Goal: Task Accomplishment & Management: Use online tool/utility

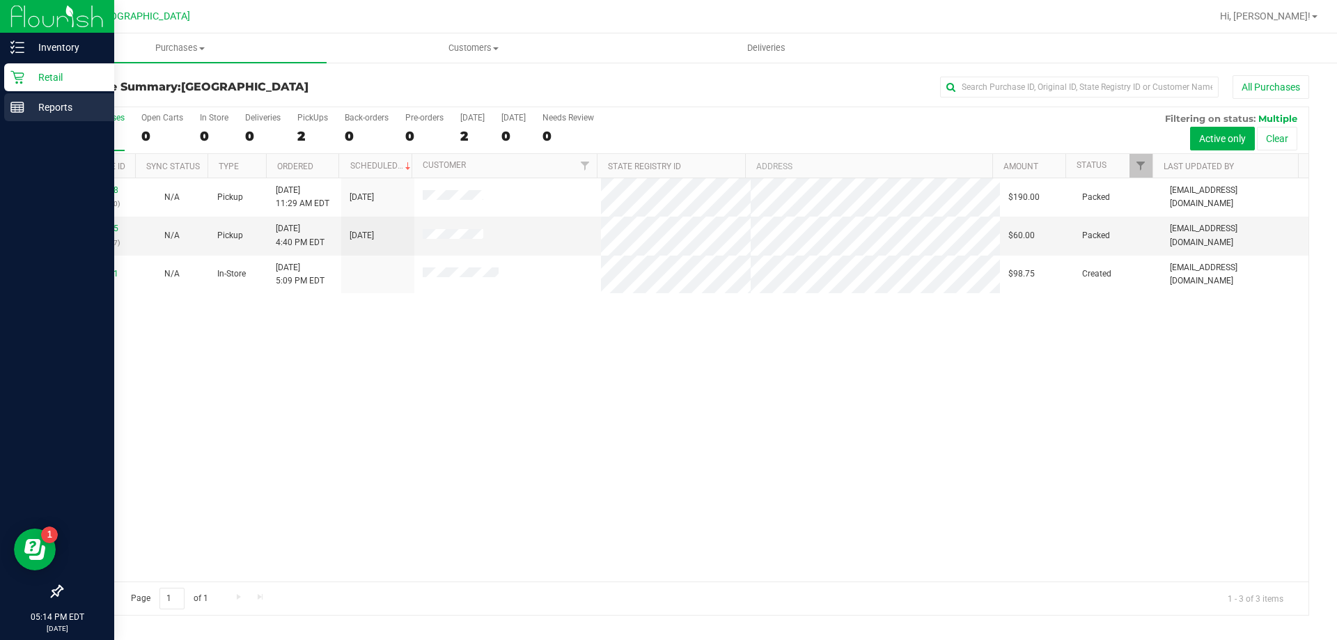
click at [28, 107] on p "Reports" at bounding box center [66, 107] width 84 height 17
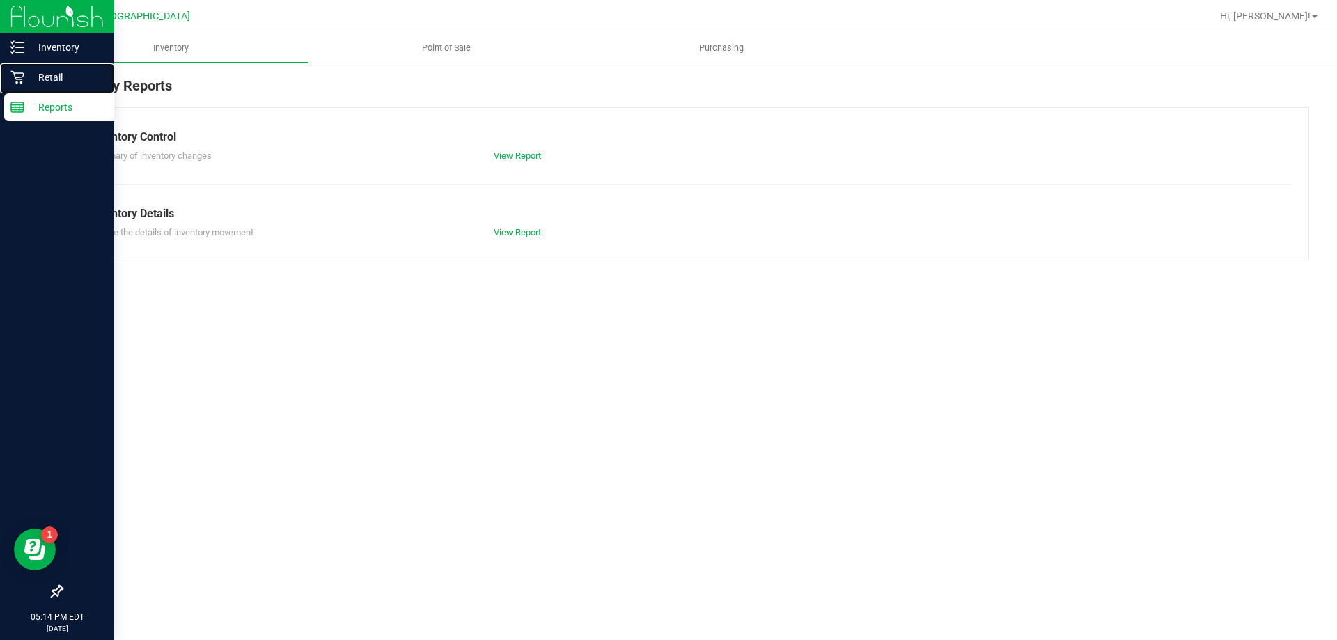
click at [62, 72] on p "Retail" at bounding box center [66, 77] width 84 height 17
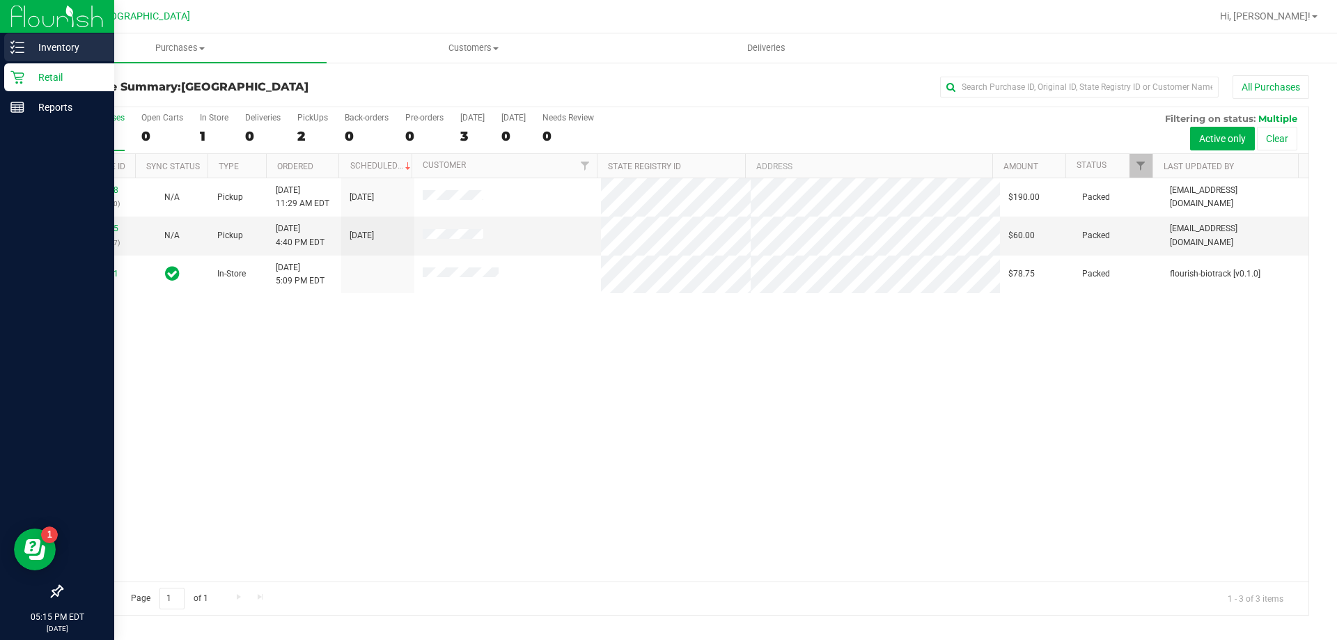
click at [81, 46] on p "Inventory" at bounding box center [66, 47] width 84 height 17
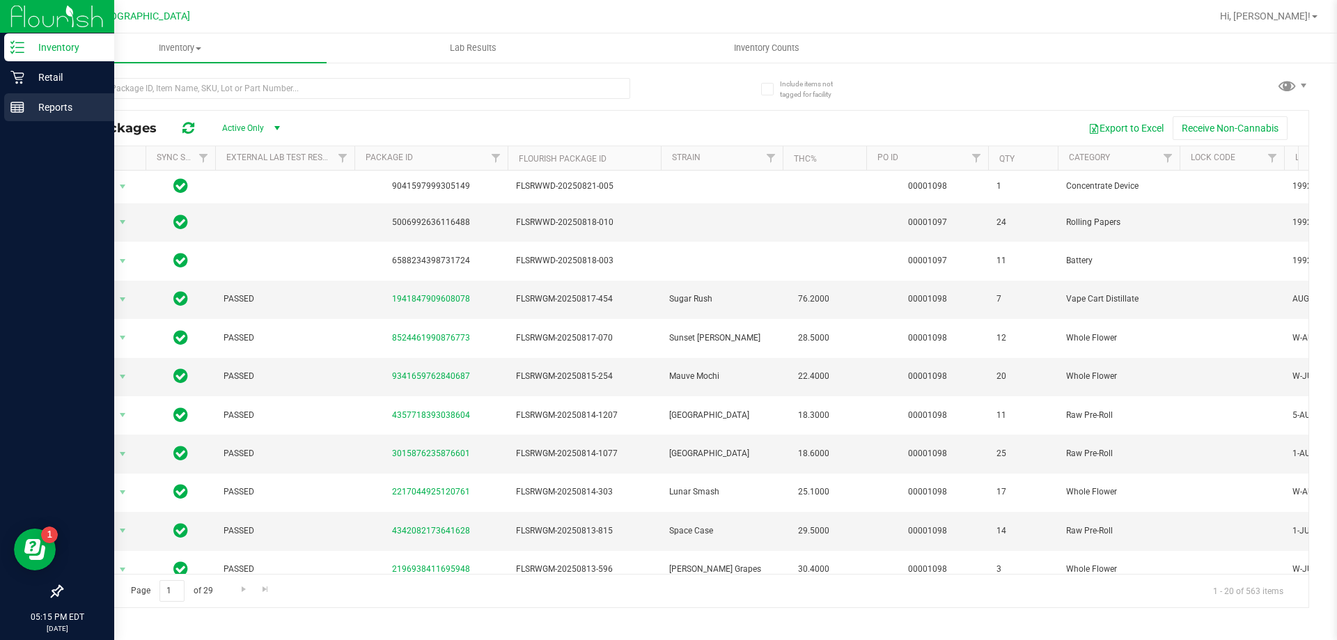
click at [29, 99] on p "Reports" at bounding box center [66, 107] width 84 height 17
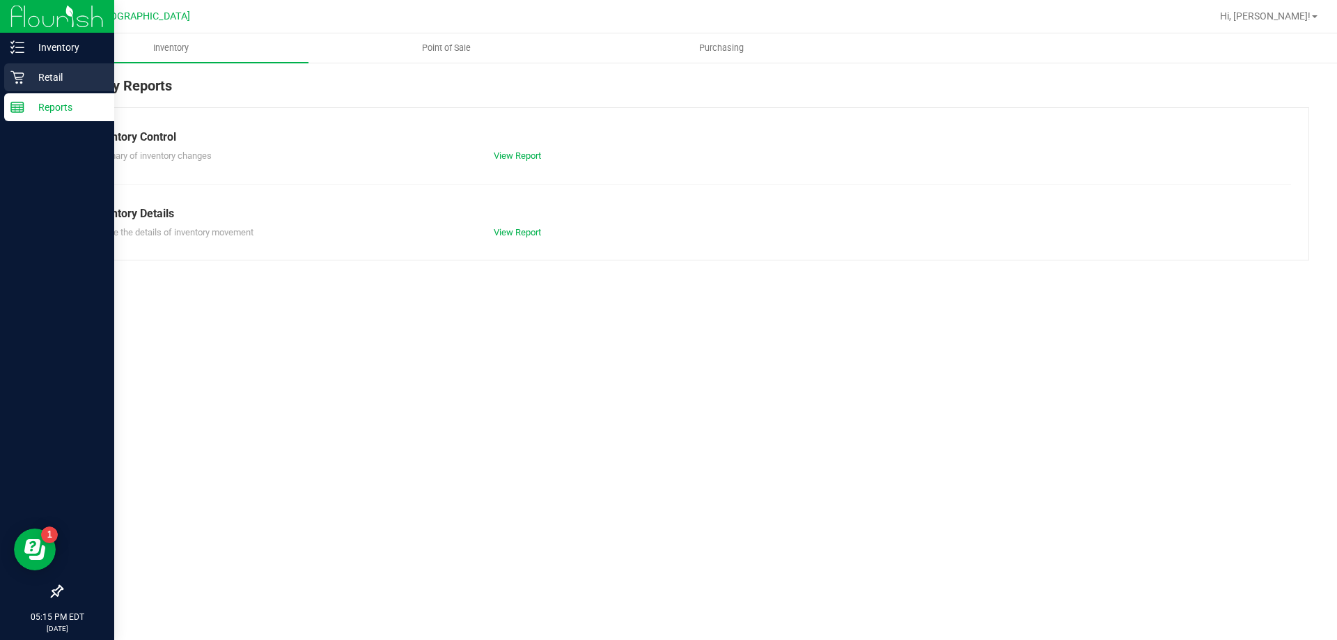
click at [34, 71] on p "Retail" at bounding box center [66, 77] width 84 height 17
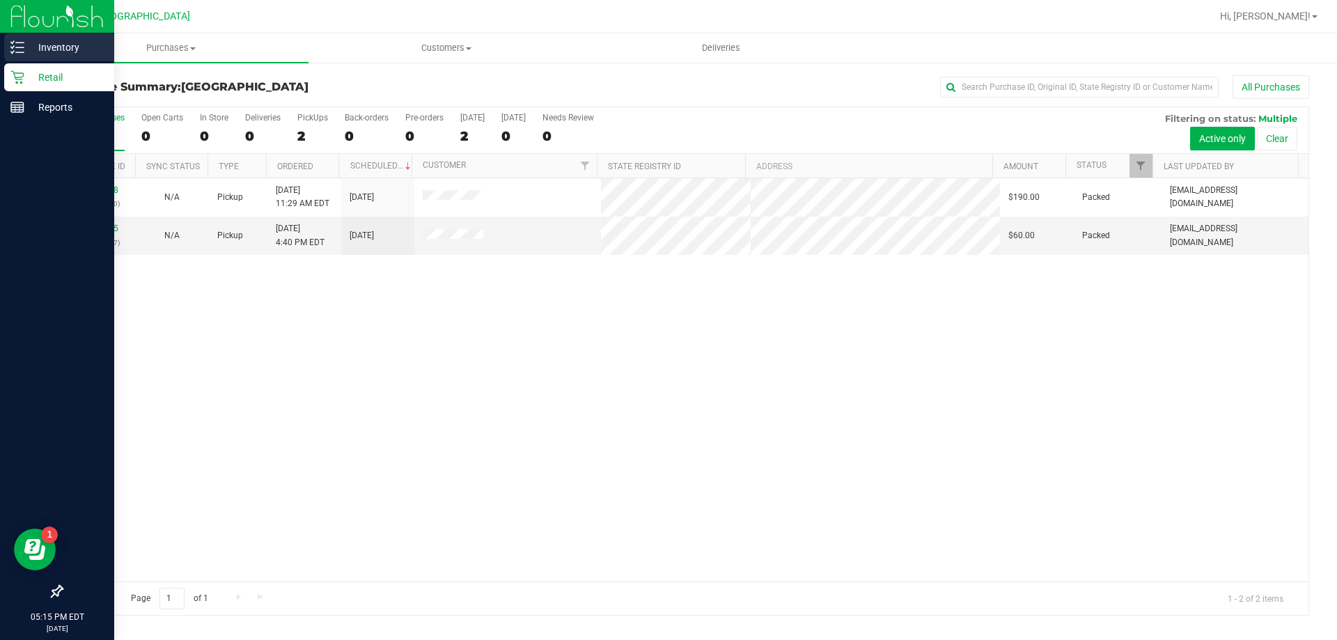
click at [42, 50] on p "Inventory" at bounding box center [66, 47] width 84 height 17
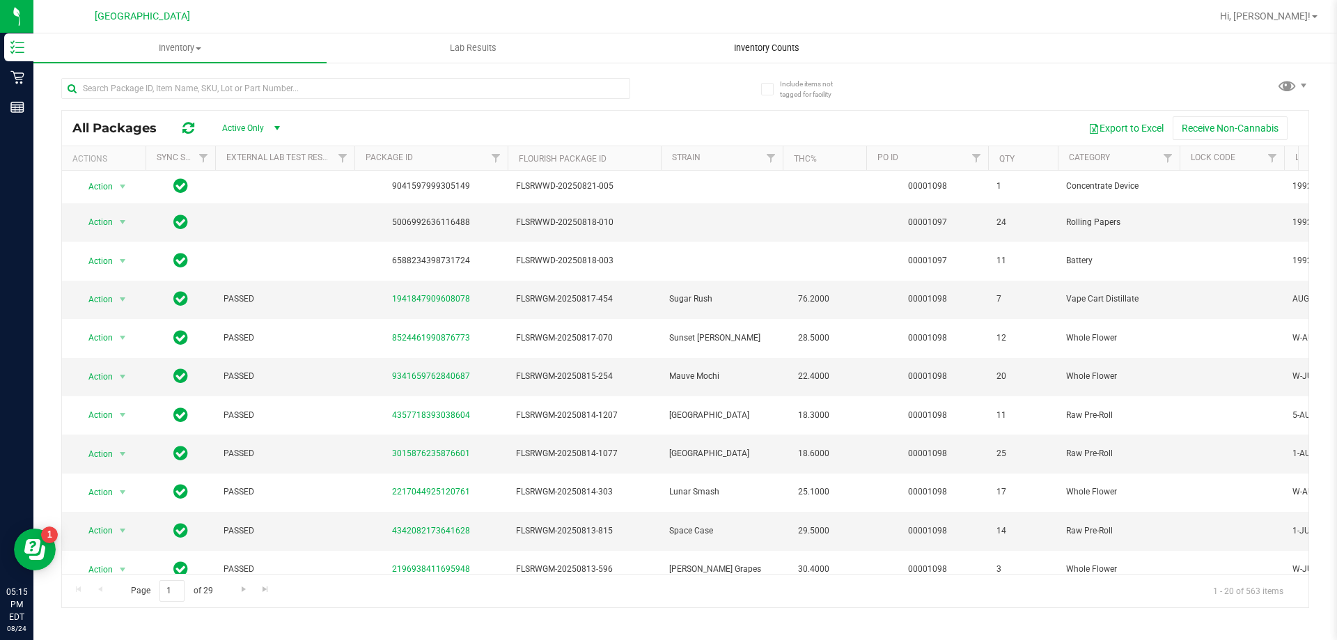
click at [777, 52] on span "Inventory Counts" at bounding box center [766, 48] width 103 height 13
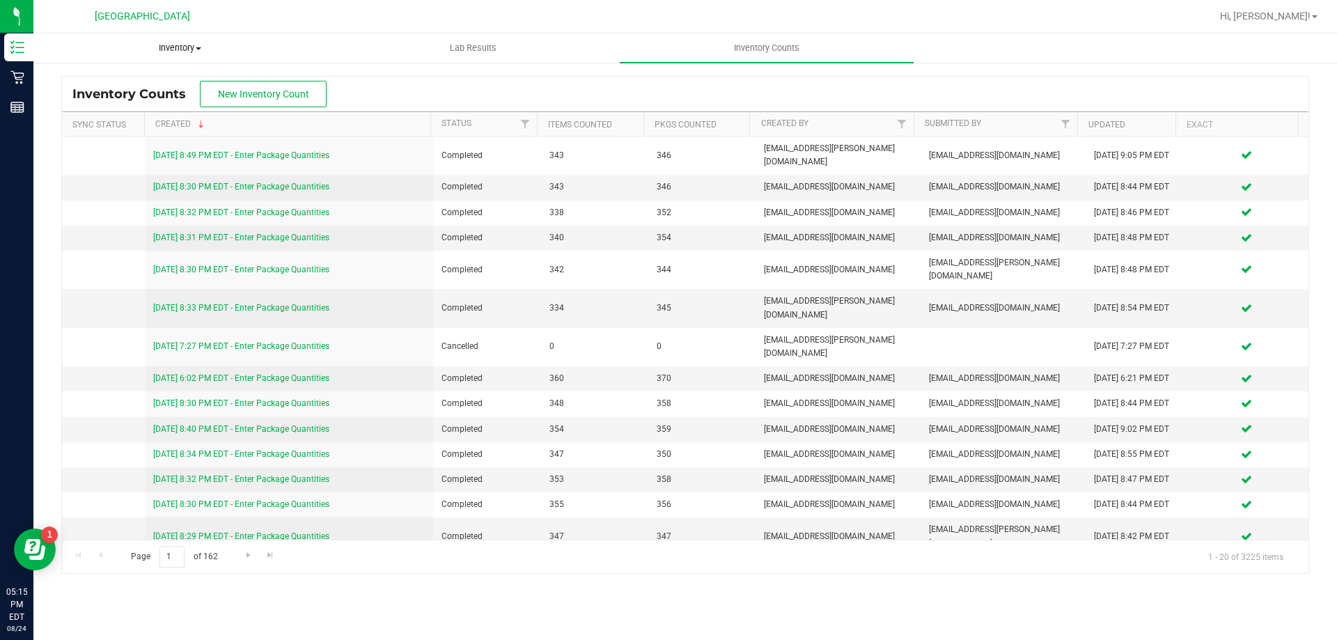
click at [152, 55] on uib-tab-heading "Inventory All packages All inventory Waste log" at bounding box center [180, 48] width 292 height 28
click at [197, 89] on li "All packages" at bounding box center [179, 84] width 293 height 17
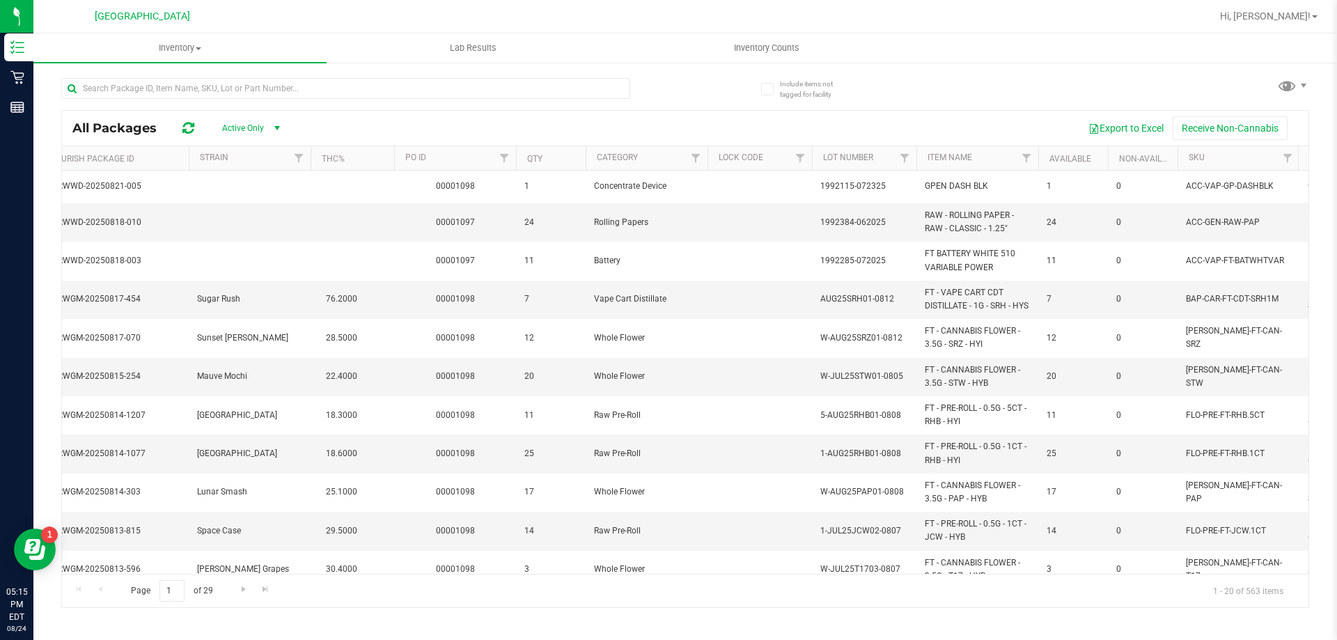
scroll to position [0, 471]
click at [1231, 168] on th "SKU" at bounding box center [1239, 158] width 122 height 24
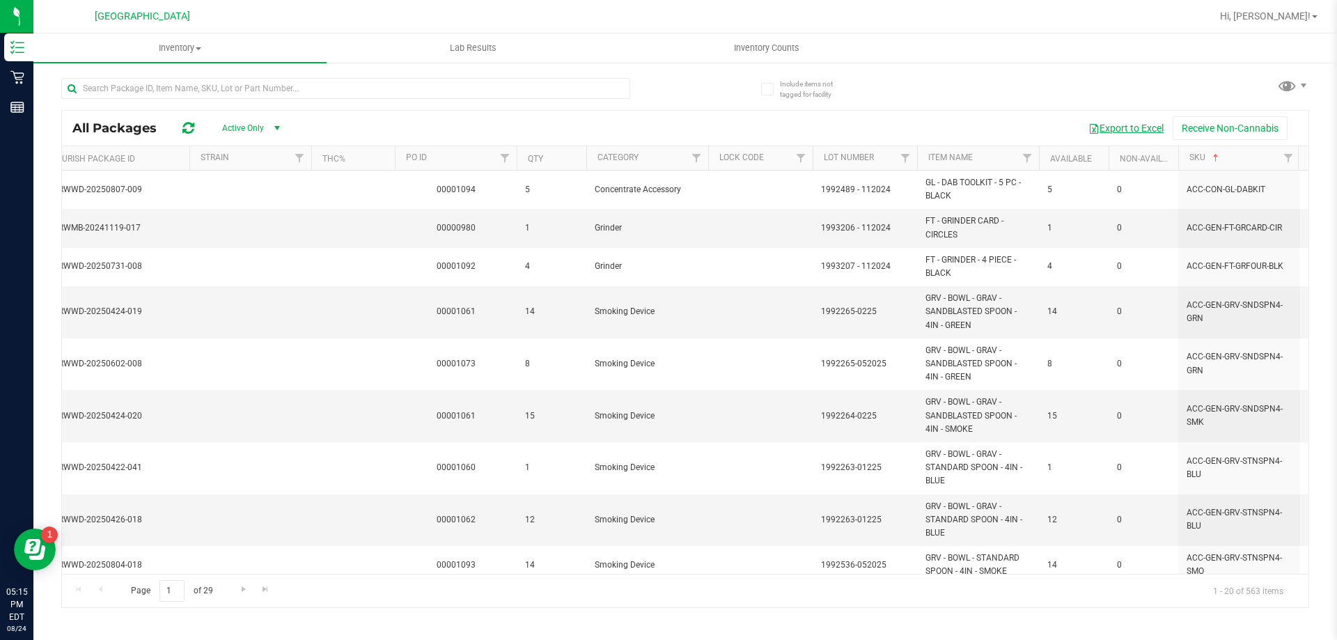
click at [1125, 137] on button "Export to Excel" at bounding box center [1125, 128] width 93 height 24
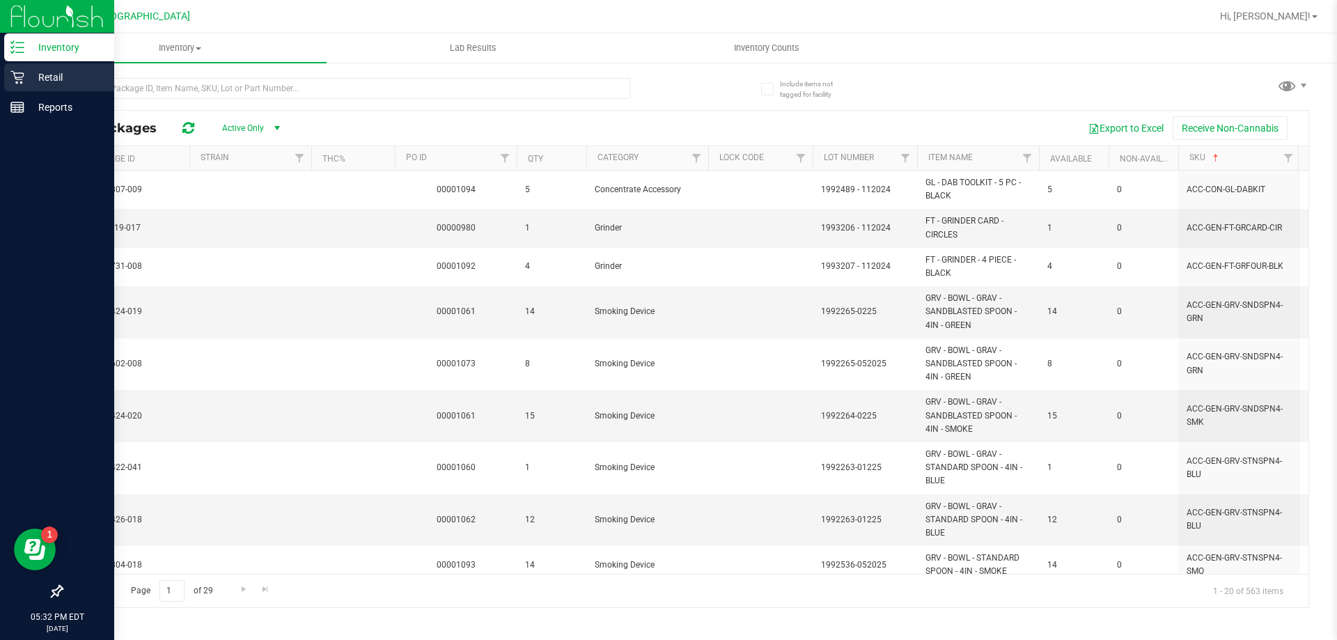
click at [1, 81] on link "Retail" at bounding box center [57, 78] width 114 height 30
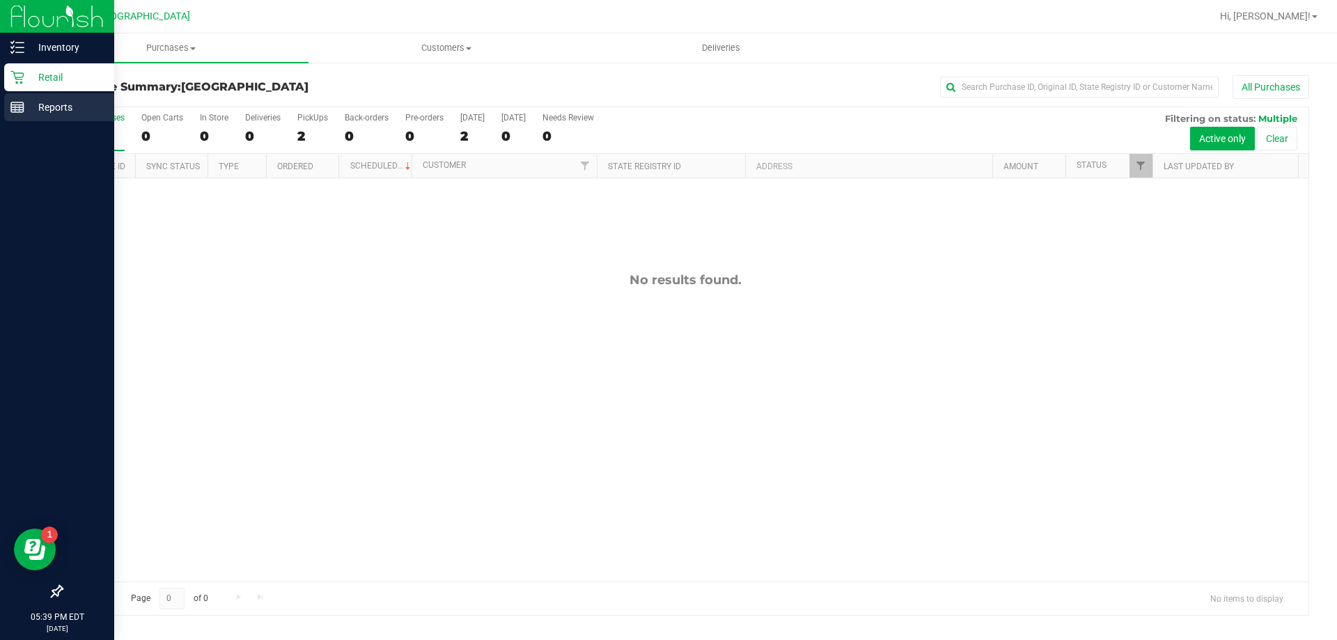
click at [51, 108] on p "Reports" at bounding box center [66, 107] width 84 height 17
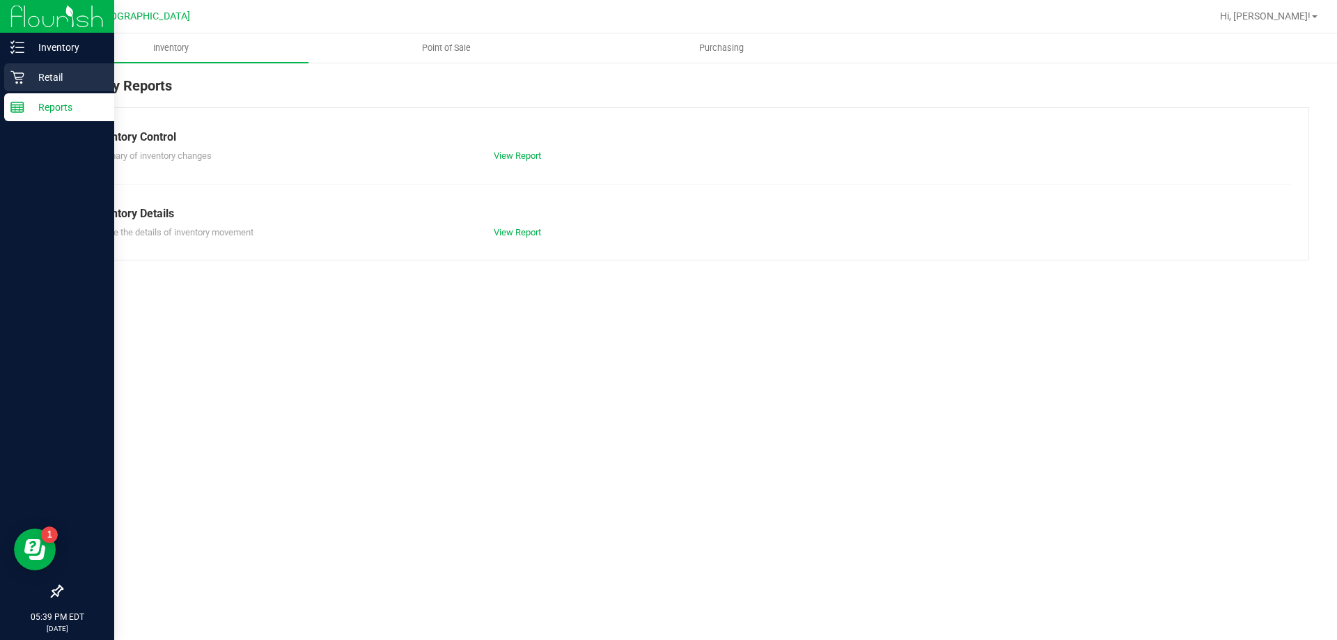
click at [63, 79] on p "Retail" at bounding box center [66, 77] width 84 height 17
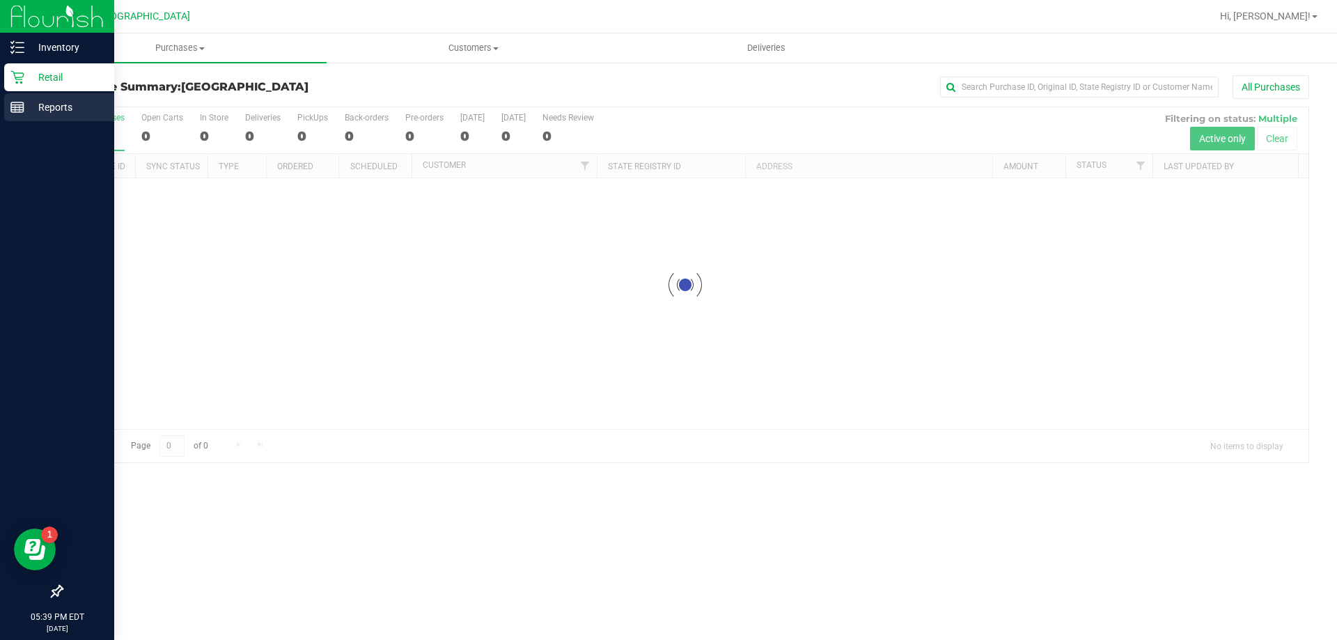
click at [31, 107] on p "Reports" at bounding box center [66, 107] width 84 height 17
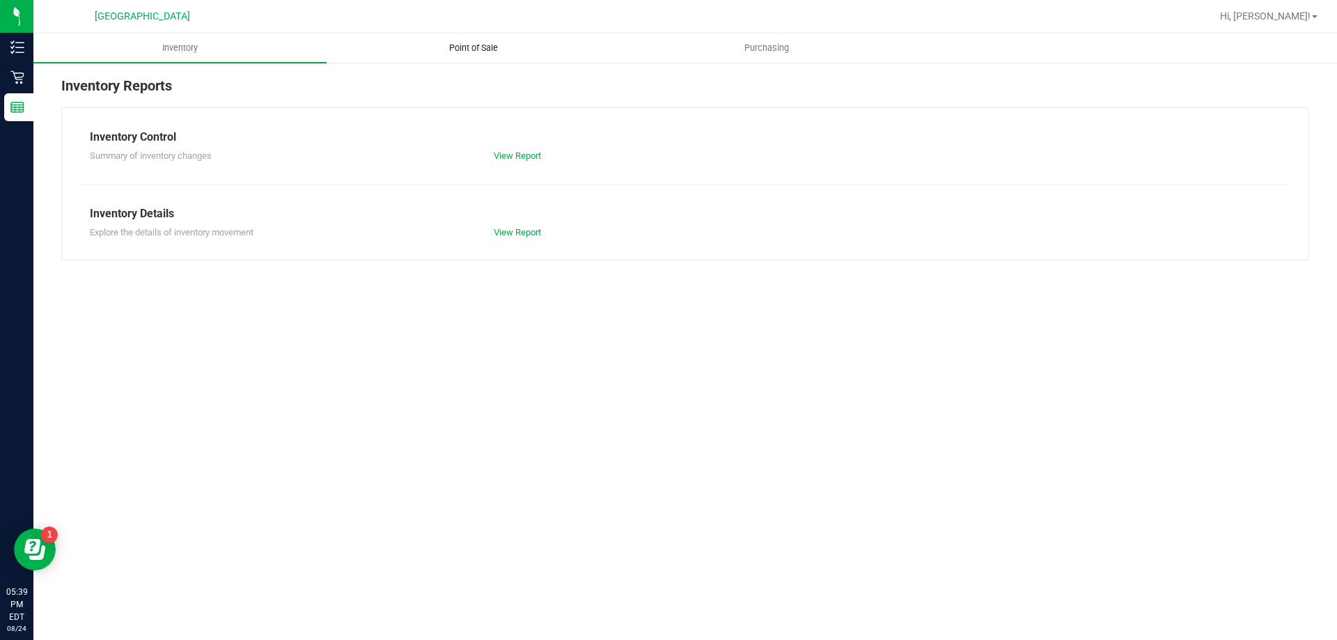
click at [430, 45] on span "Point of Sale" at bounding box center [473, 48] width 86 height 13
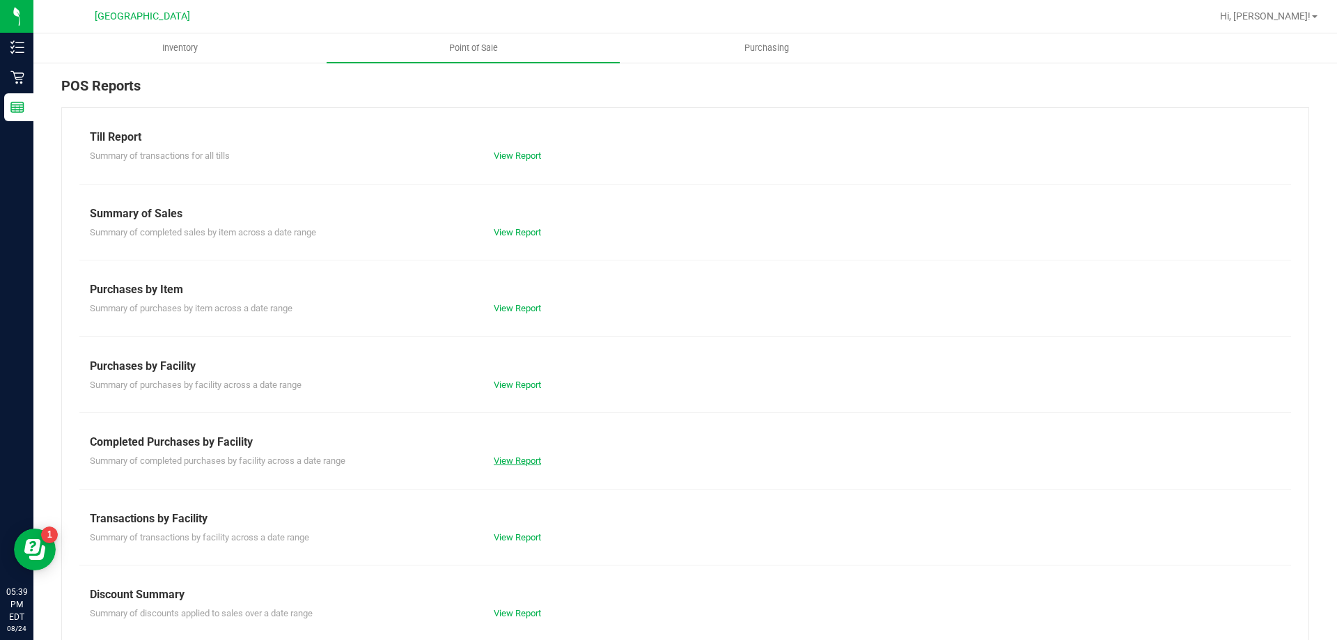
click at [511, 462] on link "View Report" at bounding box center [517, 460] width 47 height 10
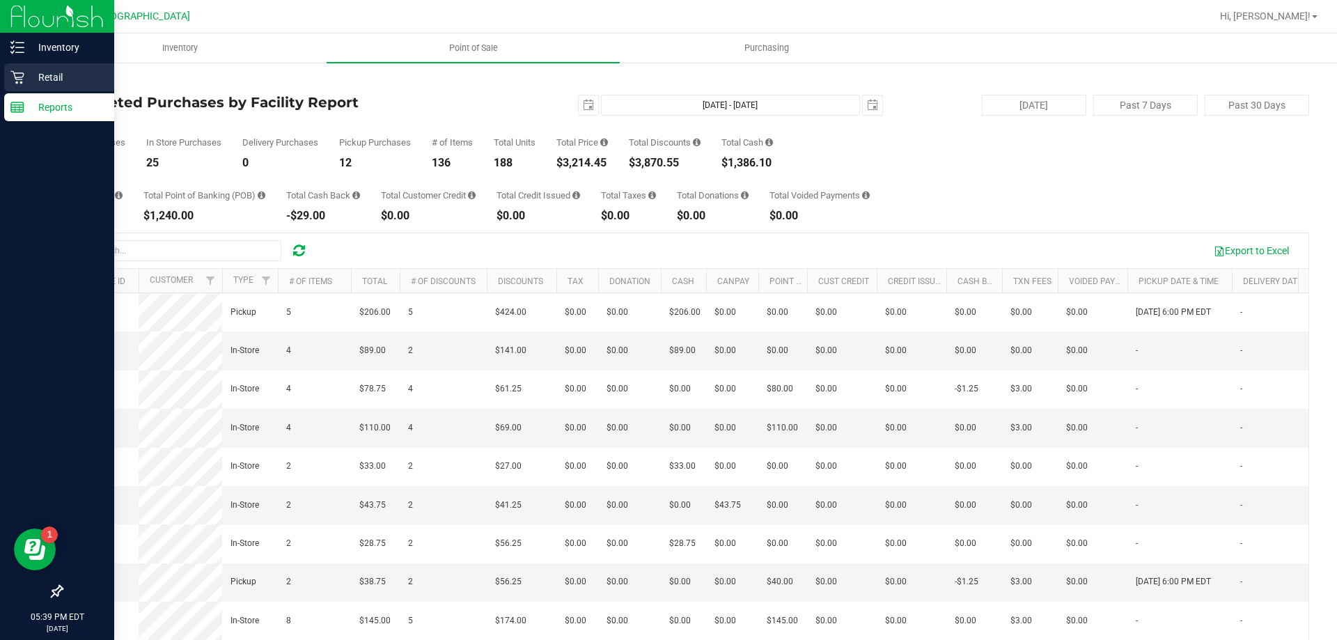
click at [22, 70] on div "Retail" at bounding box center [59, 77] width 110 height 28
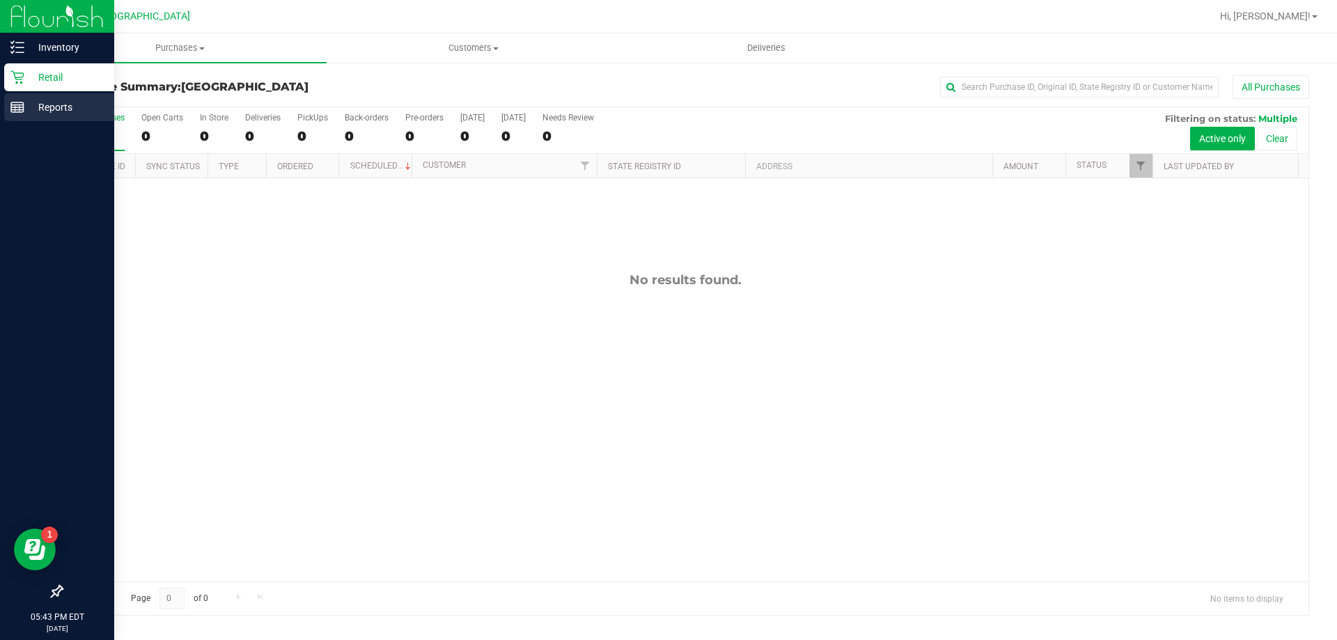
click at [2, 98] on link "Reports" at bounding box center [57, 108] width 114 height 30
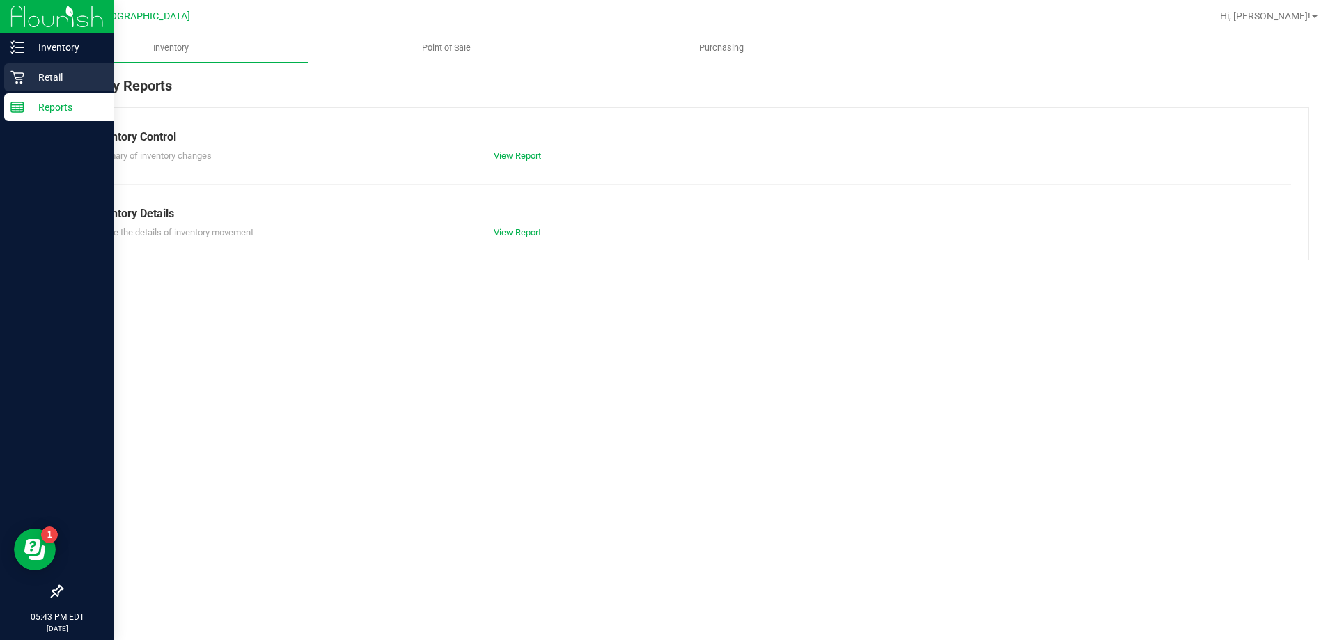
click at [42, 81] on p "Retail" at bounding box center [66, 77] width 84 height 17
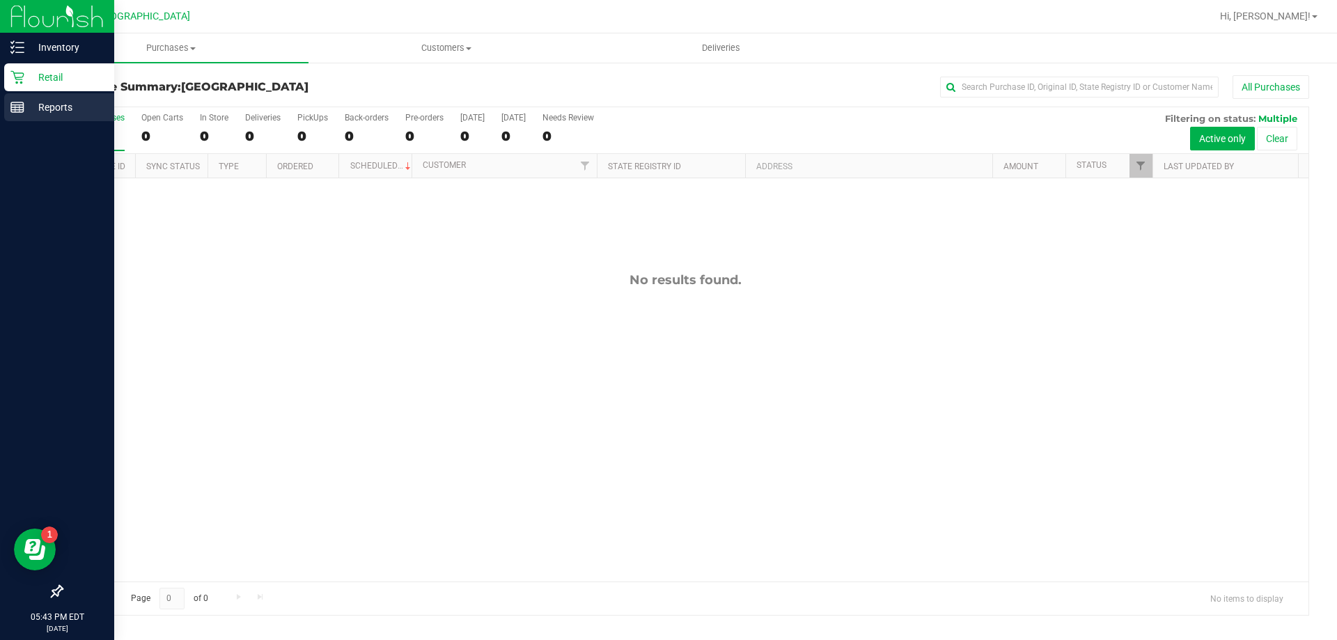
click at [30, 114] on p "Reports" at bounding box center [66, 107] width 84 height 17
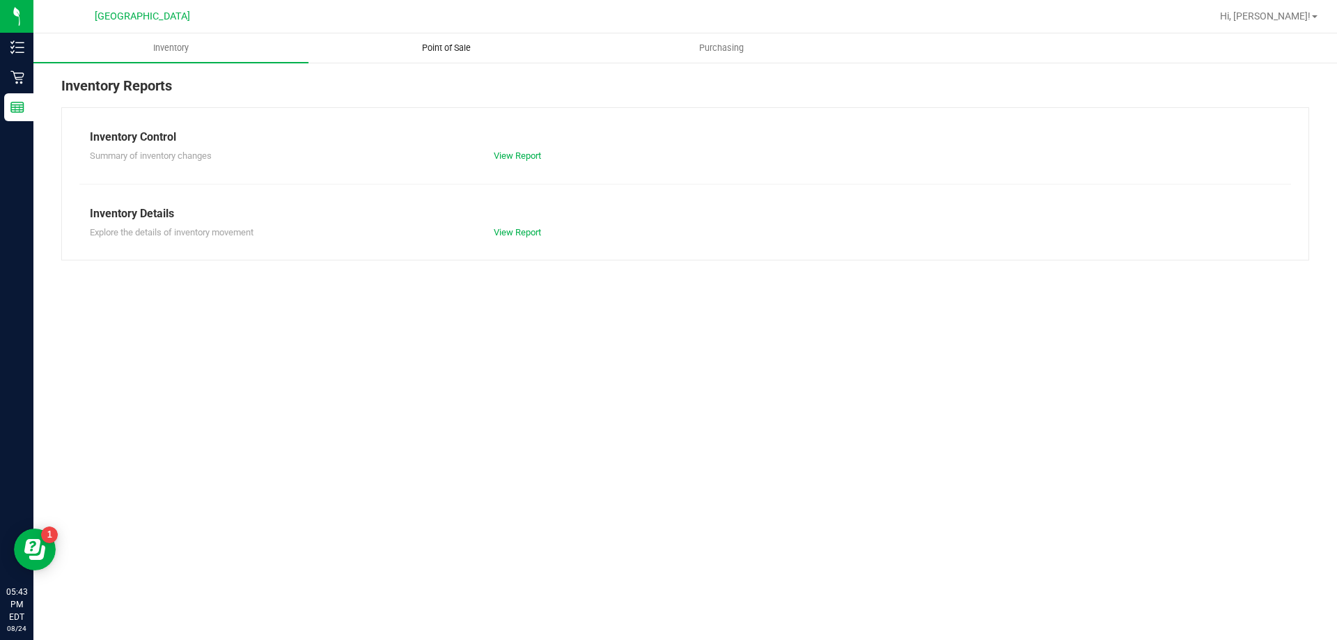
click at [457, 49] on span "Point of Sale" at bounding box center [446, 48] width 86 height 13
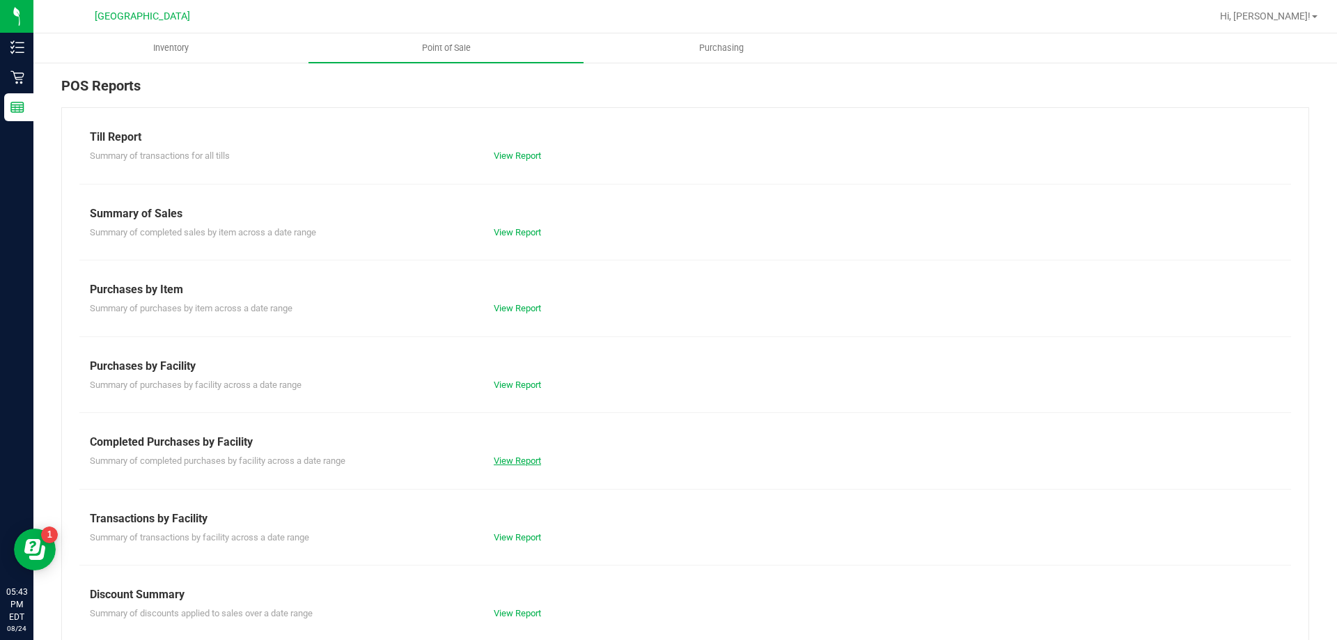
click at [517, 458] on link "View Report" at bounding box center [517, 460] width 47 height 10
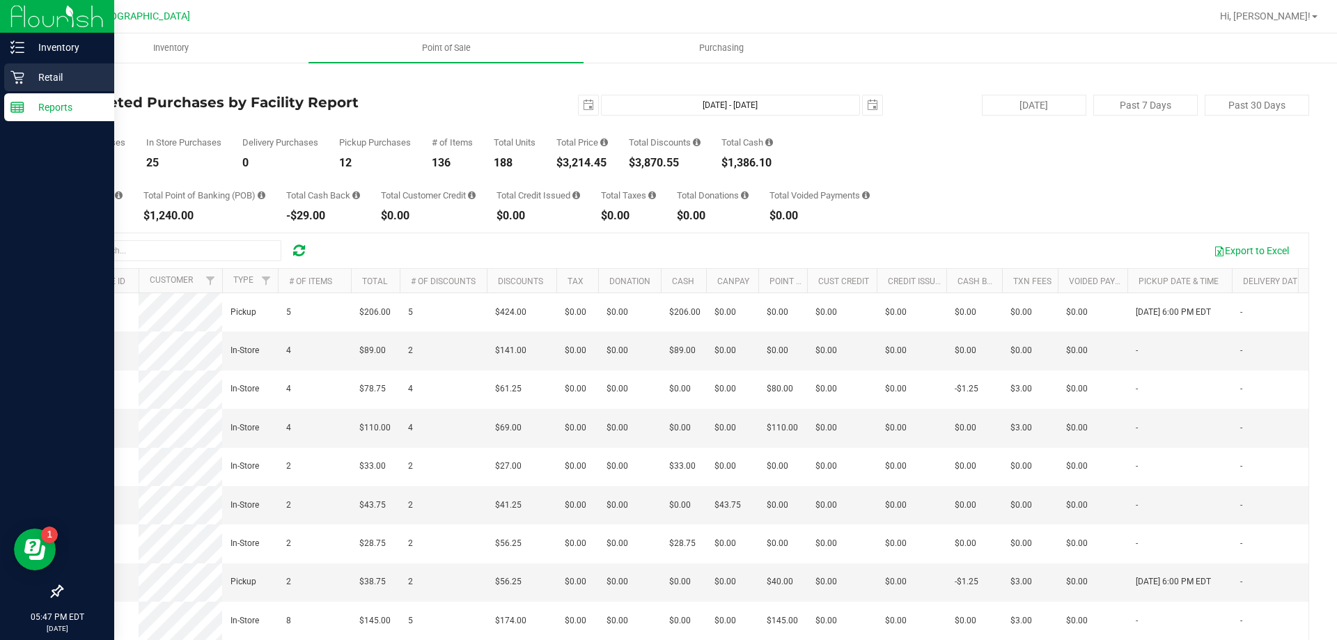
click at [3, 92] on link "Retail" at bounding box center [57, 78] width 114 height 30
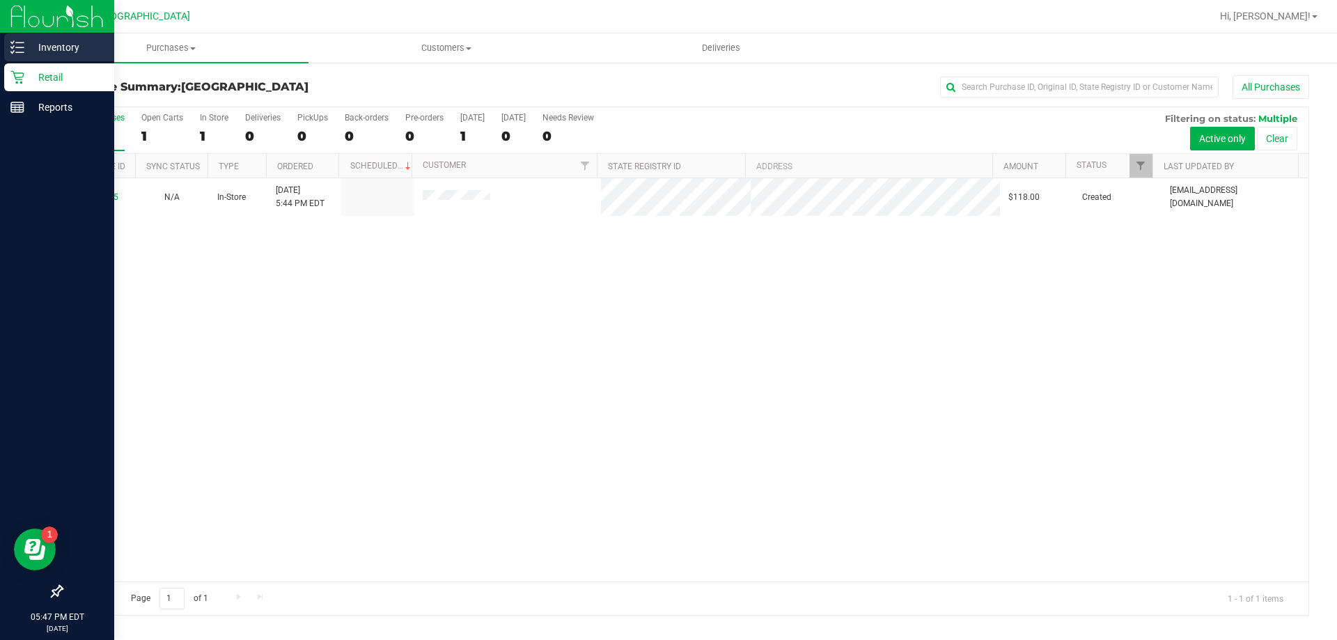
click at [60, 45] on p "Inventory" at bounding box center [66, 47] width 84 height 17
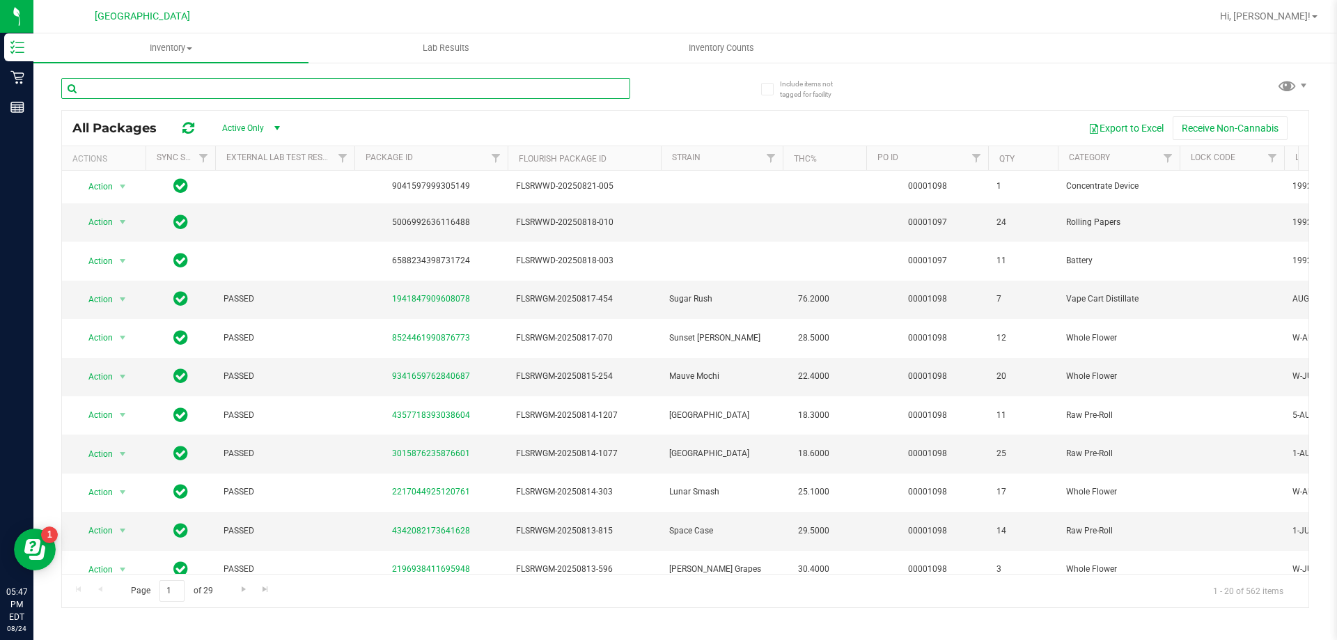
click at [253, 91] on input "text" at bounding box center [345, 88] width 569 height 21
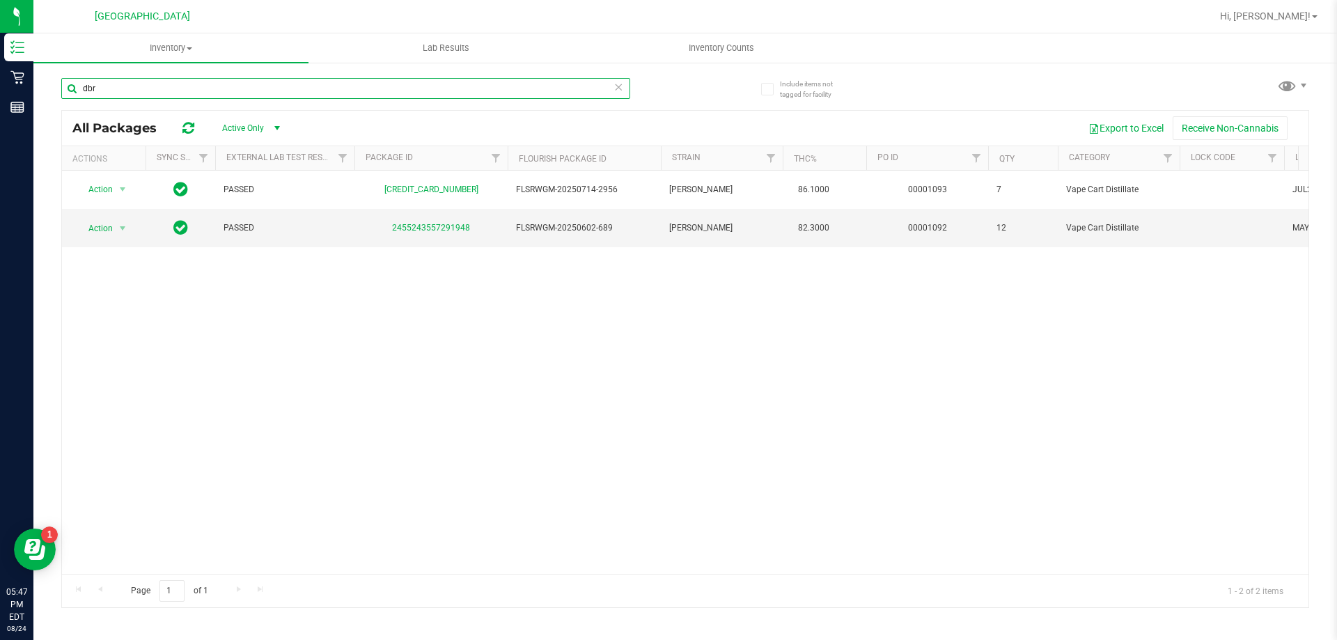
type input "dbr"
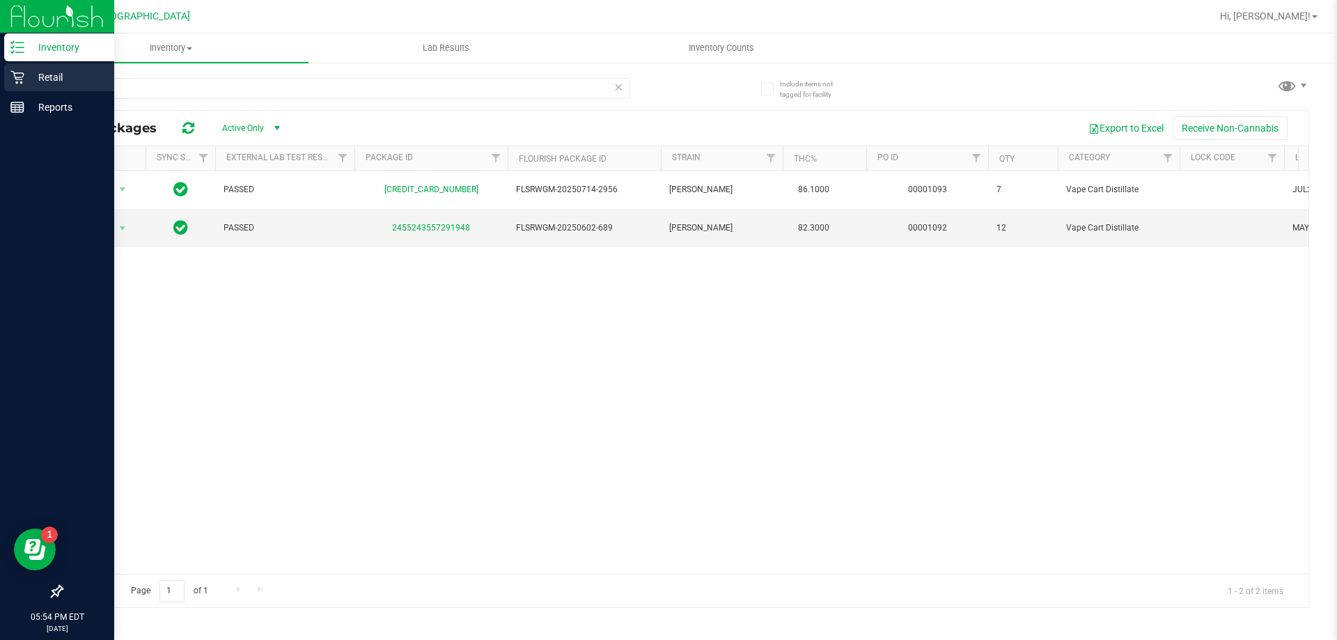
click at [47, 84] on p "Retail" at bounding box center [66, 77] width 84 height 17
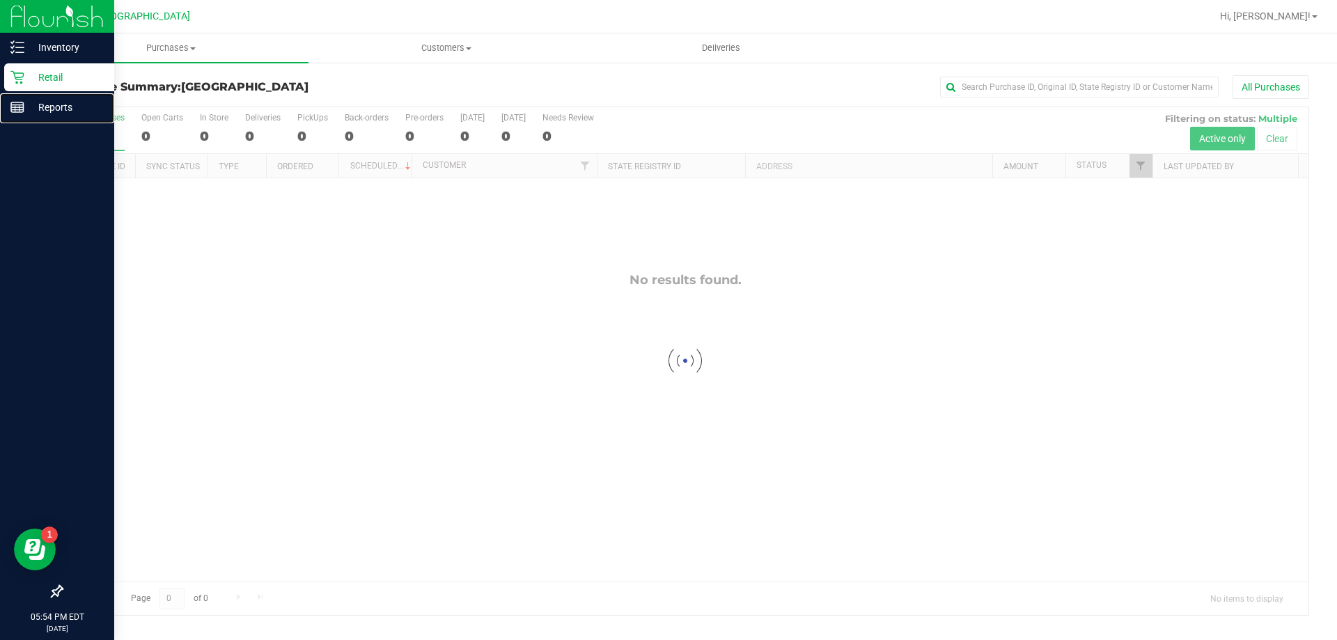
click at [56, 104] on p "Reports" at bounding box center [66, 107] width 84 height 17
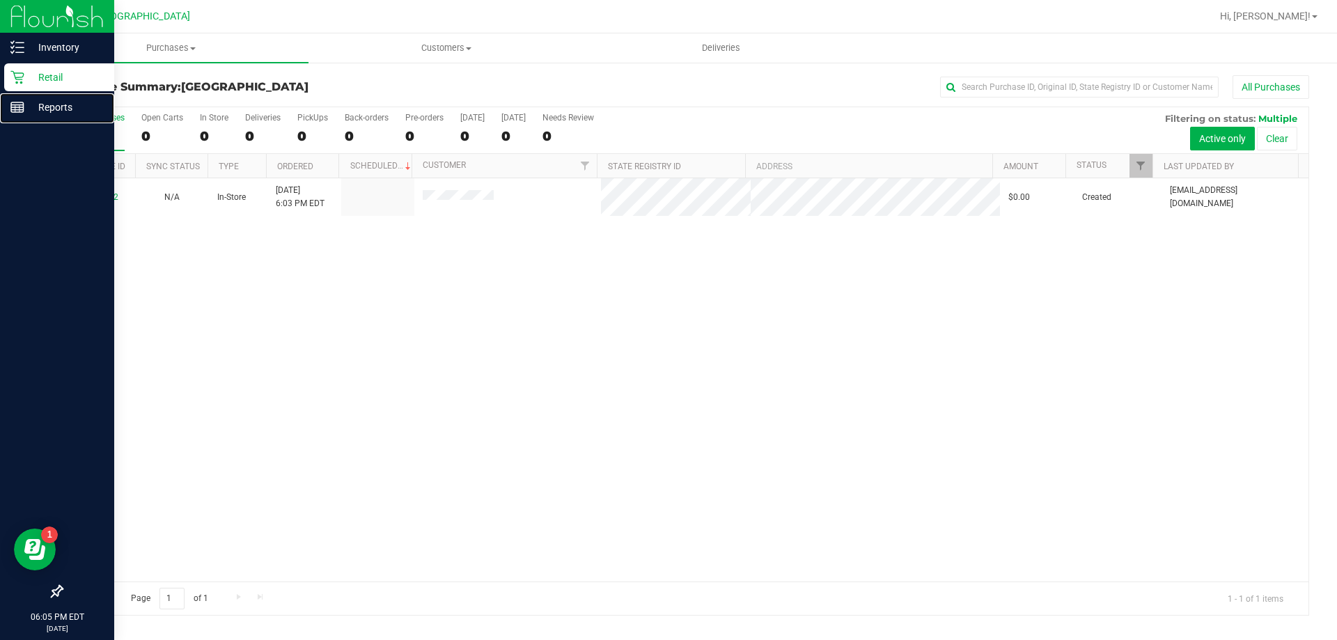
click at [17, 110] on line at bounding box center [17, 110] width 13 height 0
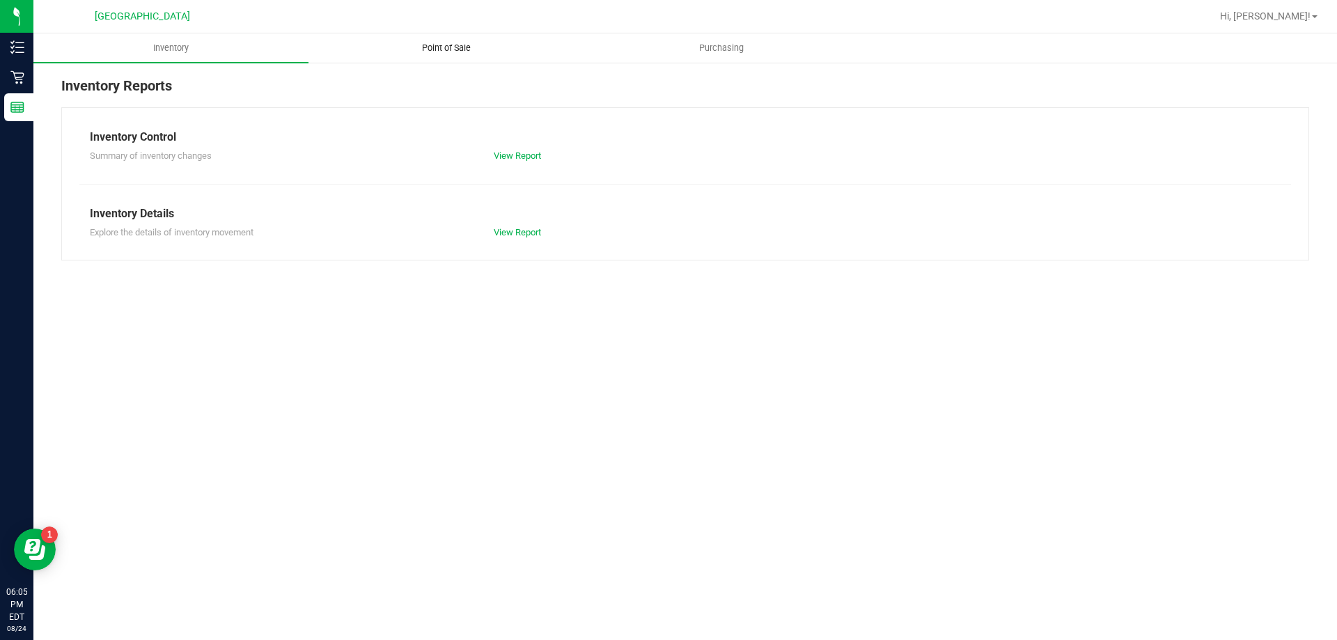
click at [458, 46] on span "Point of Sale" at bounding box center [446, 48] width 86 height 13
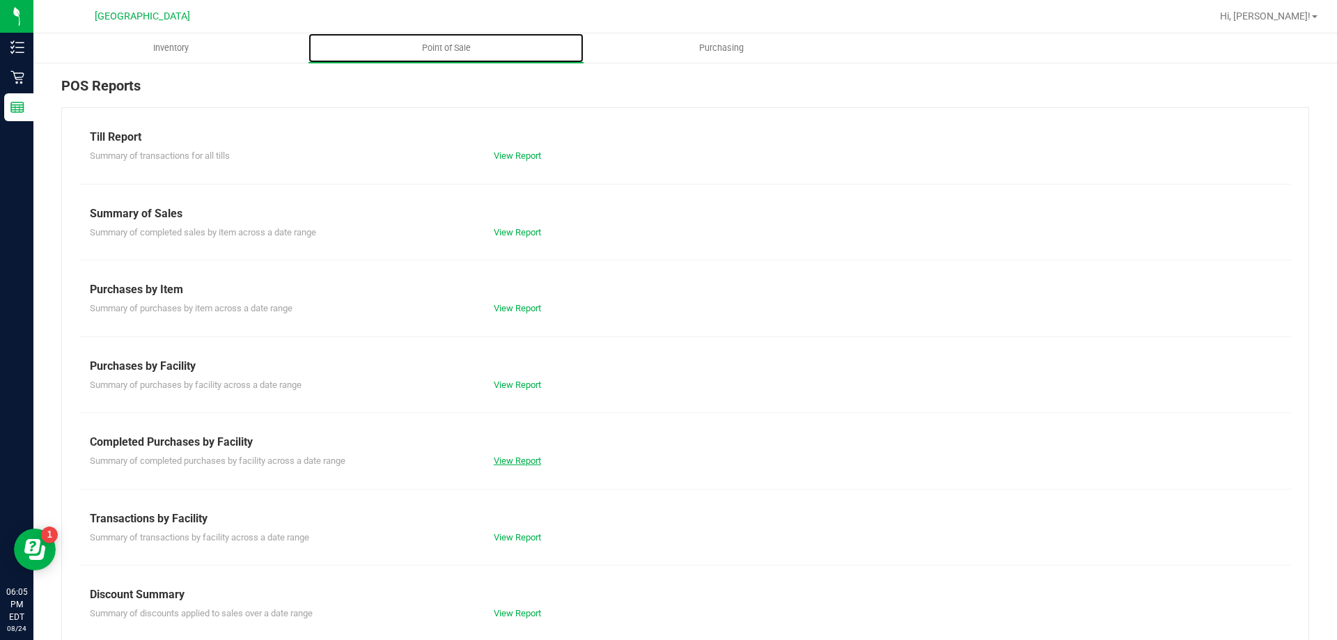
click at [511, 464] on link "View Report" at bounding box center [517, 460] width 47 height 10
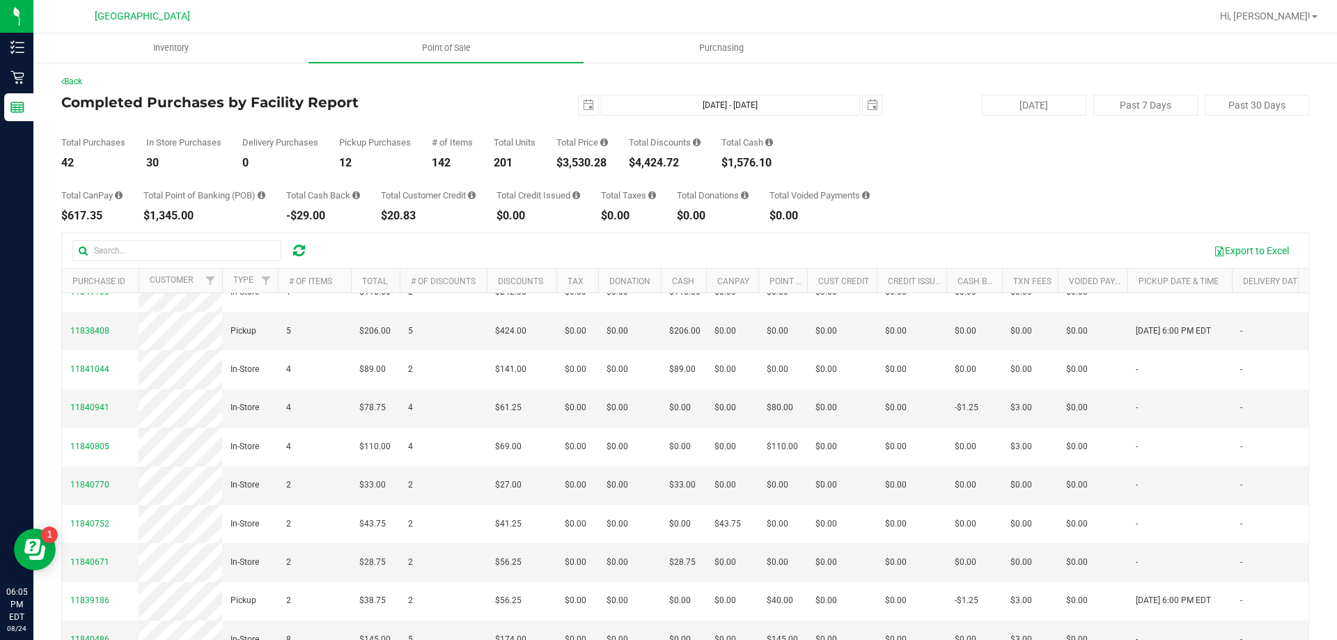
scroll to position [173, 0]
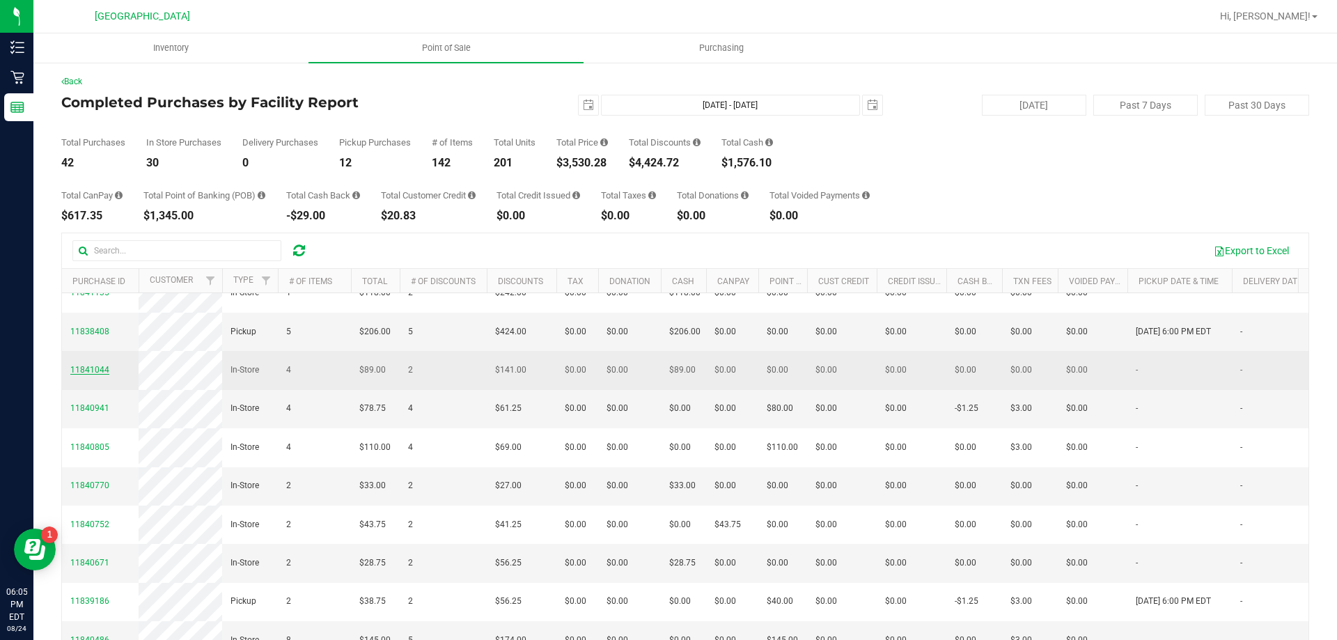
click at [85, 375] on span "11841044" at bounding box center [89, 370] width 39 height 10
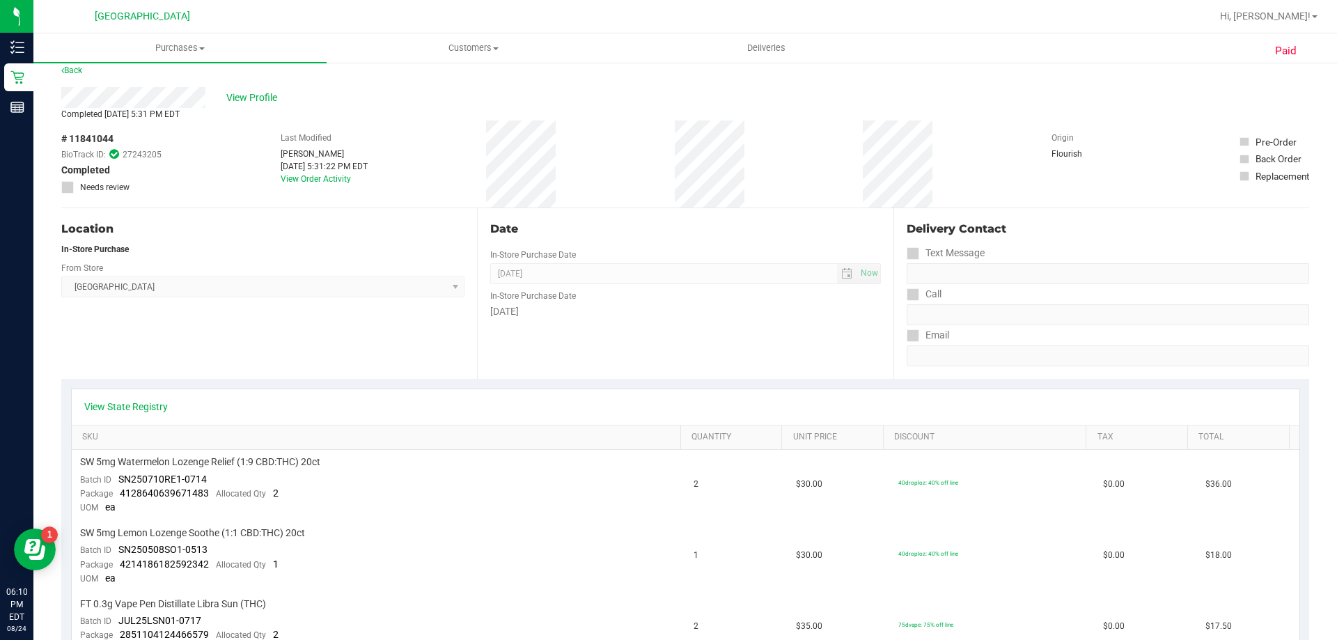
scroll to position [16, 0]
click at [75, 68] on link "Back" at bounding box center [71, 68] width 21 height 10
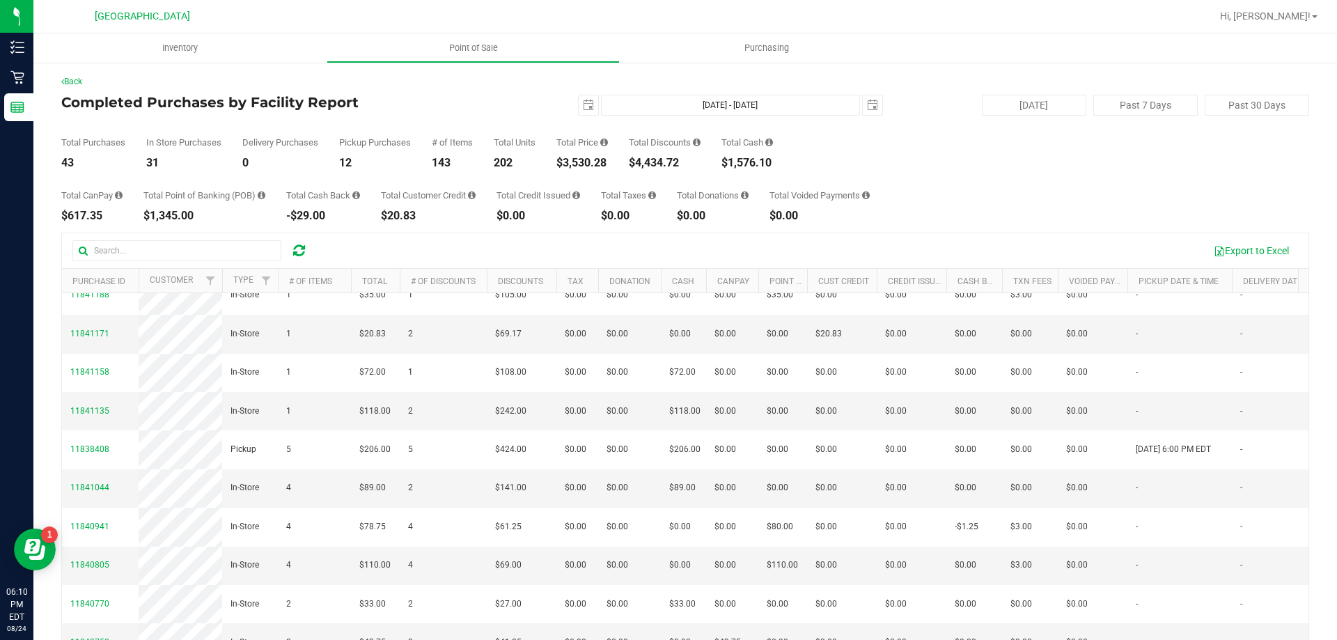
scroll to position [96, 0]
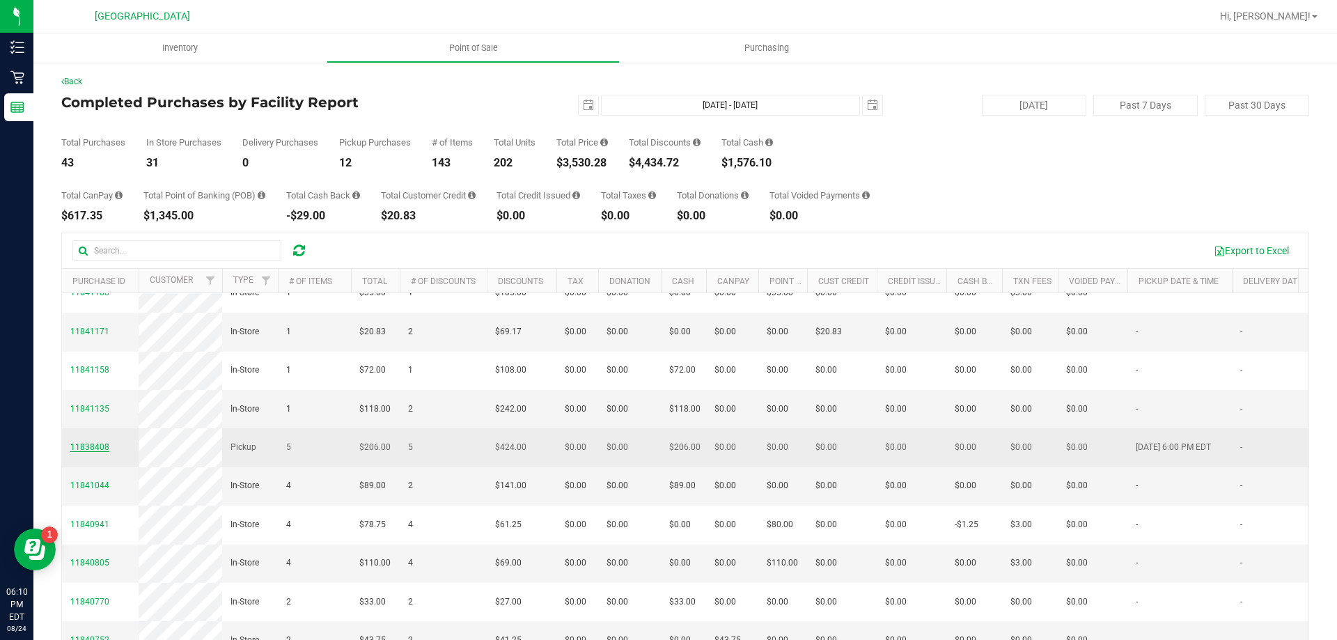
click at [97, 452] on span "11838408" at bounding box center [89, 447] width 39 height 10
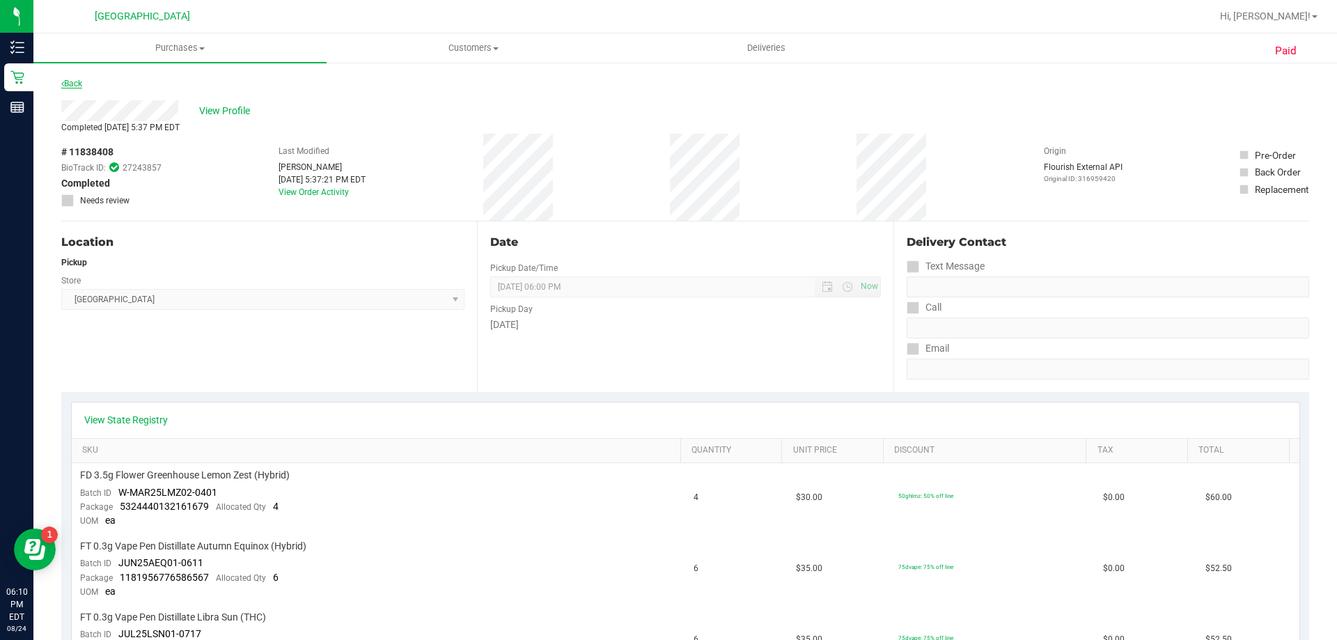
click at [63, 84] on icon at bounding box center [62, 83] width 3 height 8
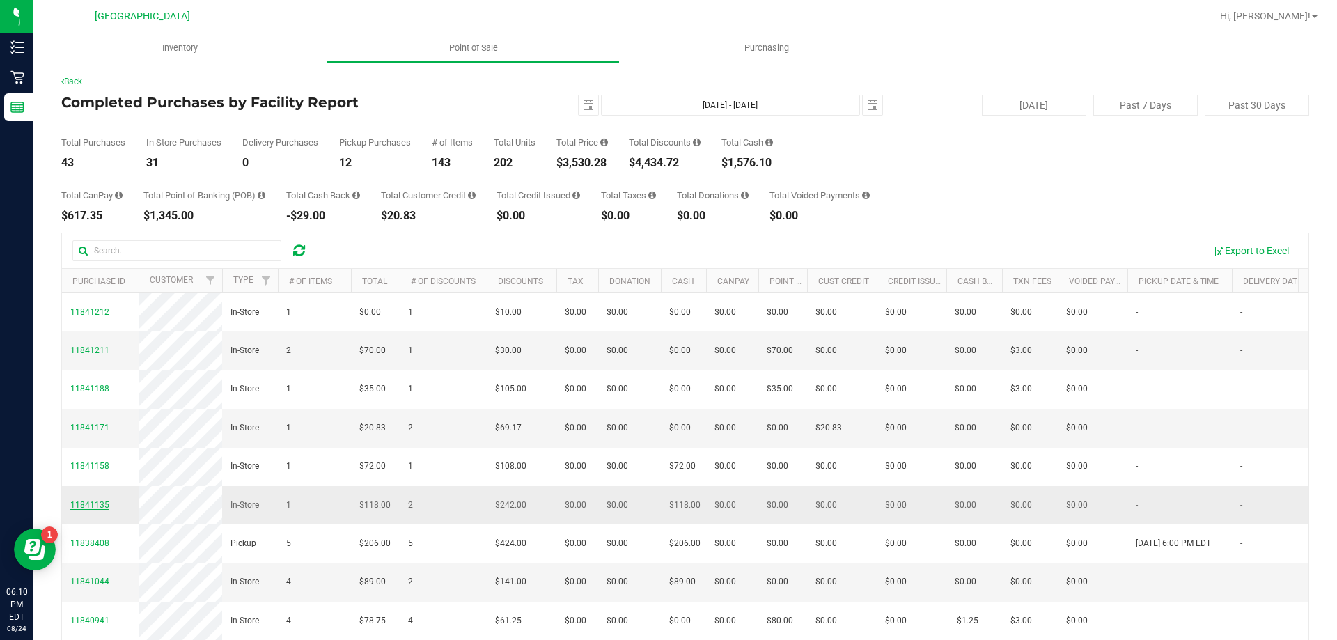
click at [97, 510] on span "11841135" at bounding box center [89, 505] width 39 height 10
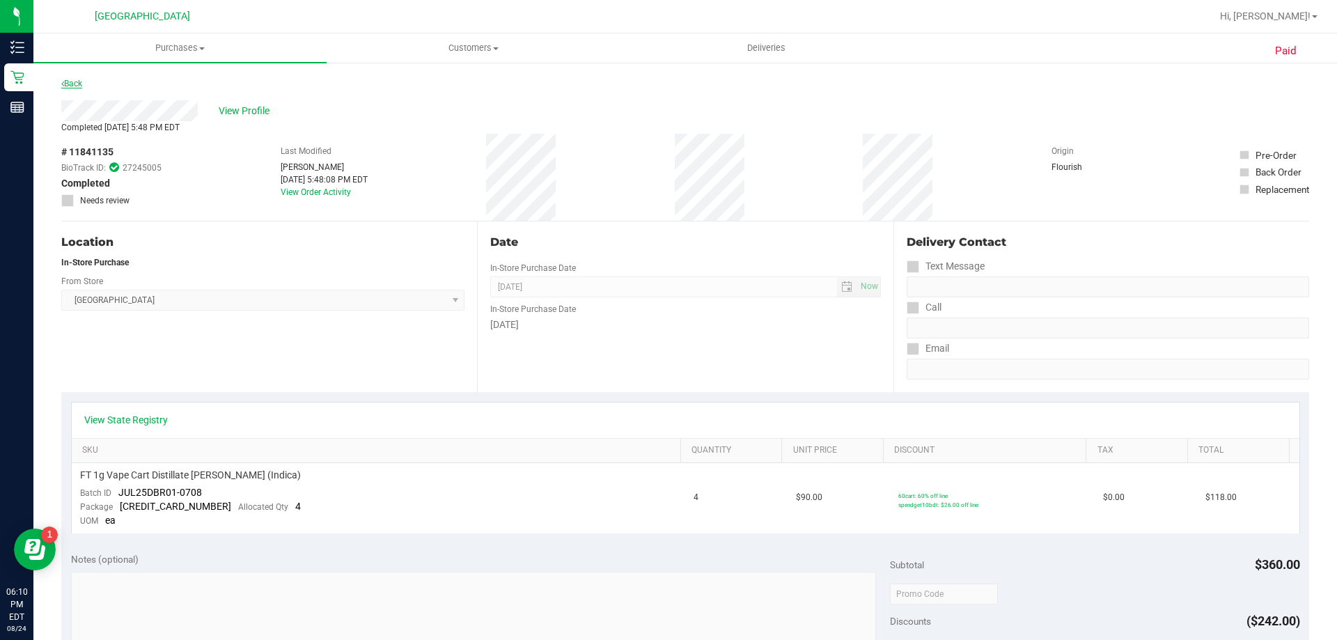
click at [76, 85] on link "Back" at bounding box center [71, 84] width 21 height 10
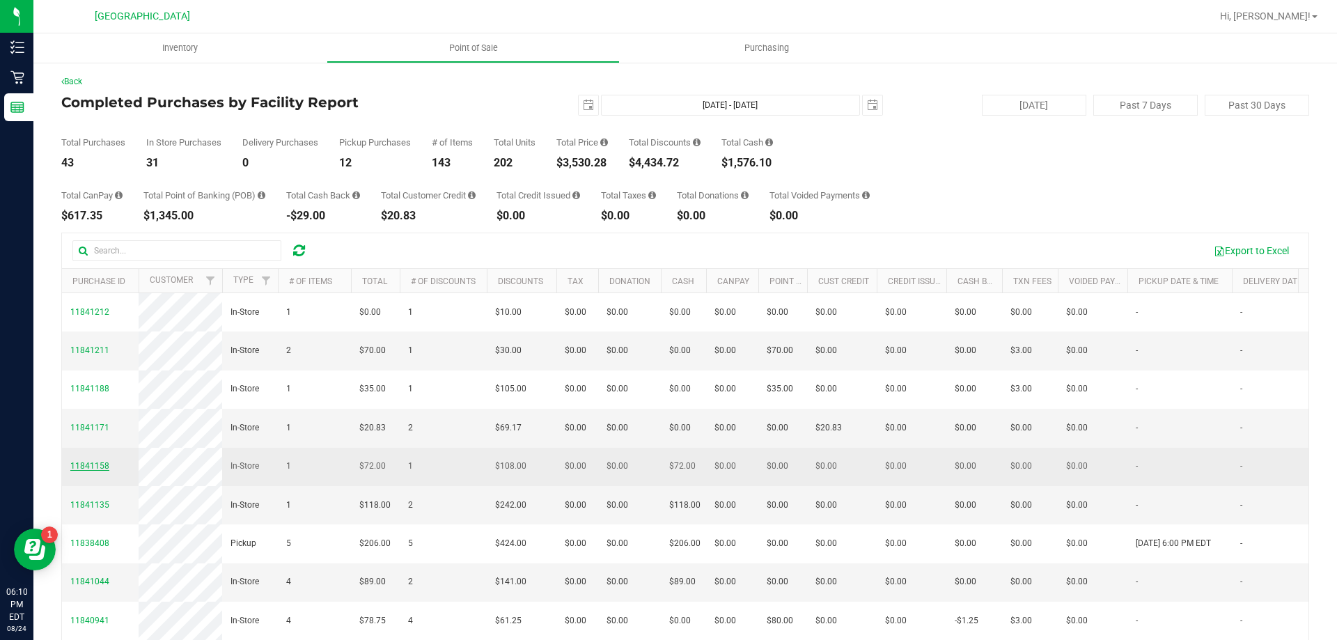
click at [91, 471] on span "11841158" at bounding box center [89, 466] width 39 height 10
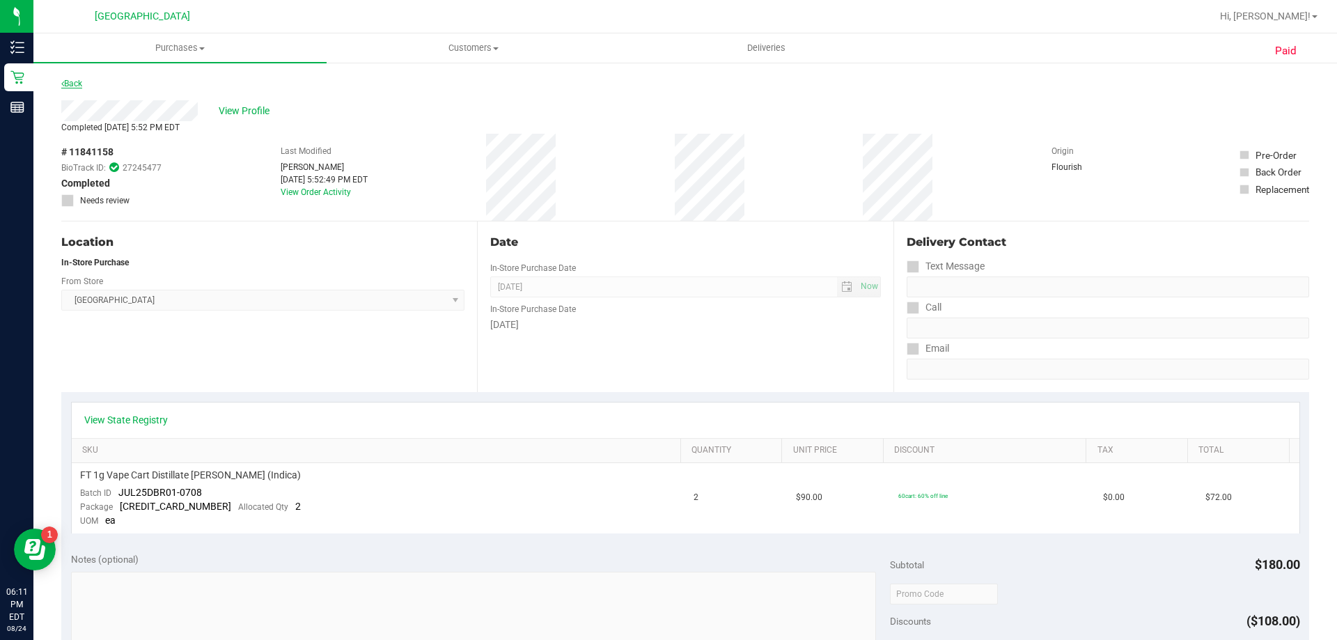
click at [63, 82] on icon at bounding box center [62, 83] width 3 height 8
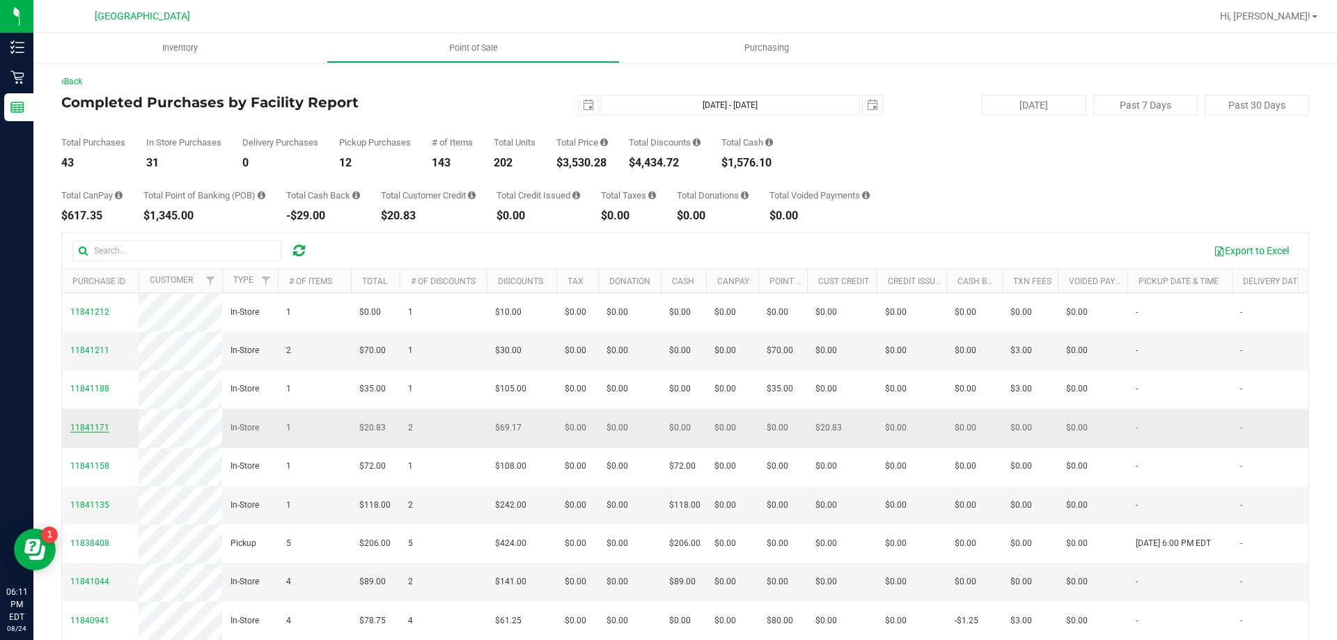
click at [90, 432] on span "11841171" at bounding box center [89, 428] width 39 height 10
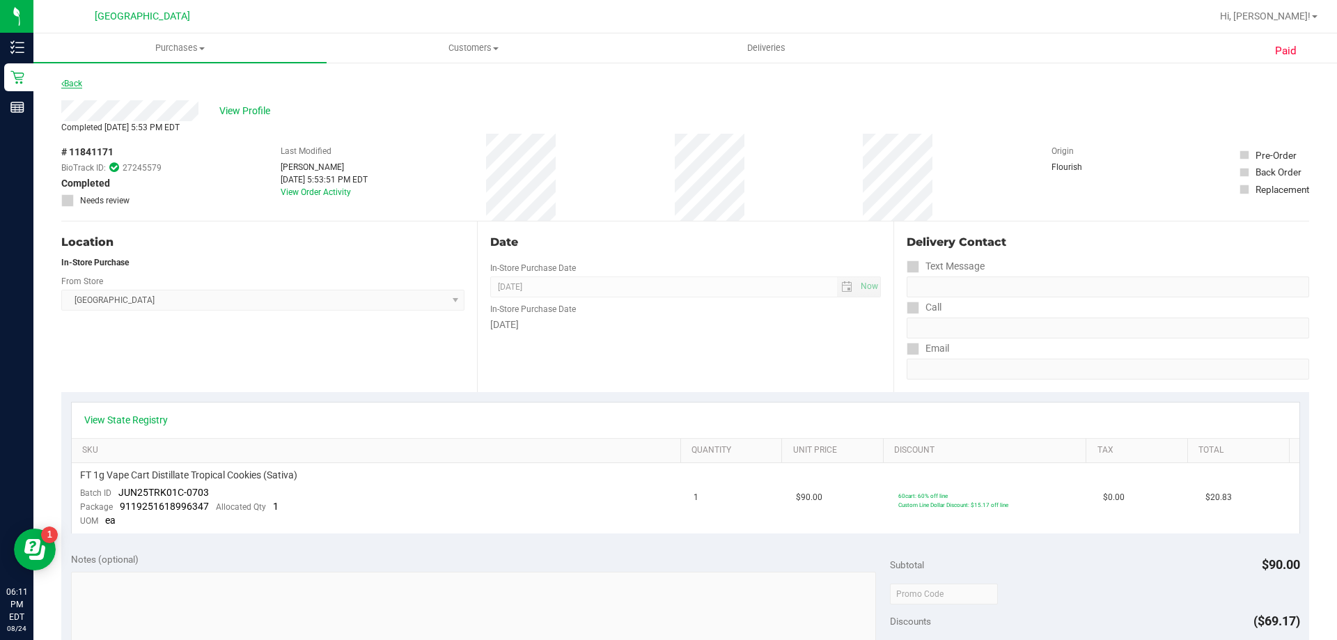
click at [63, 84] on icon at bounding box center [62, 83] width 3 height 8
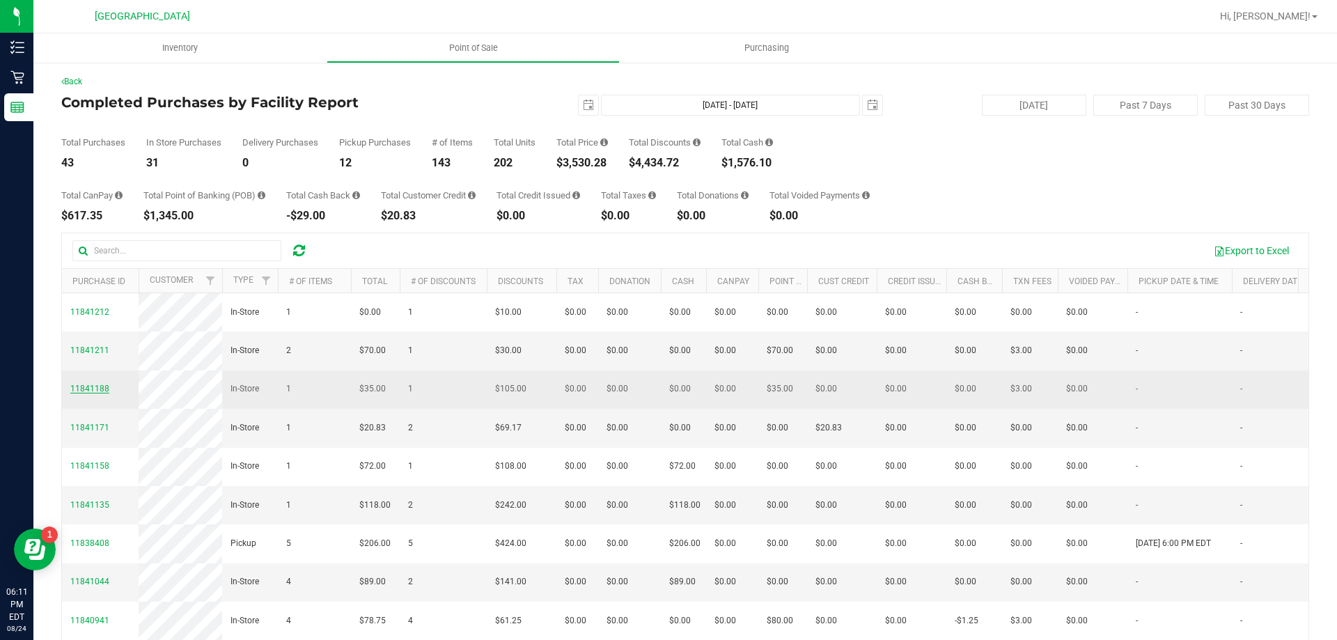
click at [86, 393] on span "11841188" at bounding box center [89, 389] width 39 height 10
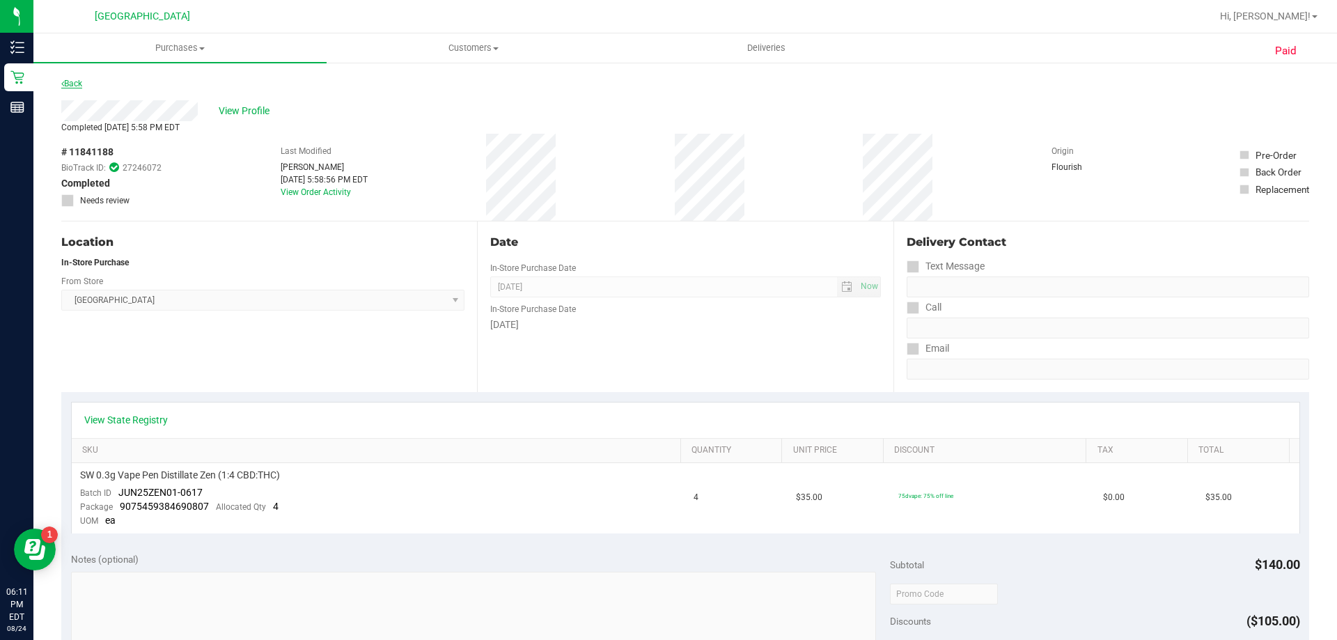
click at [63, 84] on icon at bounding box center [62, 83] width 3 height 8
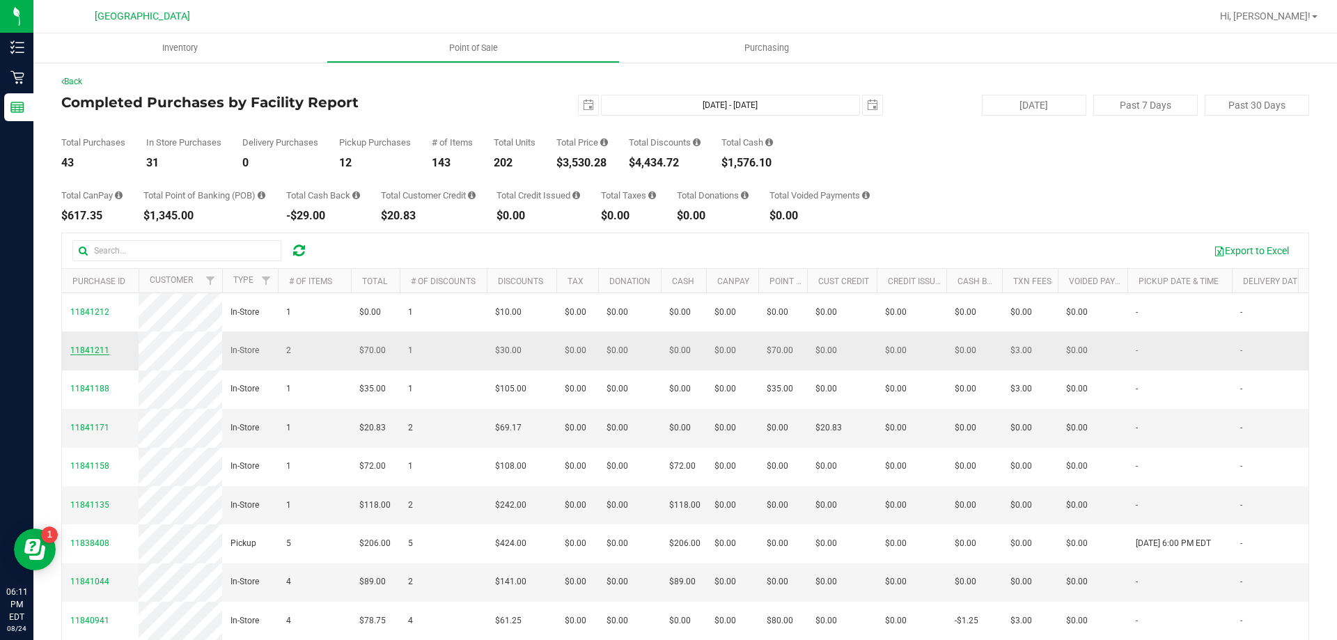
click at [90, 355] on span "11841211" at bounding box center [89, 350] width 39 height 10
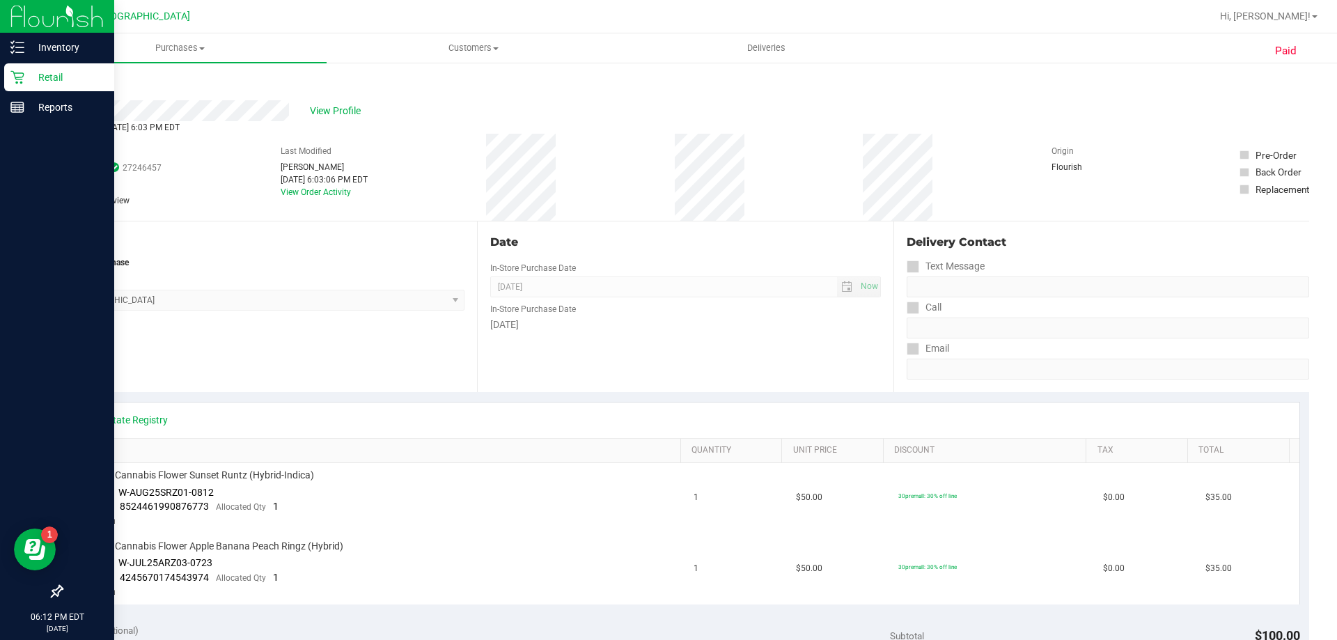
click at [15, 75] on icon at bounding box center [16, 77] width 13 height 13
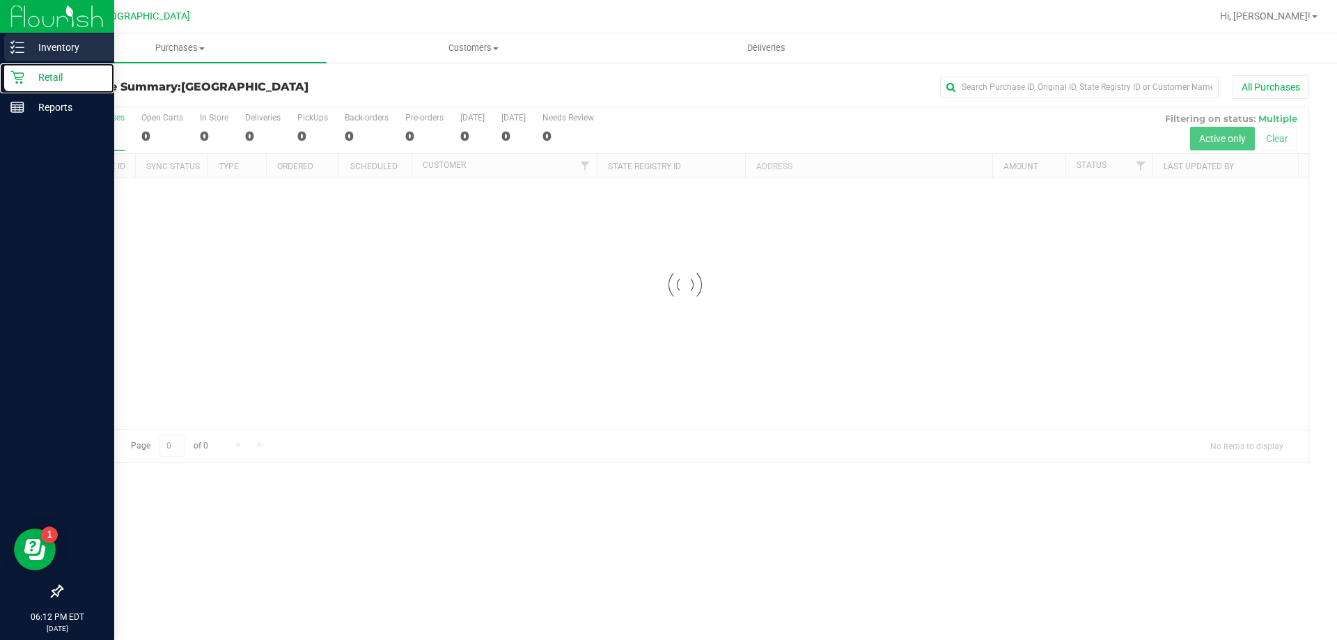
click at [13, 42] on icon at bounding box center [17, 47] width 14 height 14
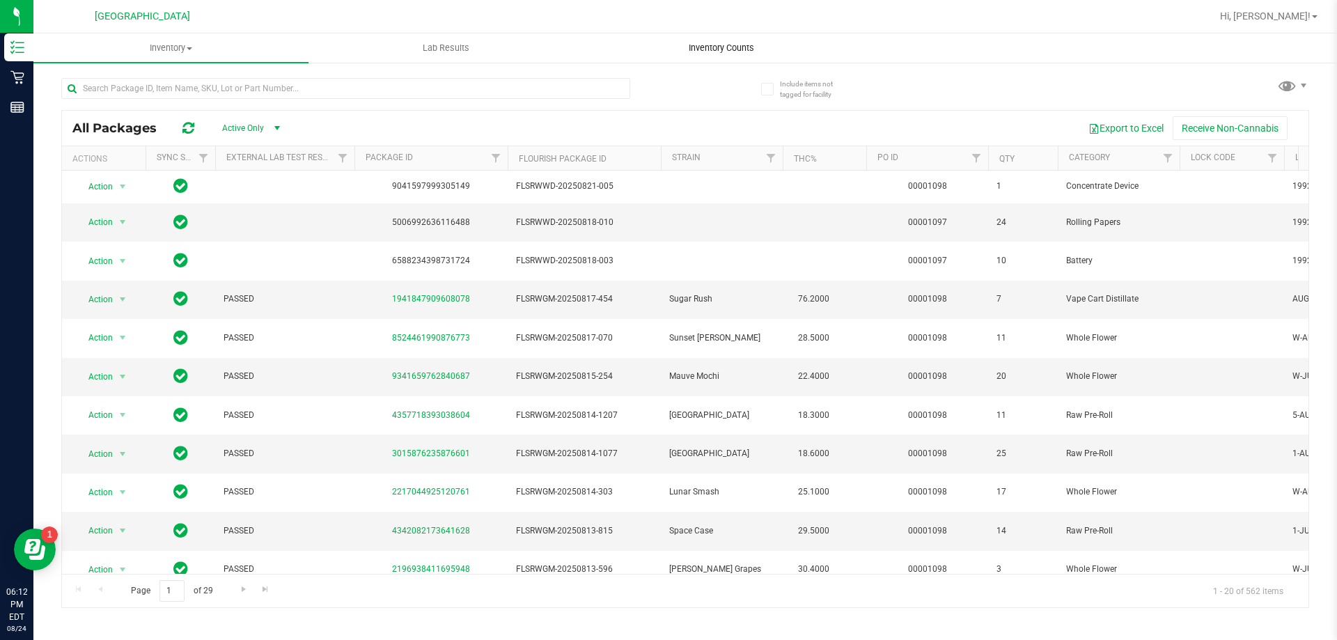
click at [734, 42] on span "Inventory Counts" at bounding box center [721, 48] width 103 height 13
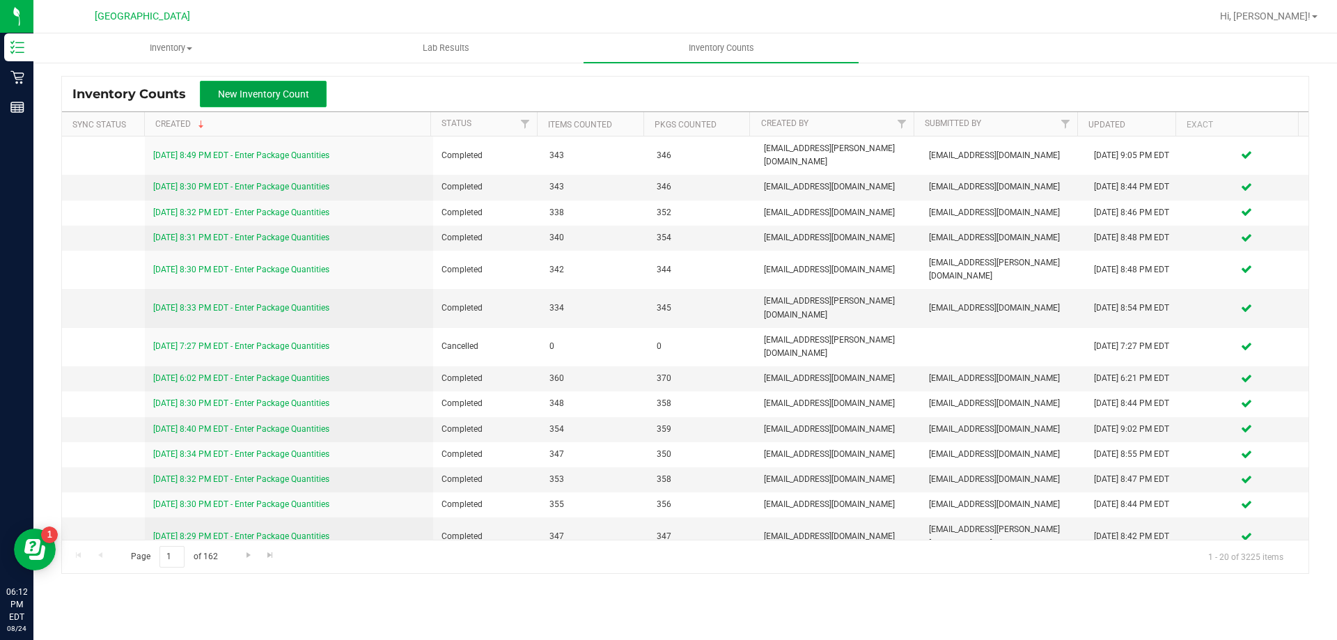
click at [283, 84] on button "New Inventory Count" at bounding box center [263, 94] width 127 height 26
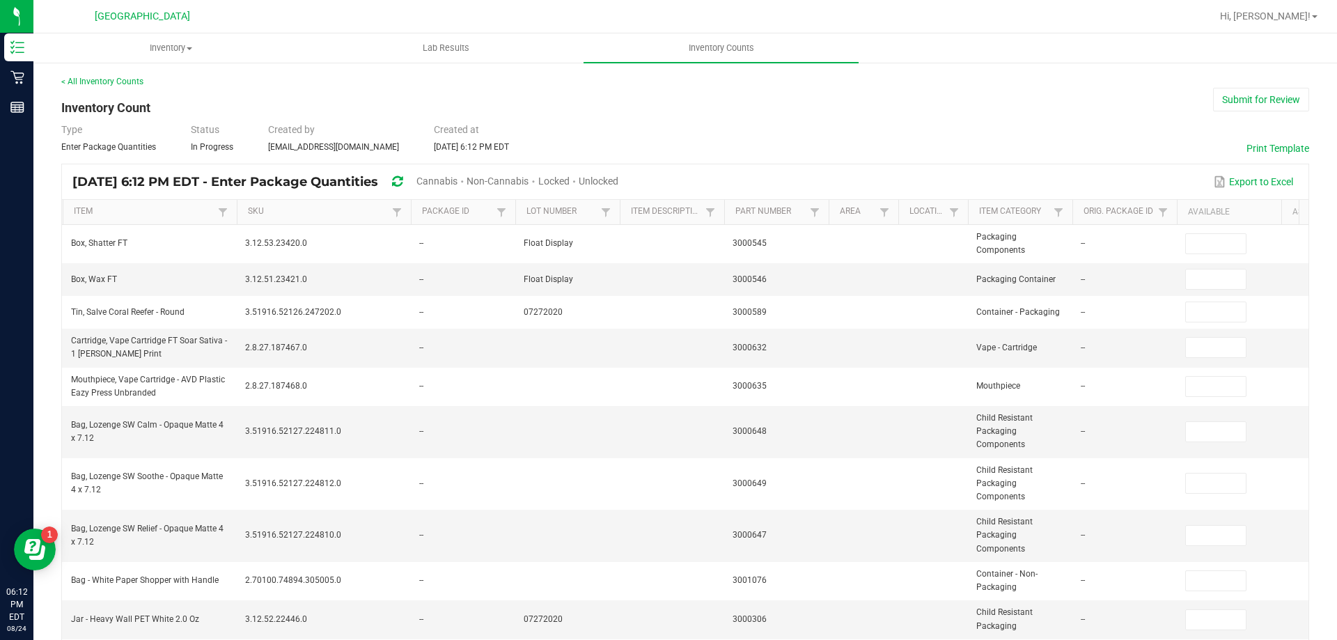
click at [618, 179] on span "Unlocked" at bounding box center [599, 180] width 40 height 11
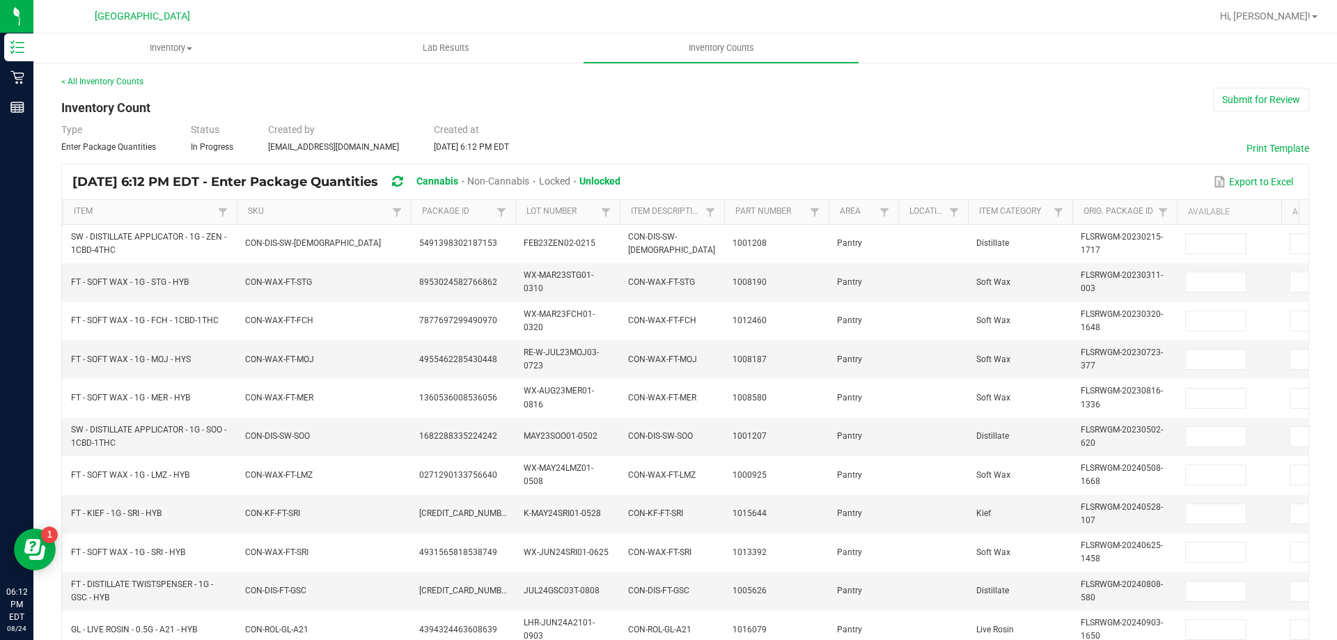
click at [293, 212] on link "SKU" at bounding box center [318, 211] width 140 height 11
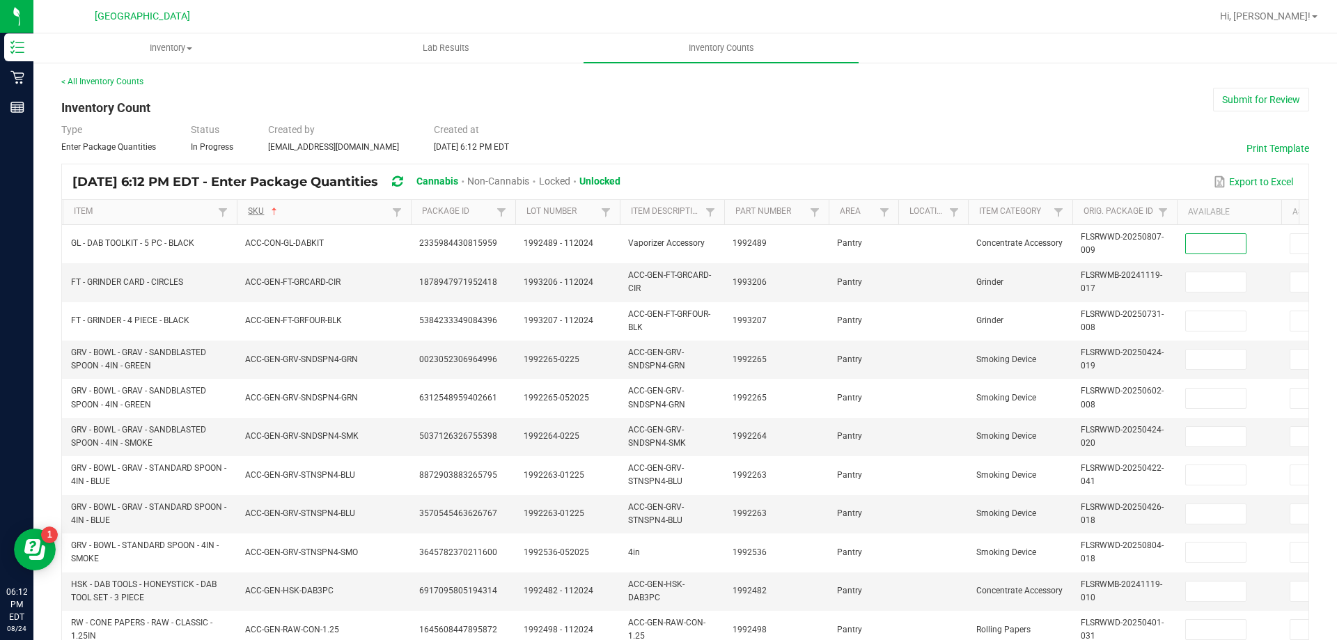
scroll to position [0, 202]
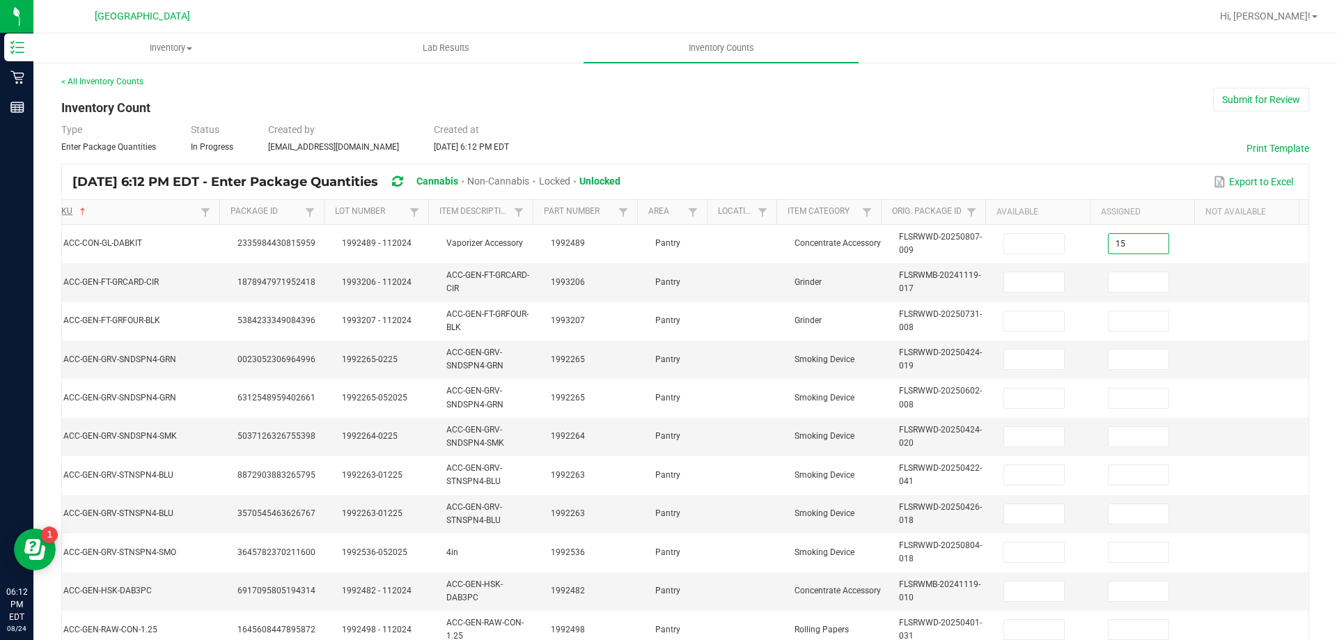
type input "15"
type input "1"
type input "12"
type input "14"
type input "3"
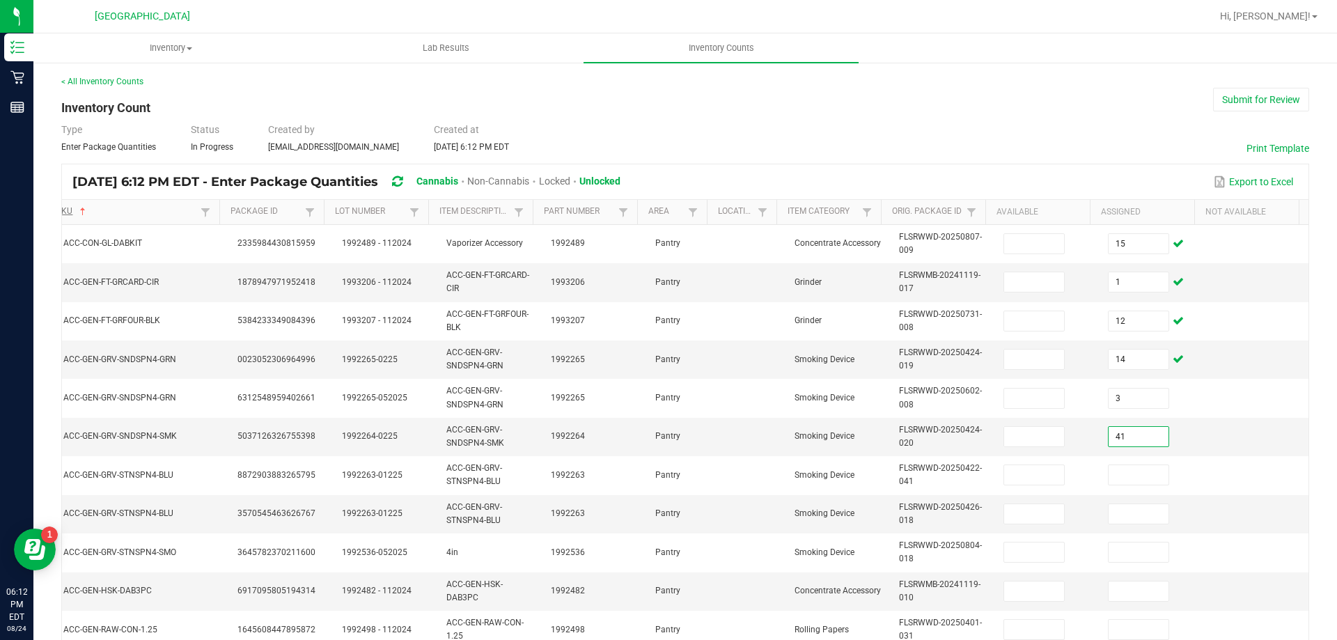
type input "41"
type input "1"
type input "32"
type input "6"
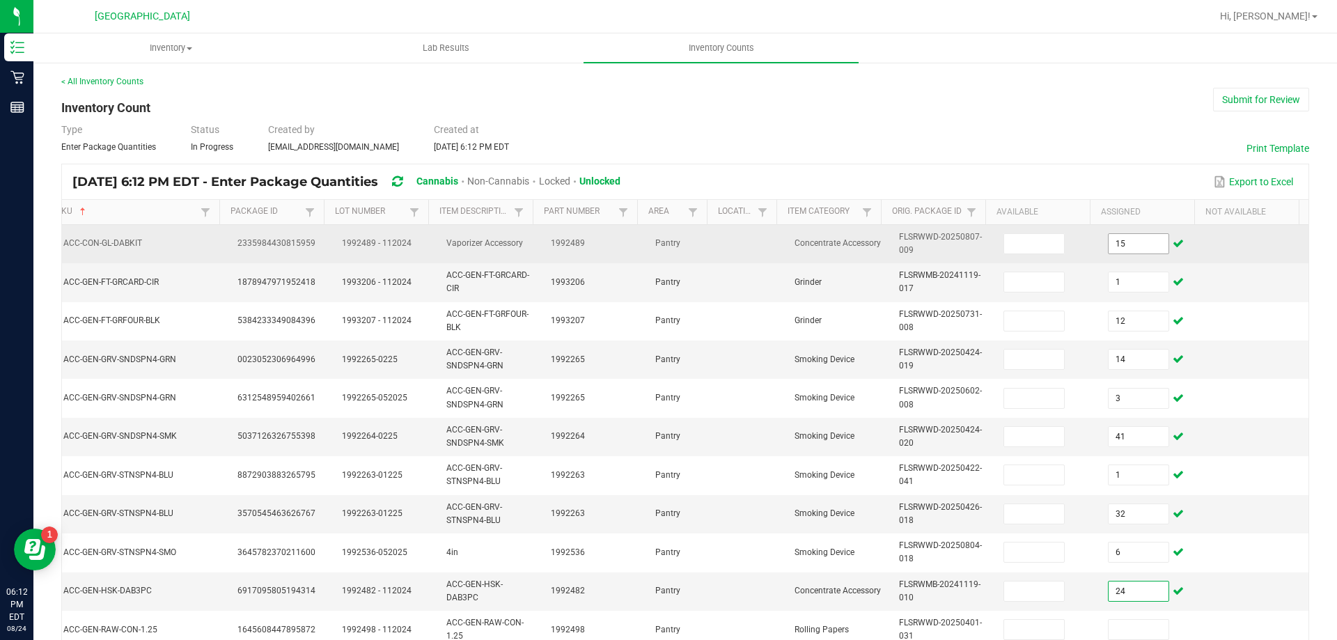
type input "24"
click at [1113, 248] on input "15" at bounding box center [1138, 243] width 60 height 19
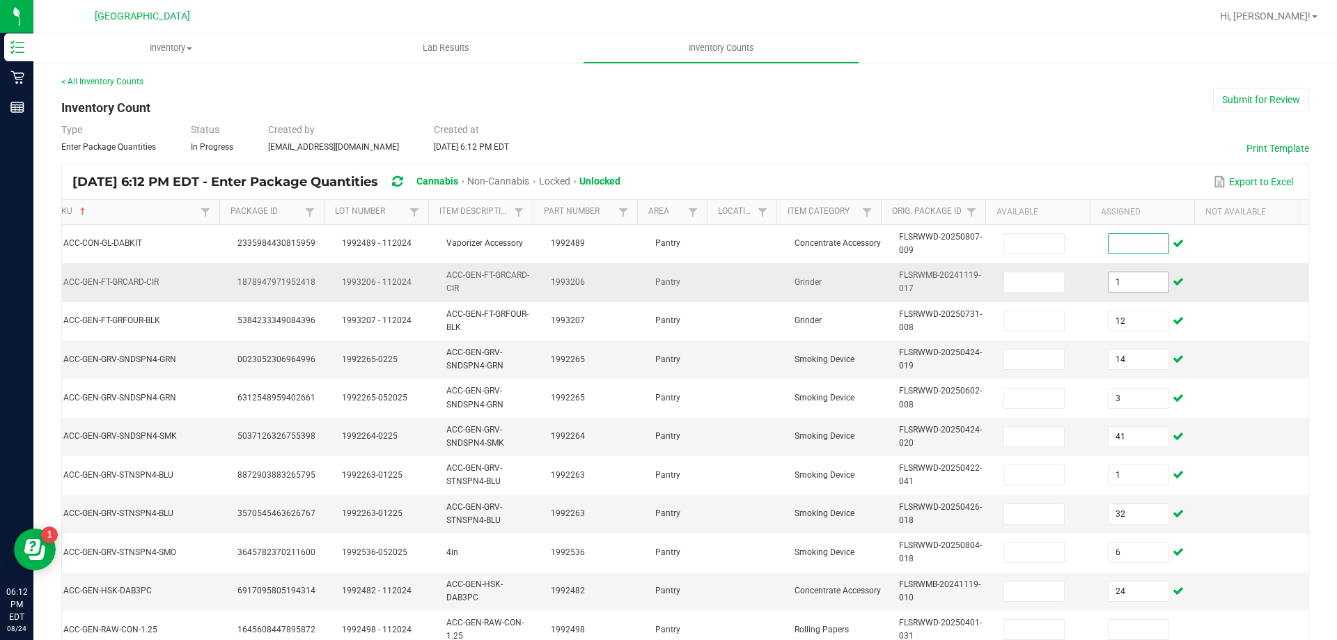
click at [1129, 283] on input "1" at bounding box center [1138, 281] width 60 height 19
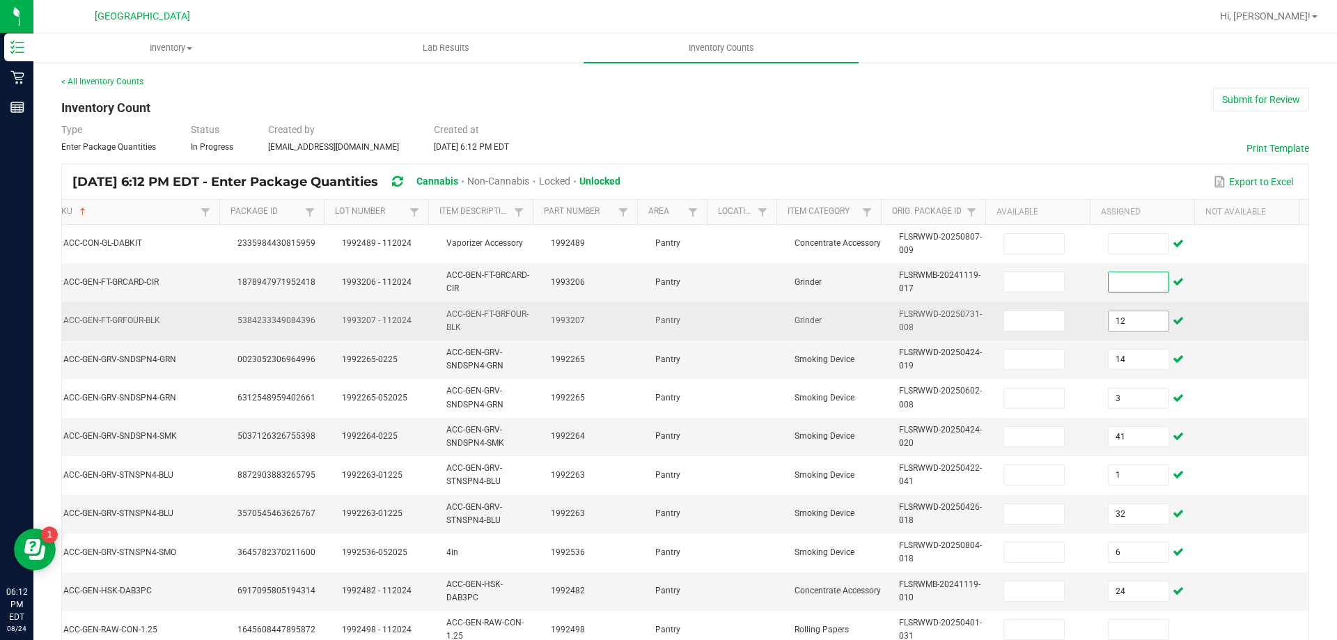
click at [1125, 327] on input "12" at bounding box center [1138, 320] width 60 height 19
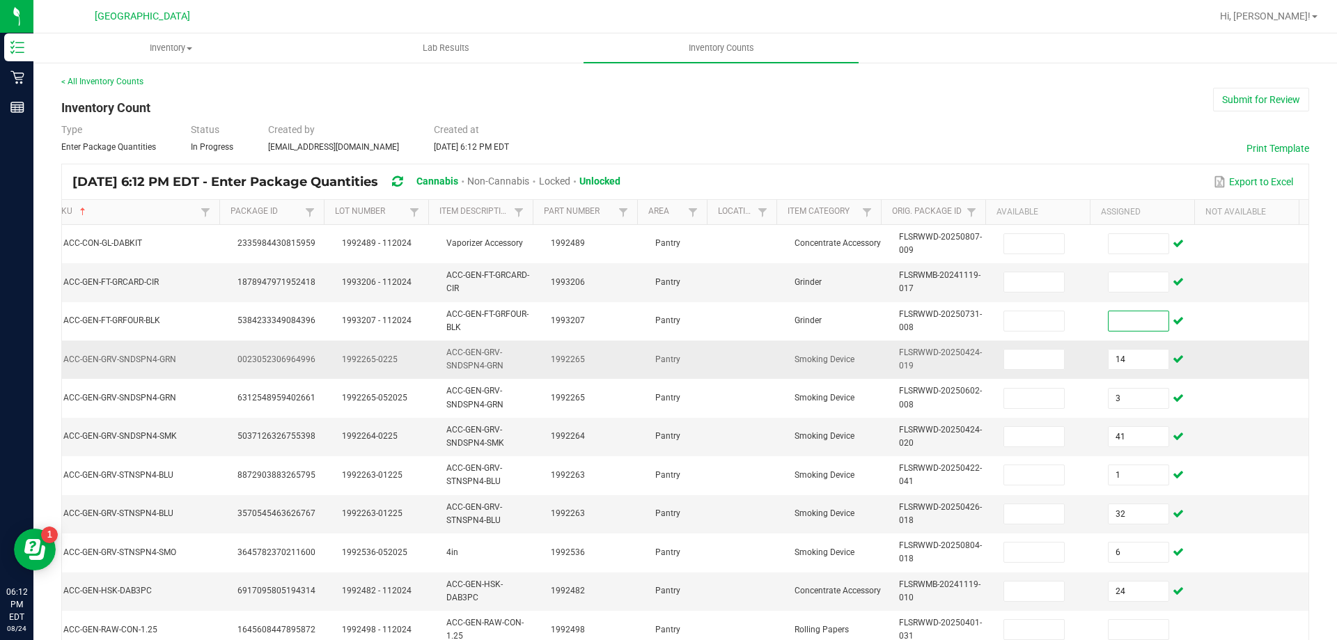
click at [1125, 371] on td "14" at bounding box center [1151, 359] width 104 height 38
click at [1125, 353] on input "14" at bounding box center [1138, 359] width 60 height 19
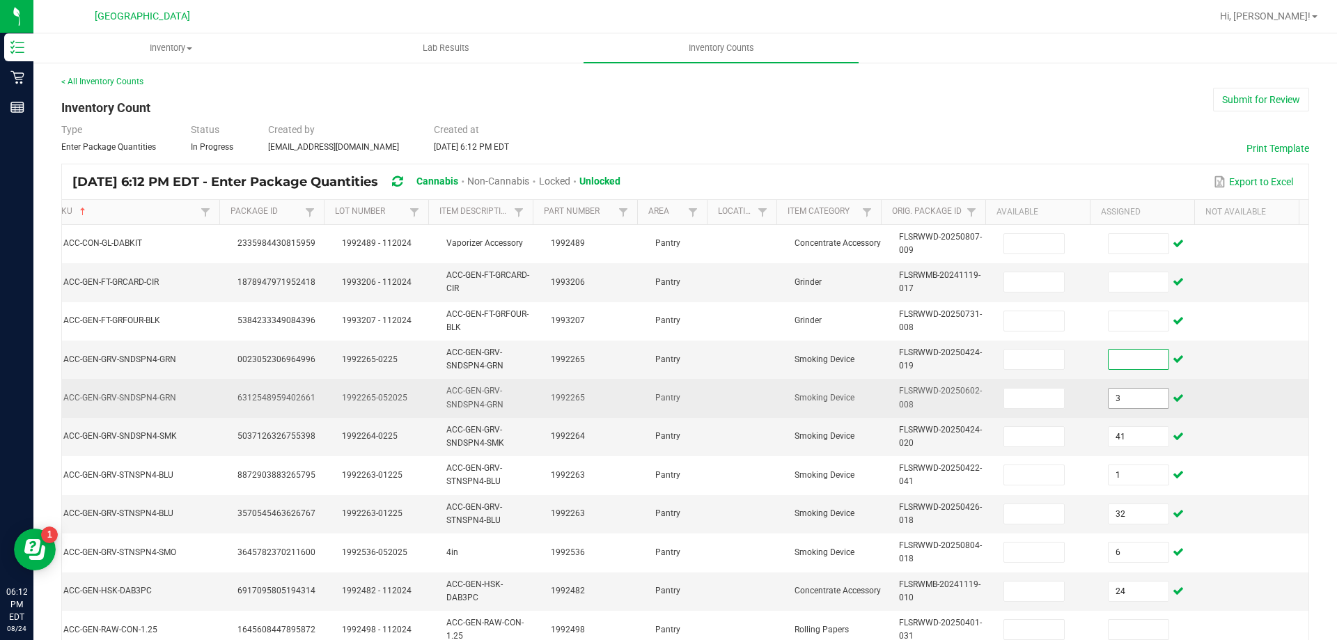
click at [1121, 398] on input "3" at bounding box center [1138, 398] width 60 height 19
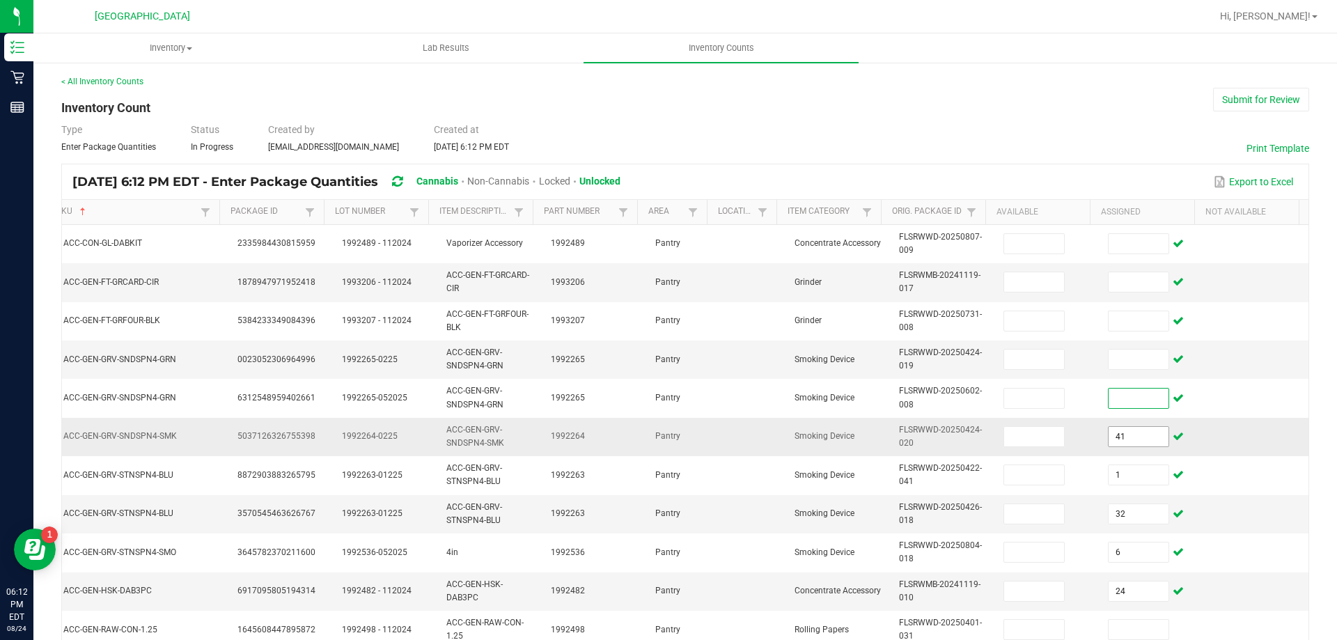
click at [1127, 438] on input "41" at bounding box center [1138, 436] width 60 height 19
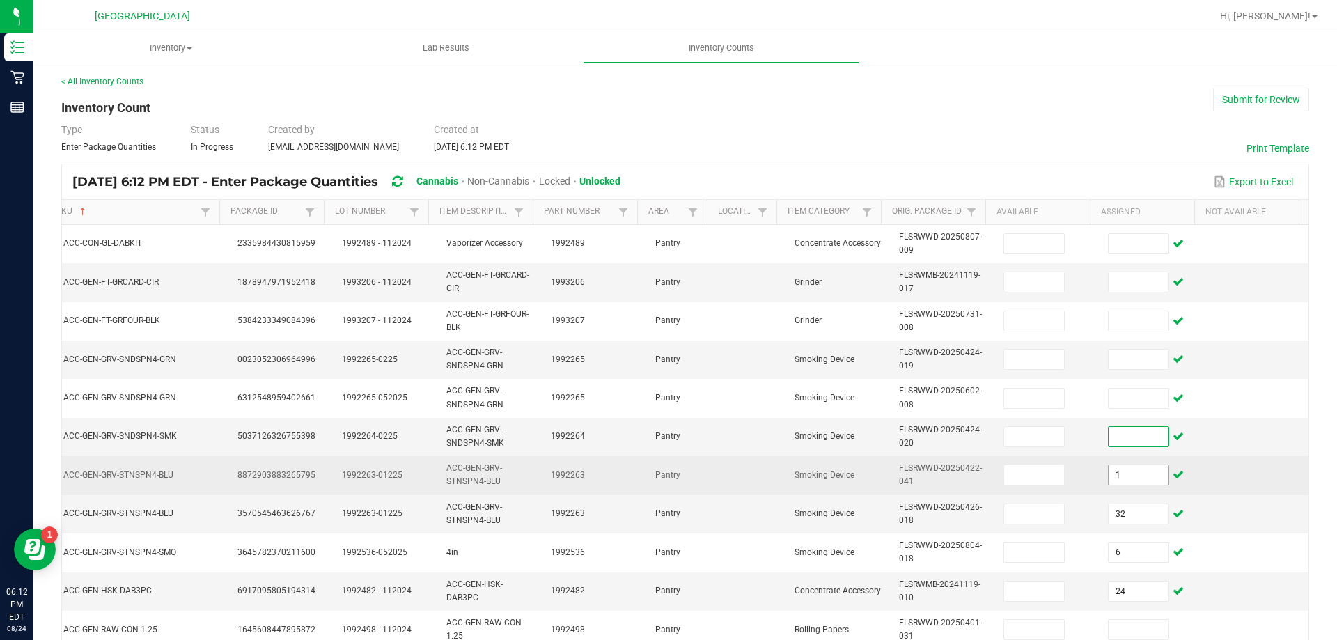
click at [1118, 466] on input "1" at bounding box center [1138, 474] width 60 height 19
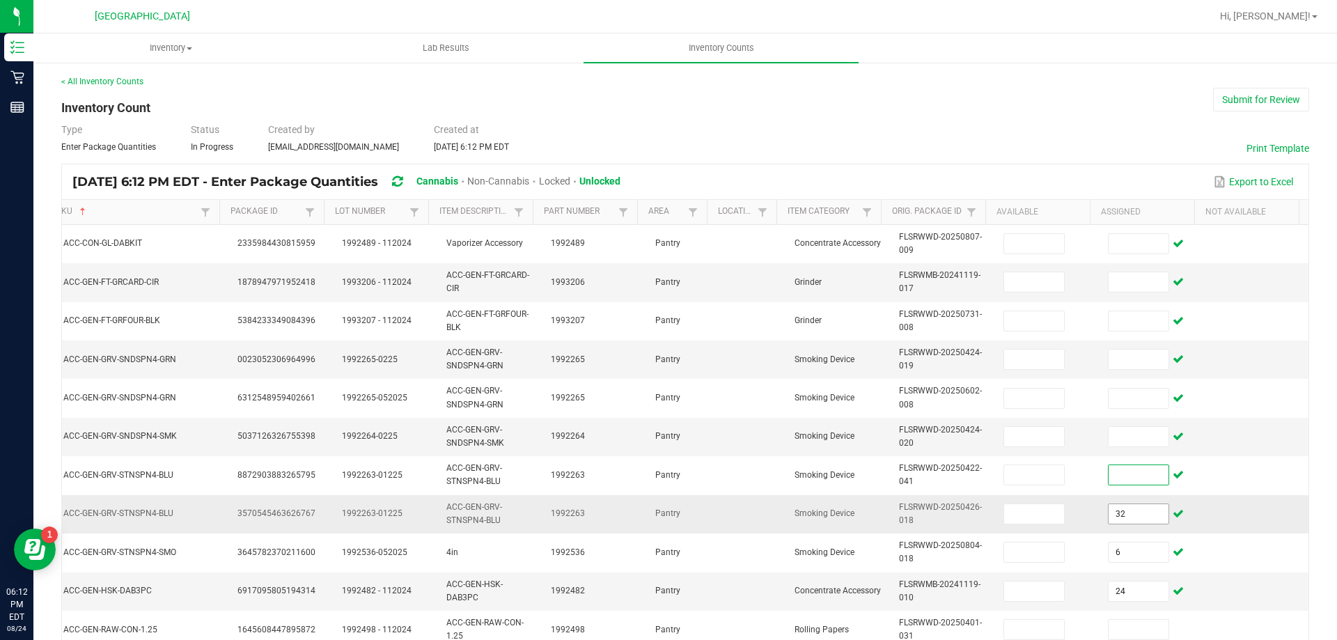
click at [1134, 523] on input "32" at bounding box center [1138, 513] width 60 height 19
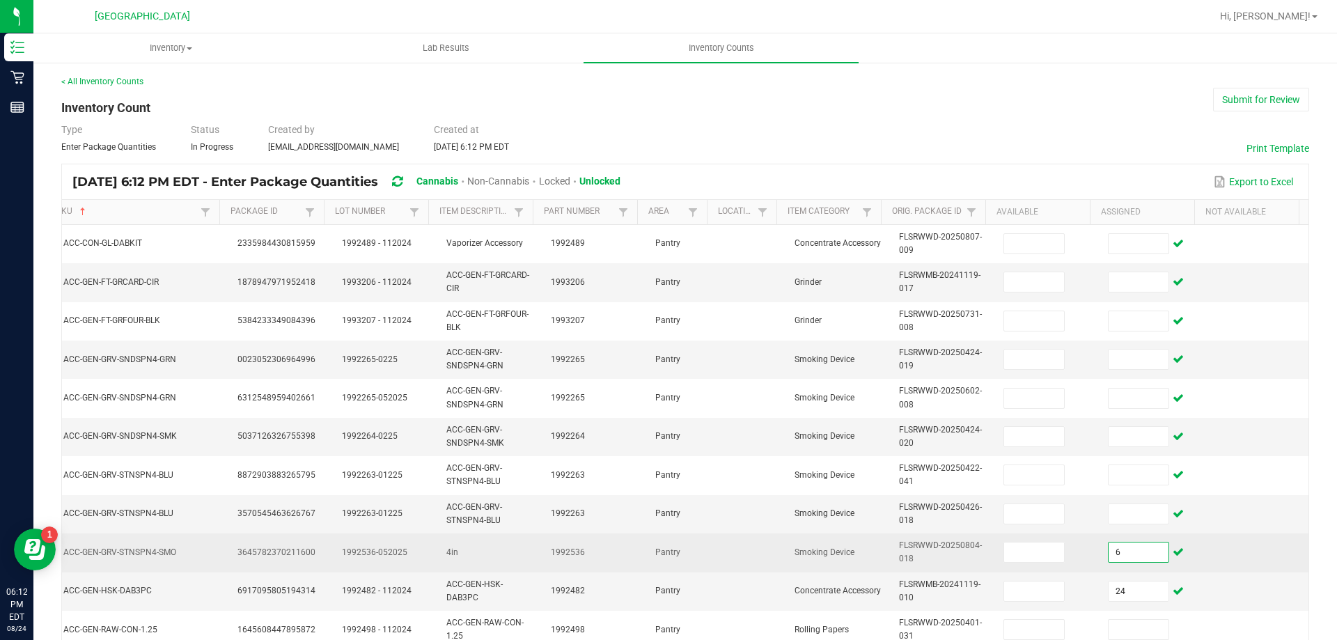
click at [1114, 558] on input "6" at bounding box center [1138, 551] width 60 height 19
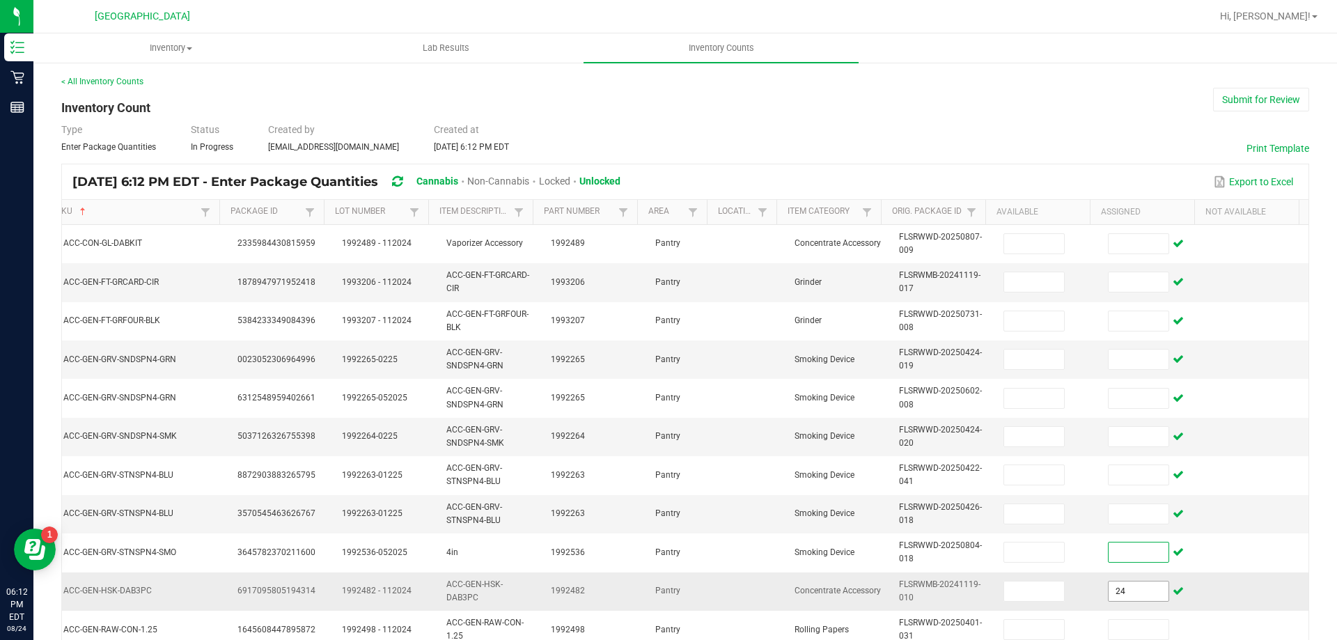
click at [1120, 593] on input "24" at bounding box center [1138, 590] width 60 height 19
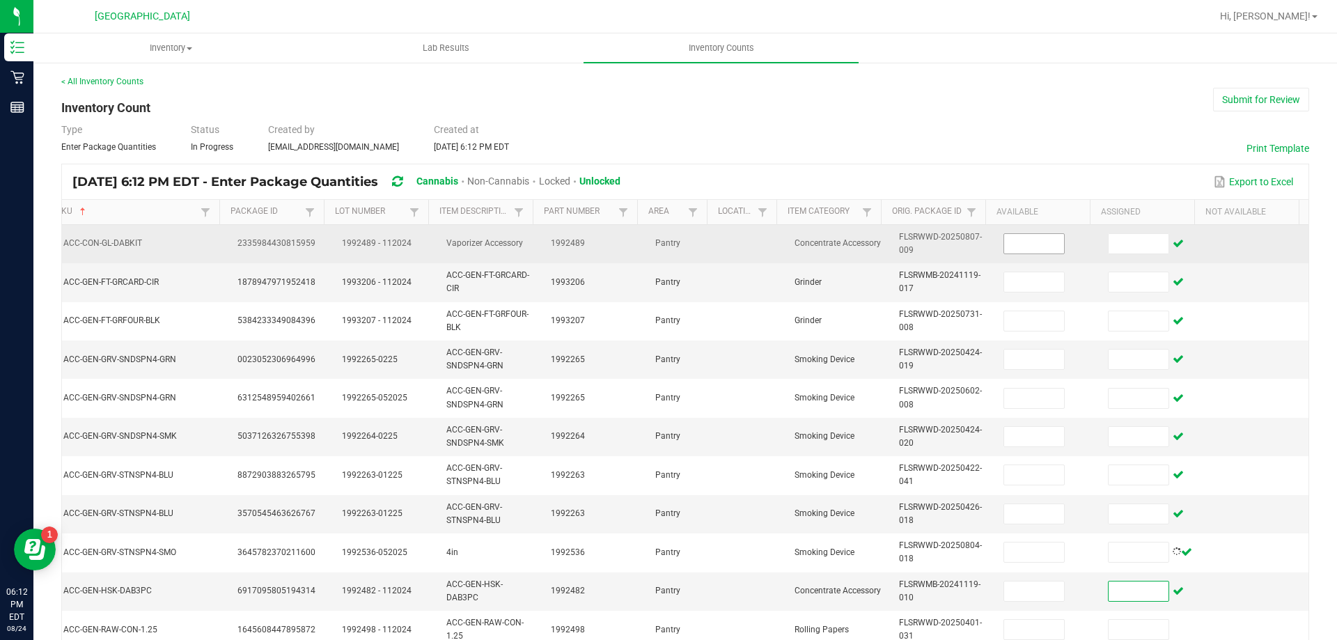
click at [1015, 245] on input at bounding box center [1034, 243] width 60 height 19
type input "5"
type input "1"
type input "4"
type input "14"
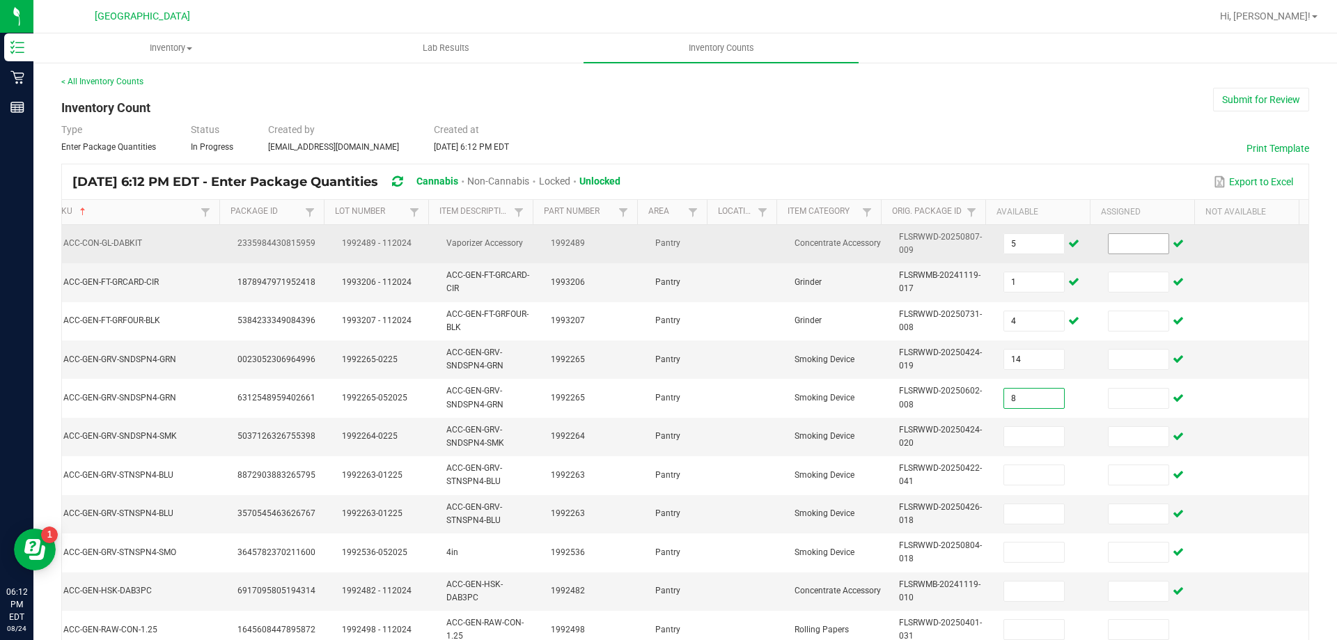
type input "8"
type input "15"
type input "1"
type input "12"
type input "14"
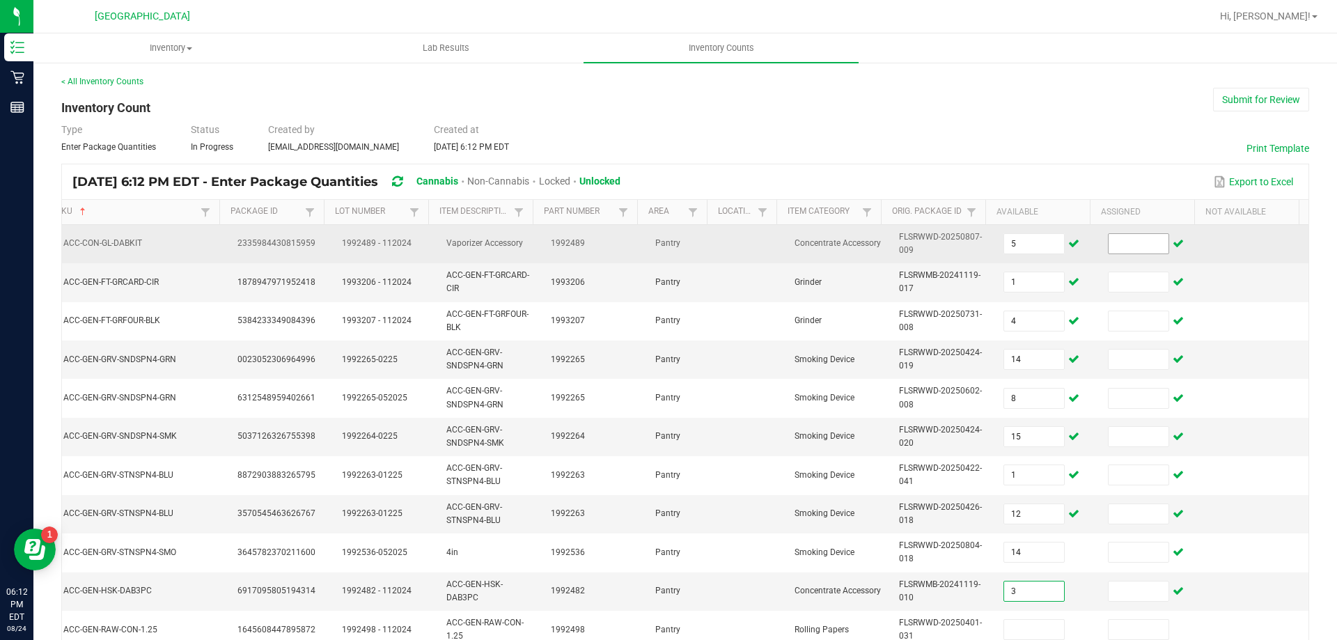
type input "3"
type input "41"
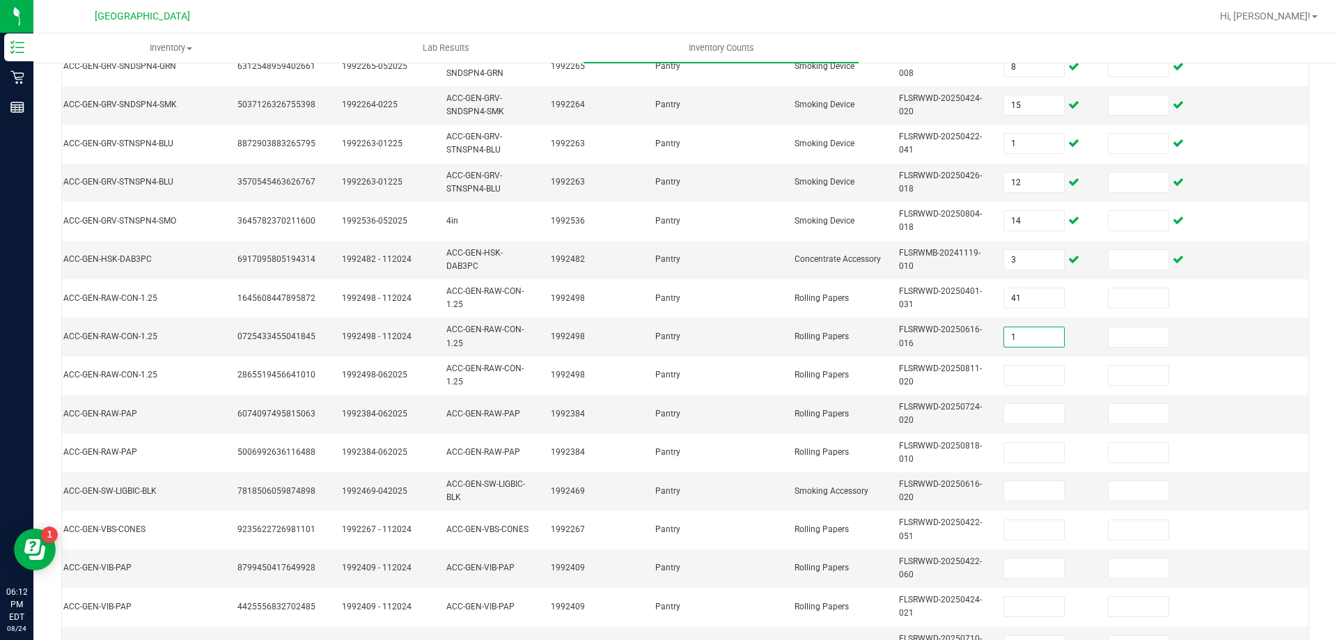
type input "1"
type input "32"
type input "6"
type input "24"
type input "19"
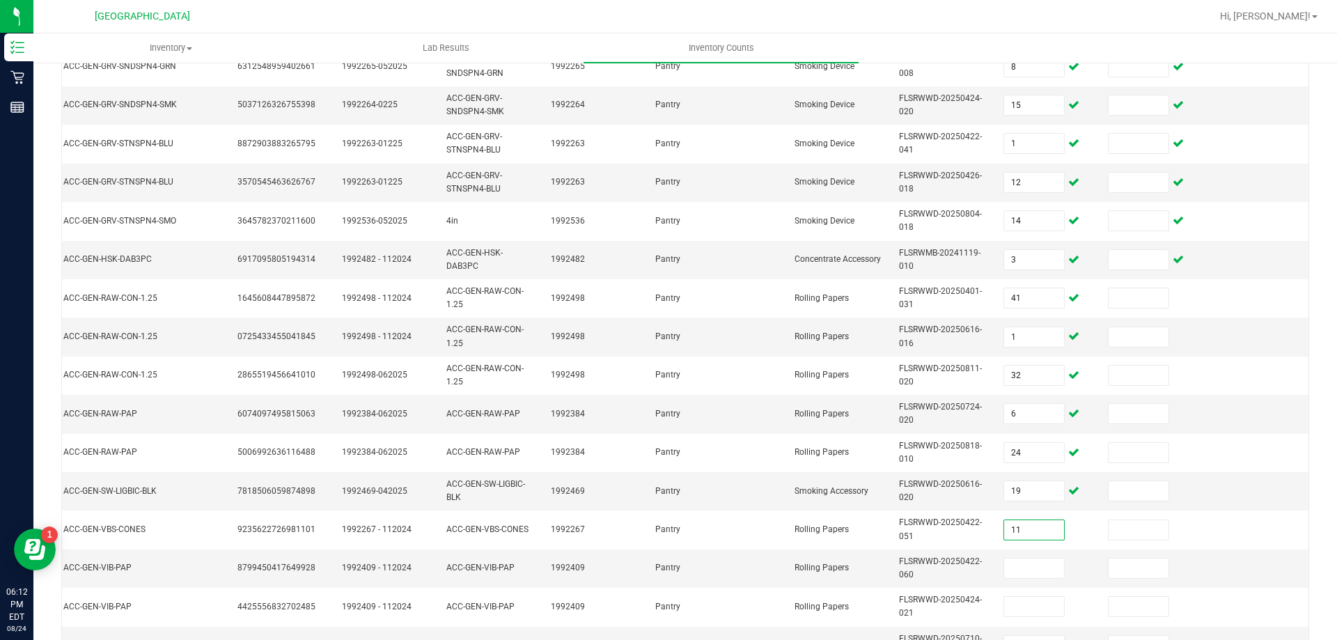
type input "11"
type input "29"
type input "34"
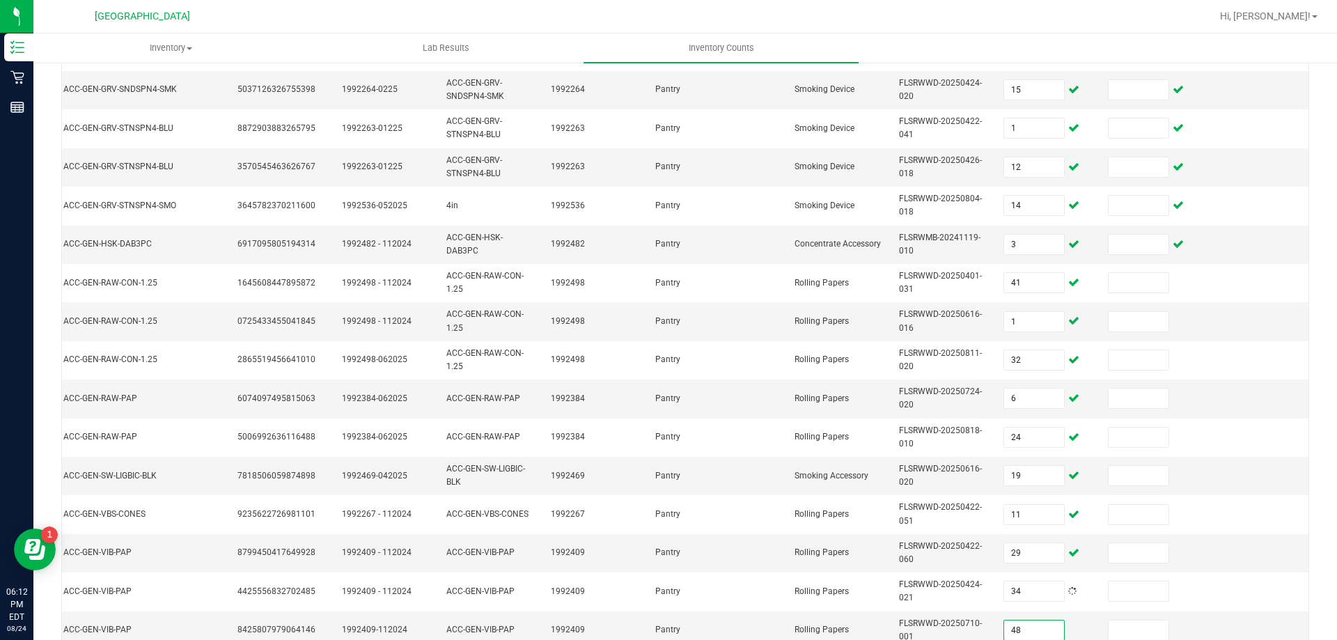
type input "48"
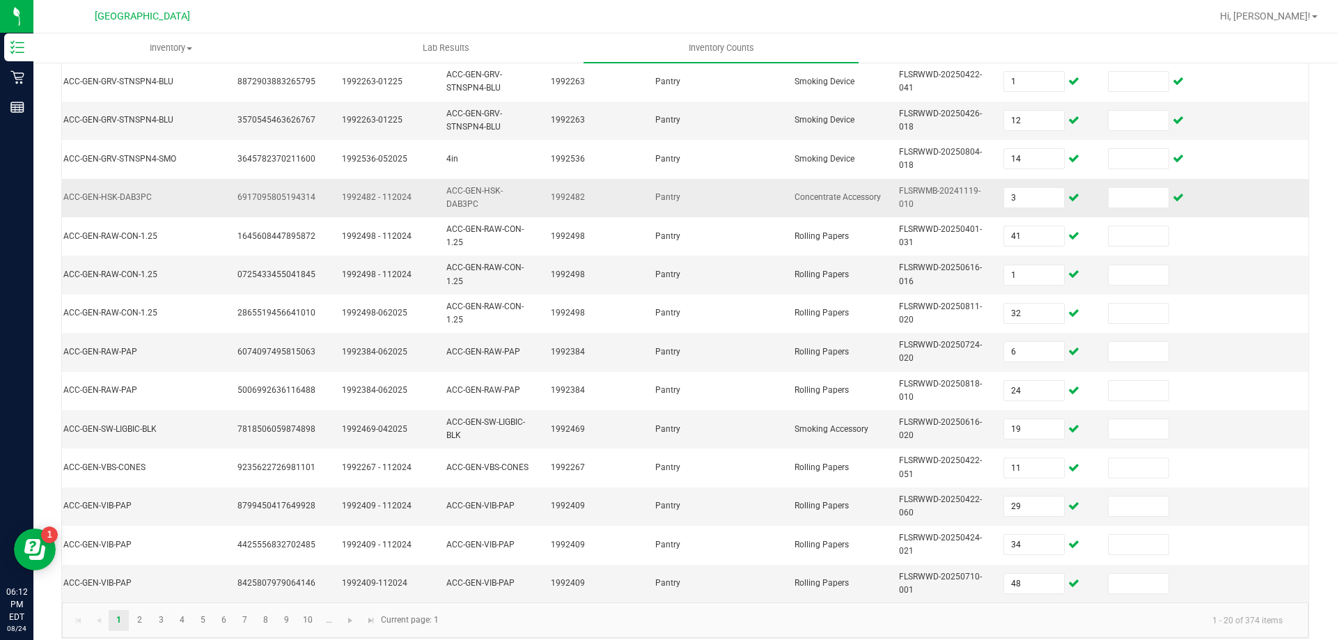
scroll to position [416, 0]
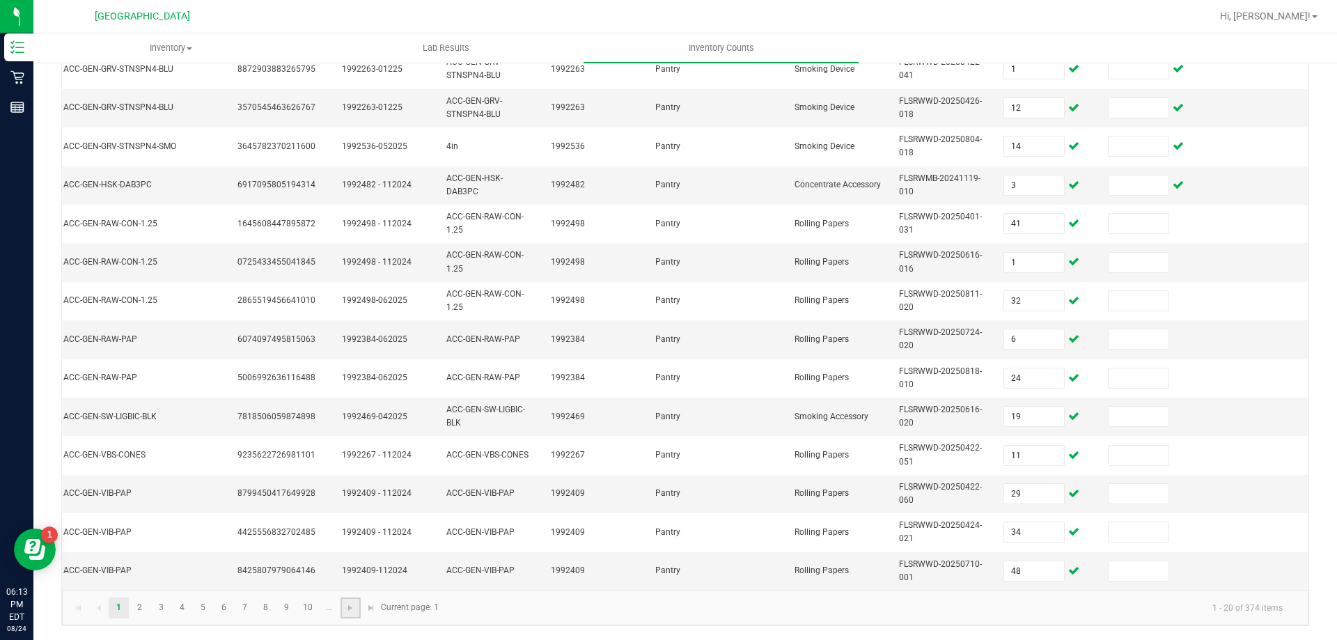
click at [357, 614] on link at bounding box center [350, 607] width 20 height 21
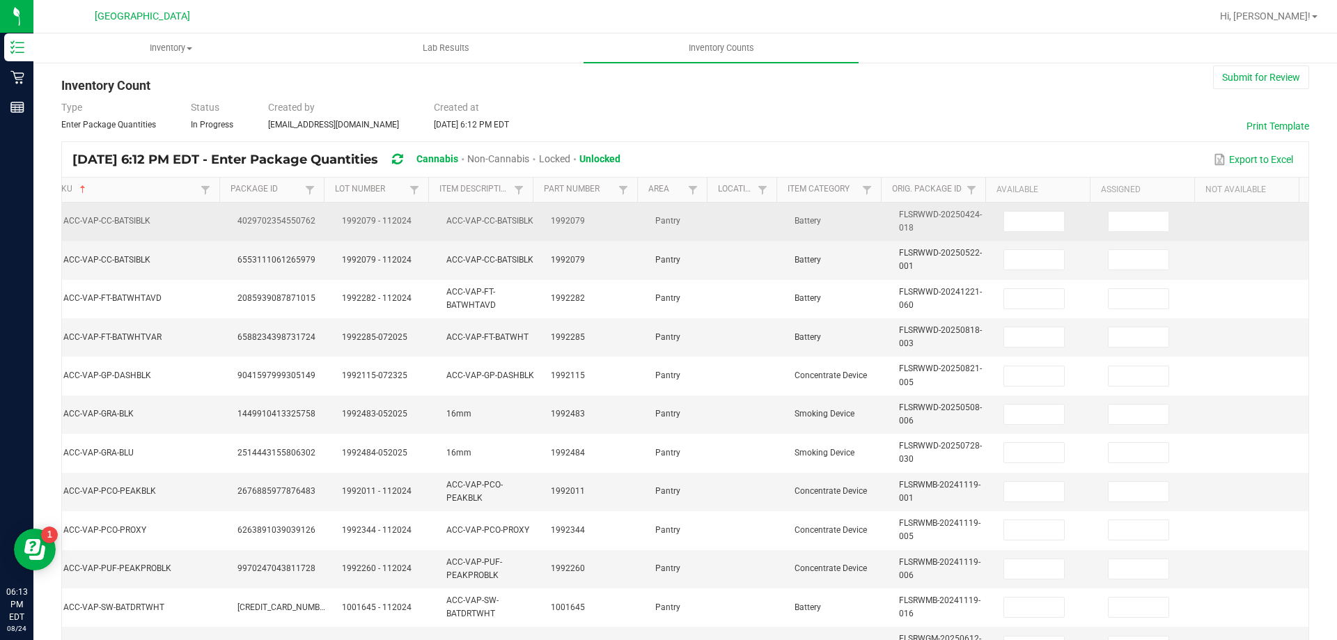
scroll to position [0, 0]
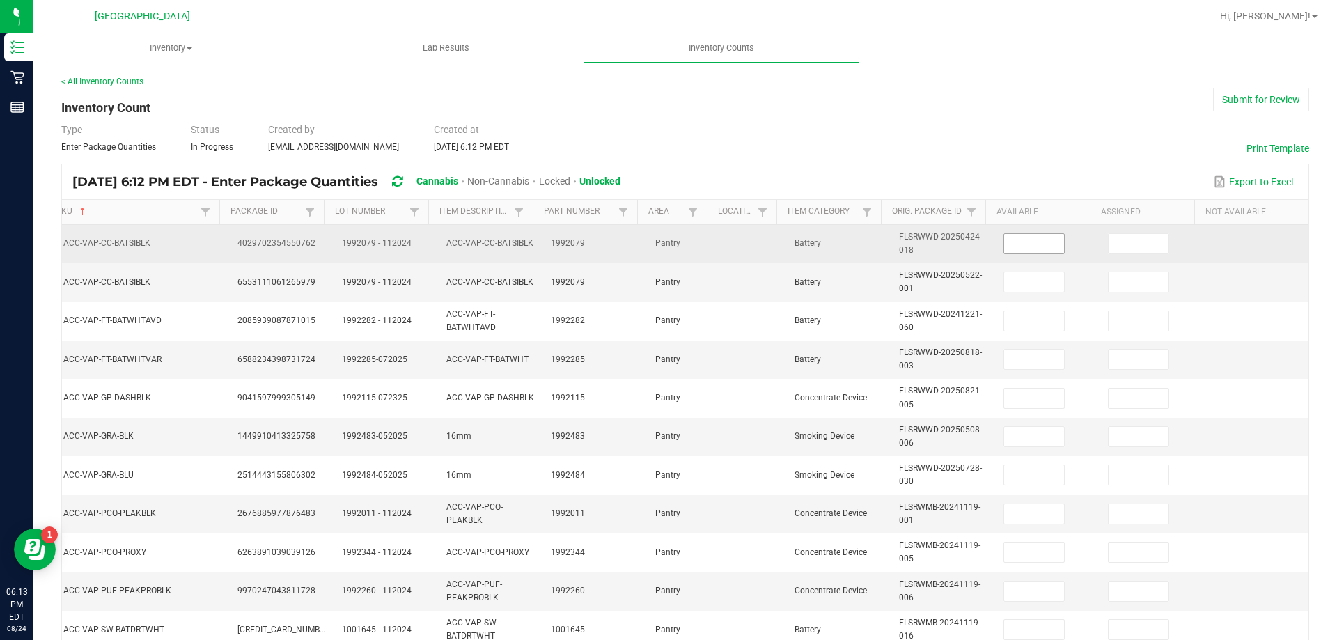
click at [1020, 250] on input at bounding box center [1034, 243] width 60 height 19
type input "1"
type input "9"
type input "1"
type input "11"
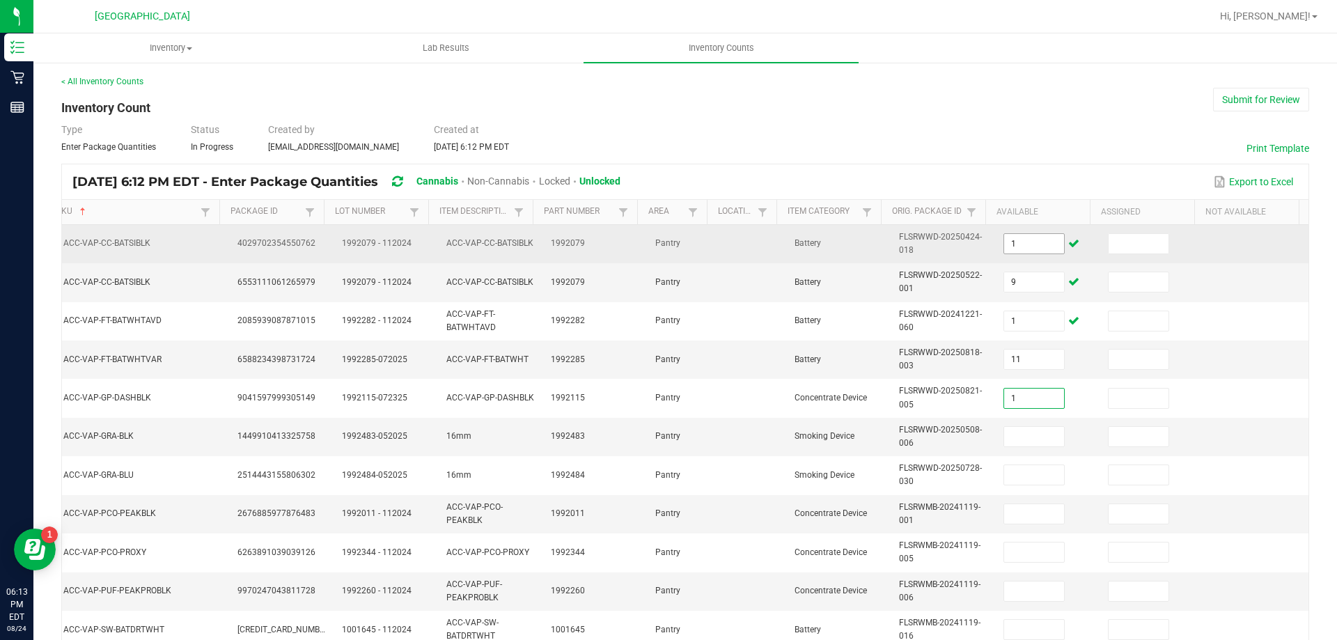
type input "1"
type input "3"
type input "4"
type input "1"
type input "4"
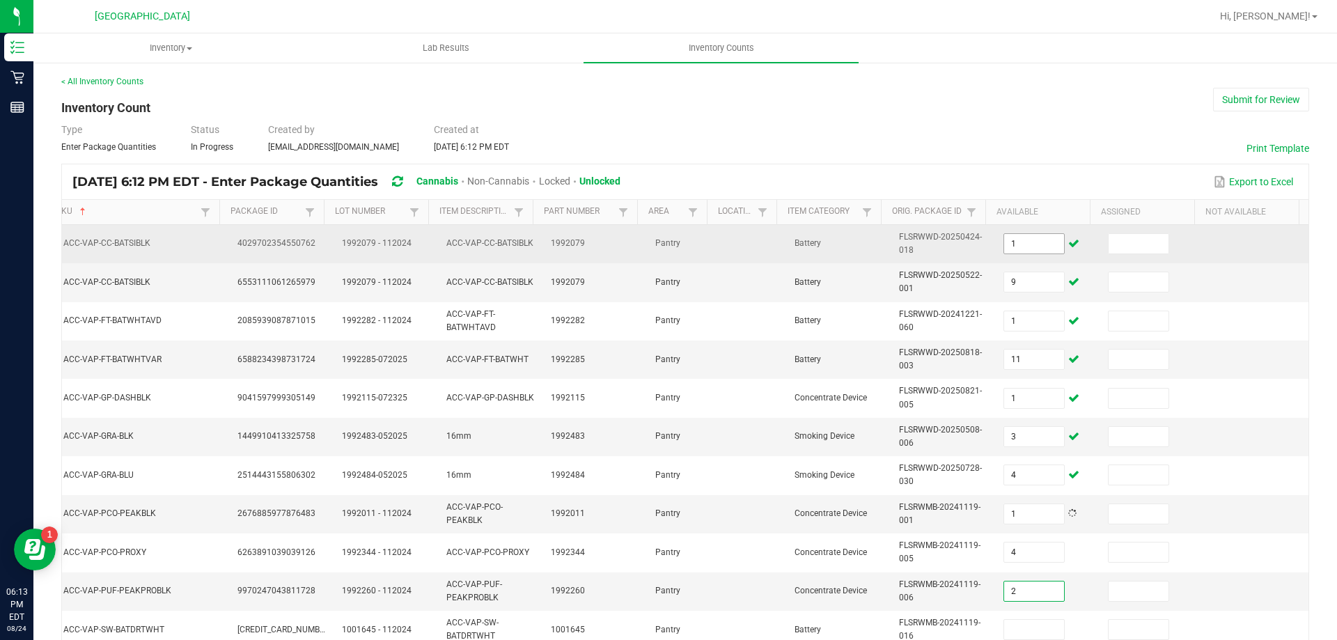
type input "2"
type input "3"
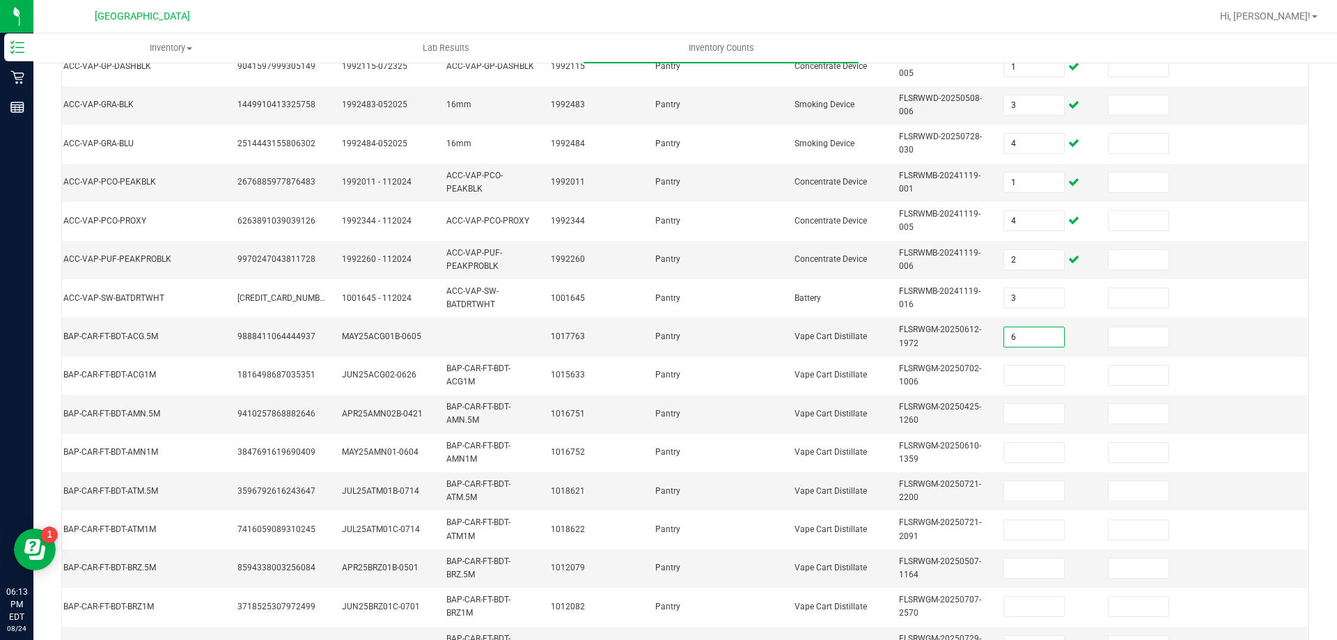
type input "6"
type input "1"
type input "7"
type input "10"
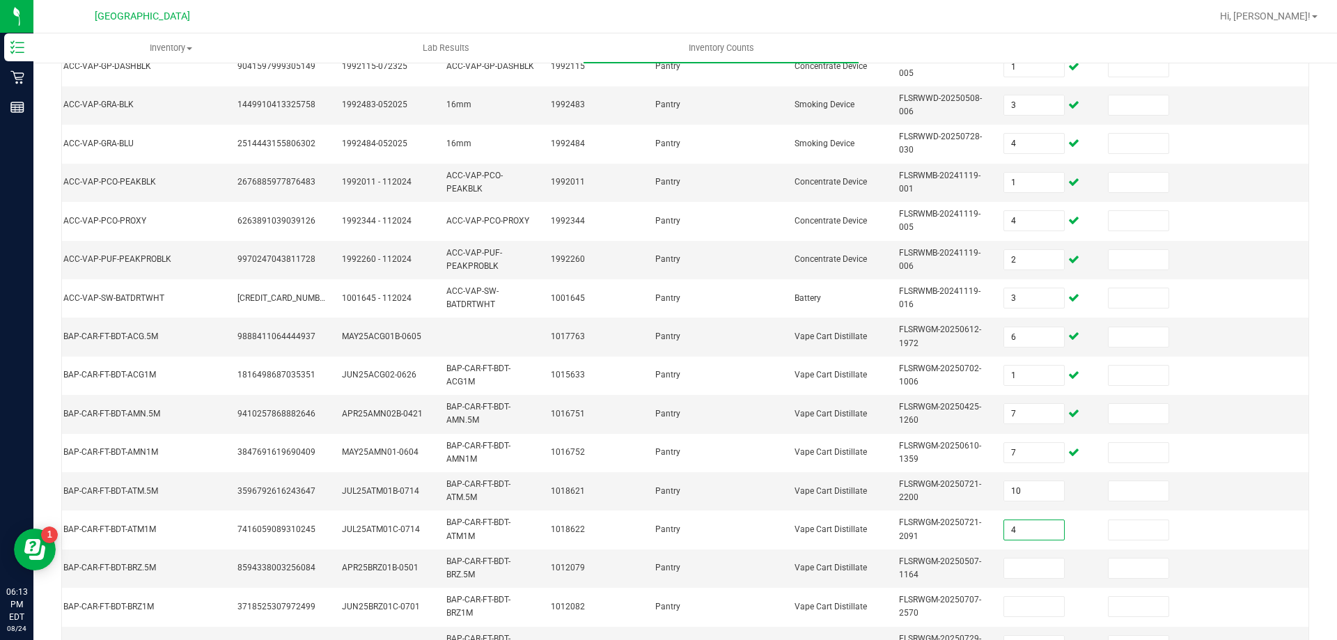
type input "4"
type input "3"
type input "12"
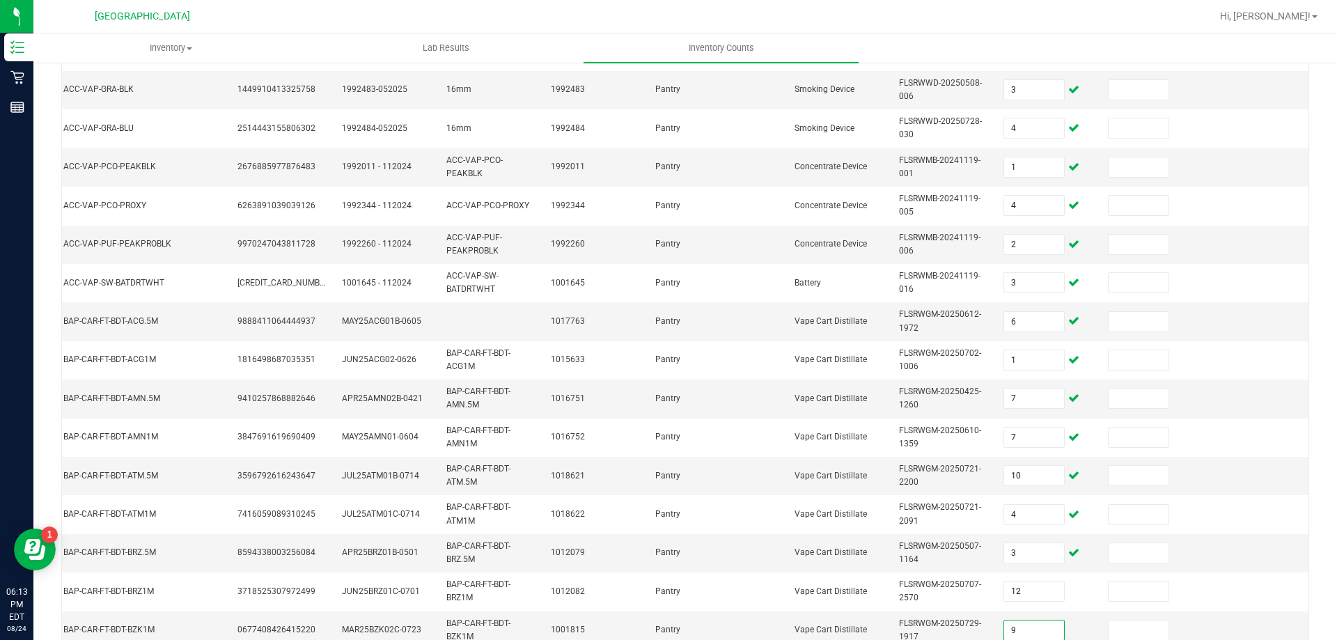
type input "9"
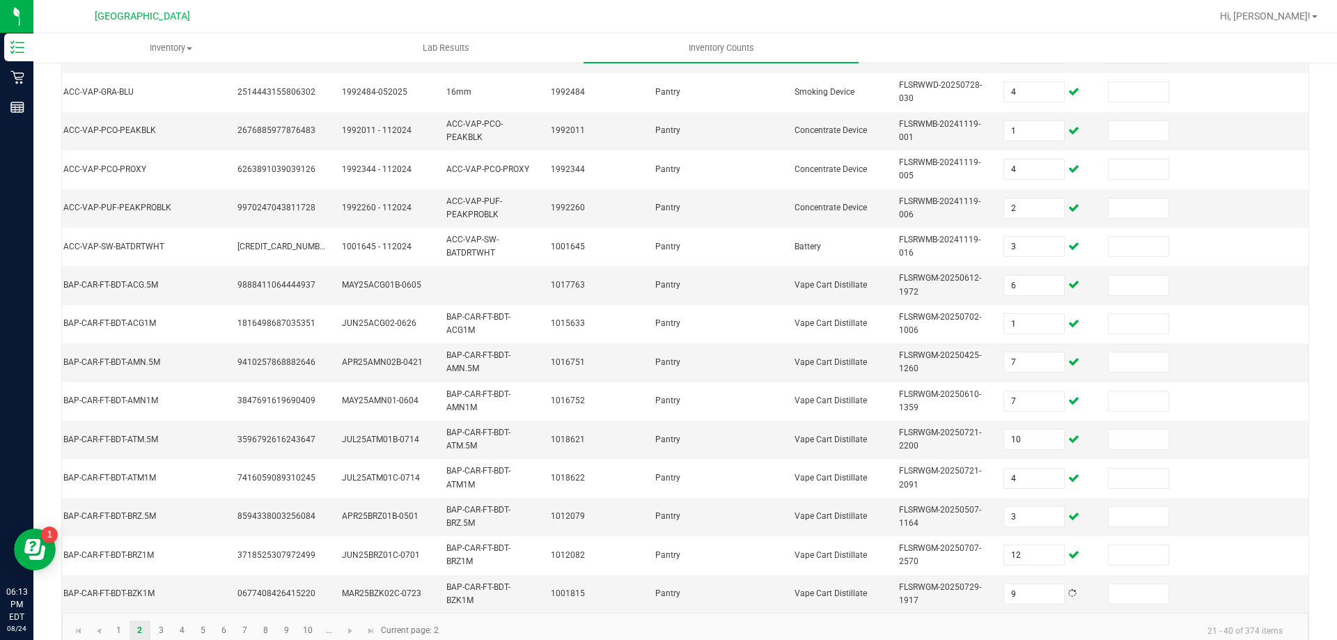
scroll to position [416, 0]
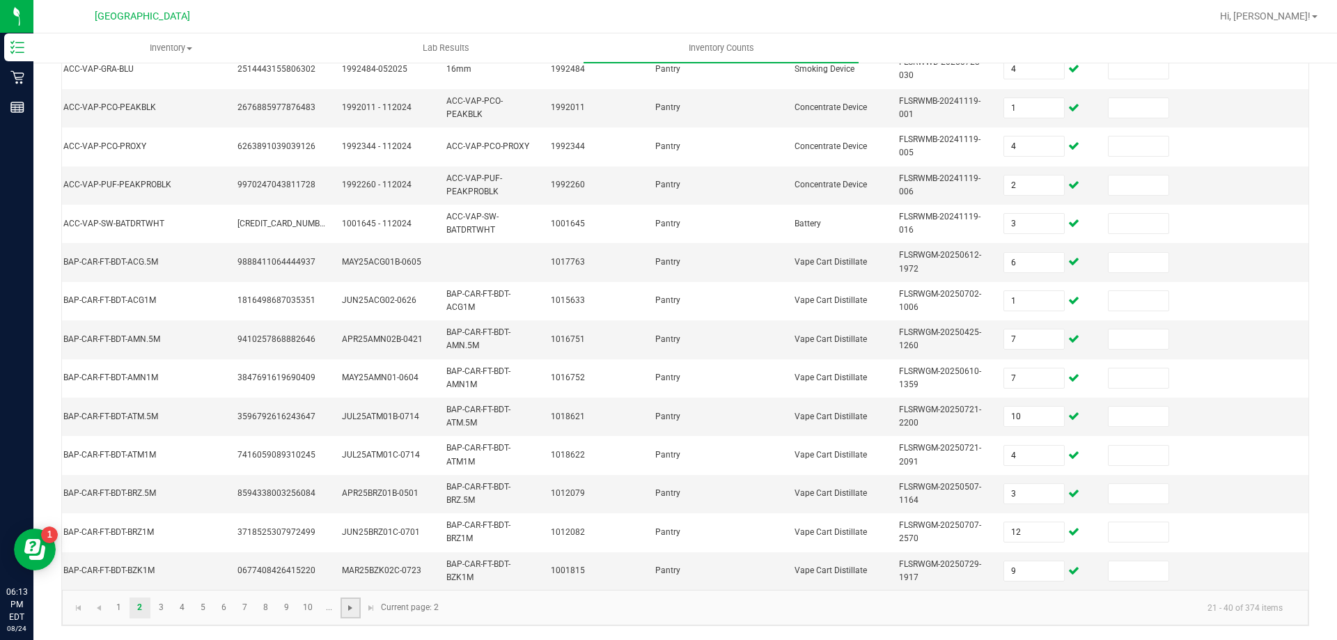
click at [354, 604] on span "Go to the next page" at bounding box center [350, 607] width 11 height 11
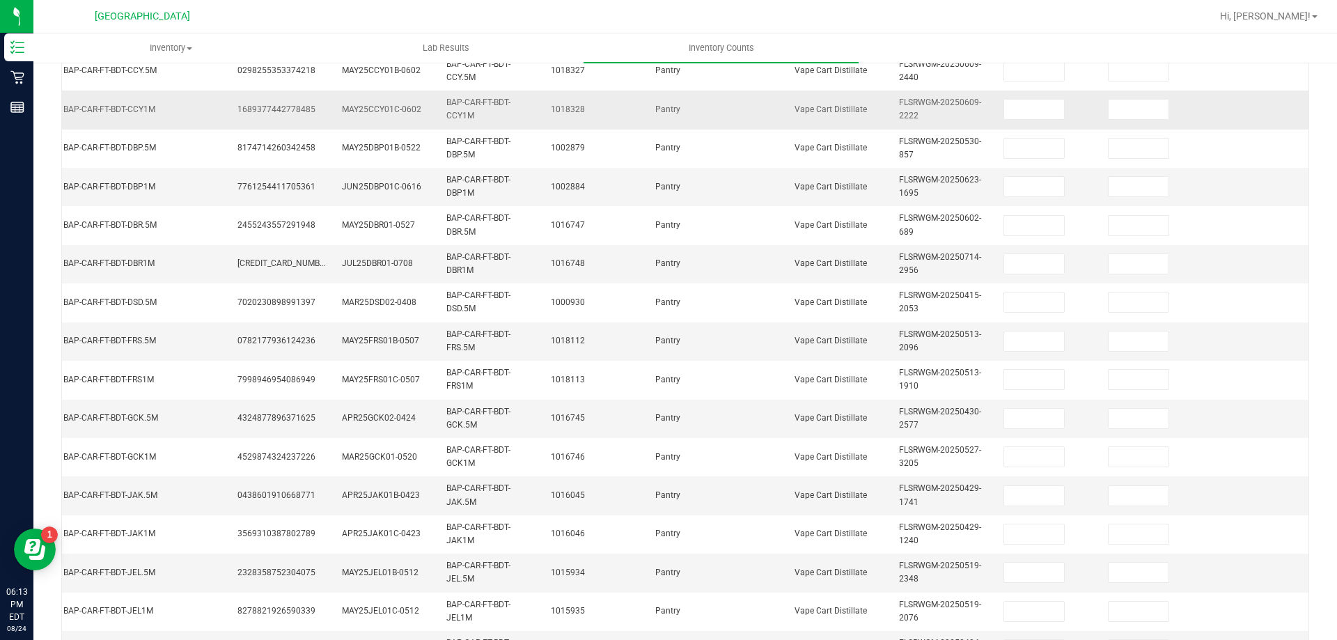
scroll to position [0, 0]
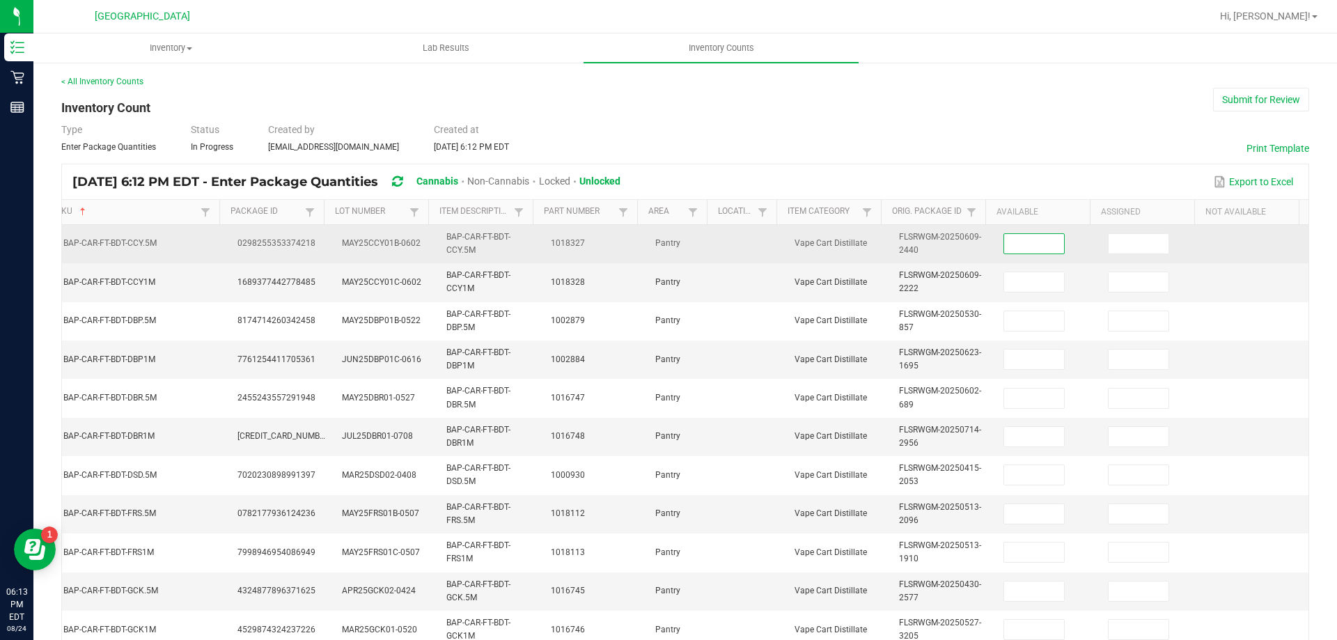
click at [1004, 242] on input at bounding box center [1034, 243] width 60 height 19
type input "7"
type input "1"
type input "8"
type input "10"
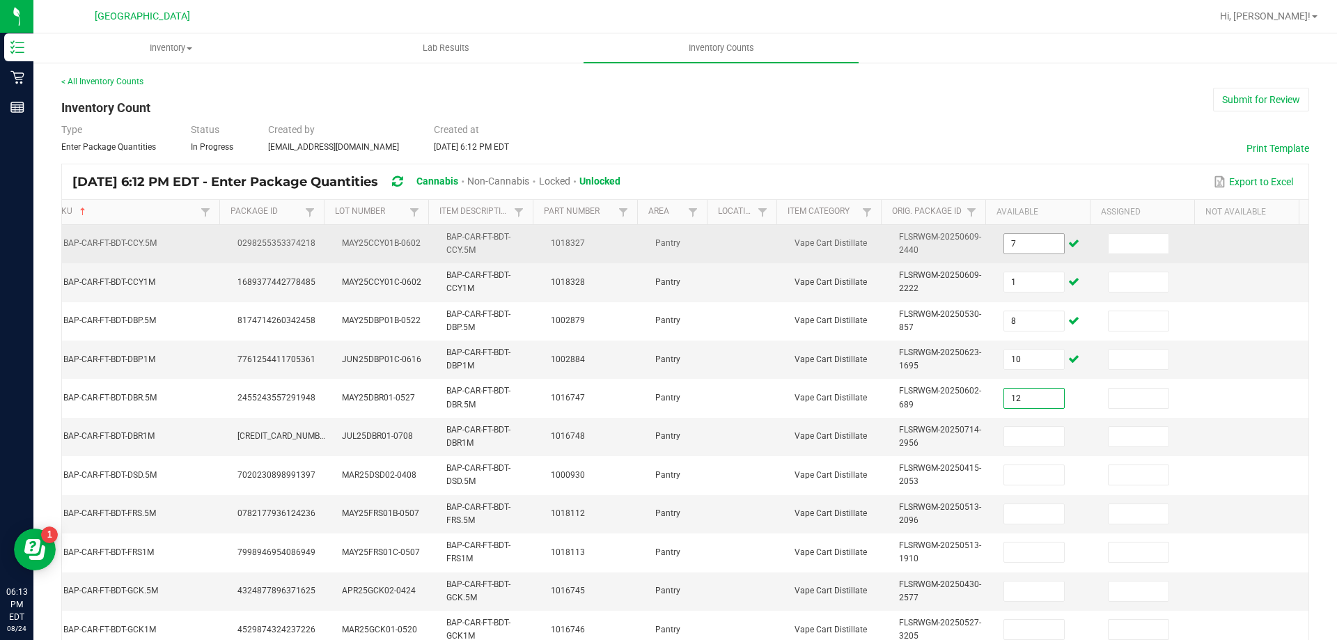
type input "12"
type input "1"
type input "12"
type input "7"
type input "10"
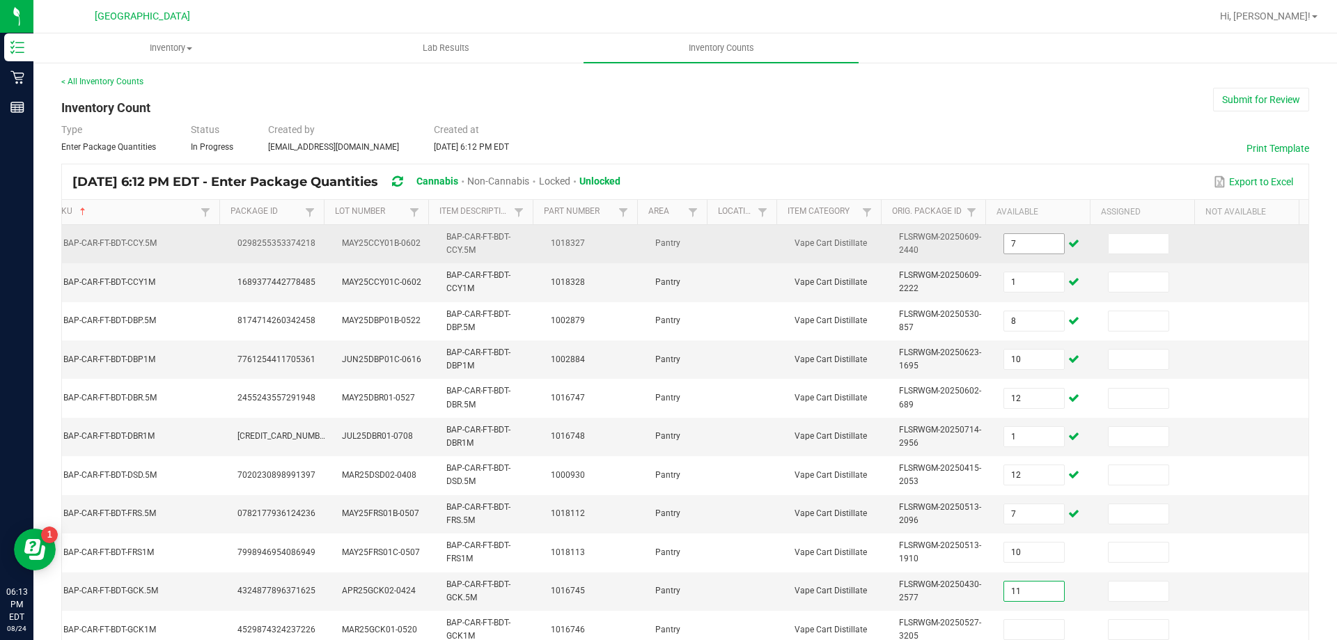
type input "11"
type input "5"
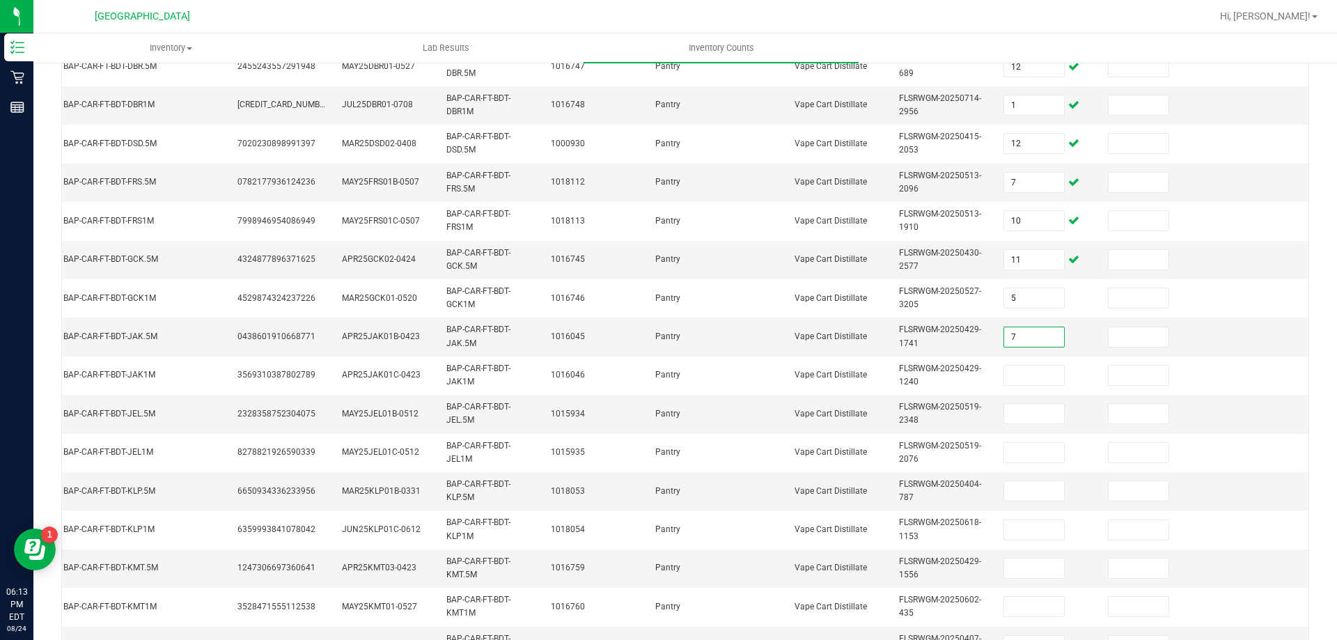
type input "7"
type input "11"
type input "10"
type input "5"
type input "12"
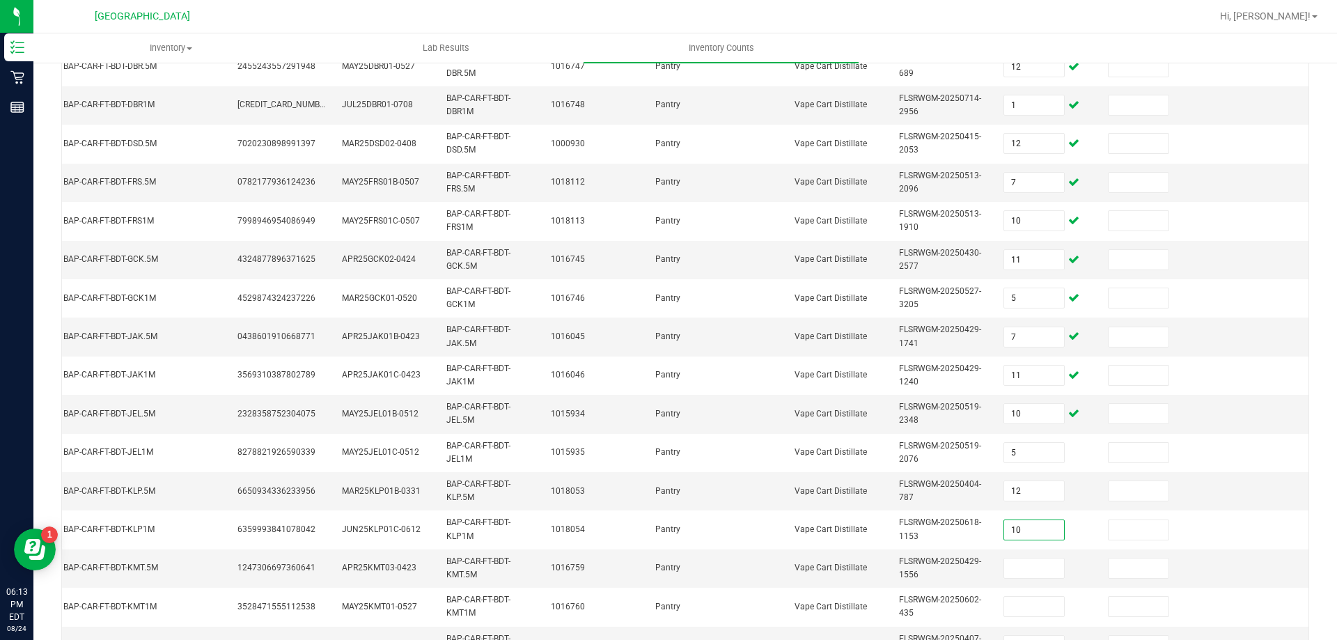
type input "10"
type input "7"
type input "8"
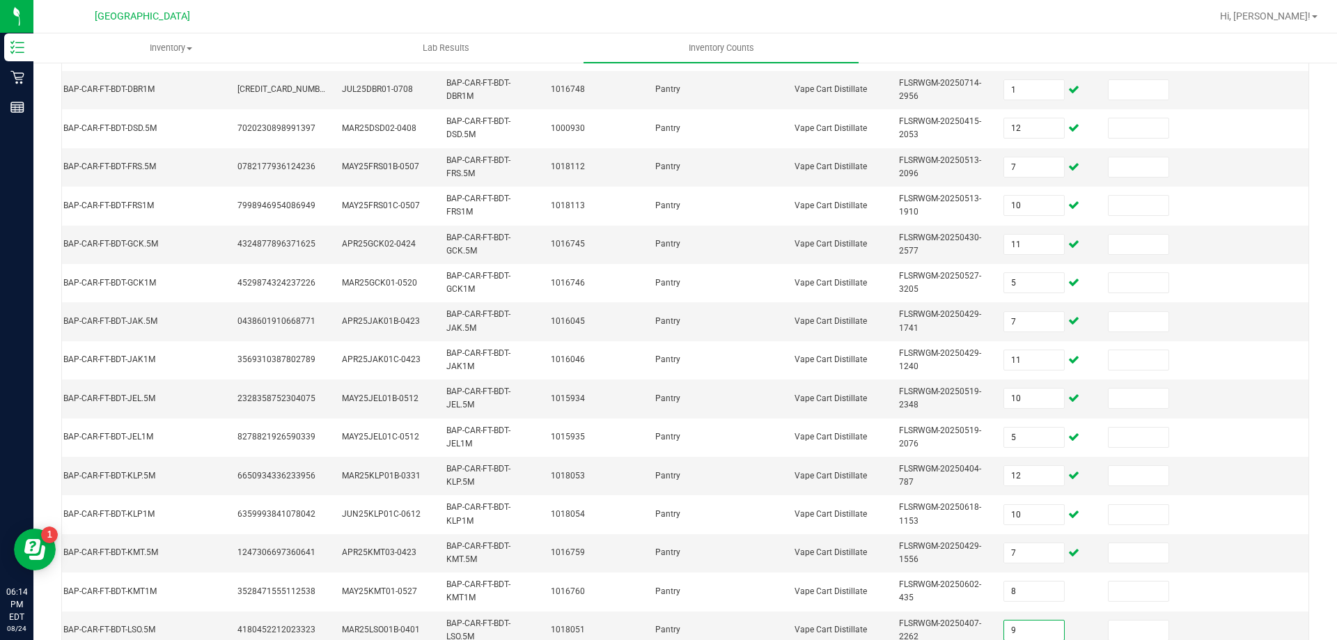
type input "9"
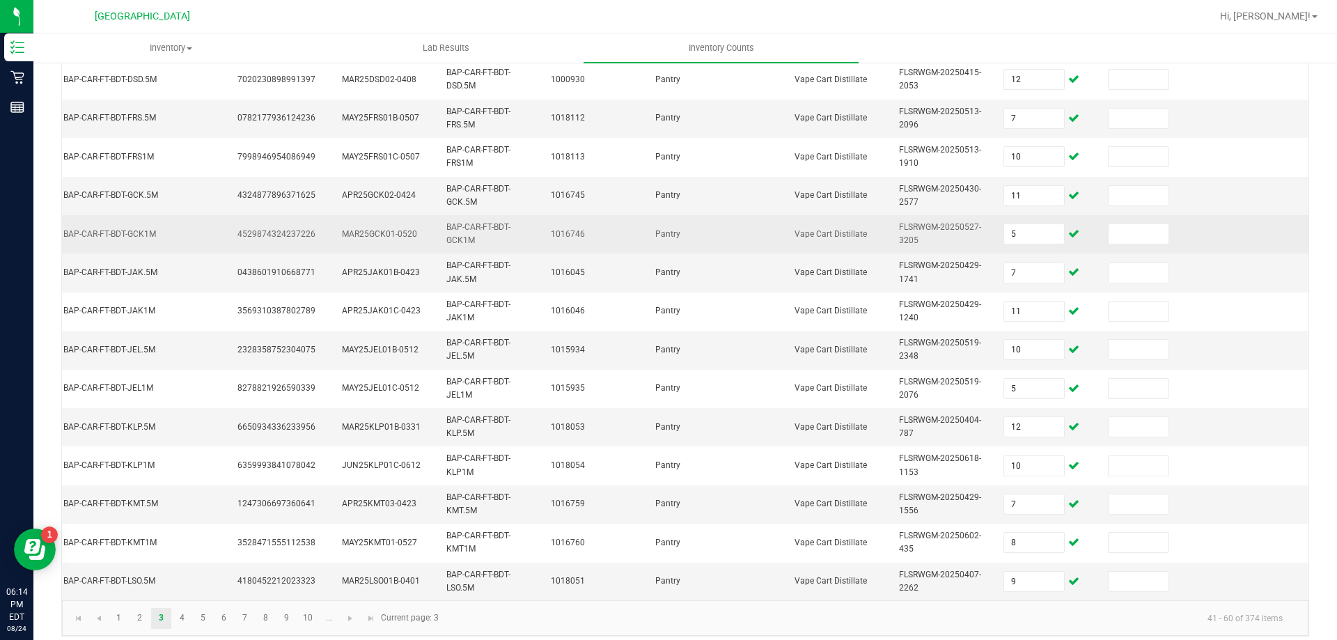
scroll to position [416, 0]
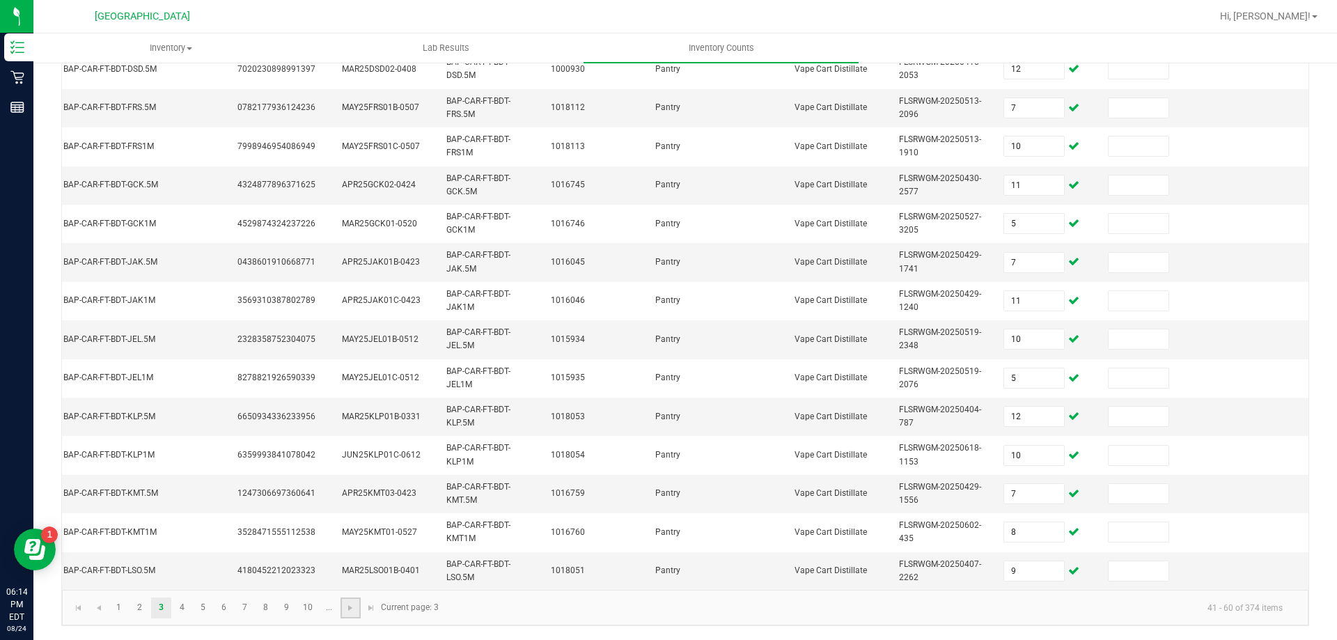
click at [357, 616] on link at bounding box center [350, 607] width 20 height 21
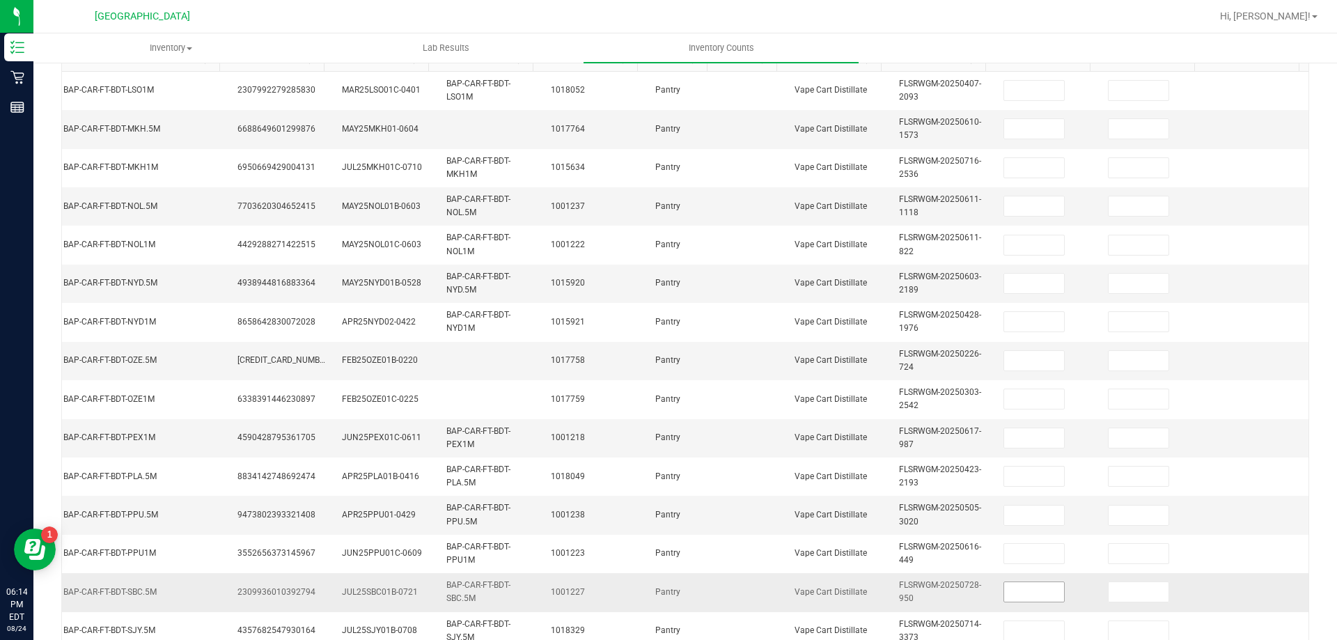
scroll to position [0, 0]
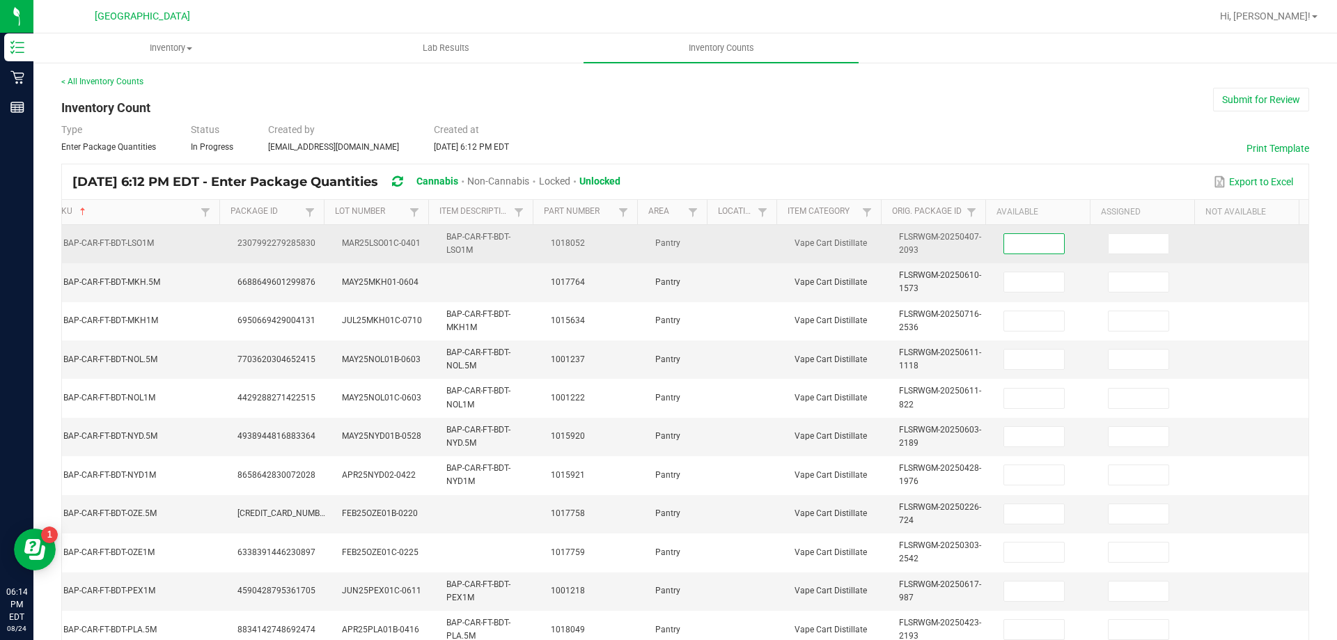
click at [1004, 242] on input at bounding box center [1034, 243] width 60 height 19
type input "1"
type input "3"
type input "8"
type input "7"
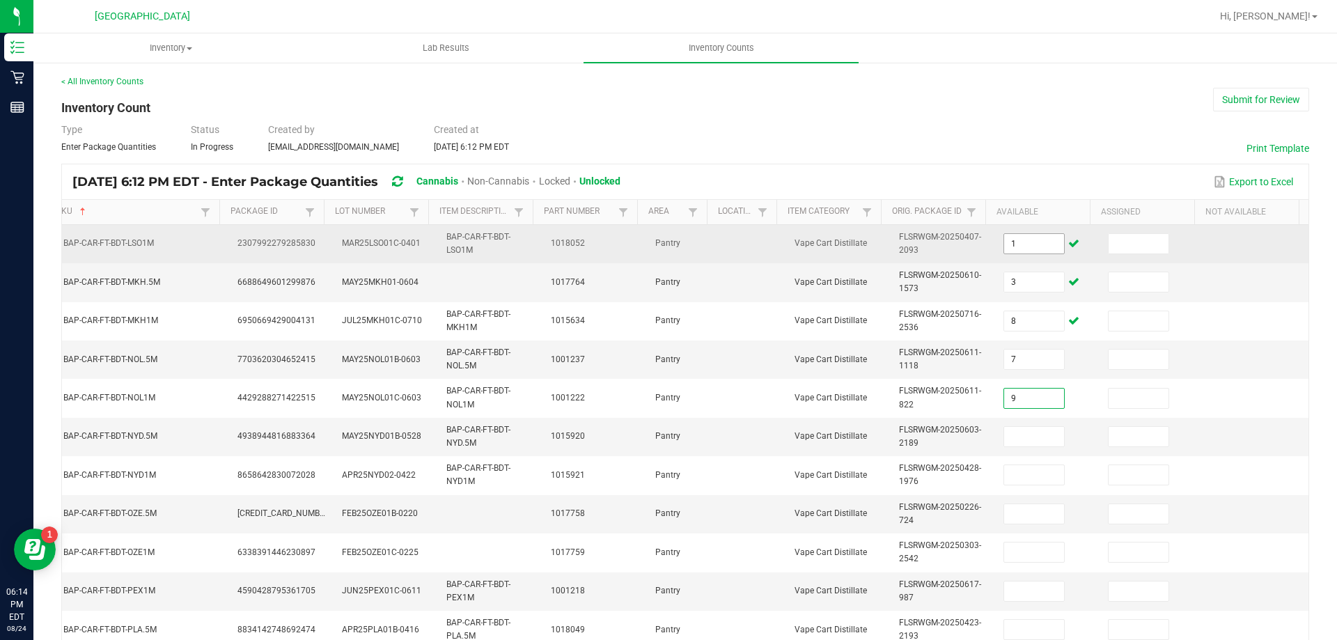
type input "9"
type input "3"
type input "12"
type input "8"
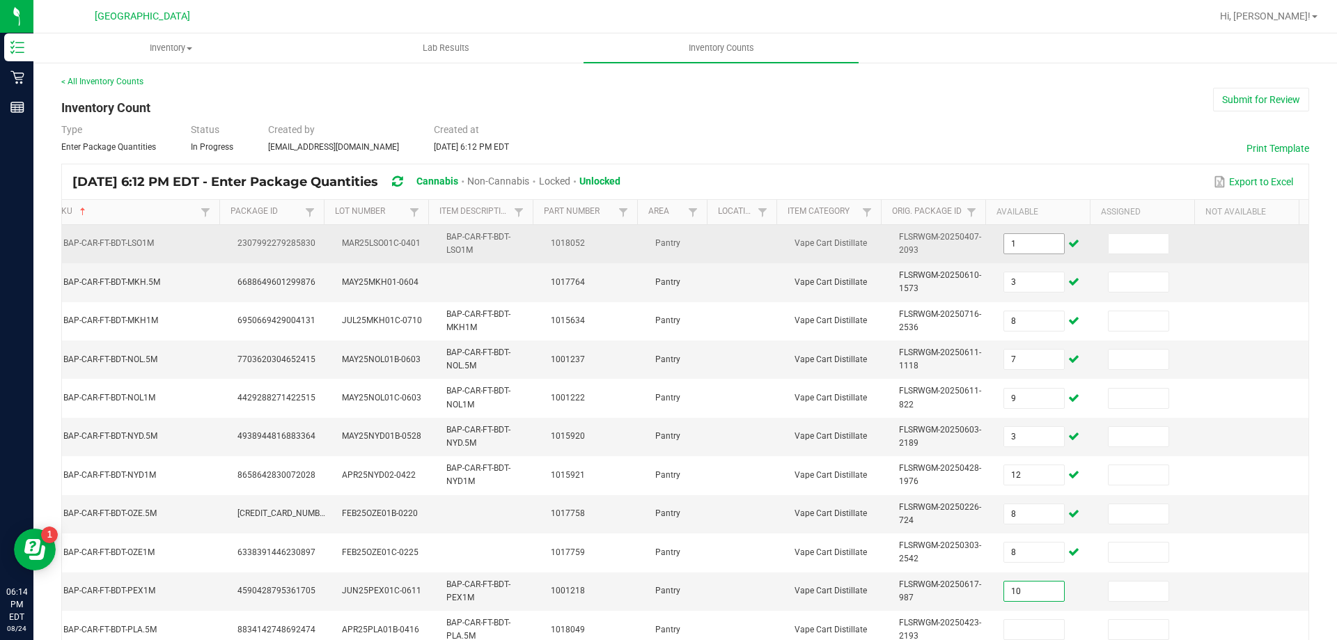
type input "10"
type input "1"
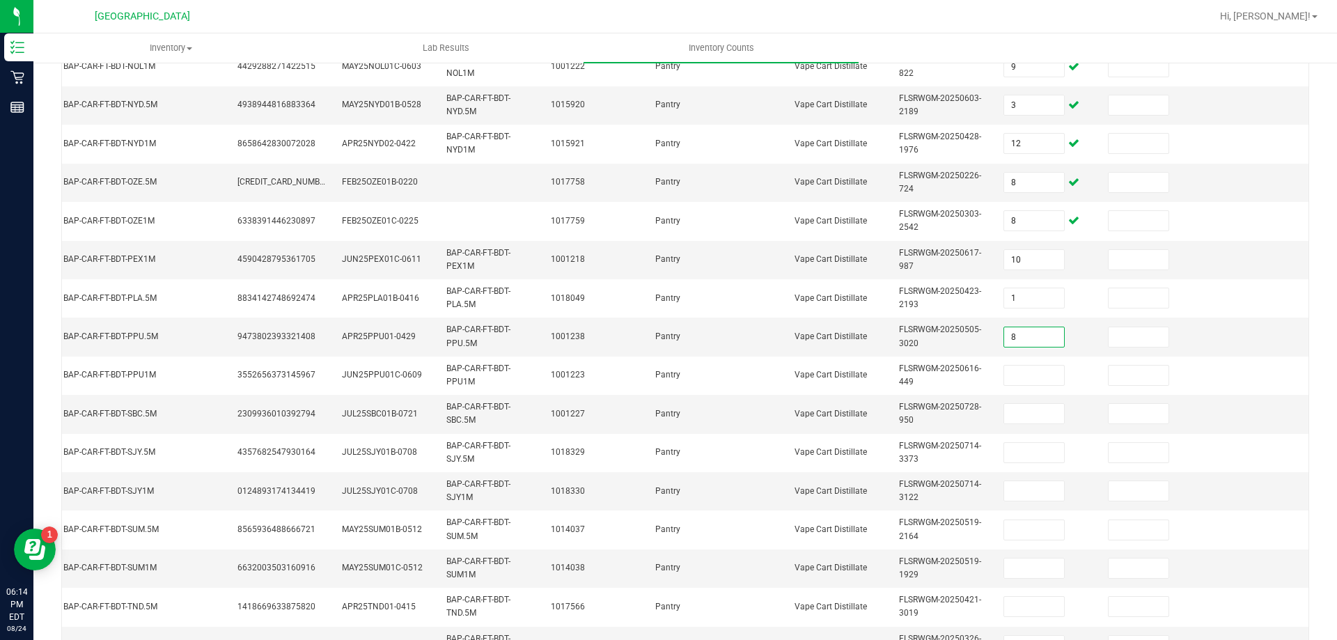
type input "8"
type input "9"
type input "11"
type input "3"
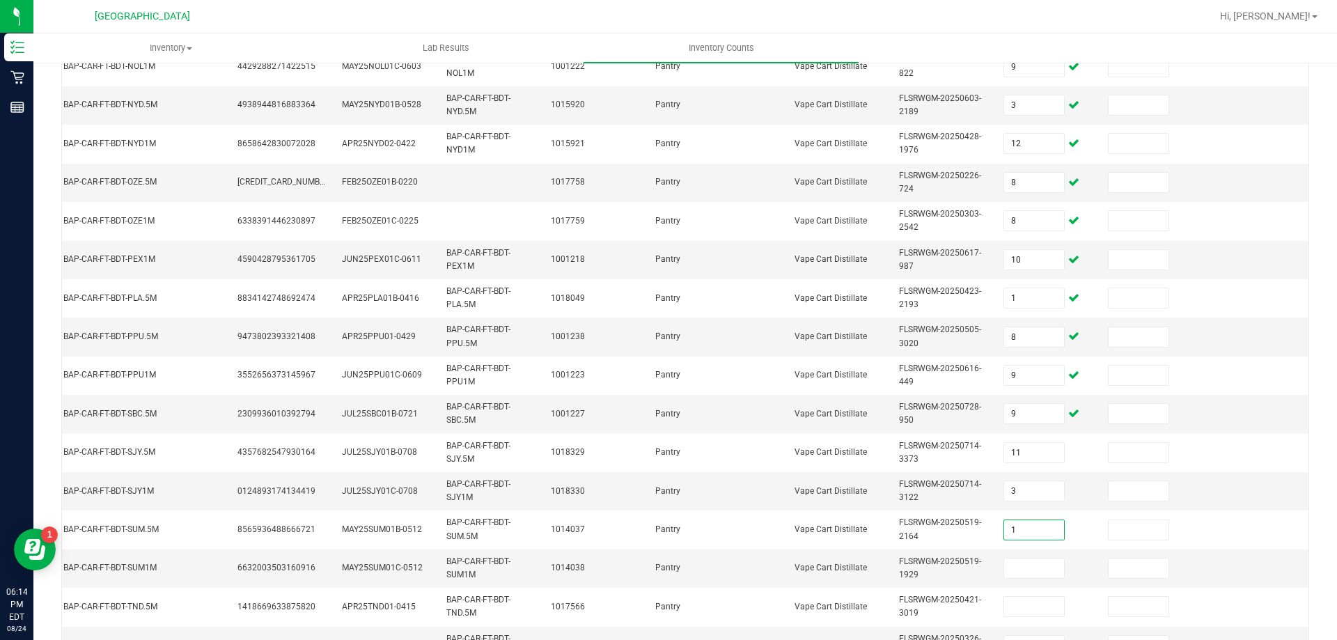
type input "1"
type input "4"
type input "5"
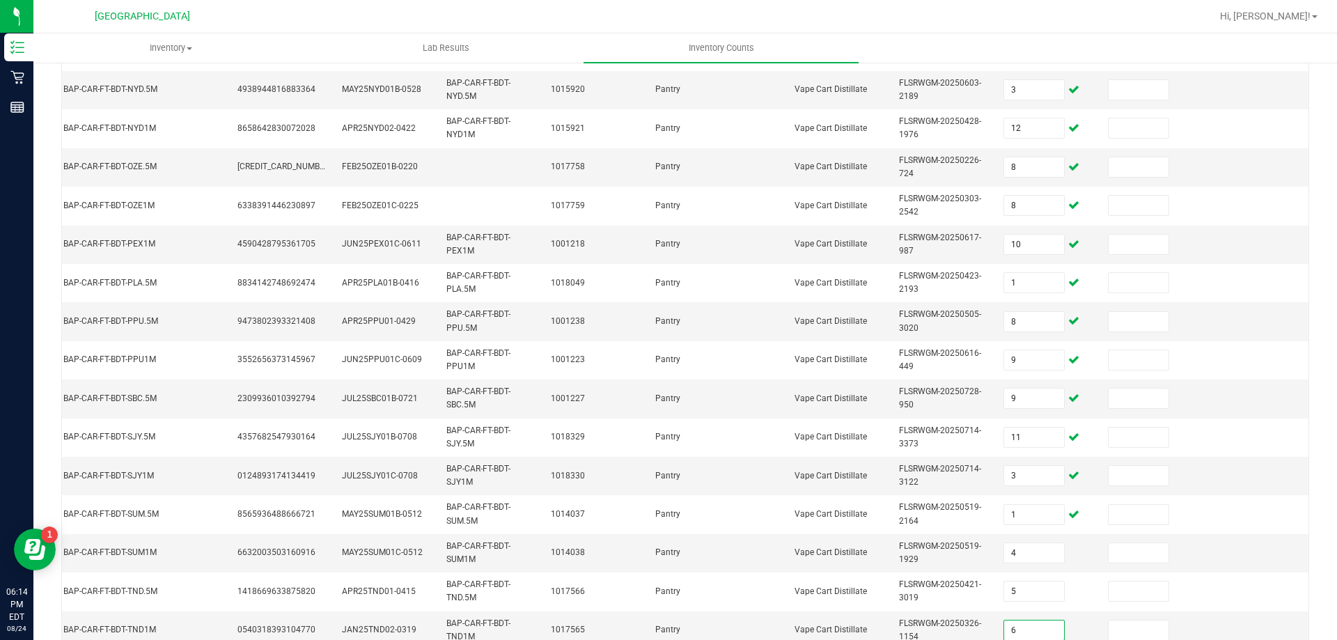
type input "6"
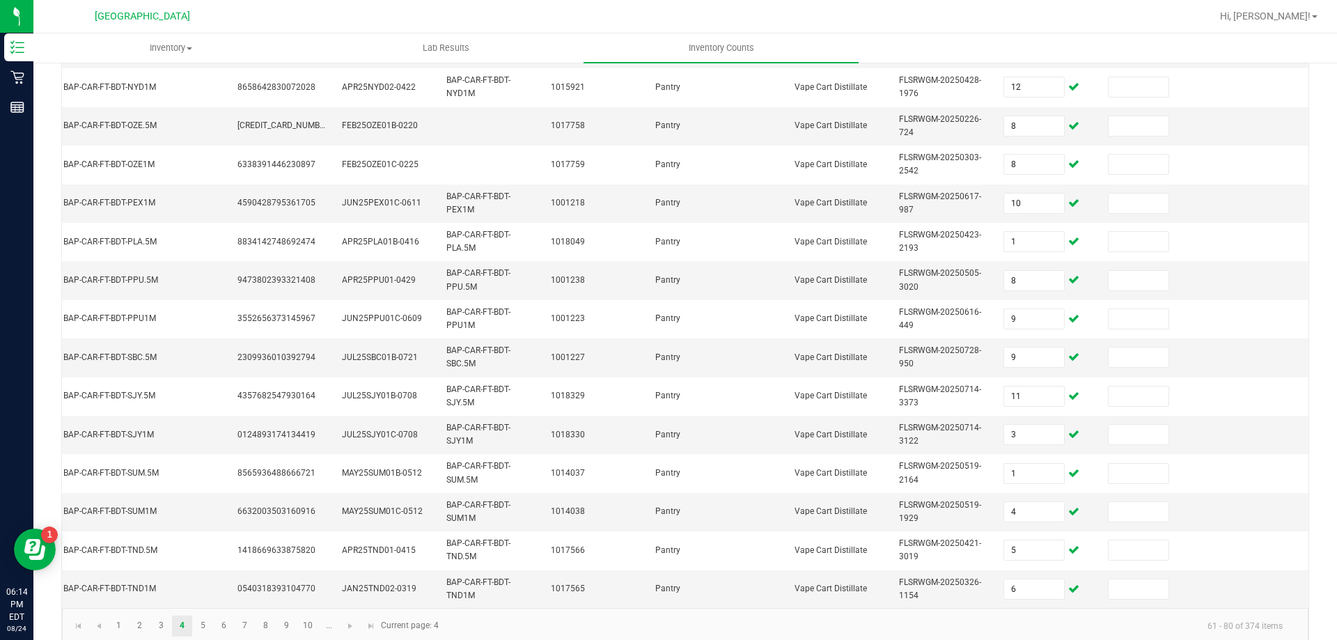
scroll to position [416, 0]
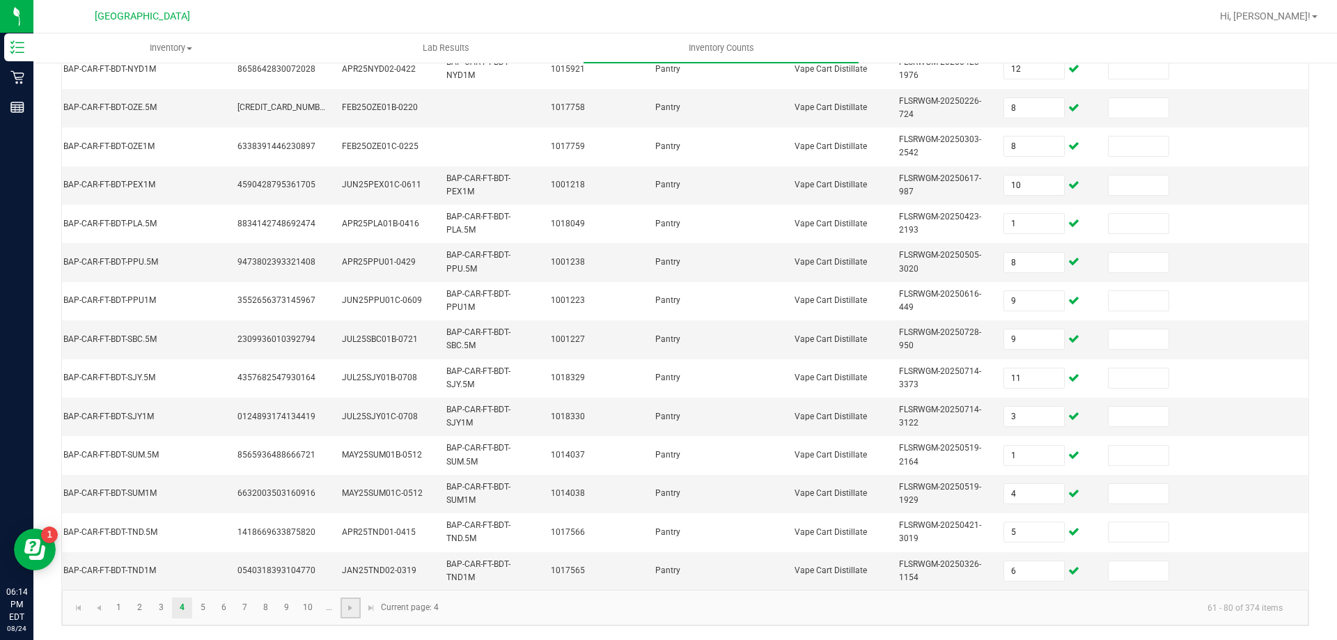
click at [359, 605] on link at bounding box center [350, 607] width 20 height 21
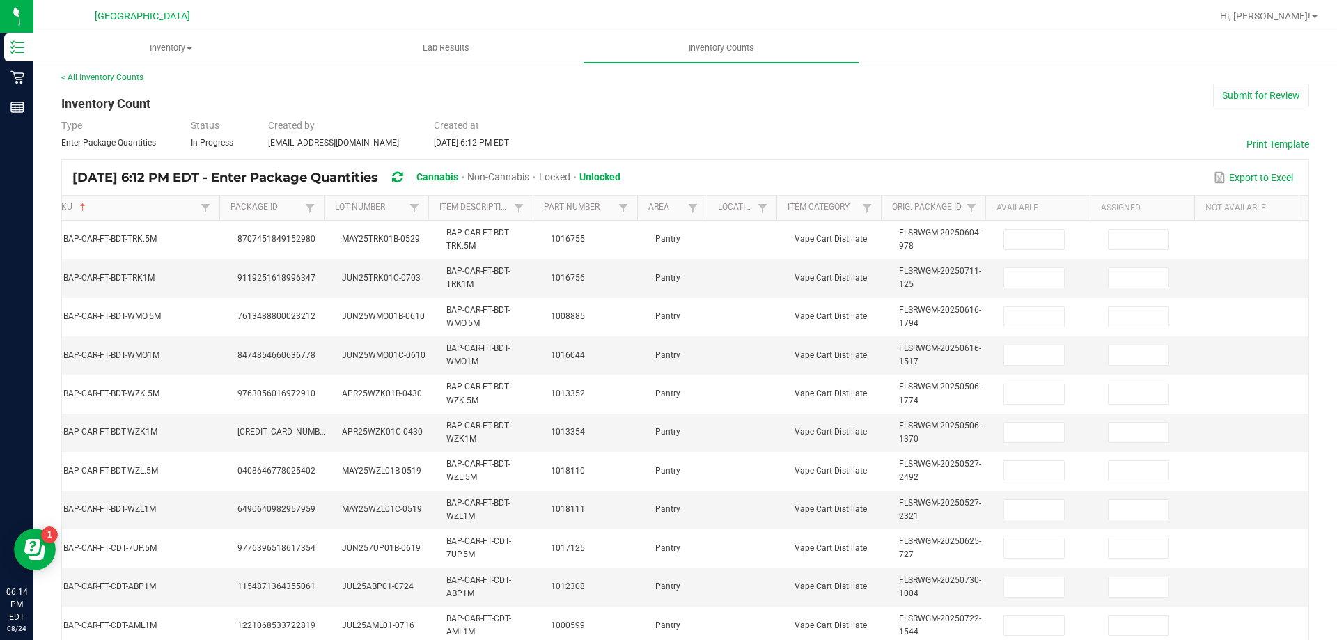
scroll to position [0, 0]
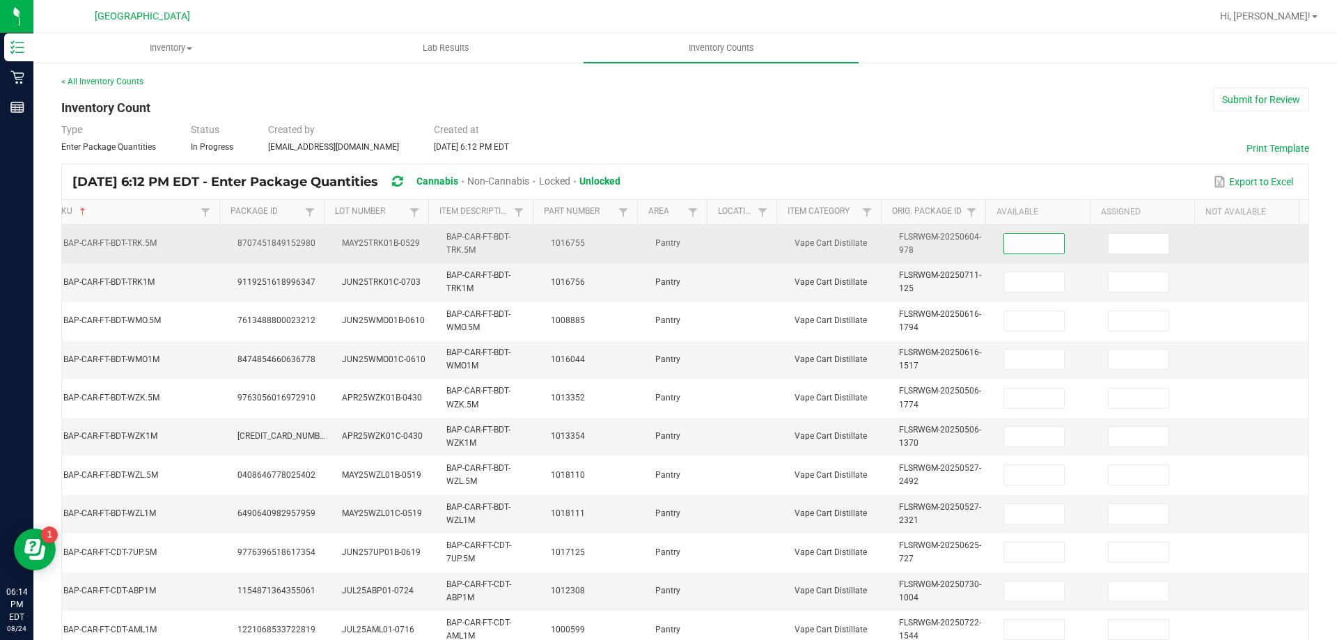
click at [1004, 246] on input at bounding box center [1034, 243] width 60 height 19
type input "11"
type input "8"
type input "3"
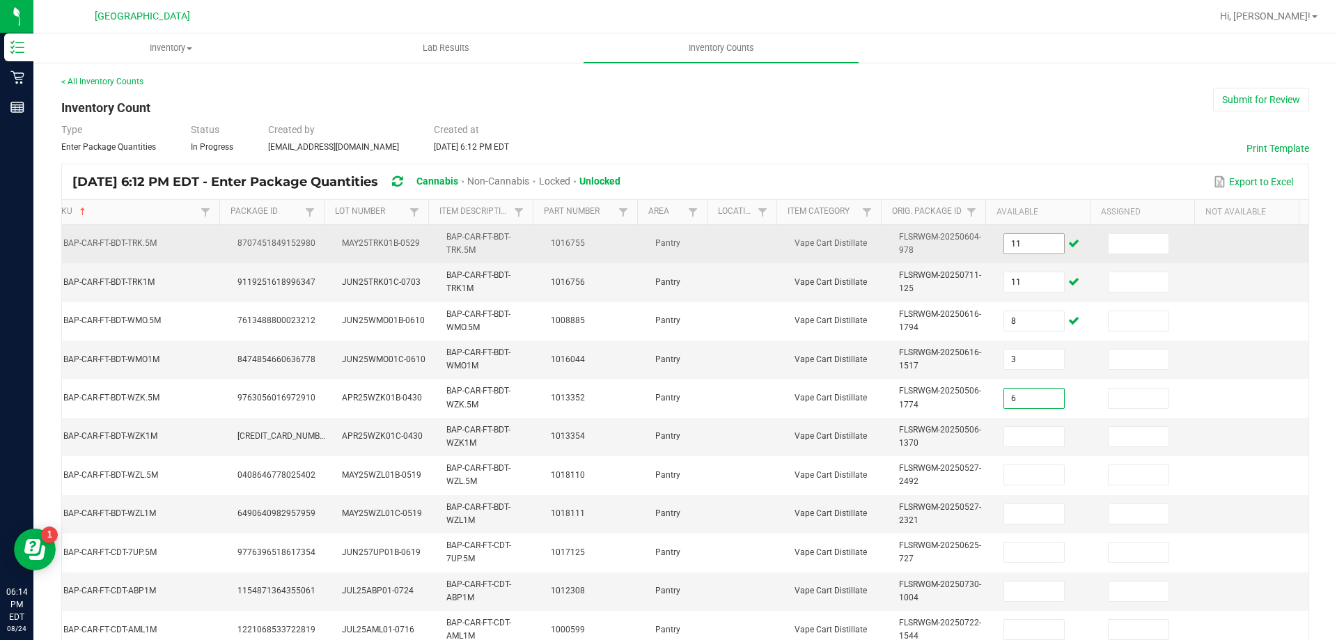
type input "6"
type input "1"
type input "6"
type input "8"
type input "11"
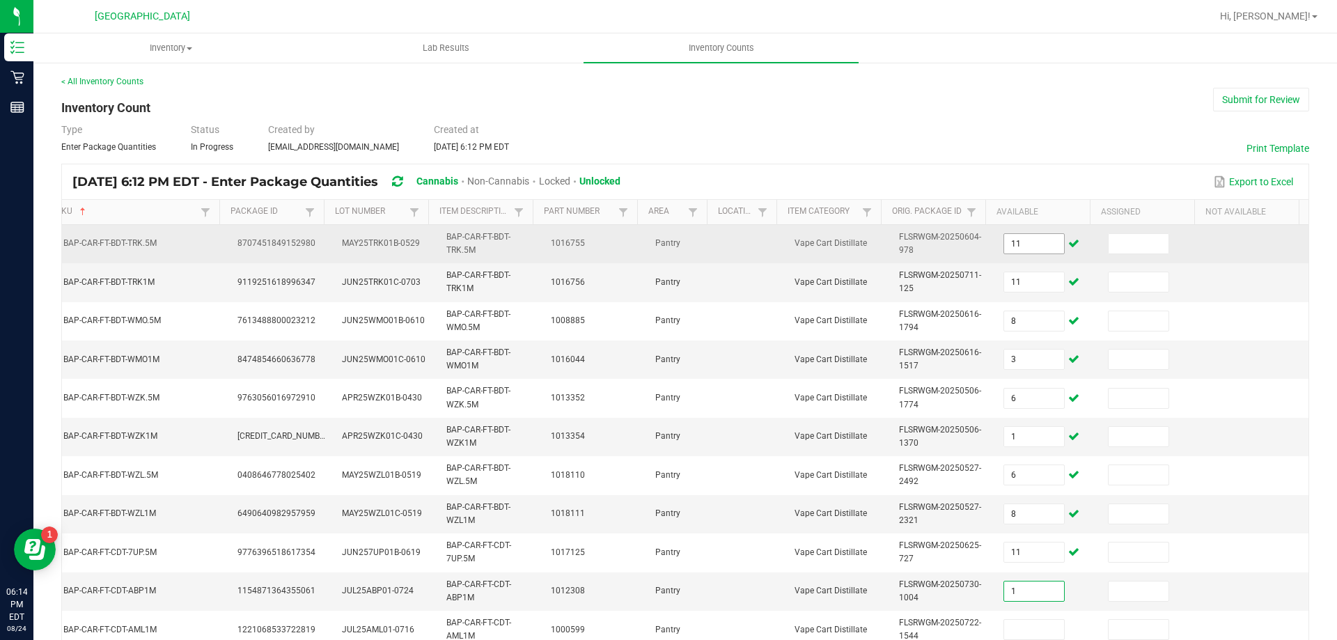
type input "1"
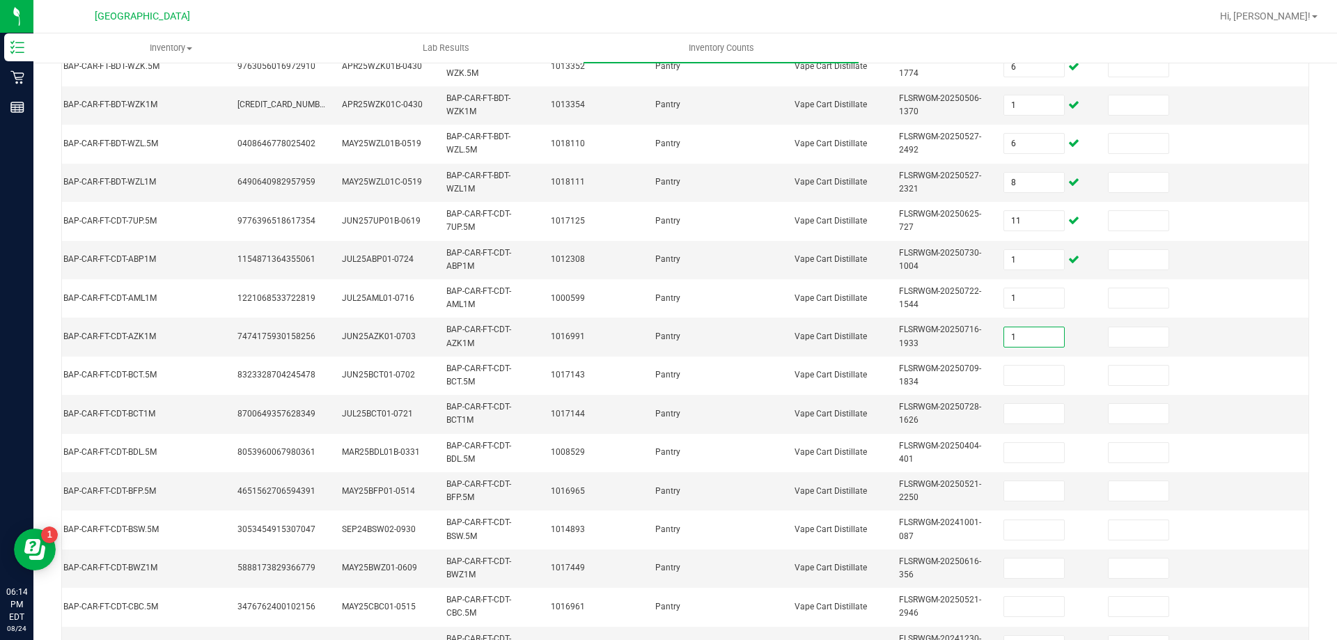
type input "1"
type input "3"
type input "8"
type input "9"
type input "10"
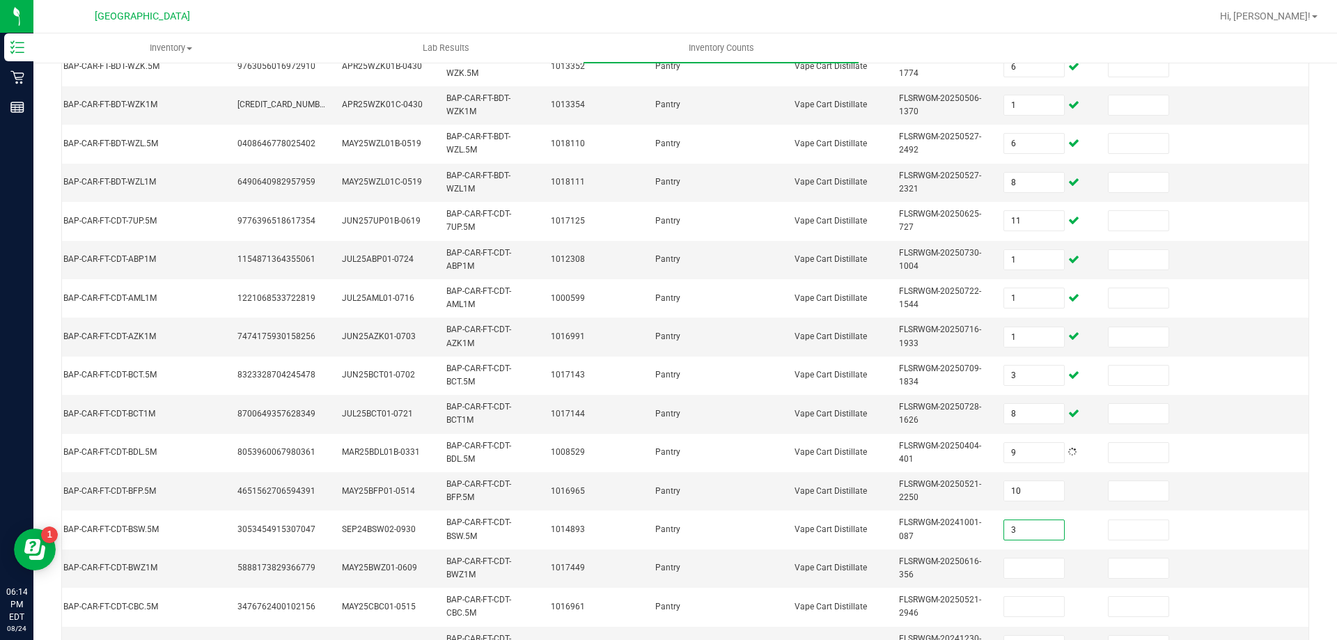
type input "3"
type input "2"
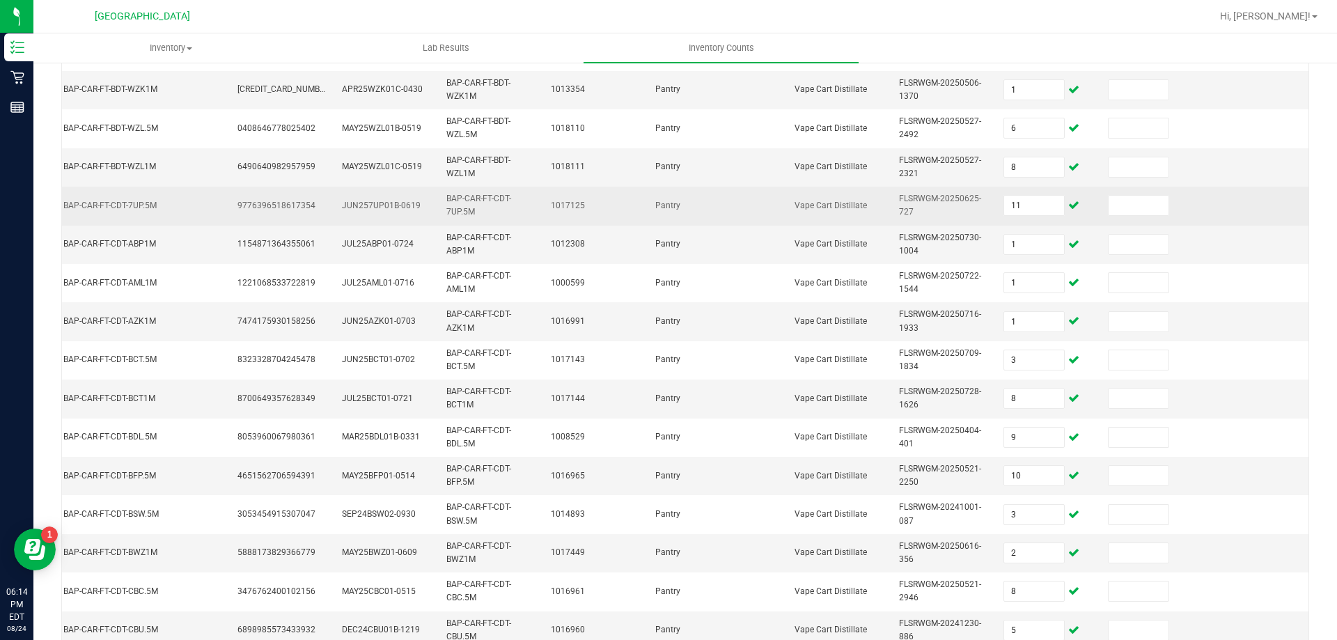
scroll to position [416, 0]
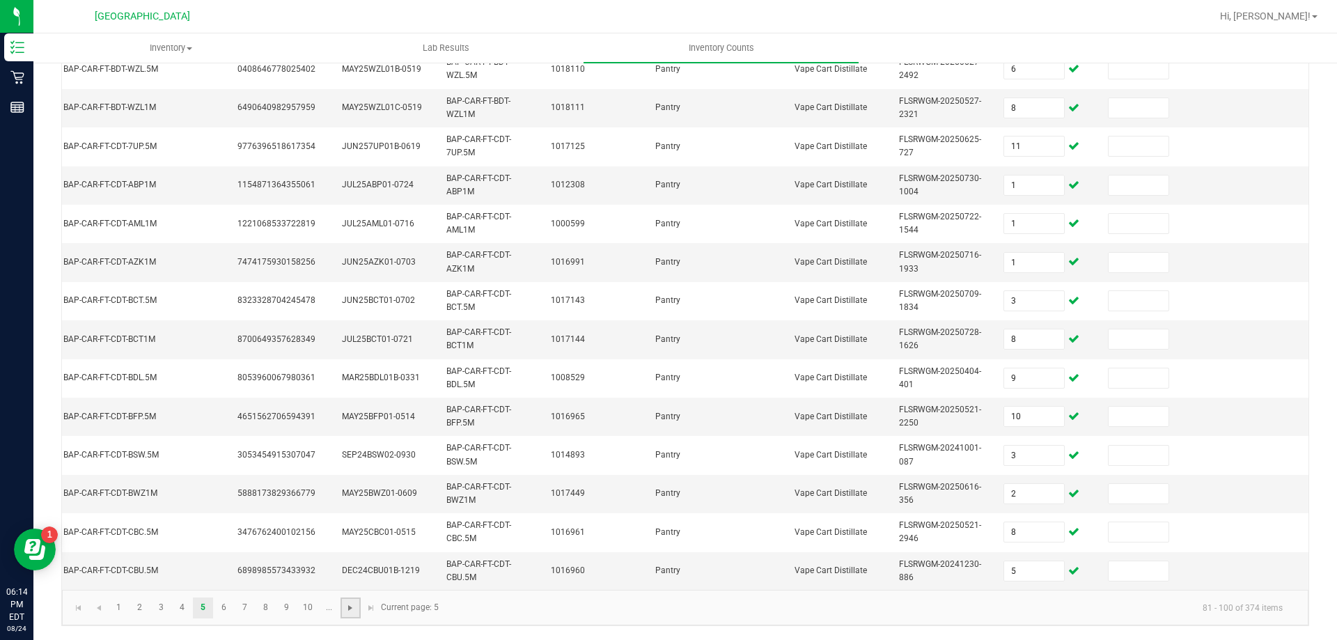
click at [353, 613] on span "Go to the next page" at bounding box center [350, 607] width 11 height 11
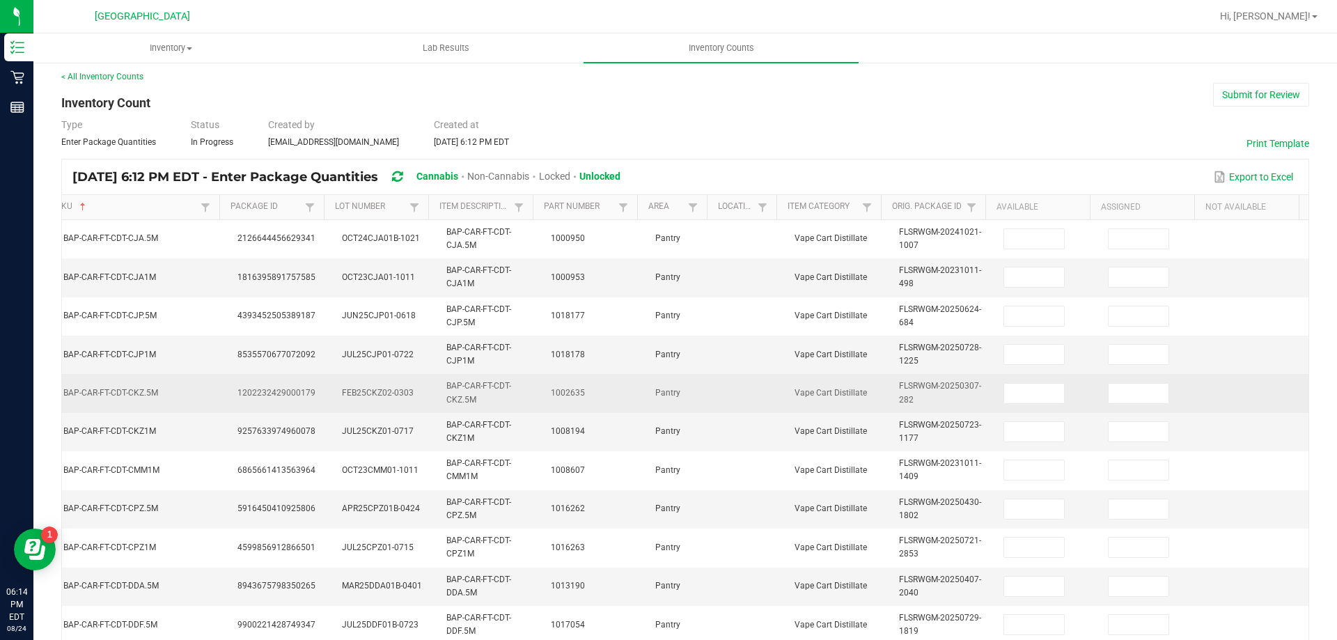
scroll to position [0, 0]
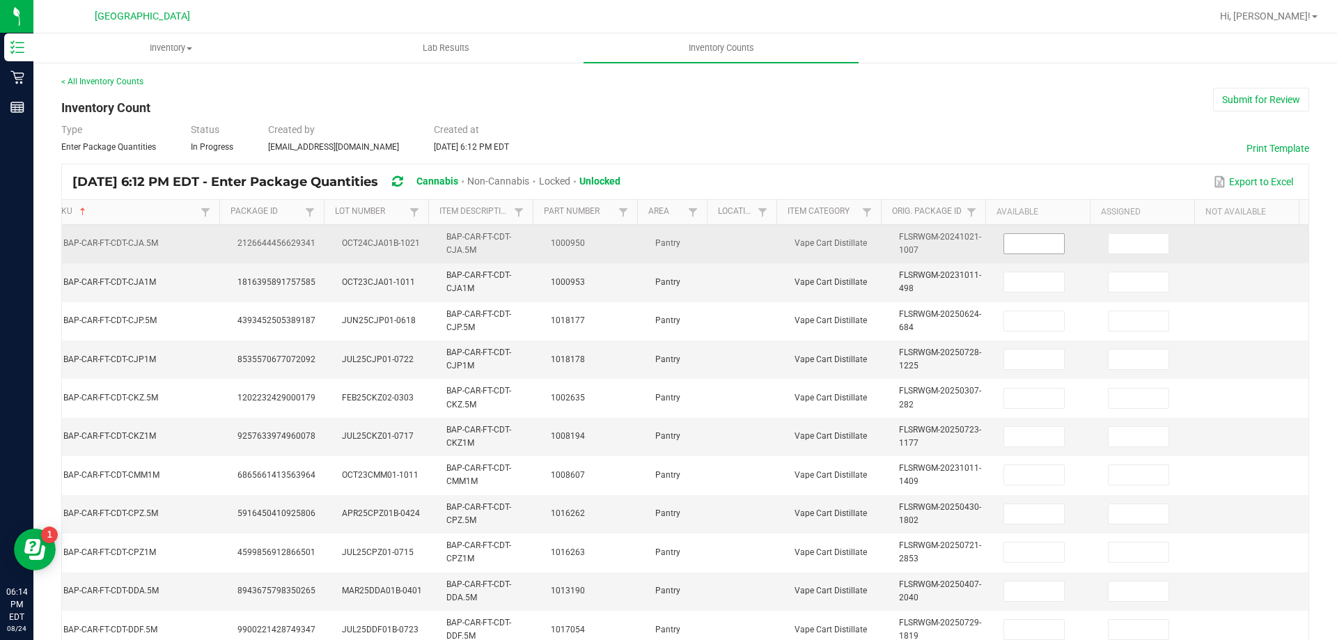
click at [1004, 239] on input at bounding box center [1034, 243] width 60 height 19
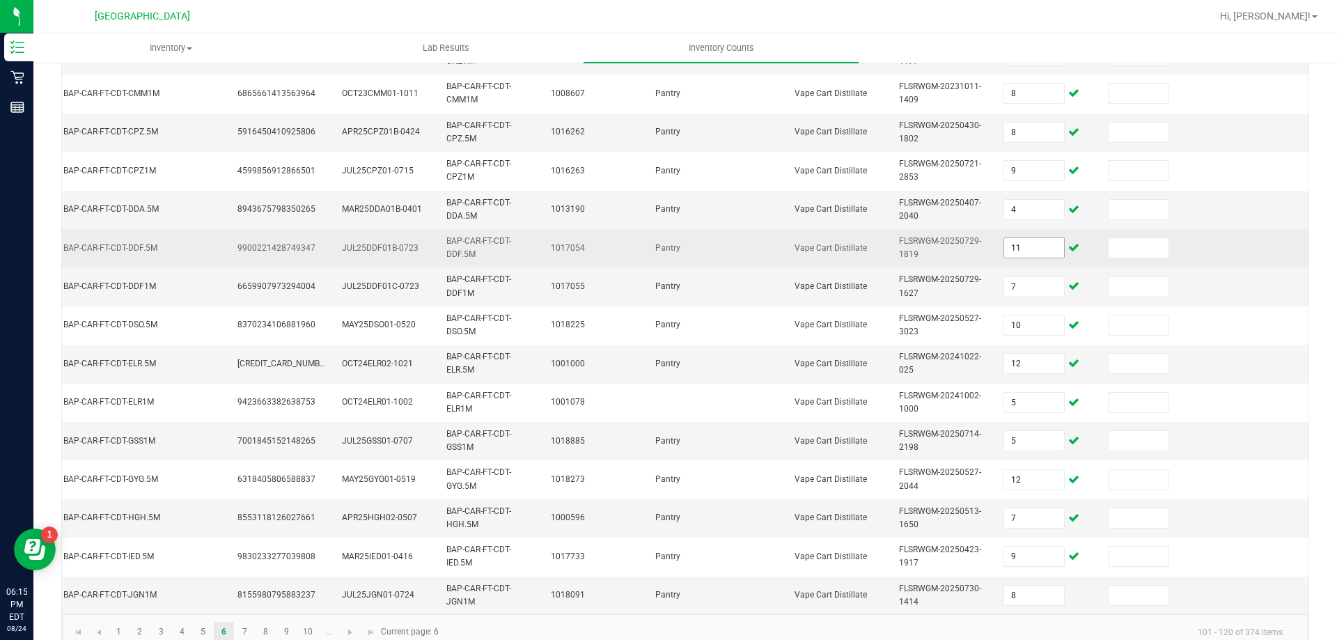
scroll to position [416, 0]
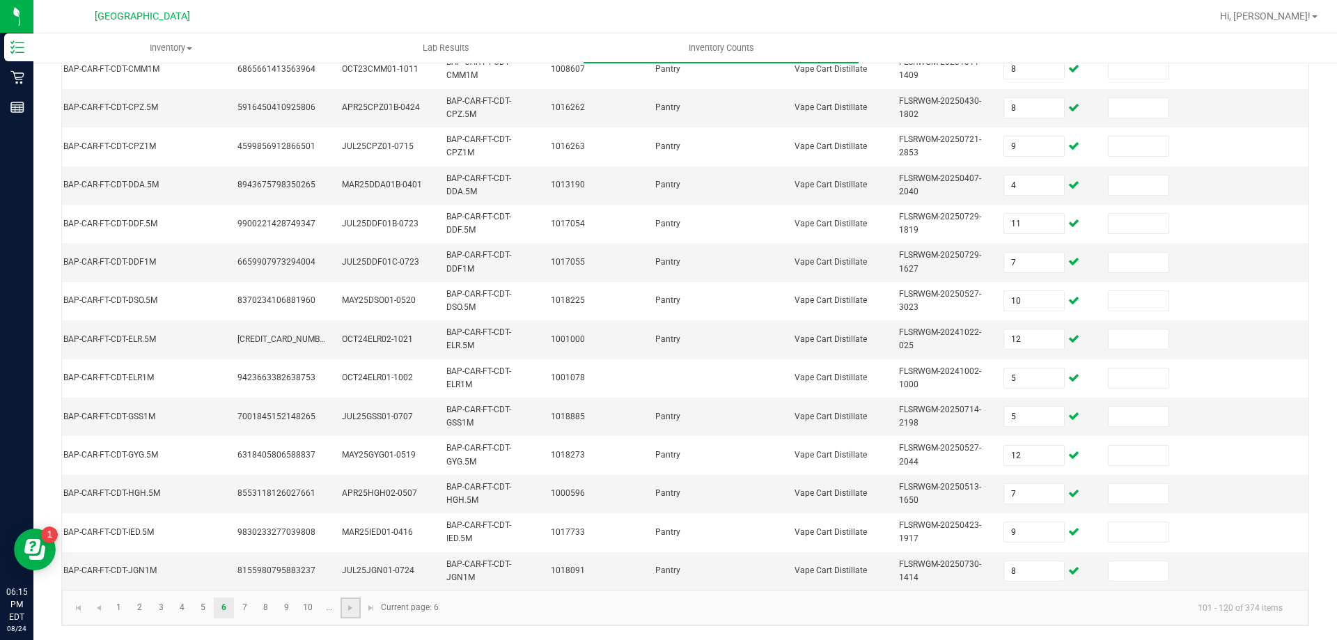
click at [347, 615] on link at bounding box center [350, 607] width 20 height 21
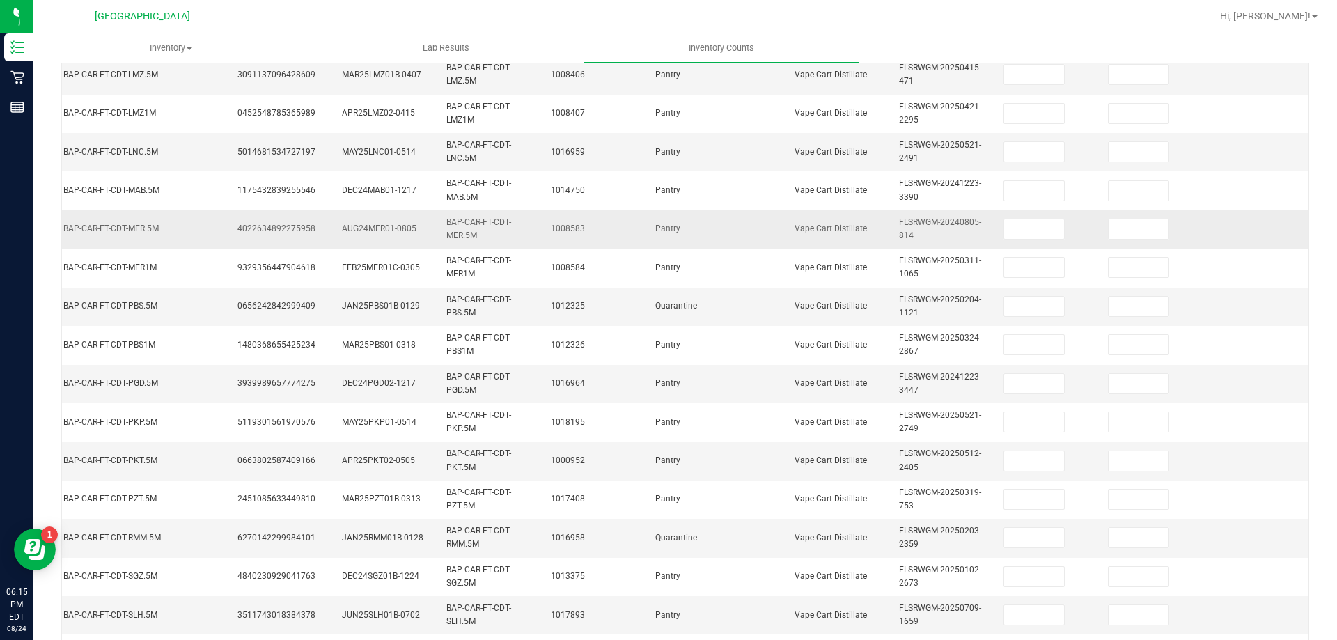
scroll to position [0, 0]
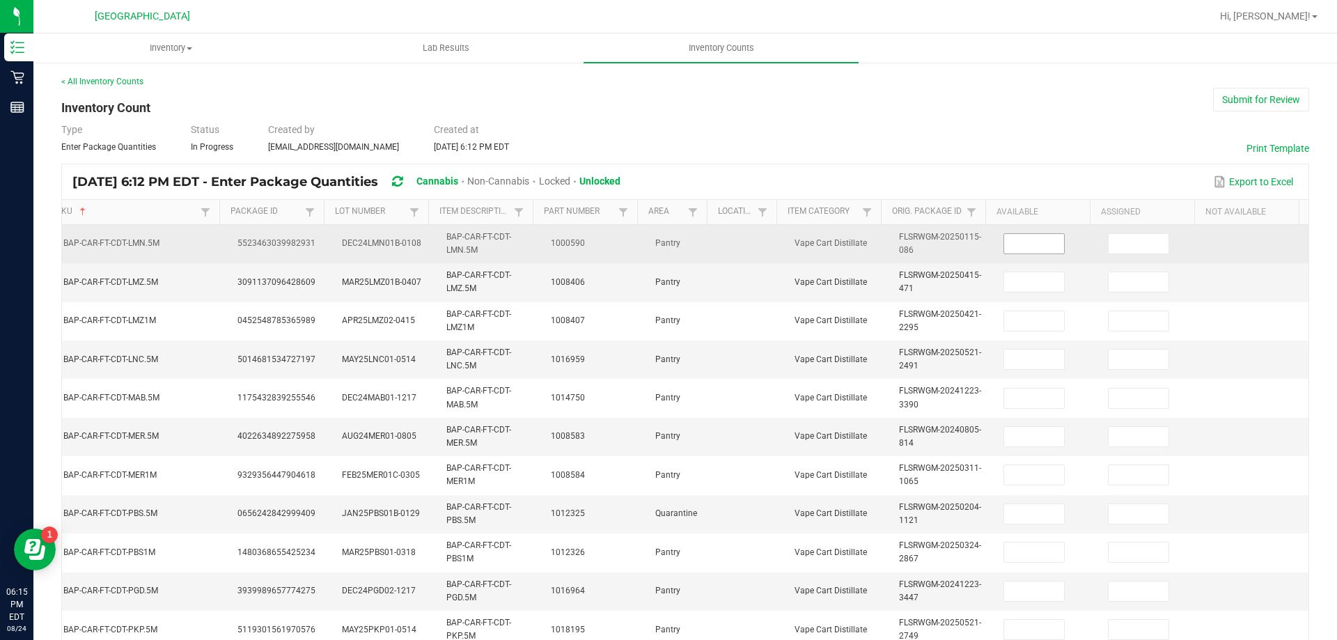
click at [1004, 247] on input at bounding box center [1034, 243] width 60 height 19
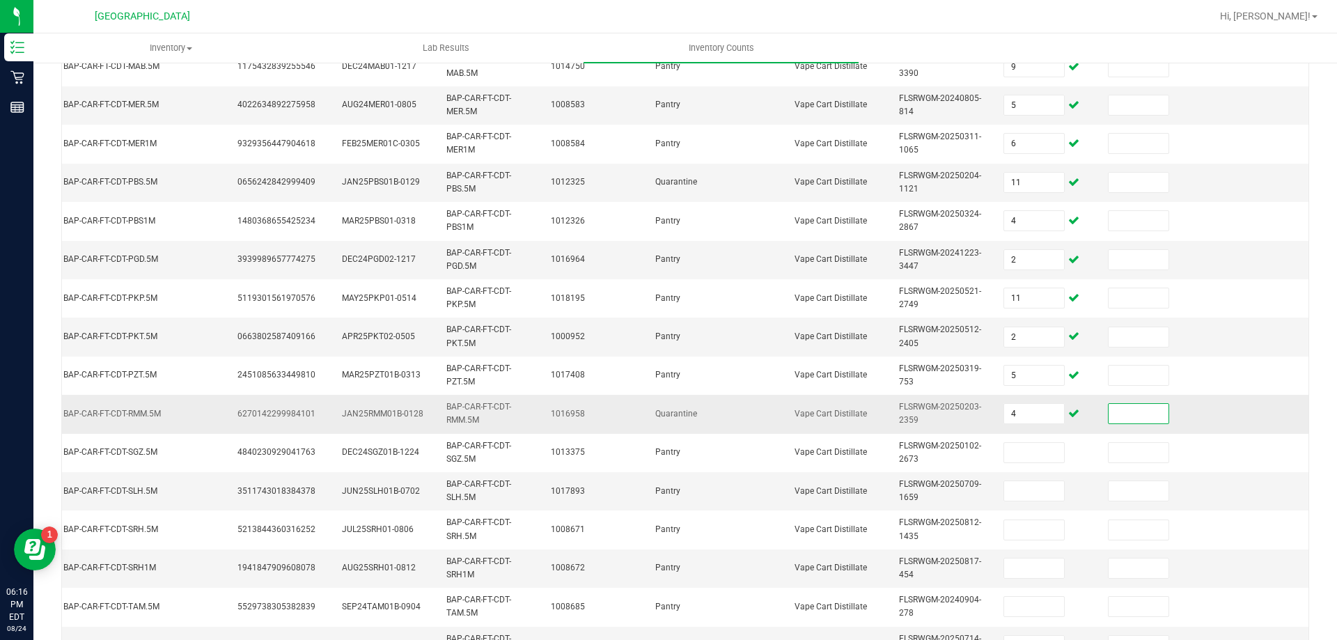
click at [1014, 425] on td "4" at bounding box center [1047, 414] width 104 height 38
click at [1019, 418] on input "4" at bounding box center [1034, 413] width 60 height 19
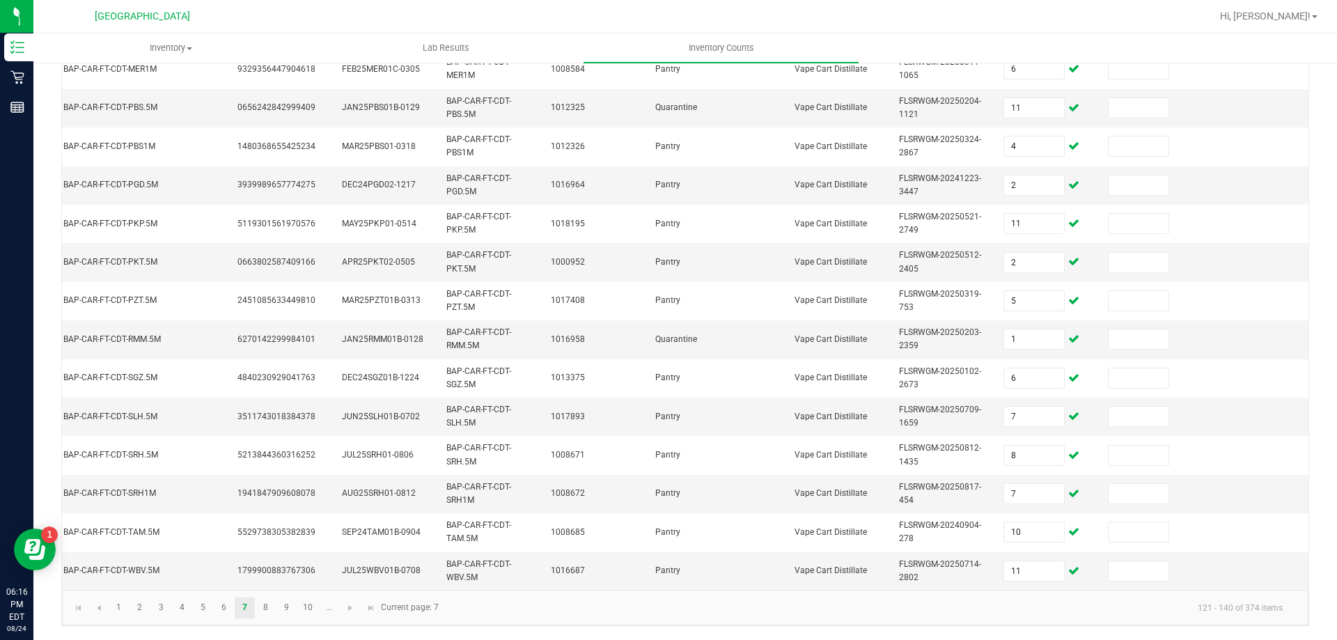
scroll to position [416, 0]
click at [353, 605] on span "Go to the next page" at bounding box center [350, 607] width 11 height 11
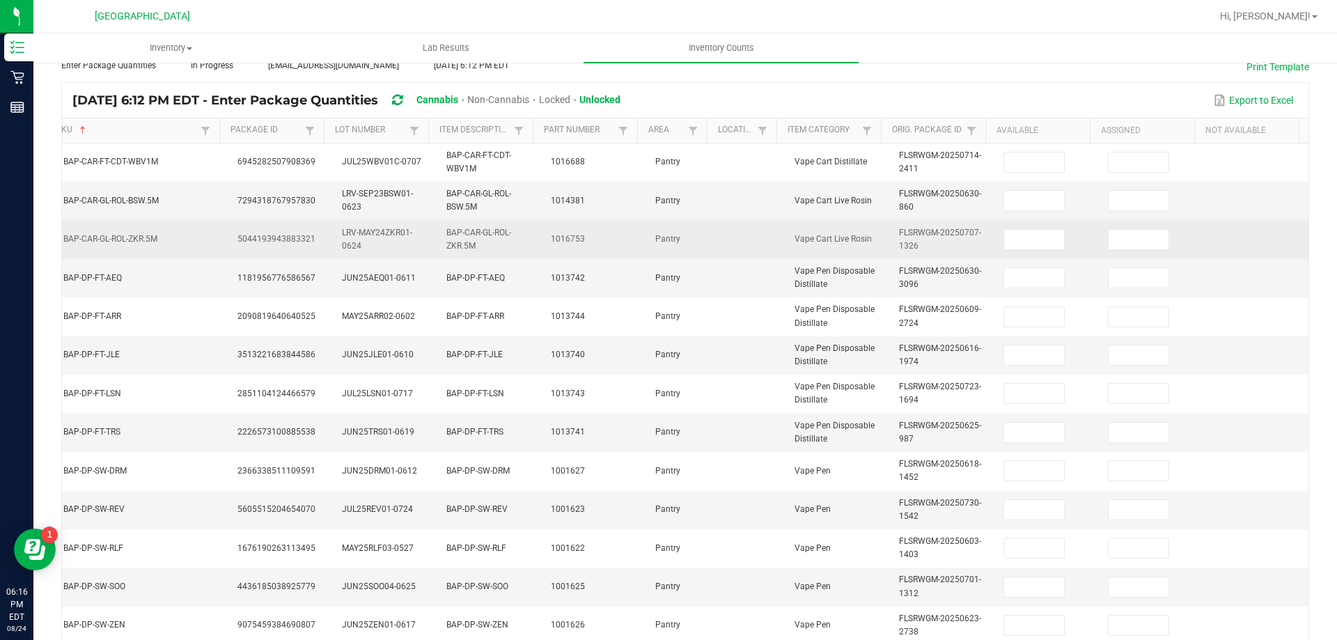
scroll to position [68, 0]
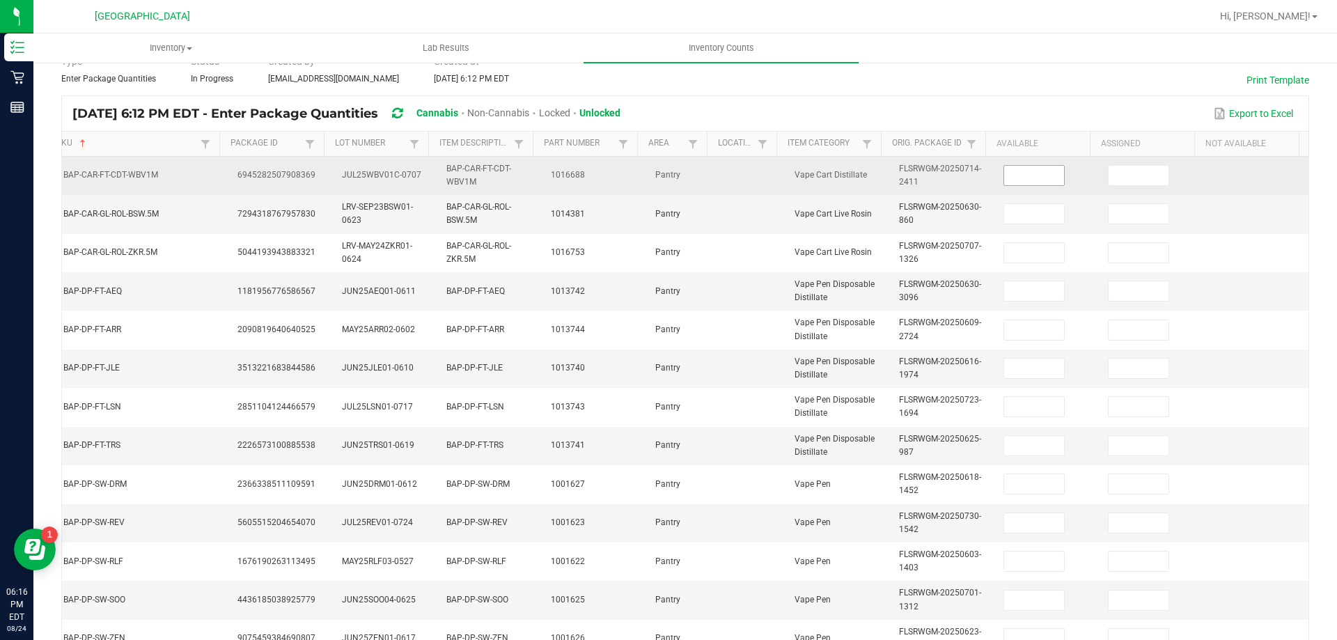
click at [1004, 180] on input at bounding box center [1034, 175] width 60 height 19
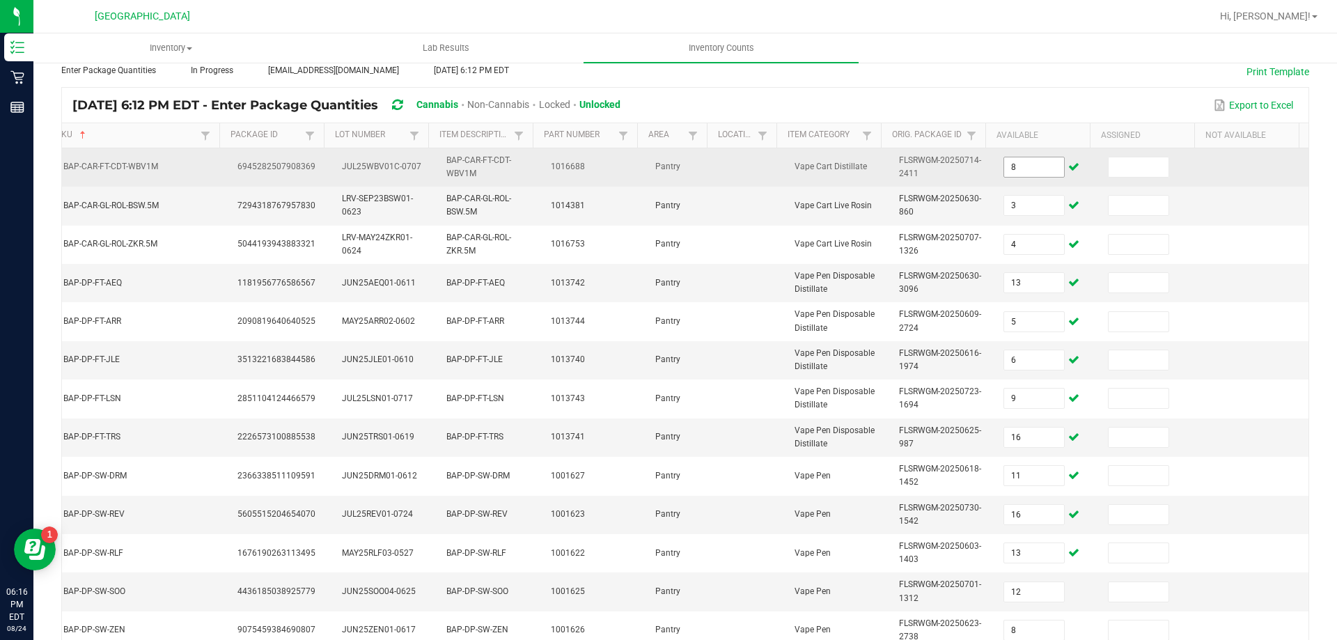
scroll to position [409, 0]
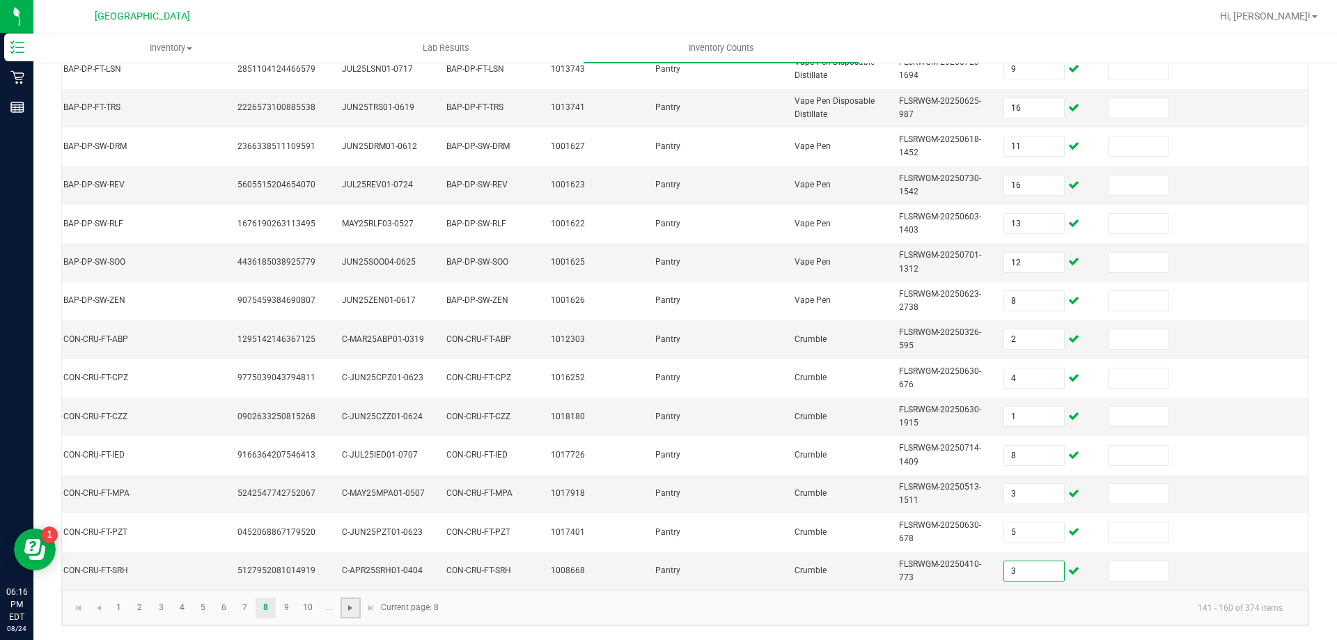
click at [346, 613] on span "Go to the next page" at bounding box center [350, 607] width 11 height 11
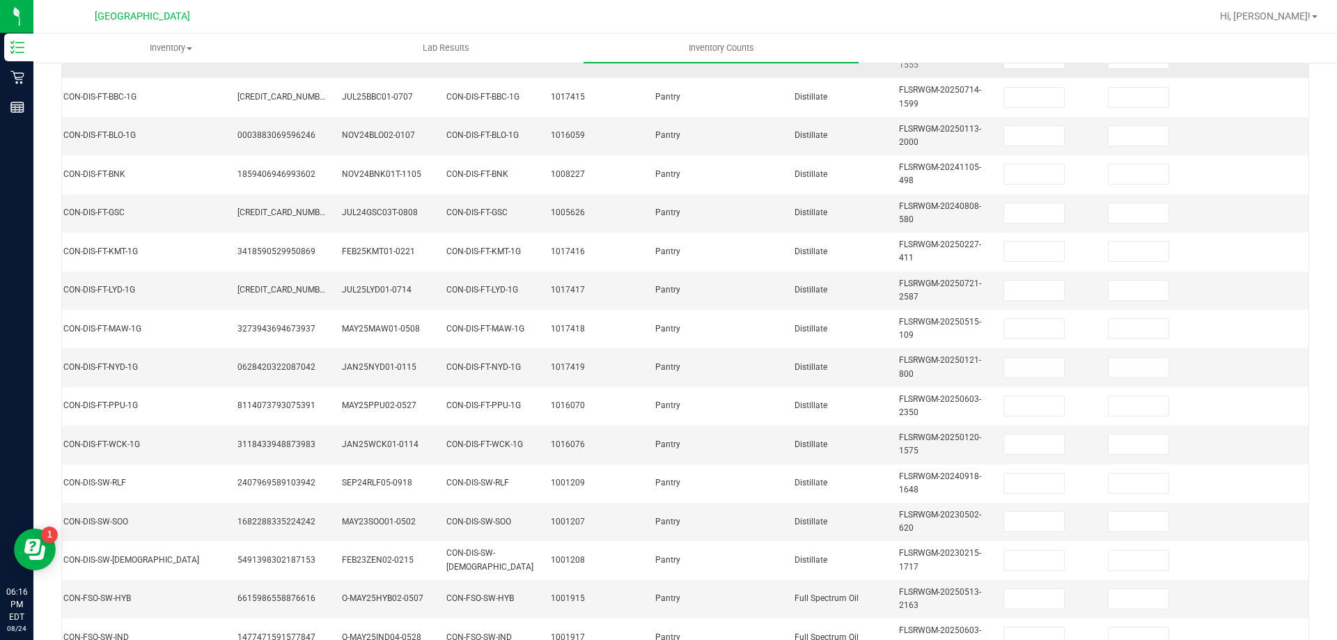
scroll to position [61, 0]
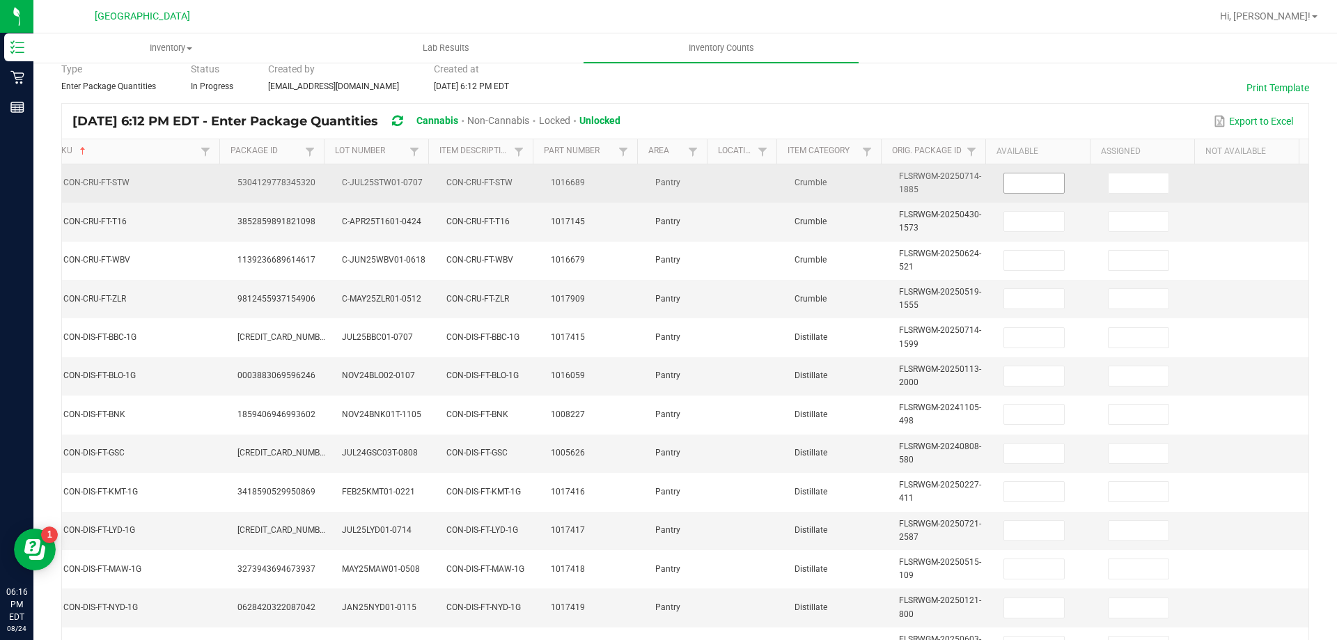
click at [1027, 192] on input at bounding box center [1034, 182] width 60 height 19
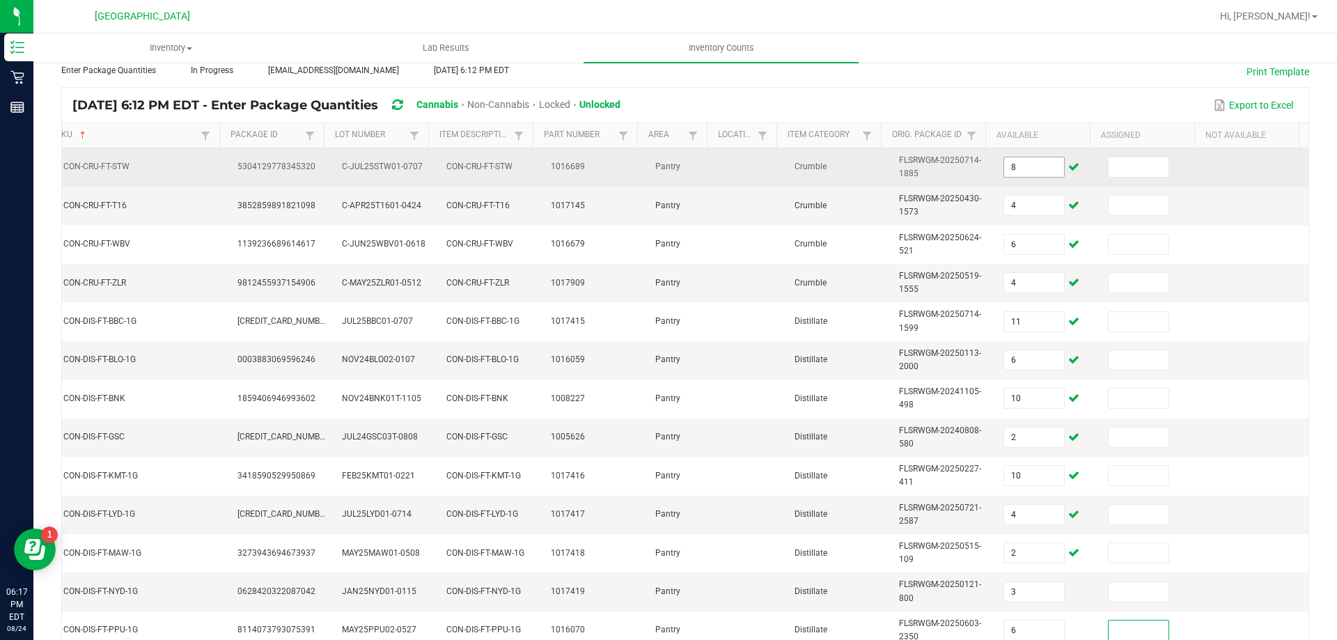
scroll to position [409, 0]
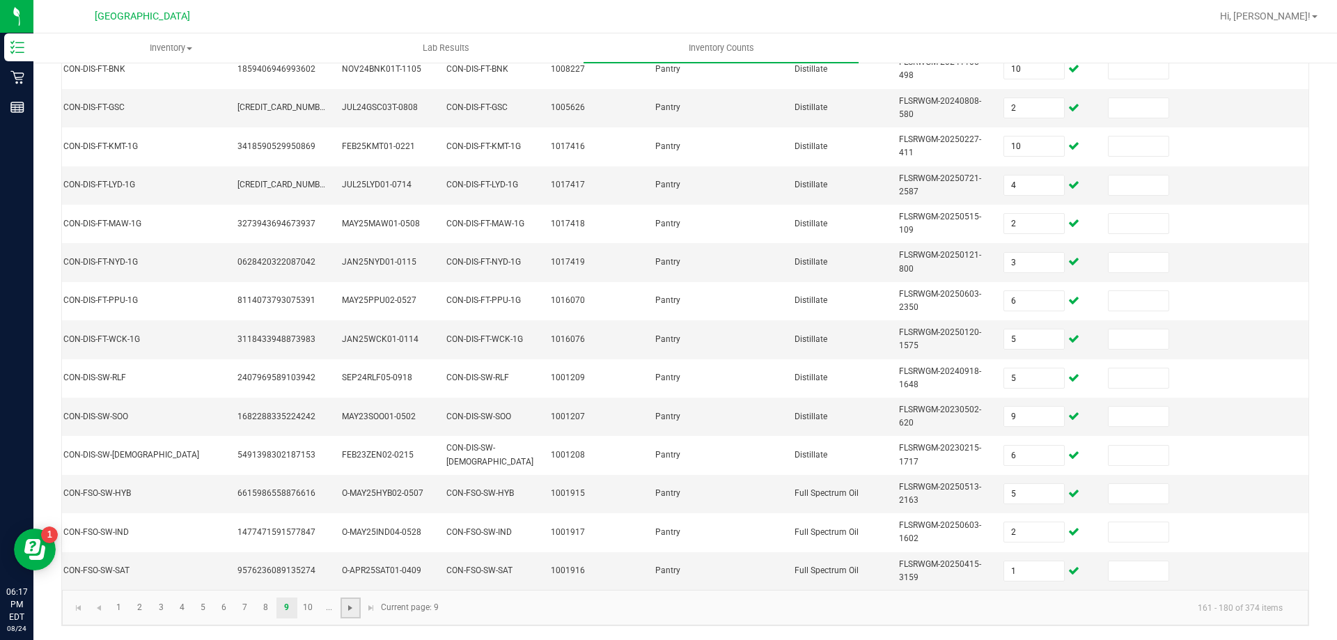
click at [349, 613] on span "Go to the next page" at bounding box center [350, 607] width 11 height 11
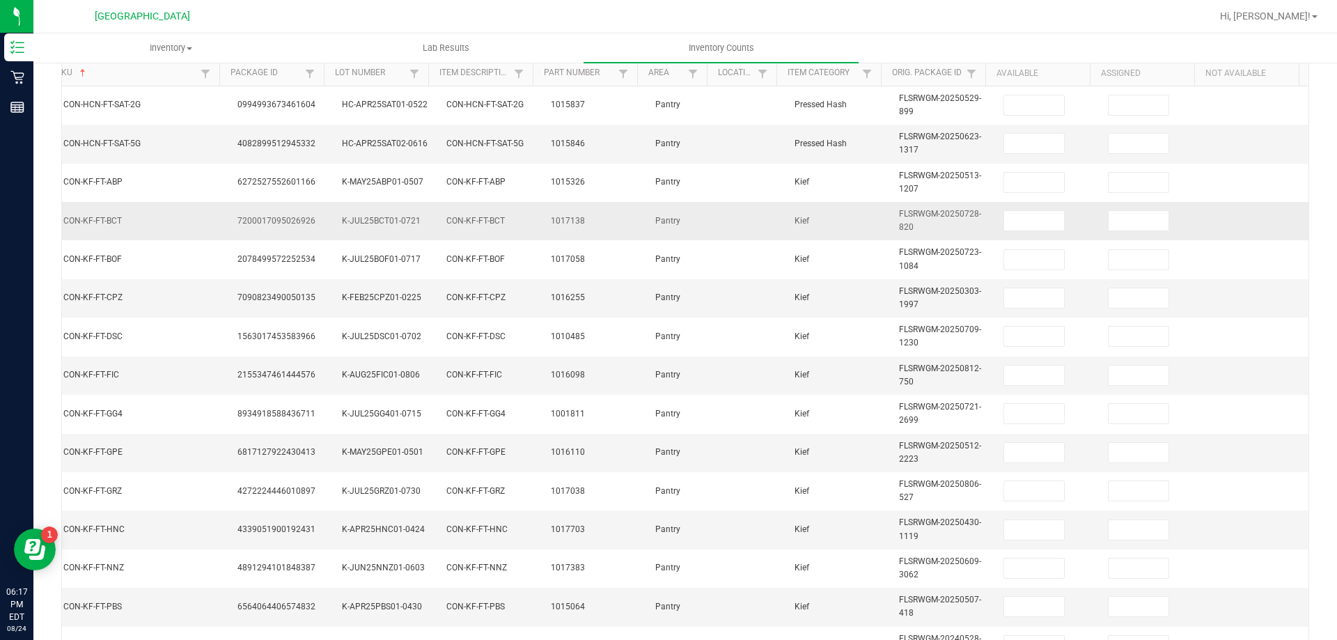
scroll to position [130, 0]
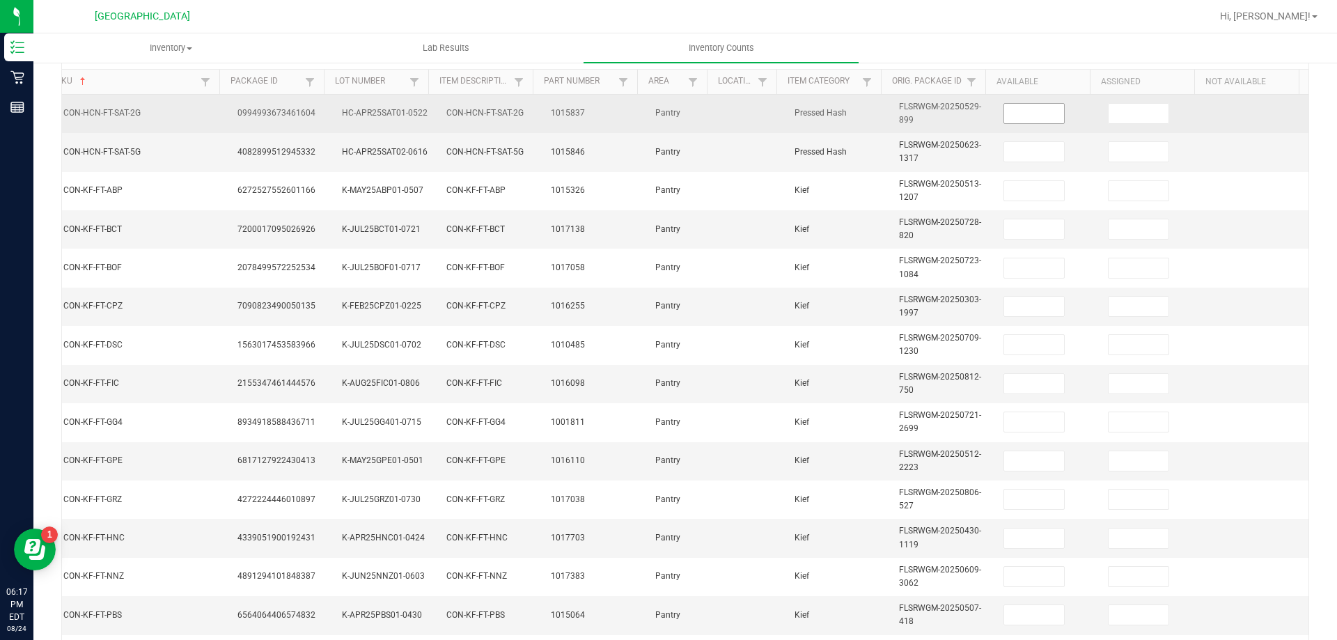
click at [1019, 103] on span at bounding box center [1033, 113] width 61 height 21
click at [1026, 110] on input at bounding box center [1034, 113] width 60 height 19
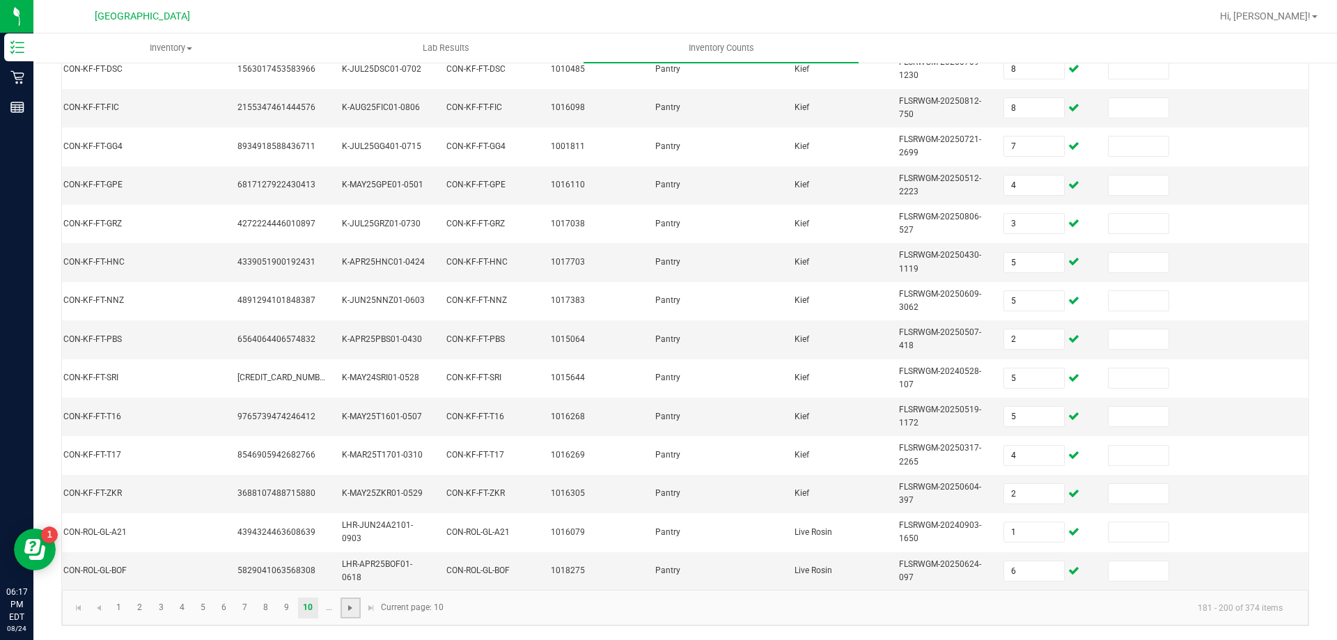
click at [350, 606] on span "Go to the next page" at bounding box center [350, 607] width 11 height 11
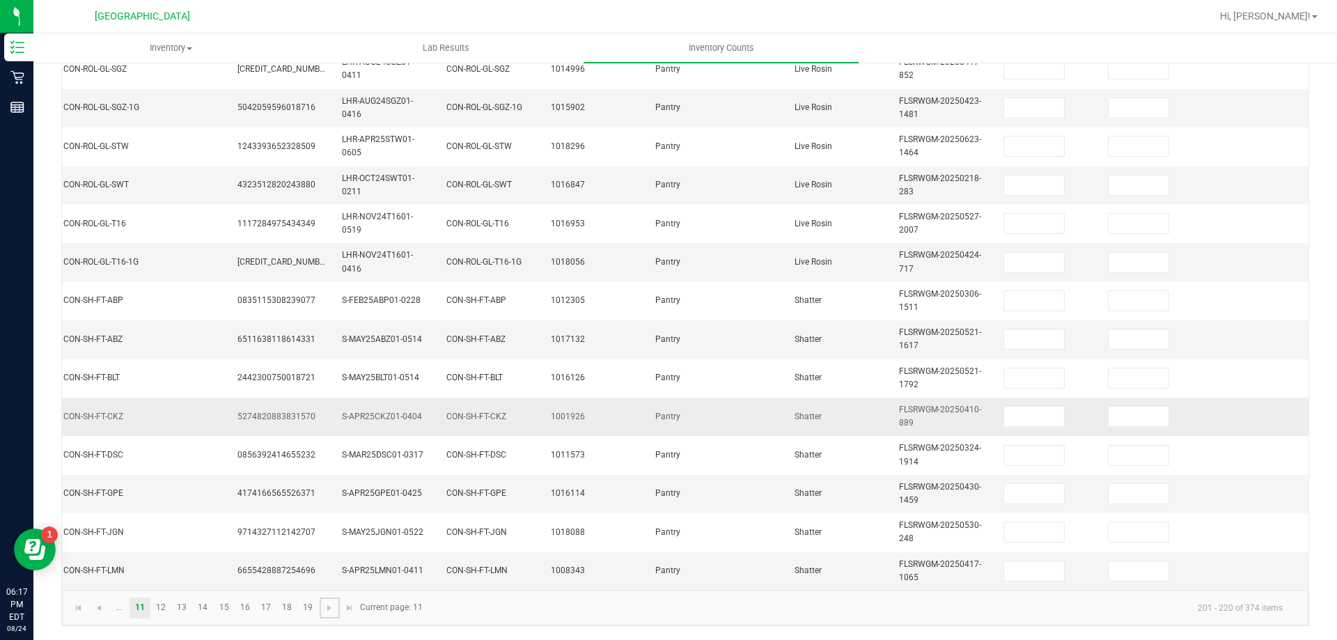
scroll to position [0, 0]
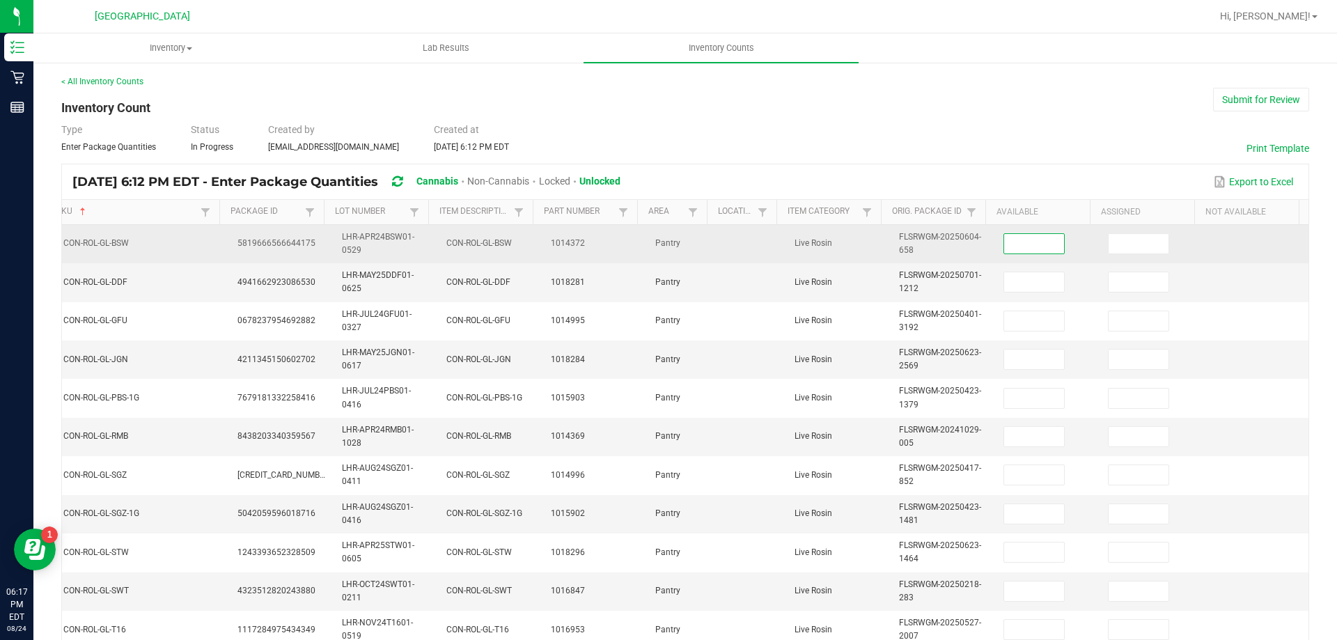
click at [1026, 249] on input at bounding box center [1034, 243] width 60 height 19
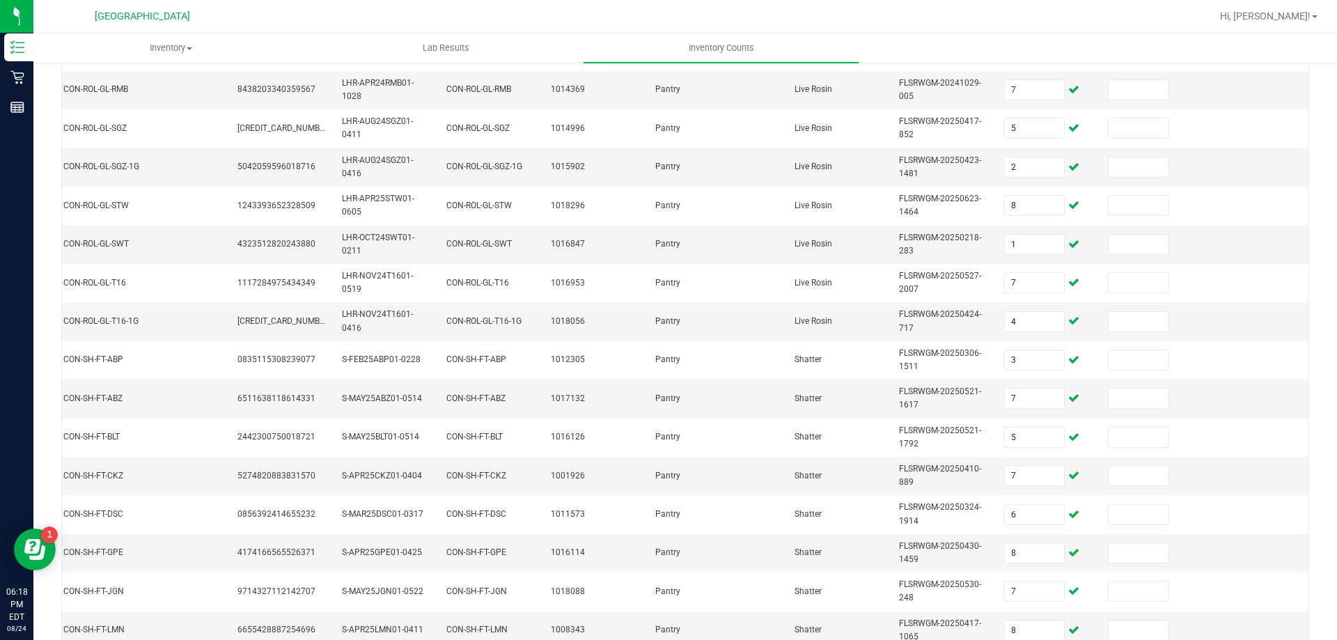
scroll to position [416, 0]
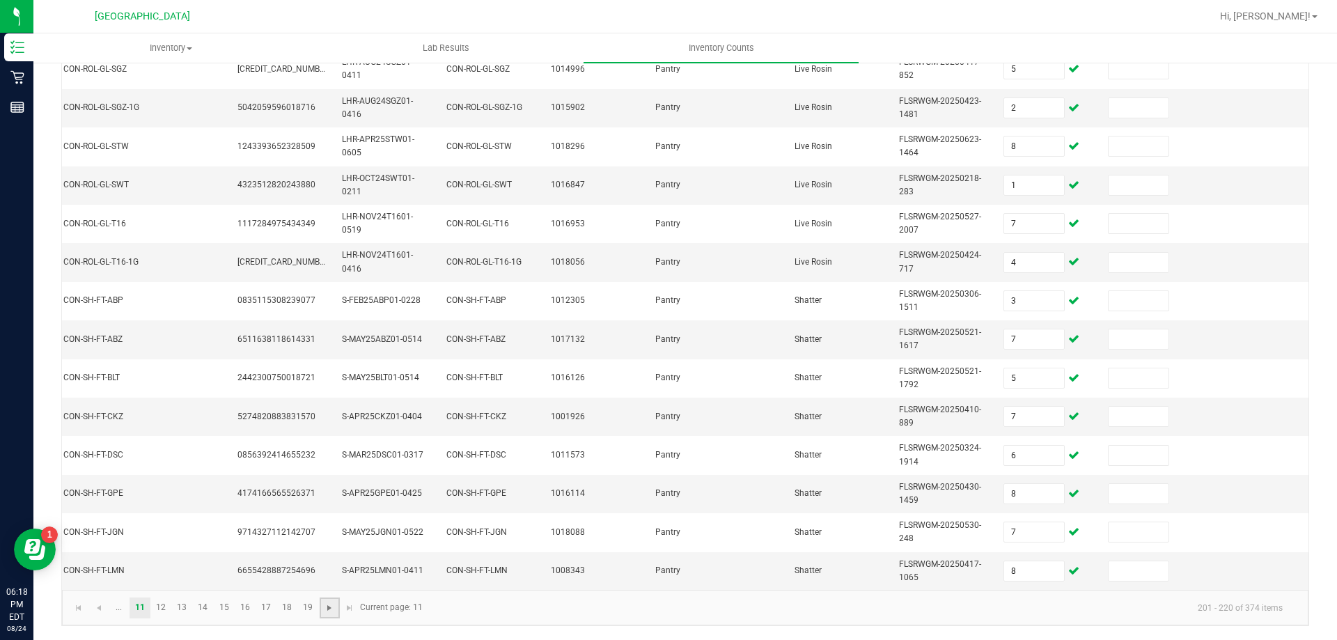
click at [328, 609] on span "Go to the next page" at bounding box center [329, 607] width 11 height 11
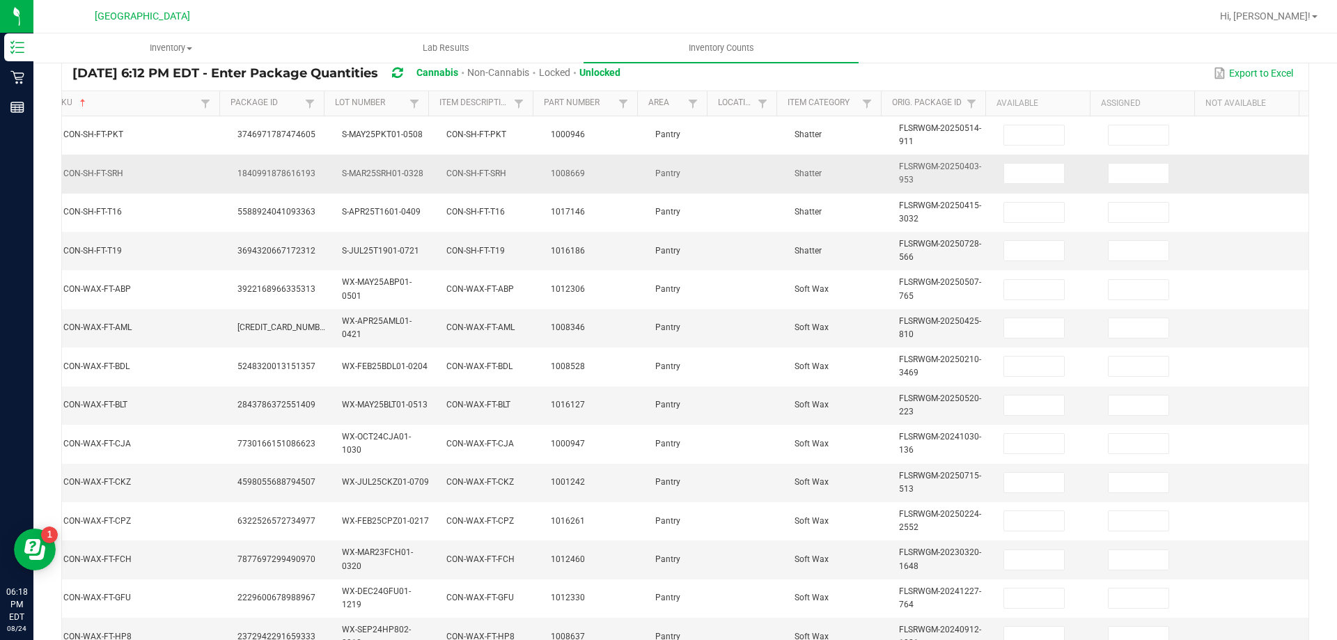
scroll to position [68, 0]
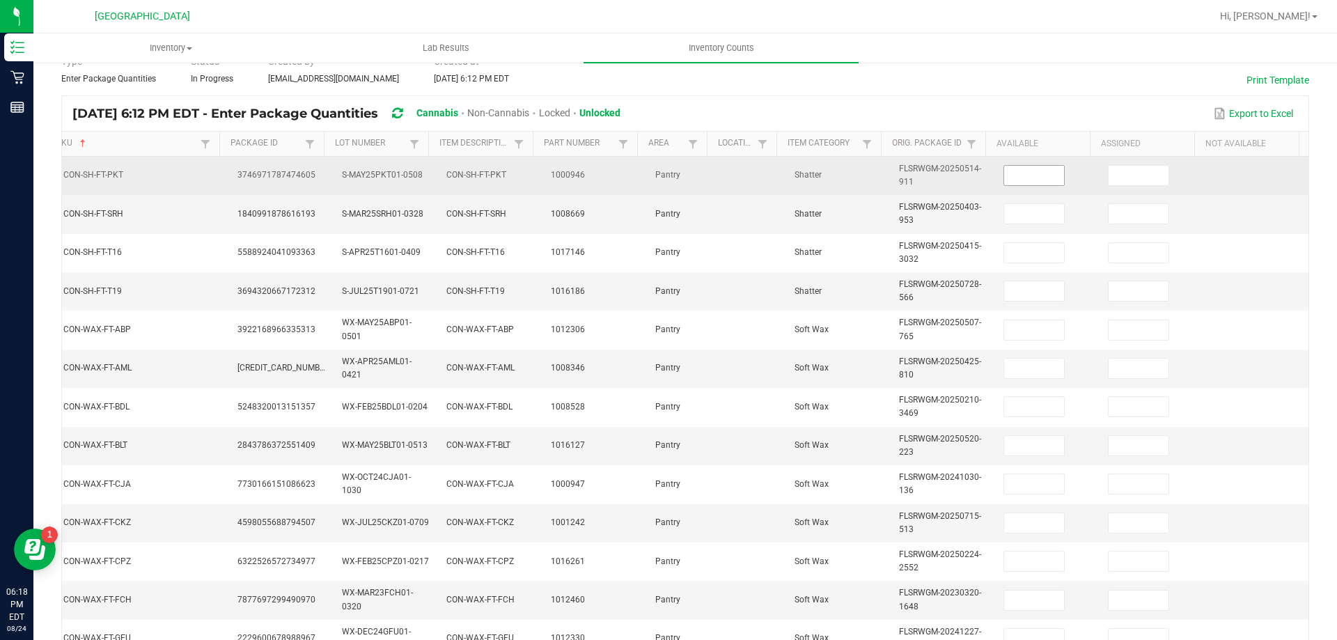
click at [1017, 176] on input at bounding box center [1034, 175] width 60 height 19
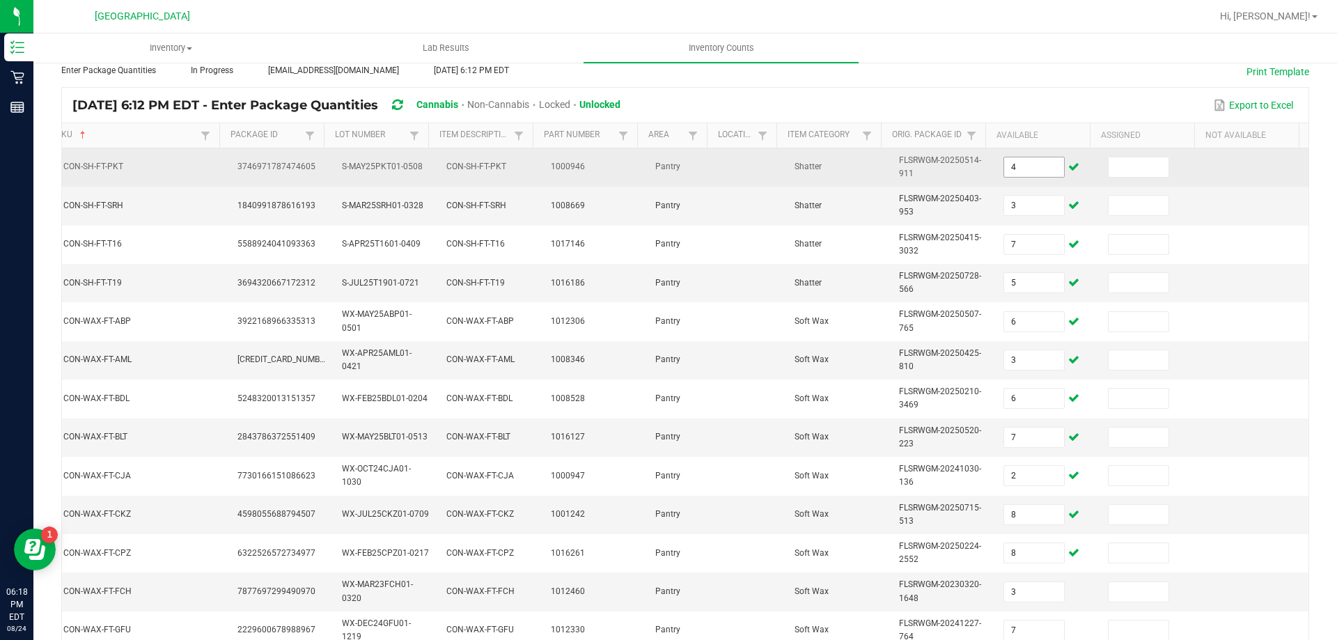
scroll to position [409, 0]
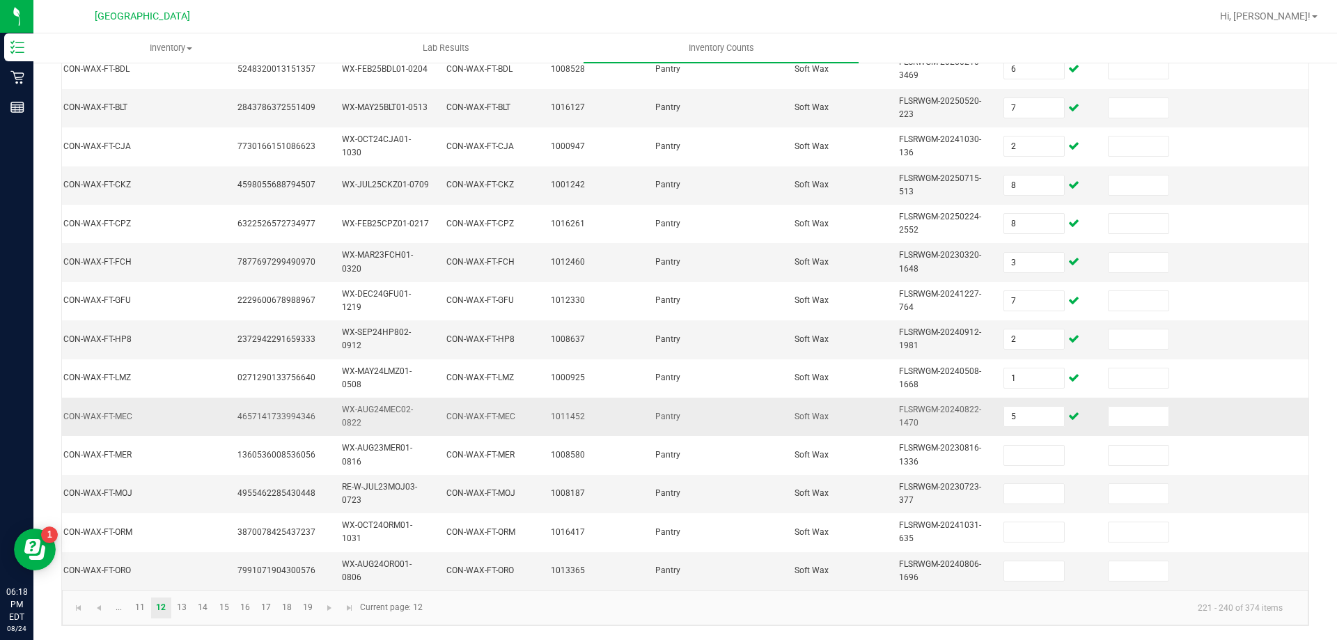
click at [1010, 401] on td "5" at bounding box center [1047, 417] width 104 height 38
click at [1012, 406] on span "5" at bounding box center [1033, 416] width 61 height 21
click at [1014, 410] on input "5" at bounding box center [1034, 416] width 60 height 19
click at [338, 613] on link at bounding box center [330, 607] width 20 height 21
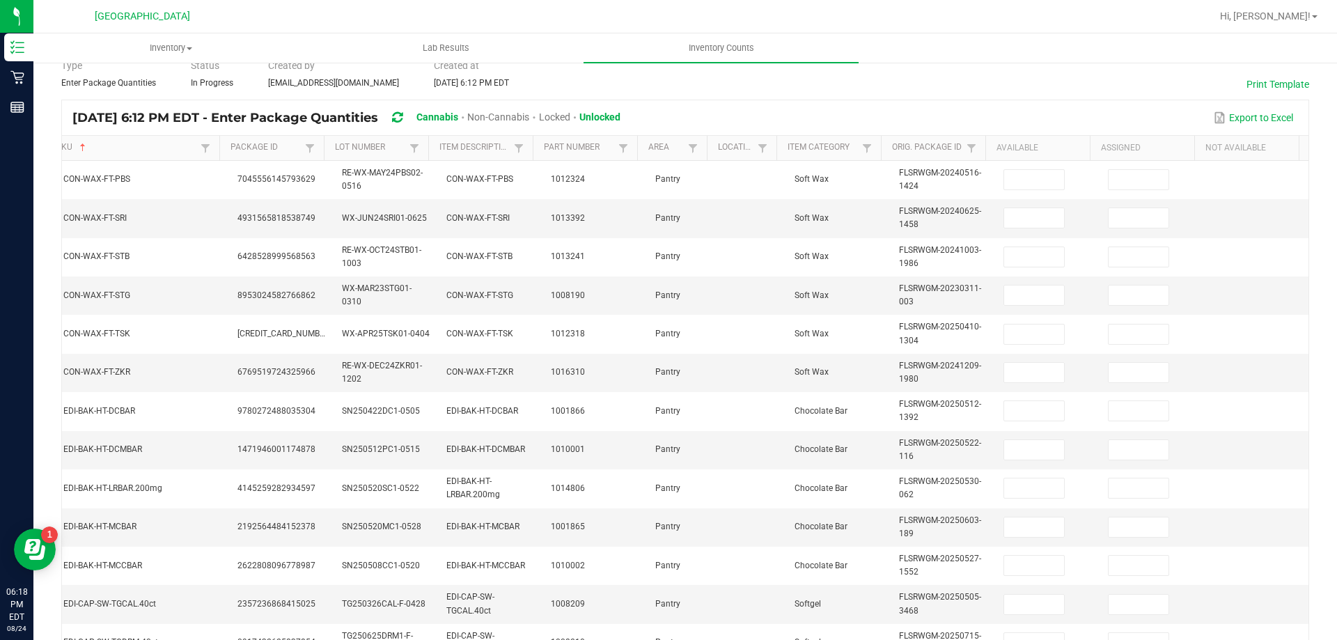
scroll to position [0, 0]
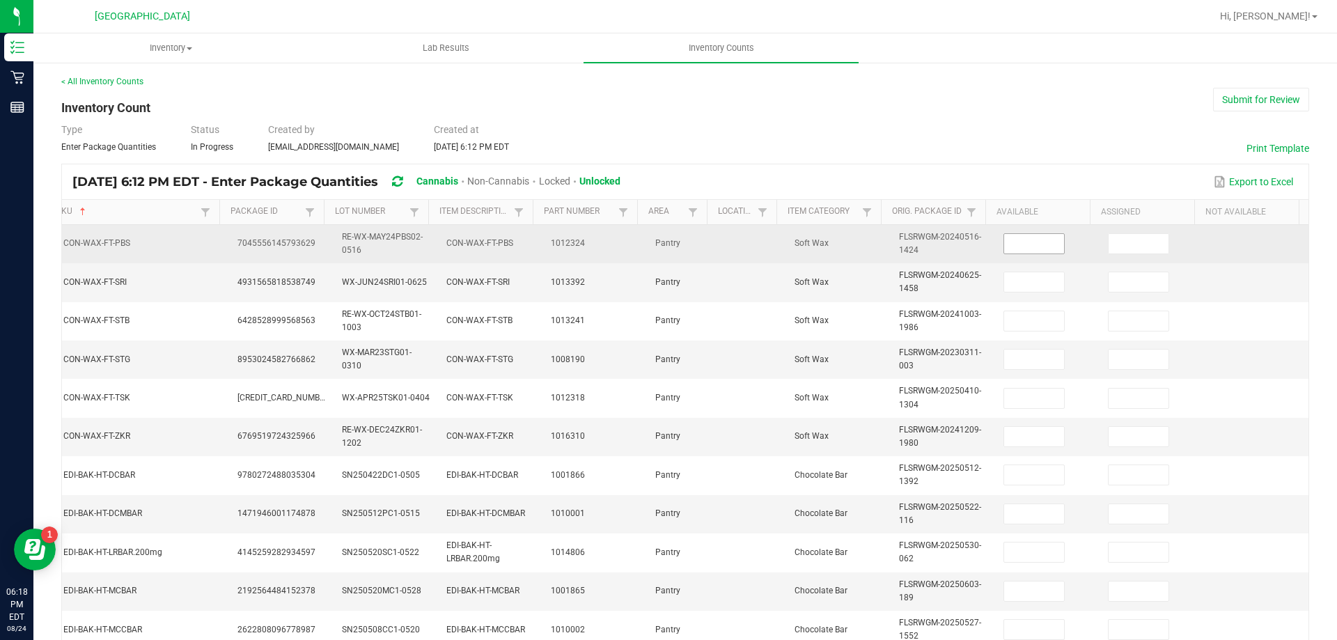
click at [1013, 249] on input at bounding box center [1034, 243] width 60 height 19
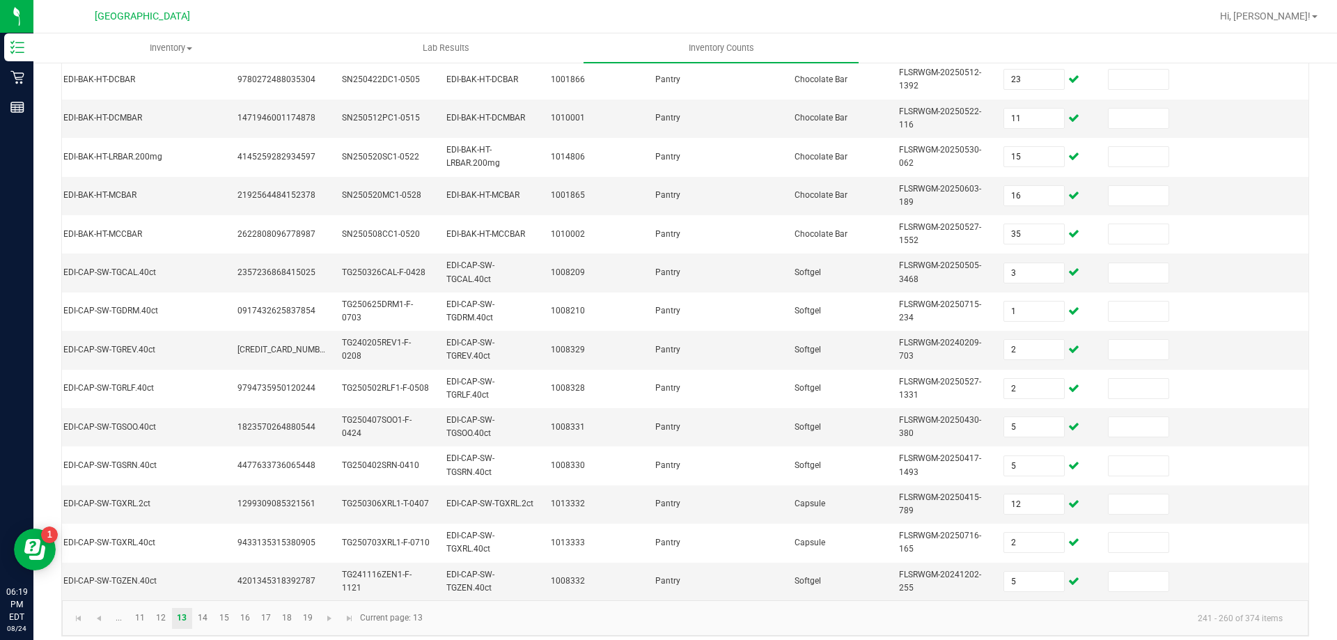
scroll to position [416, 0]
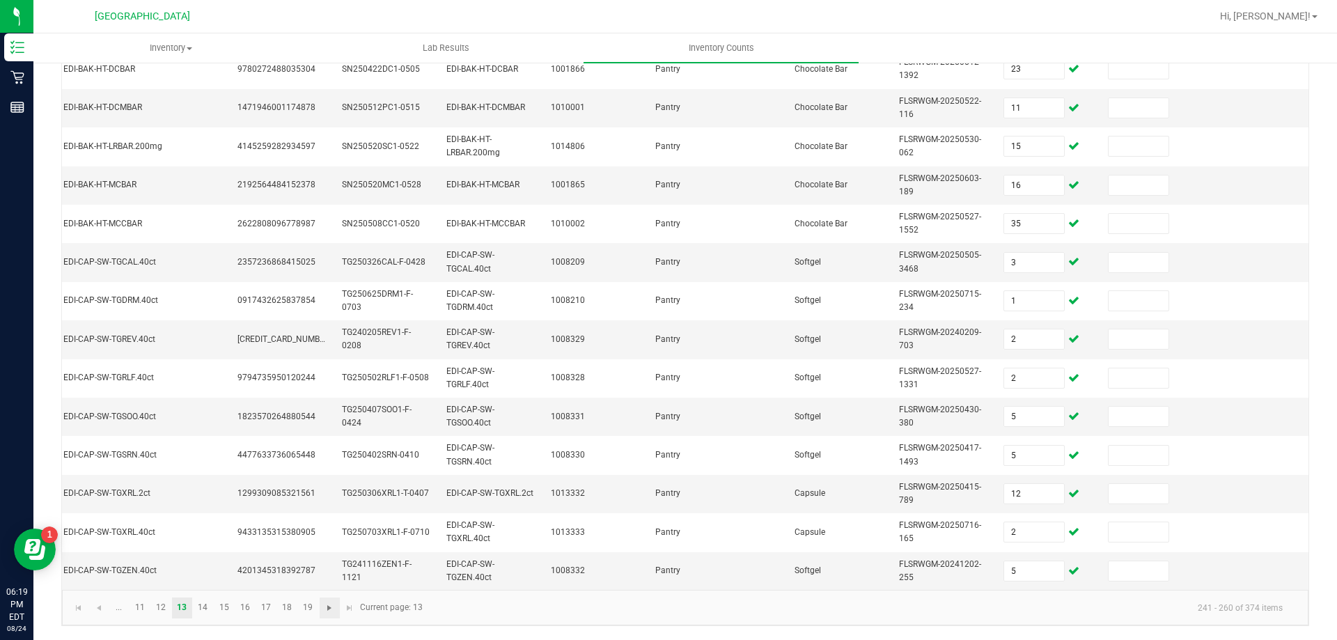
click at [329, 610] on span "Go to the next page" at bounding box center [329, 607] width 11 height 11
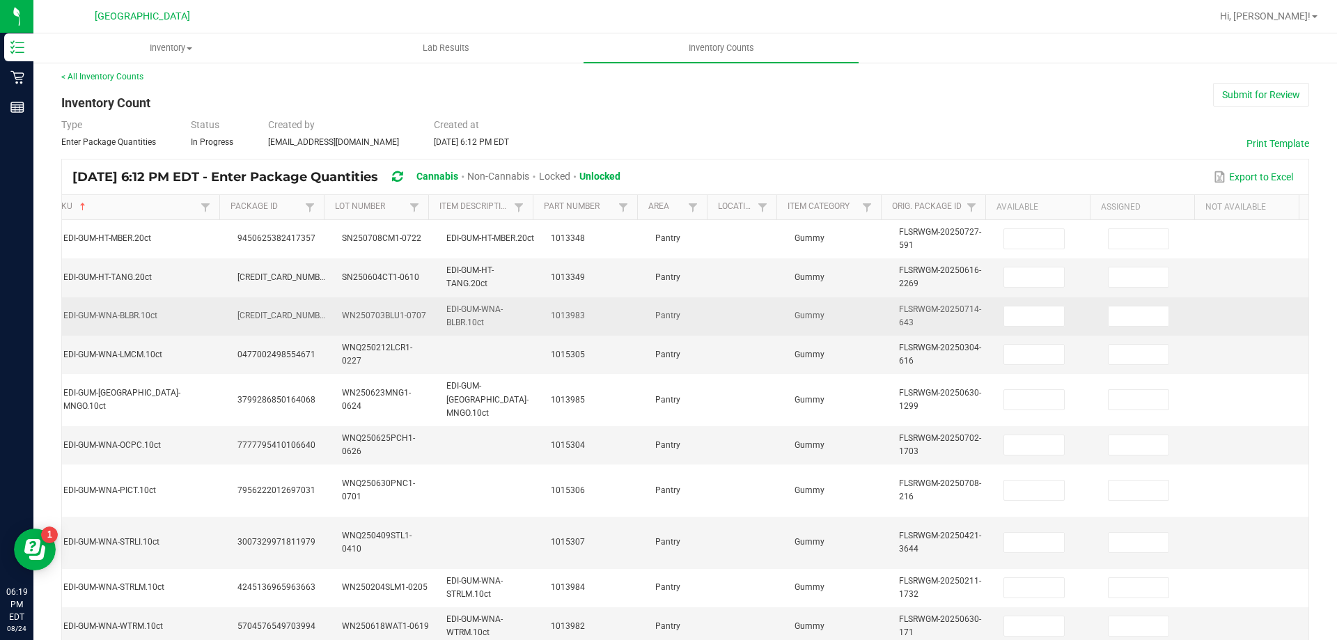
scroll to position [0, 0]
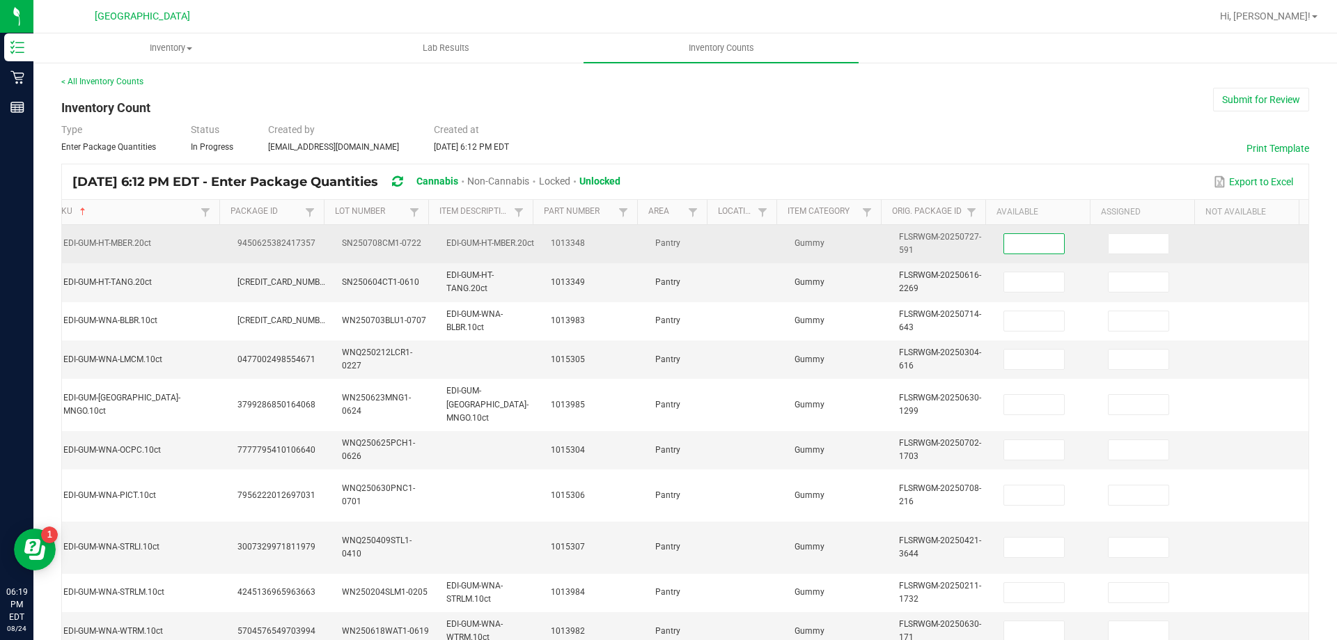
drag, startPoint x: 1029, startPoint y: 234, endPoint x: 1032, endPoint y: 257, distance: 23.1
click at [1031, 245] on input at bounding box center [1034, 243] width 60 height 19
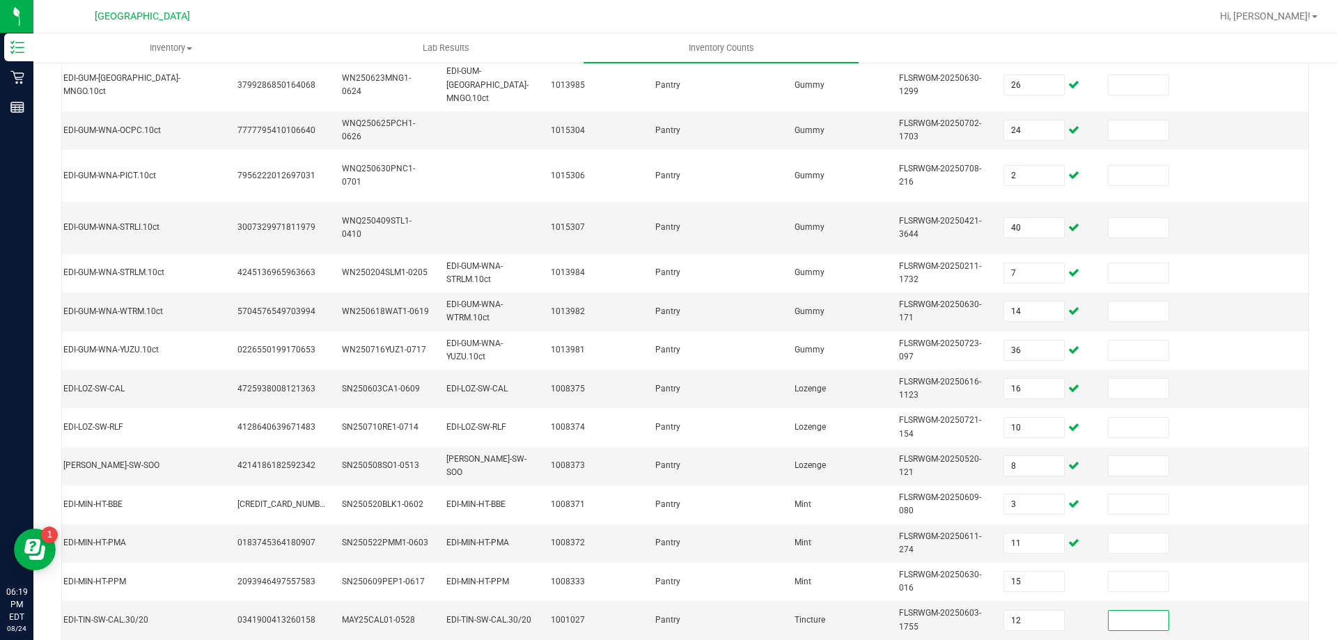
scroll to position [335, 0]
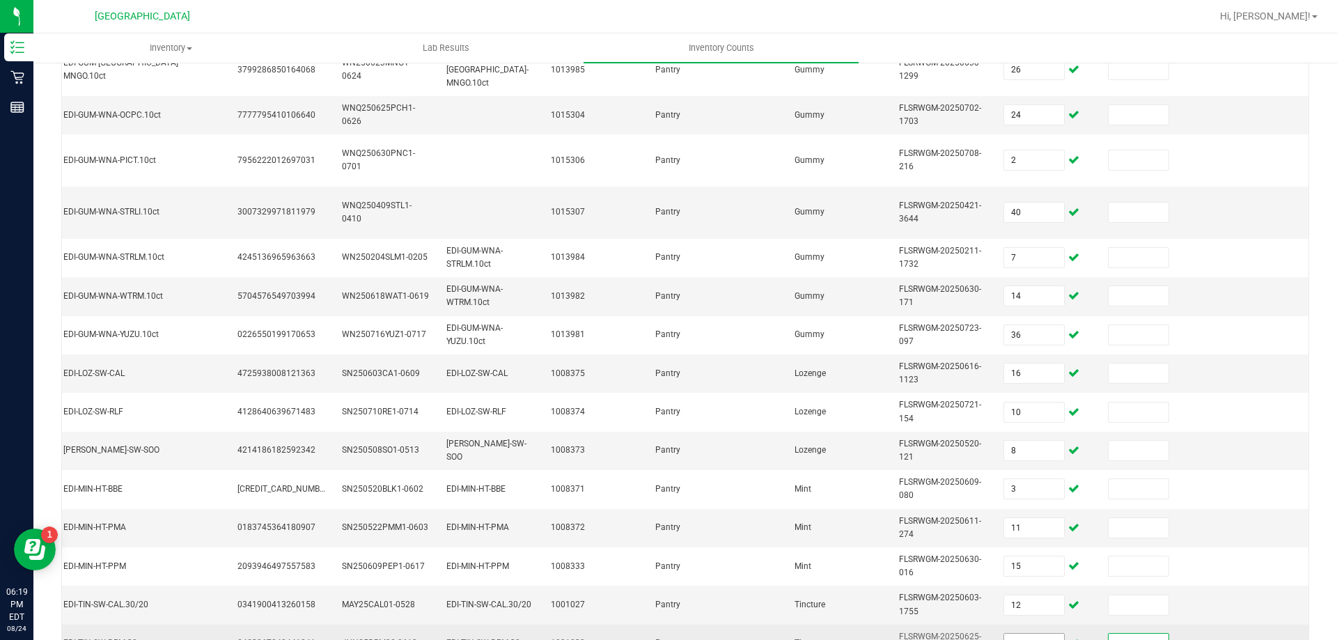
click at [1031, 634] on input "47" at bounding box center [1034, 643] width 60 height 19
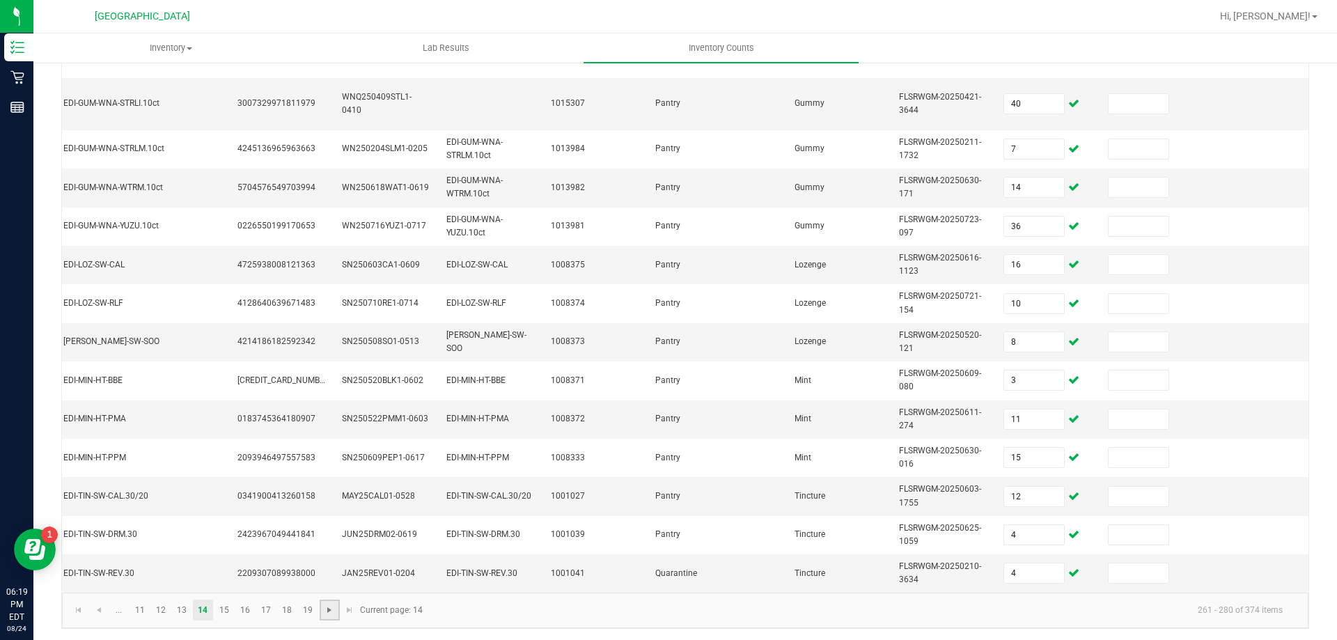
click at [332, 613] on span "Go to the next page" at bounding box center [329, 609] width 11 height 11
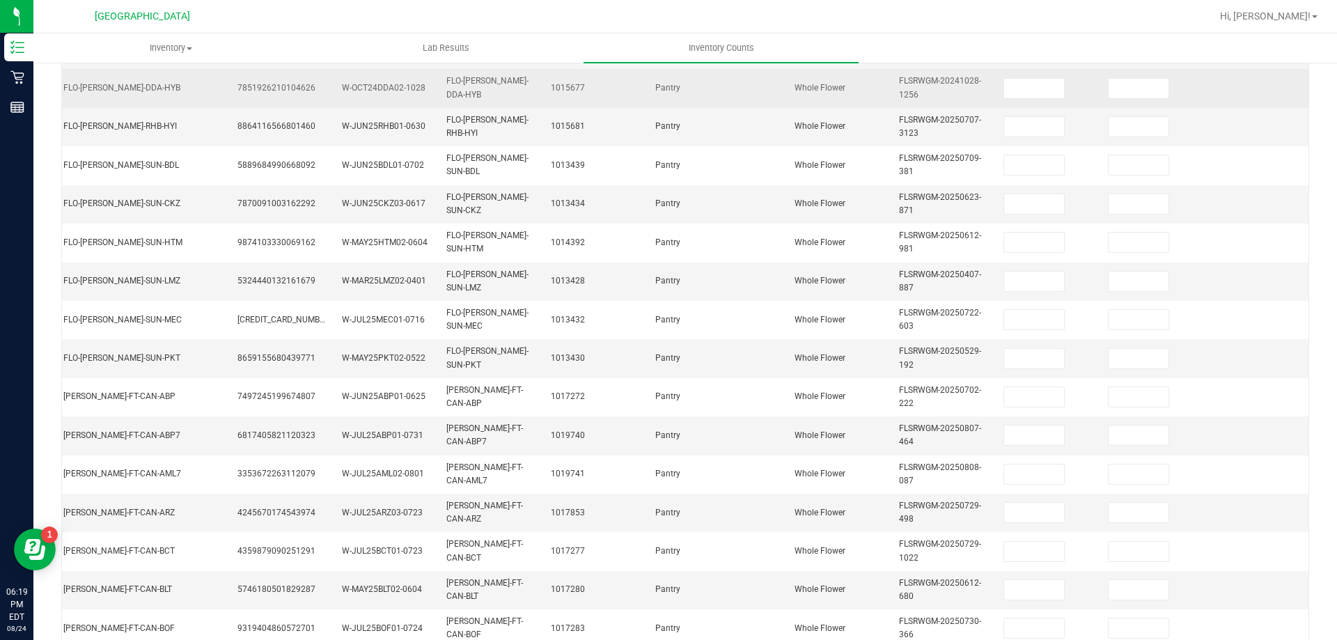
scroll to position [68, 0]
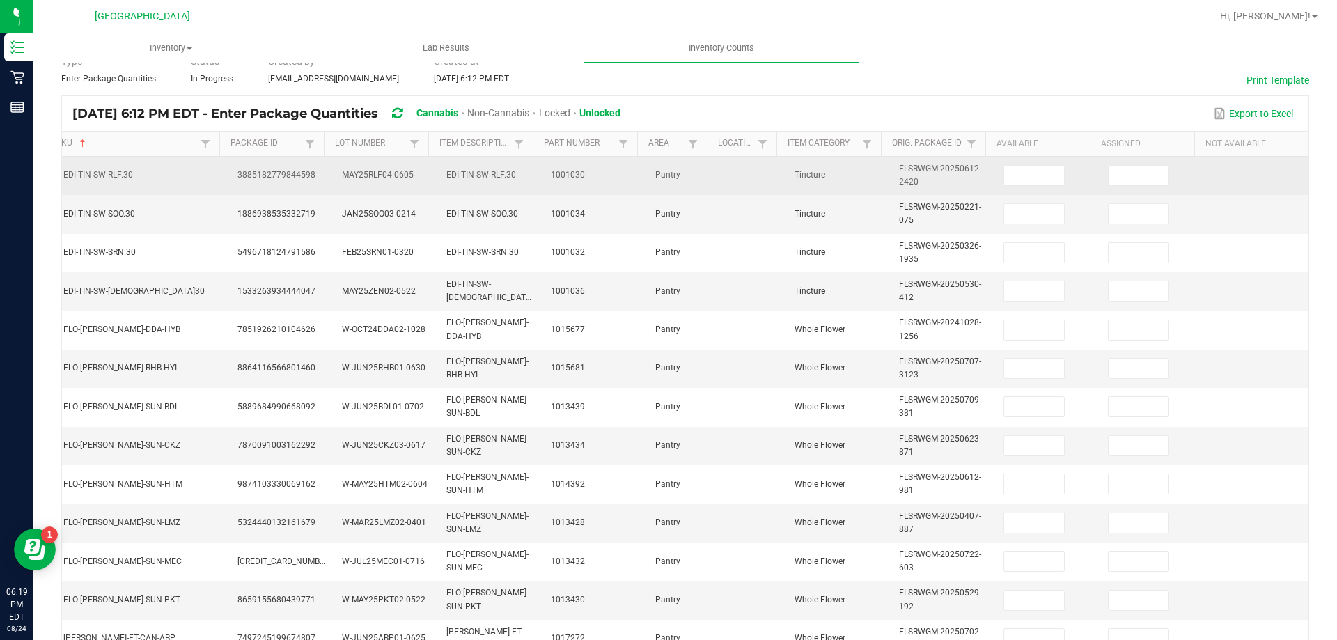
click at [1006, 163] on td at bounding box center [1047, 176] width 104 height 38
click at [1009, 175] on input at bounding box center [1034, 175] width 60 height 19
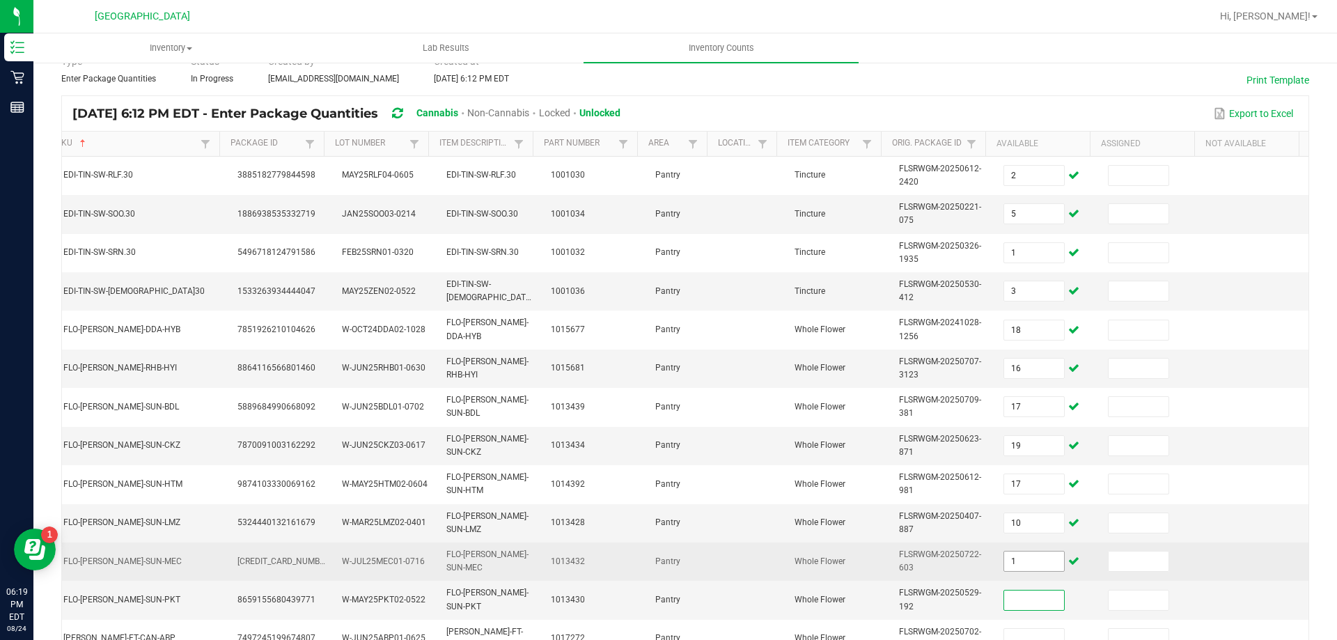
click at [1026, 569] on input "1" at bounding box center [1034, 560] width 60 height 19
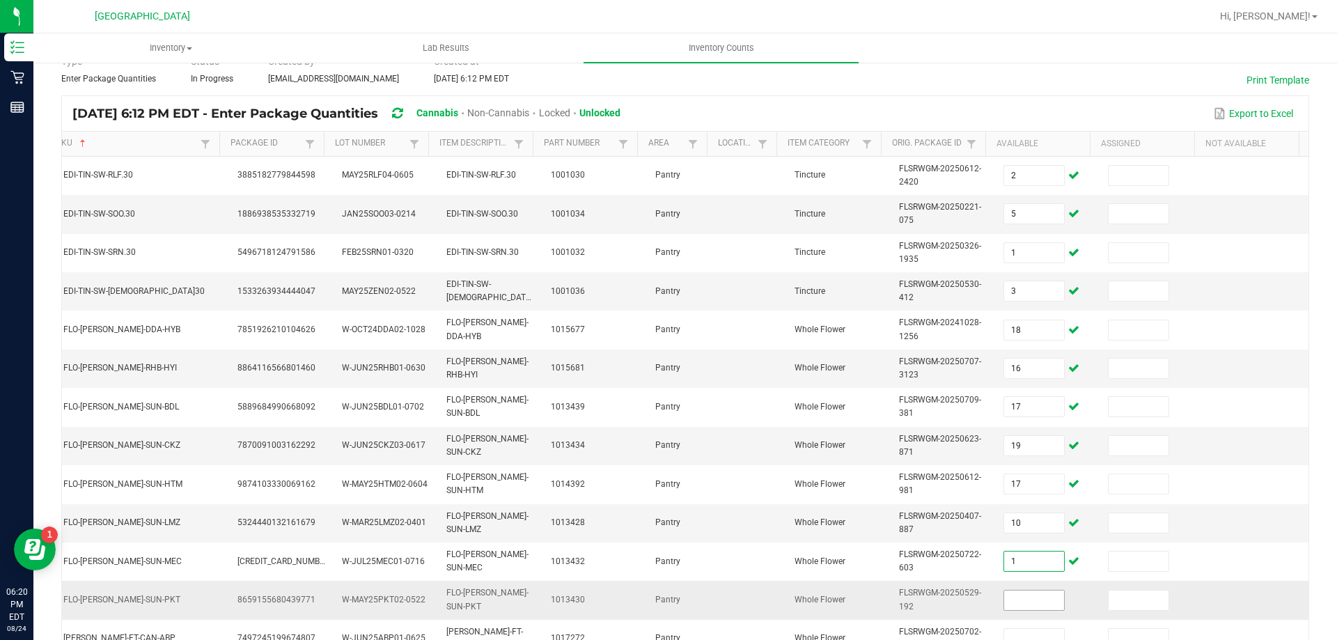
click at [1030, 591] on input at bounding box center [1034, 599] width 60 height 19
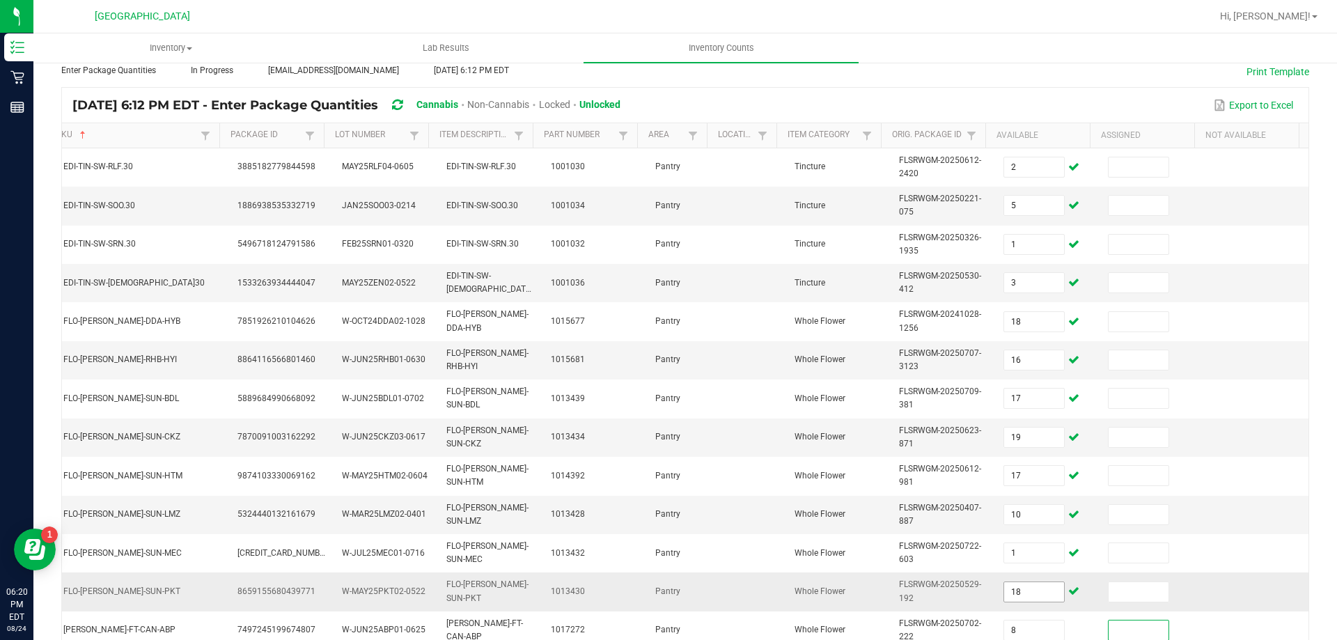
scroll to position [409, 0]
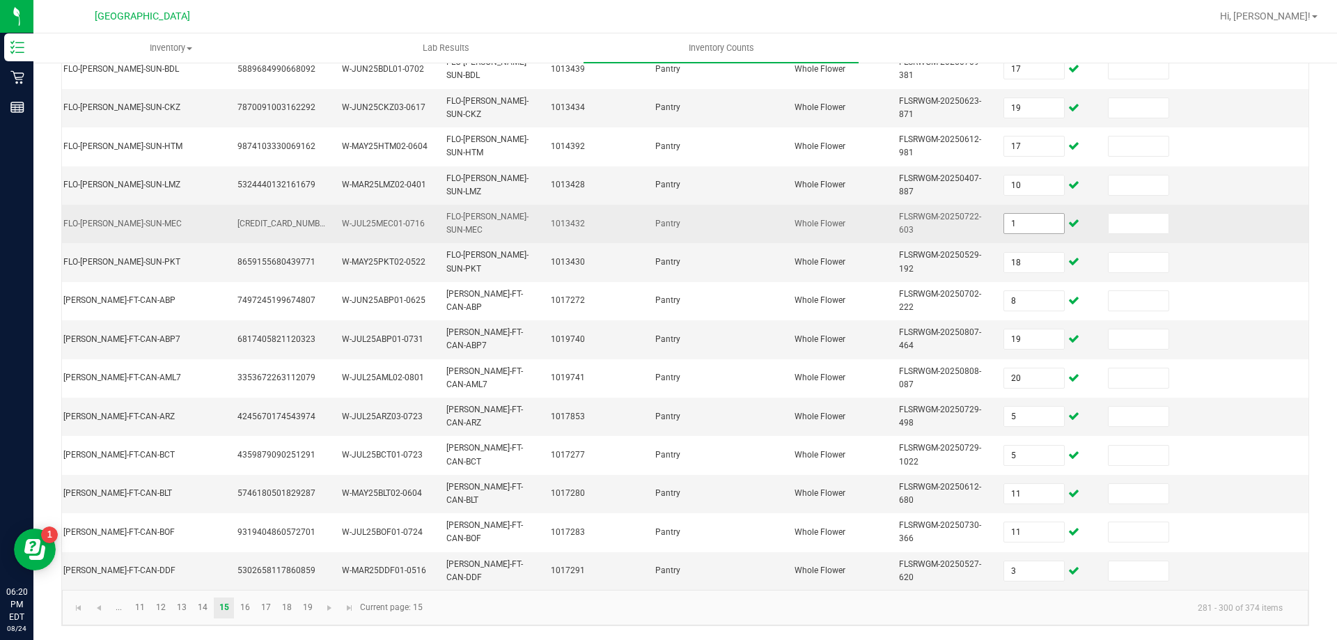
click at [1014, 221] on input "1" at bounding box center [1034, 223] width 60 height 19
click at [1204, 212] on td at bounding box center [1256, 224] width 104 height 38
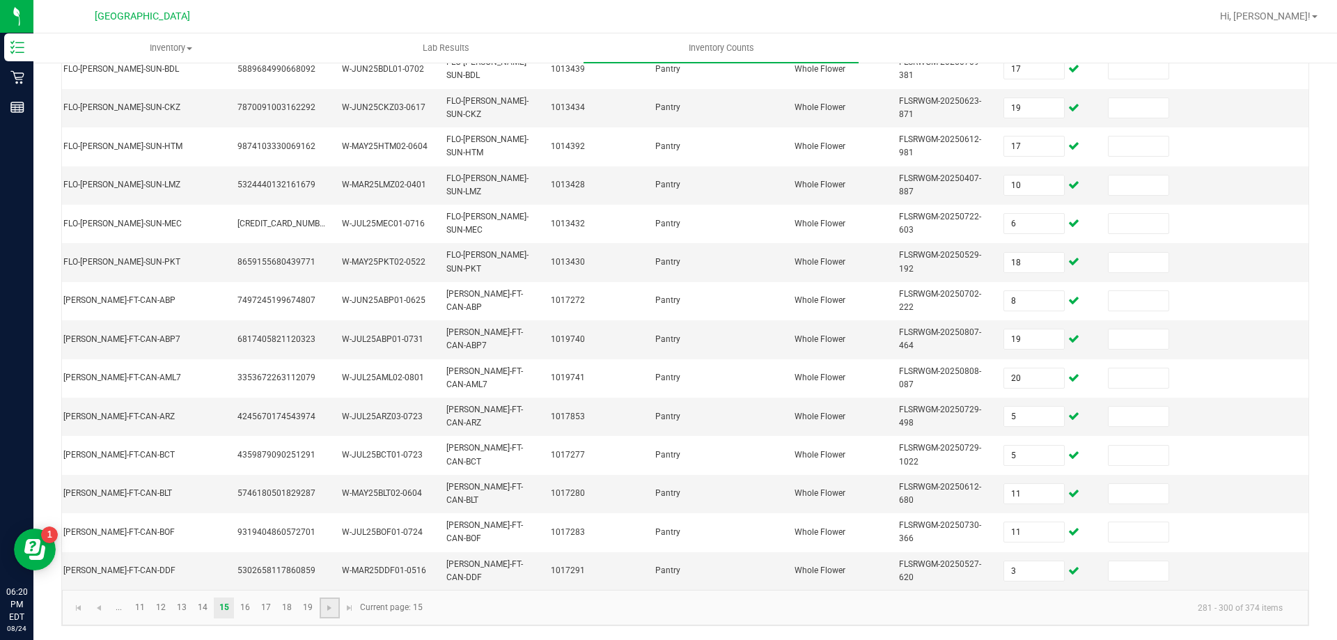
click at [323, 618] on link at bounding box center [330, 607] width 20 height 21
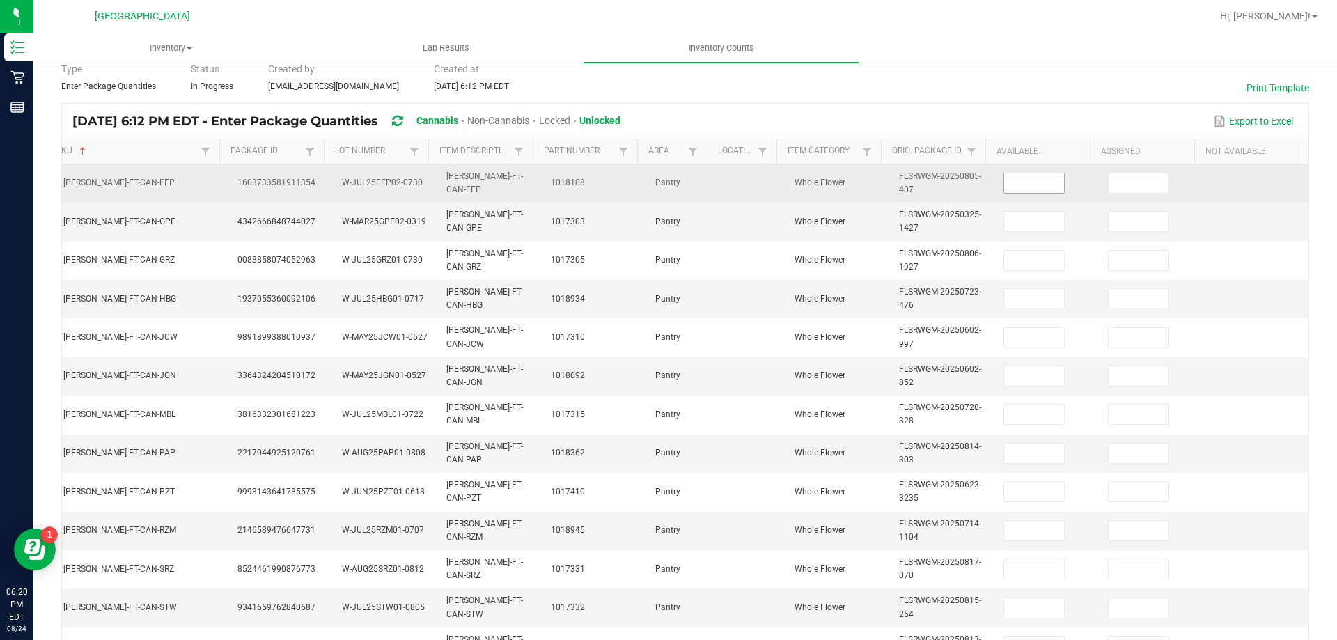
click at [1018, 192] on input at bounding box center [1034, 182] width 60 height 19
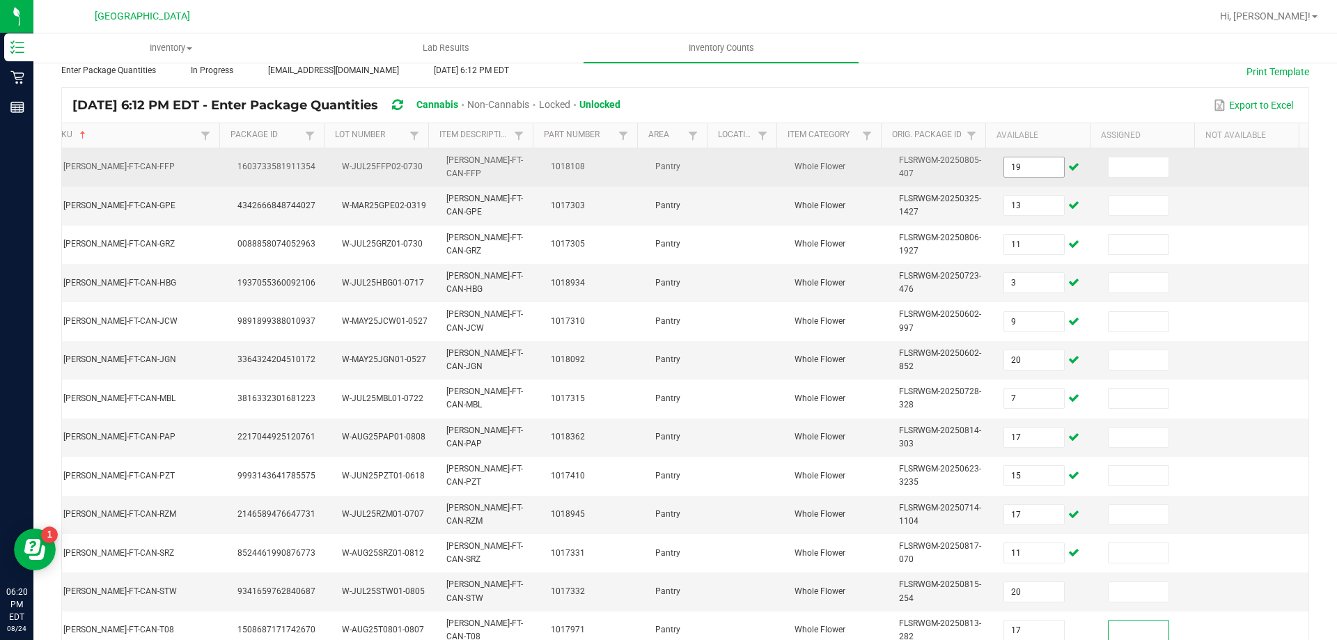
scroll to position [409, 0]
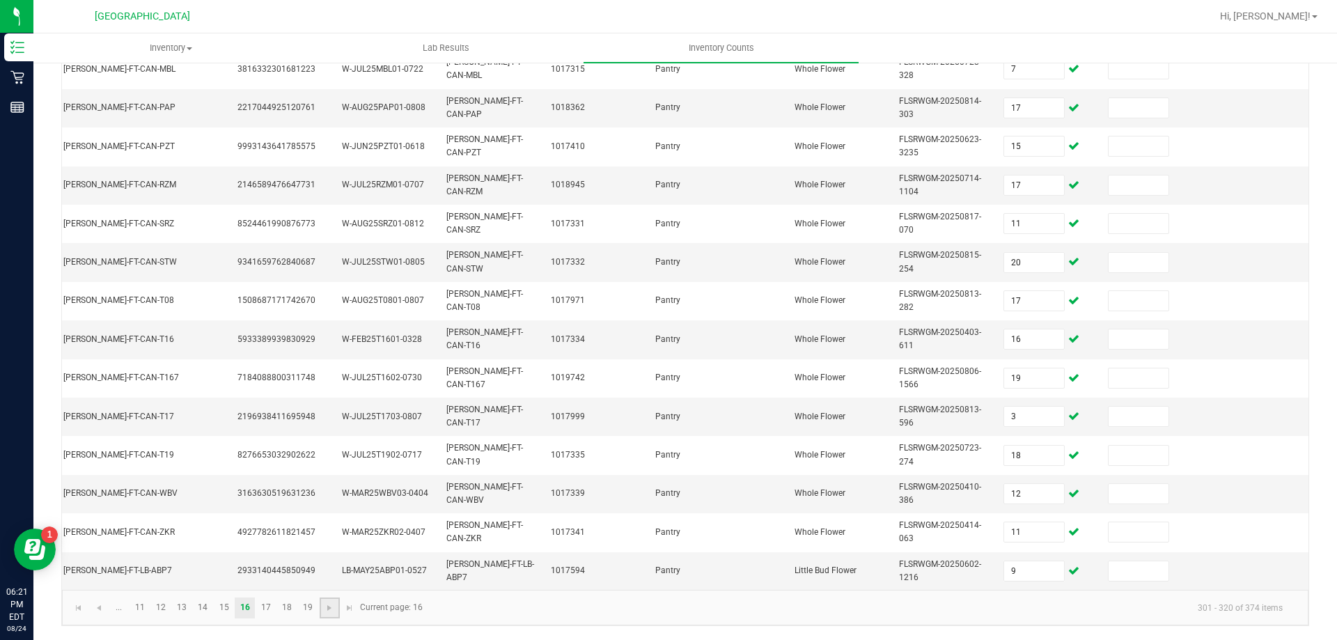
click at [322, 618] on link at bounding box center [330, 607] width 20 height 21
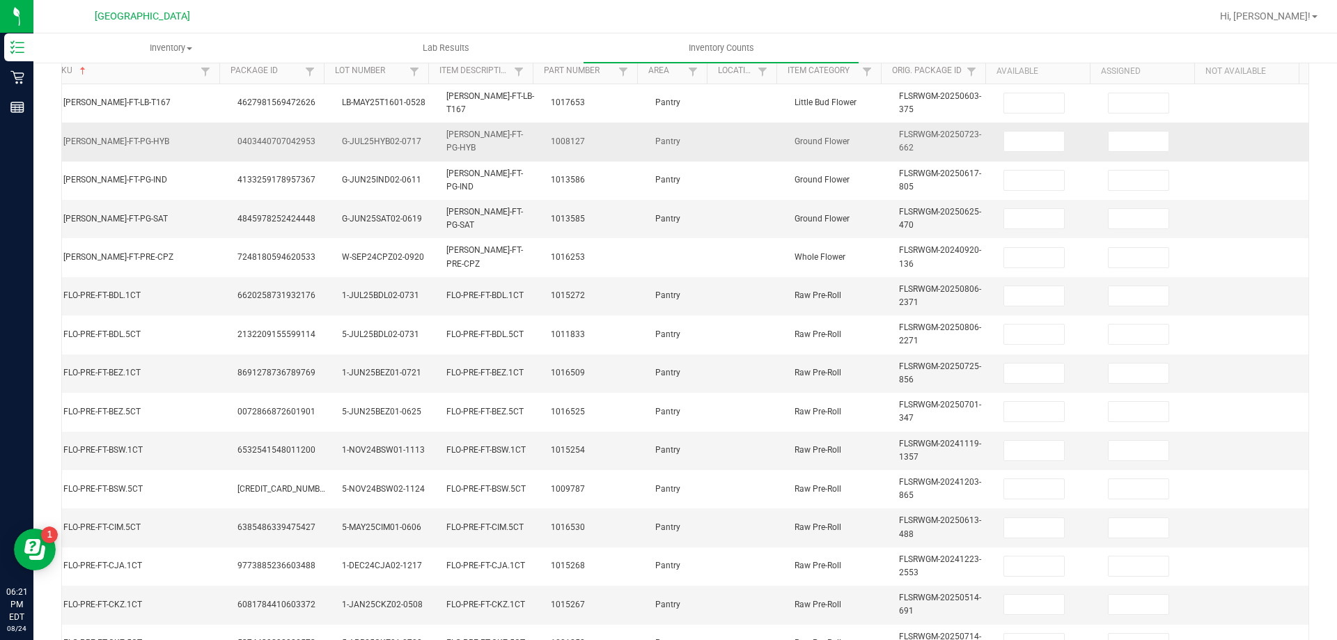
scroll to position [130, 0]
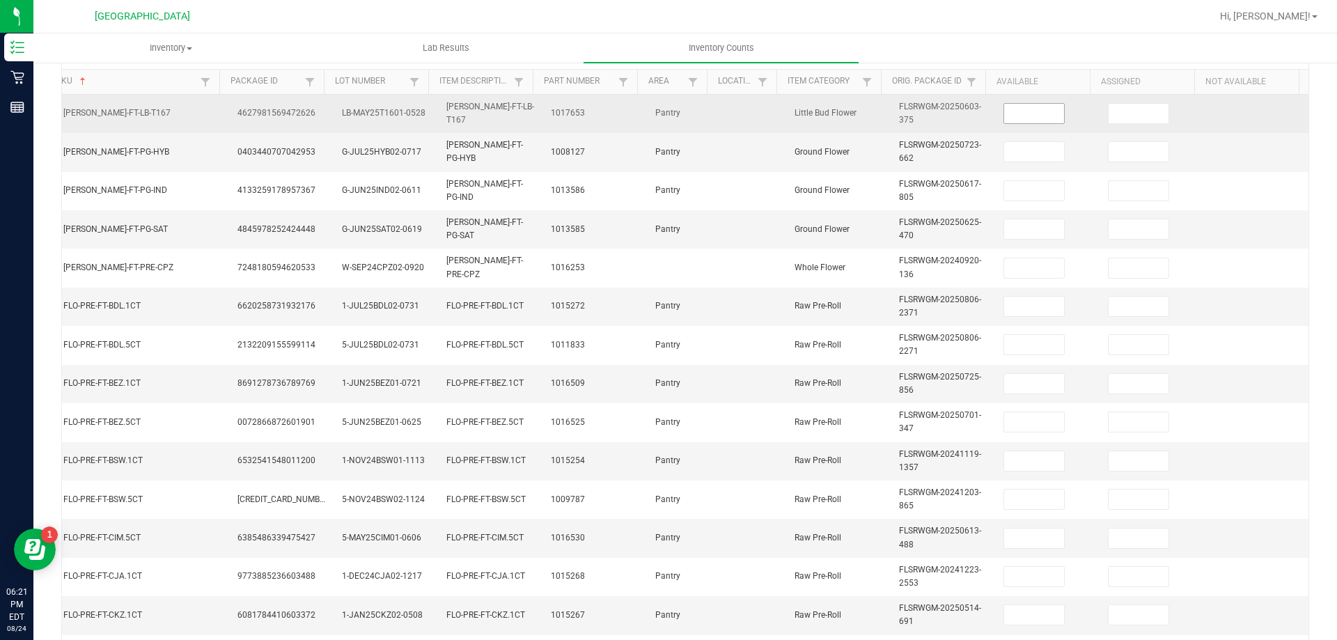
click at [1017, 106] on input at bounding box center [1034, 113] width 60 height 19
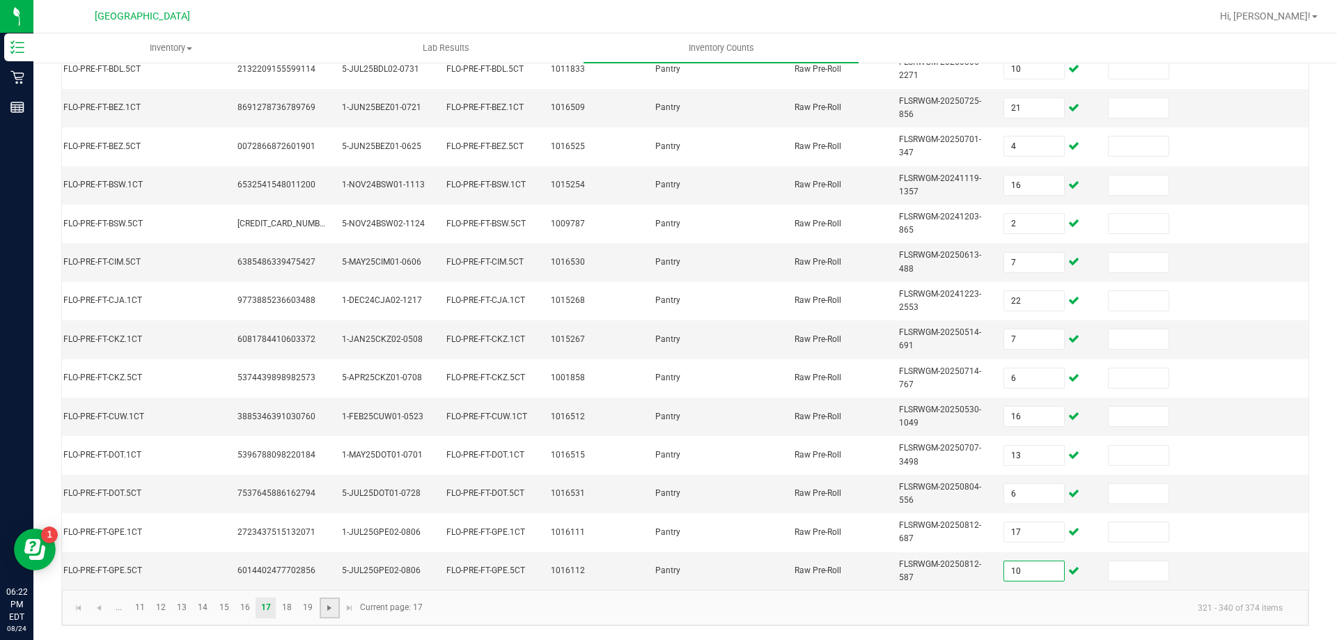
click at [334, 609] on span "Go to the next page" at bounding box center [329, 607] width 11 height 11
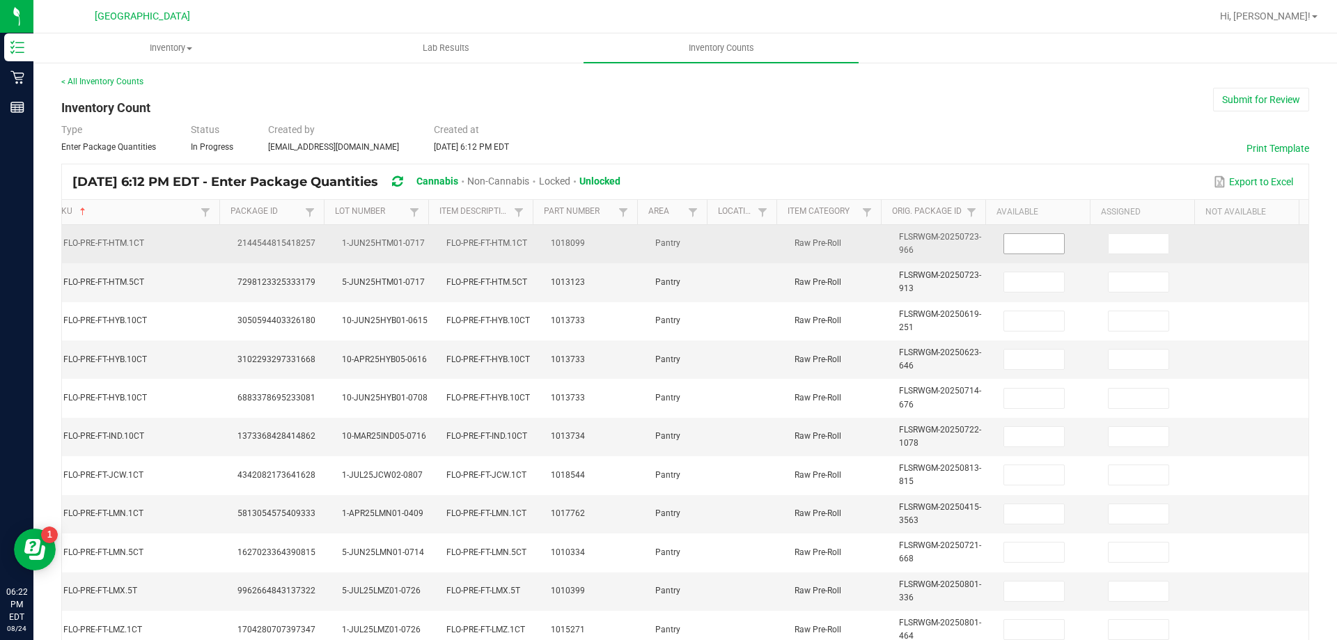
click at [1020, 249] on input at bounding box center [1034, 243] width 60 height 19
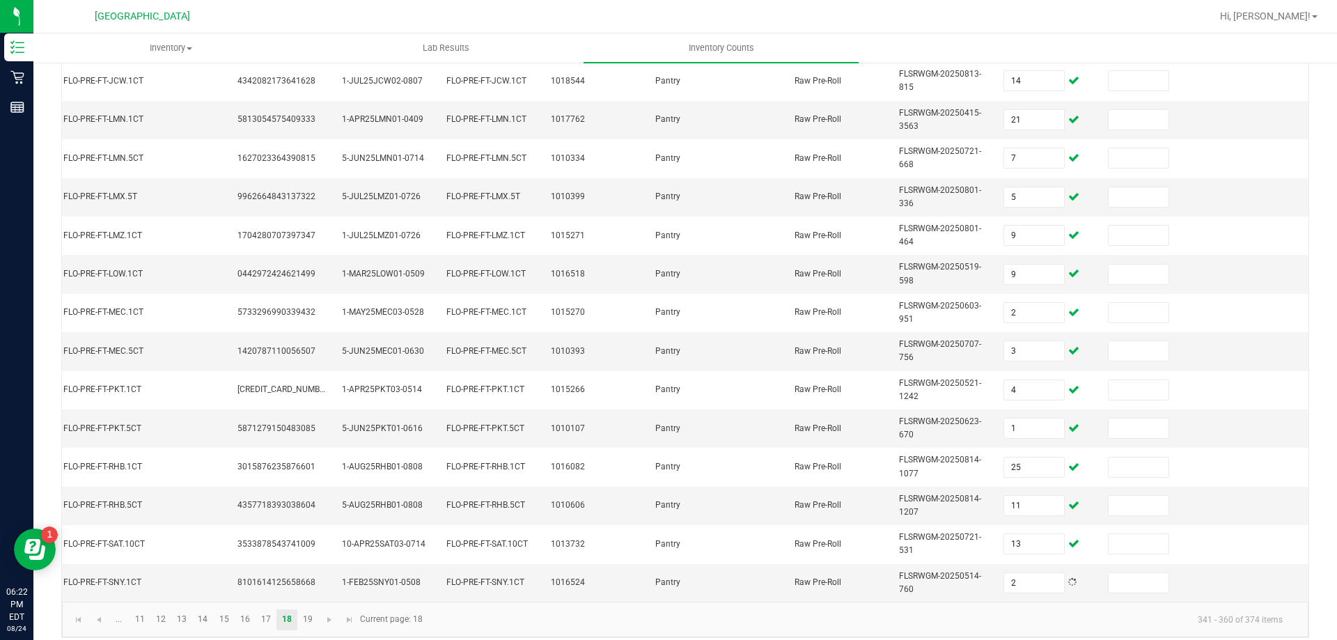
scroll to position [416, 0]
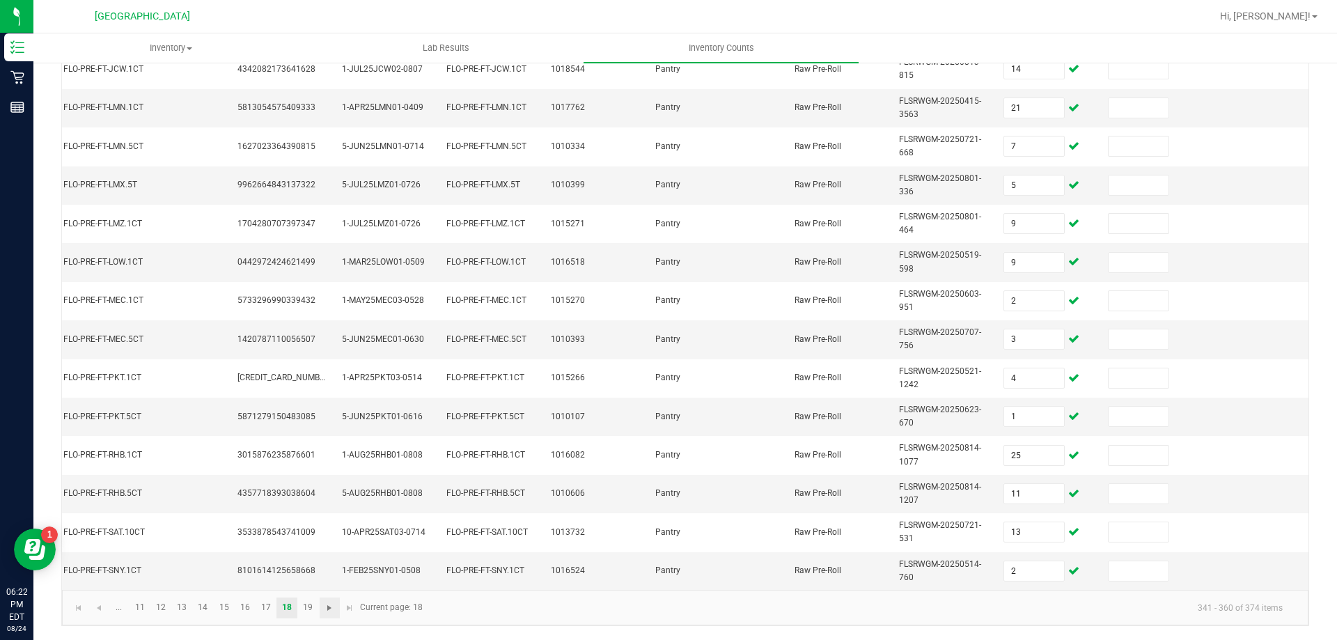
click at [332, 608] on span "Go to the next page" at bounding box center [329, 607] width 11 height 11
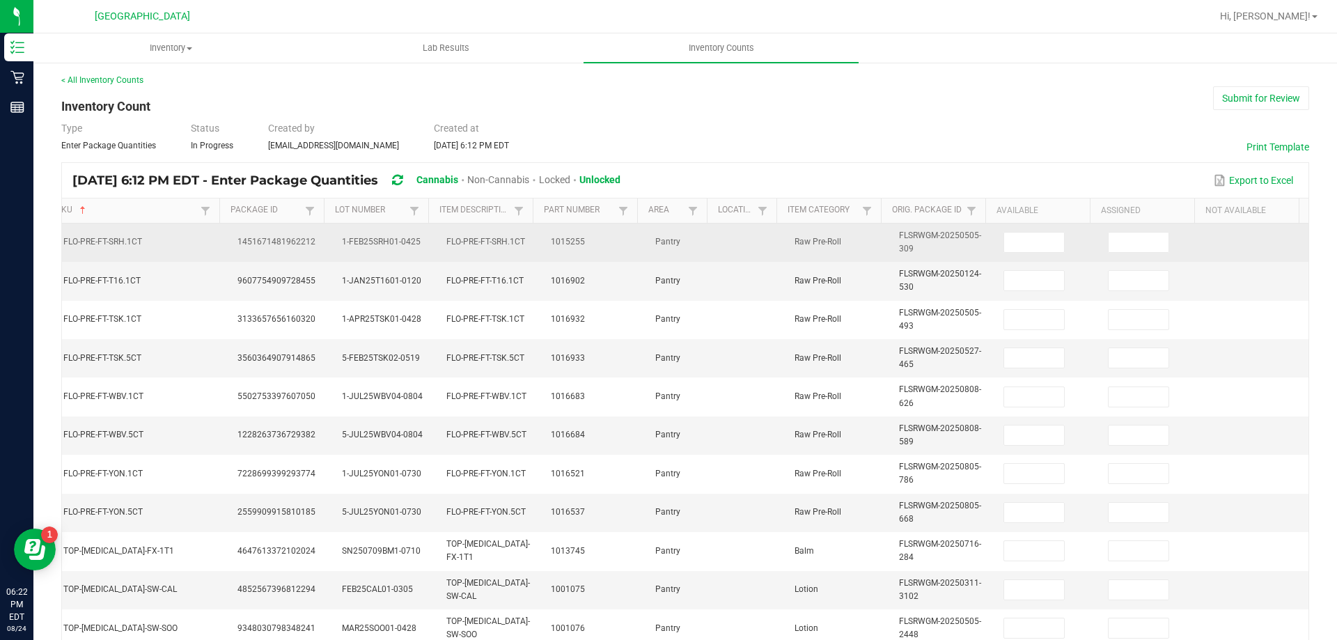
scroll to position [0, 0]
click at [1008, 251] on input at bounding box center [1034, 243] width 60 height 19
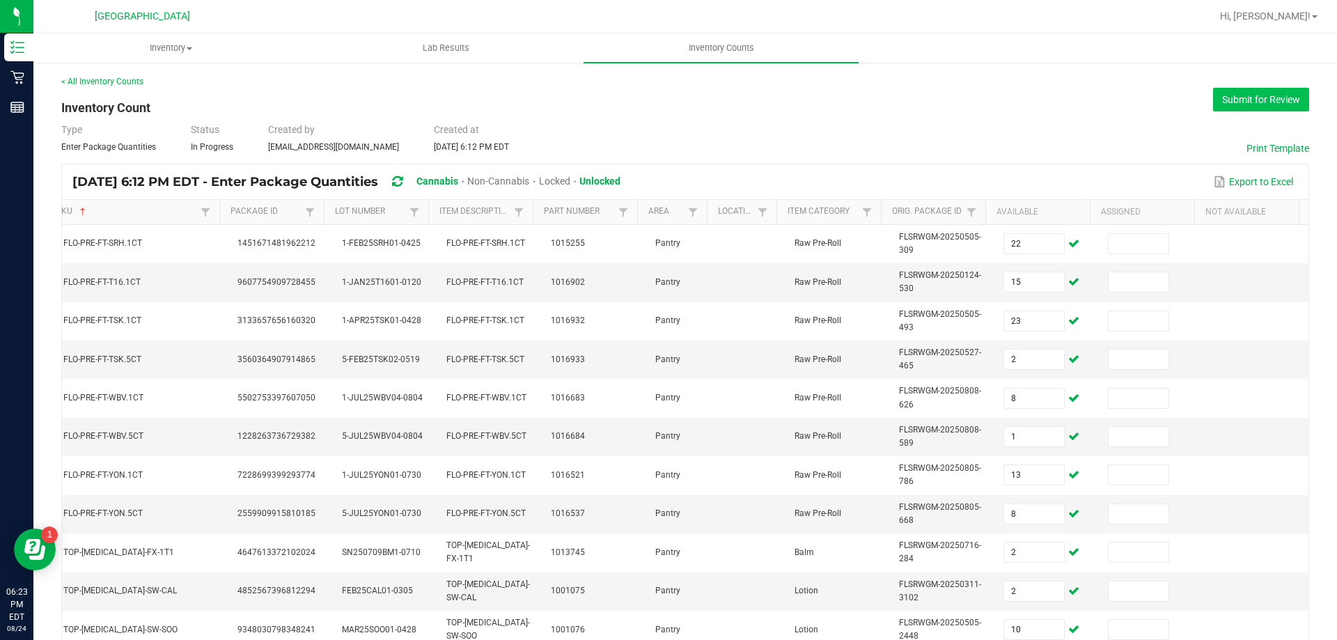
click at [1232, 100] on button "Submit for Review" at bounding box center [1261, 100] width 96 height 24
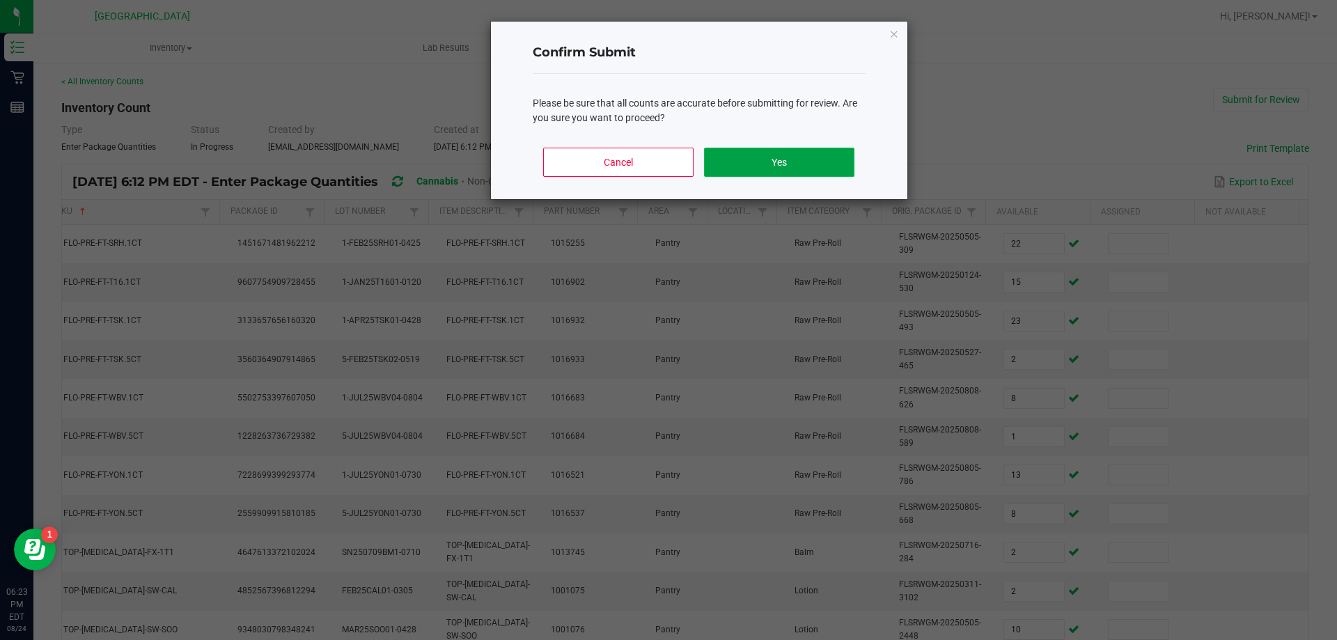
click at [824, 166] on button "Yes" at bounding box center [779, 162] width 150 height 29
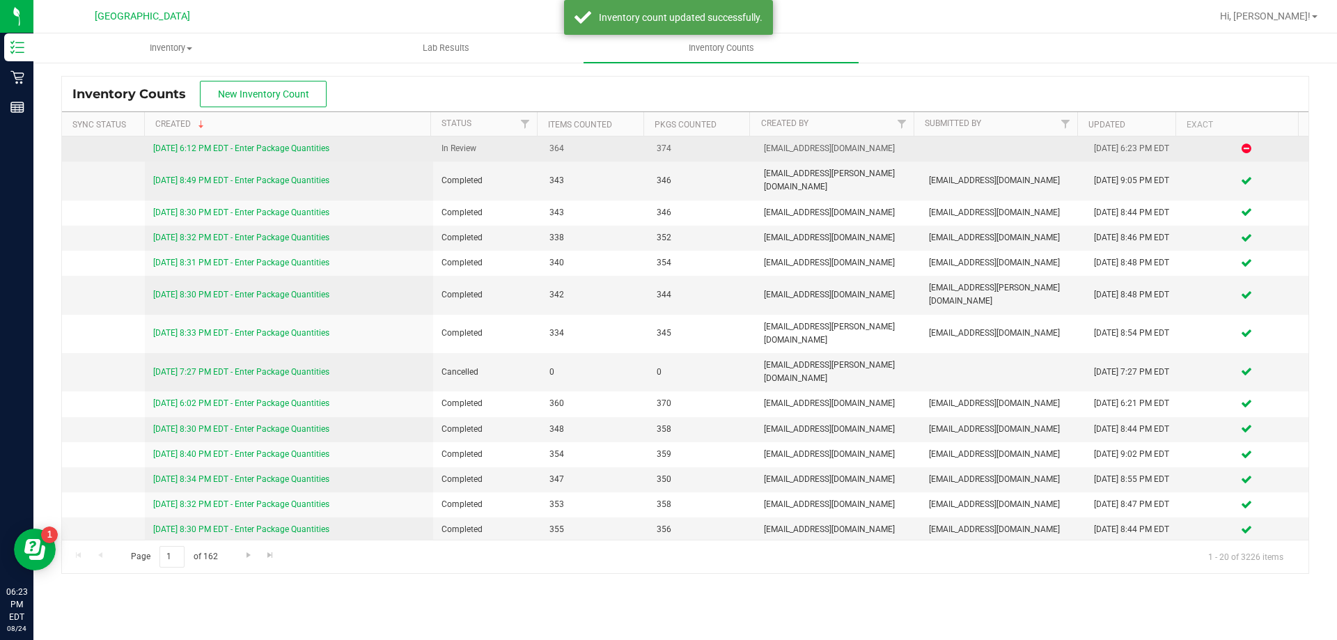
click at [301, 146] on link "[DATE] 6:12 PM EDT - Enter Package Quantities" at bounding box center [241, 148] width 176 height 10
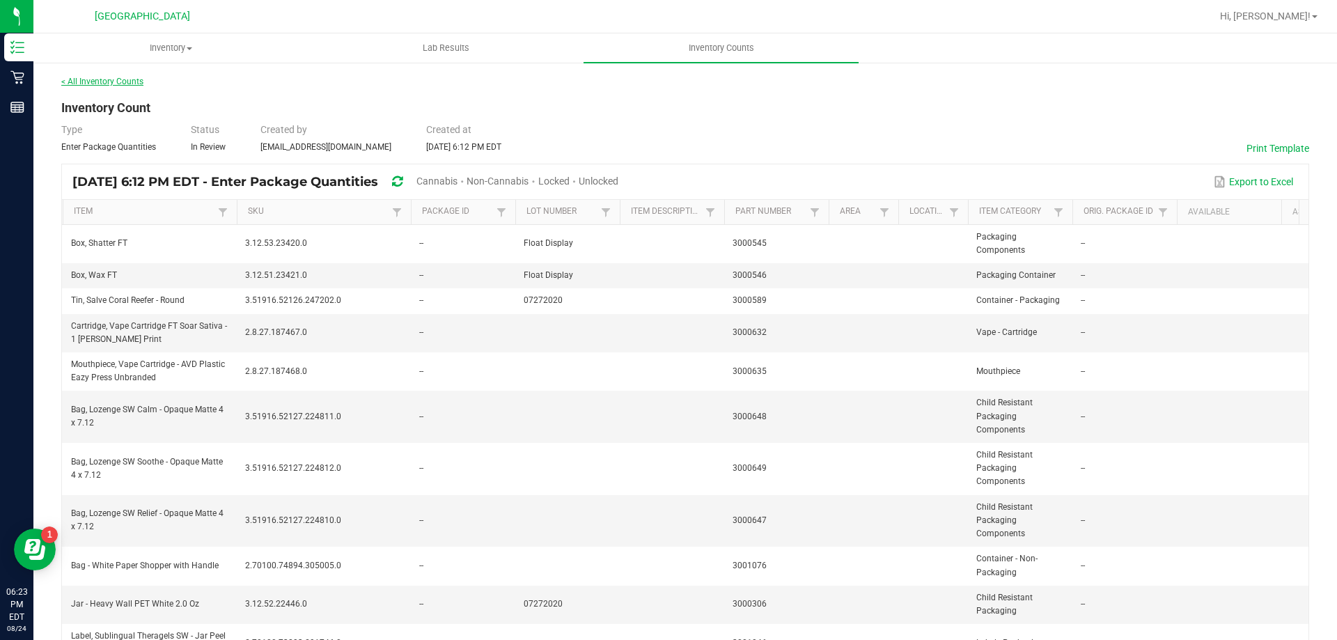
click at [123, 81] on link "< All Inventory Counts" at bounding box center [102, 82] width 82 height 10
